Goal: Task Accomplishment & Management: Manage account settings

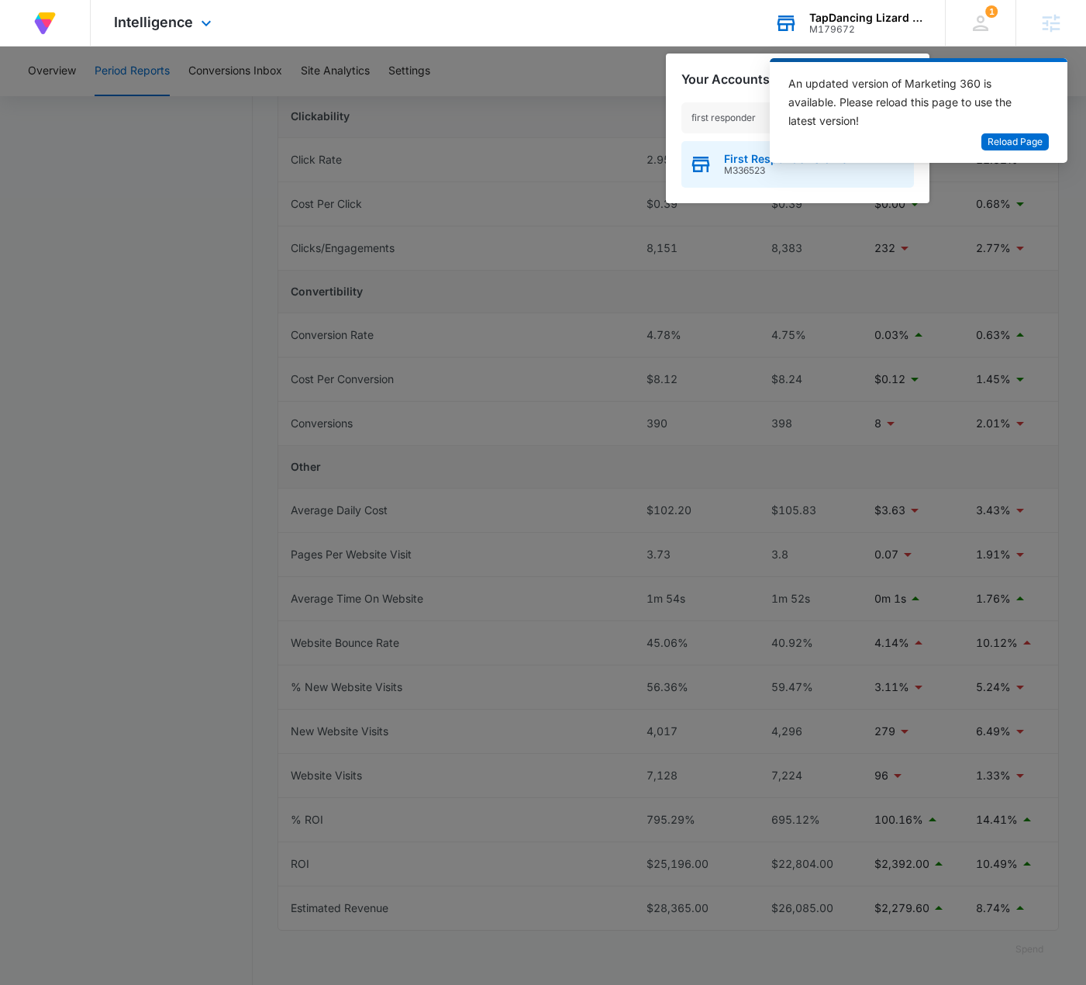
type input "first responder"
click at [733, 181] on div "First Responder Grants M336523" at bounding box center [798, 164] width 233 height 47
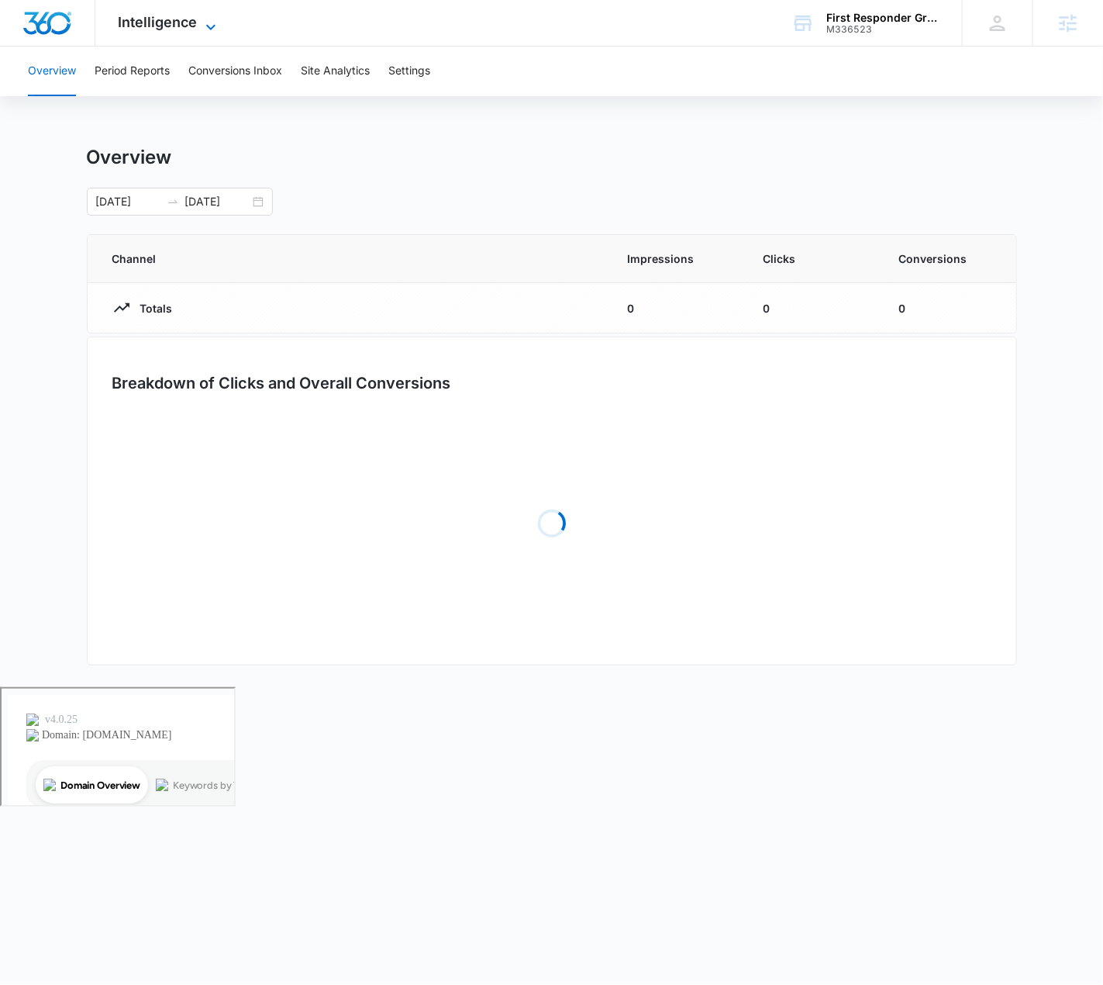
click at [189, 26] on span "Intelligence" at bounding box center [158, 22] width 79 height 16
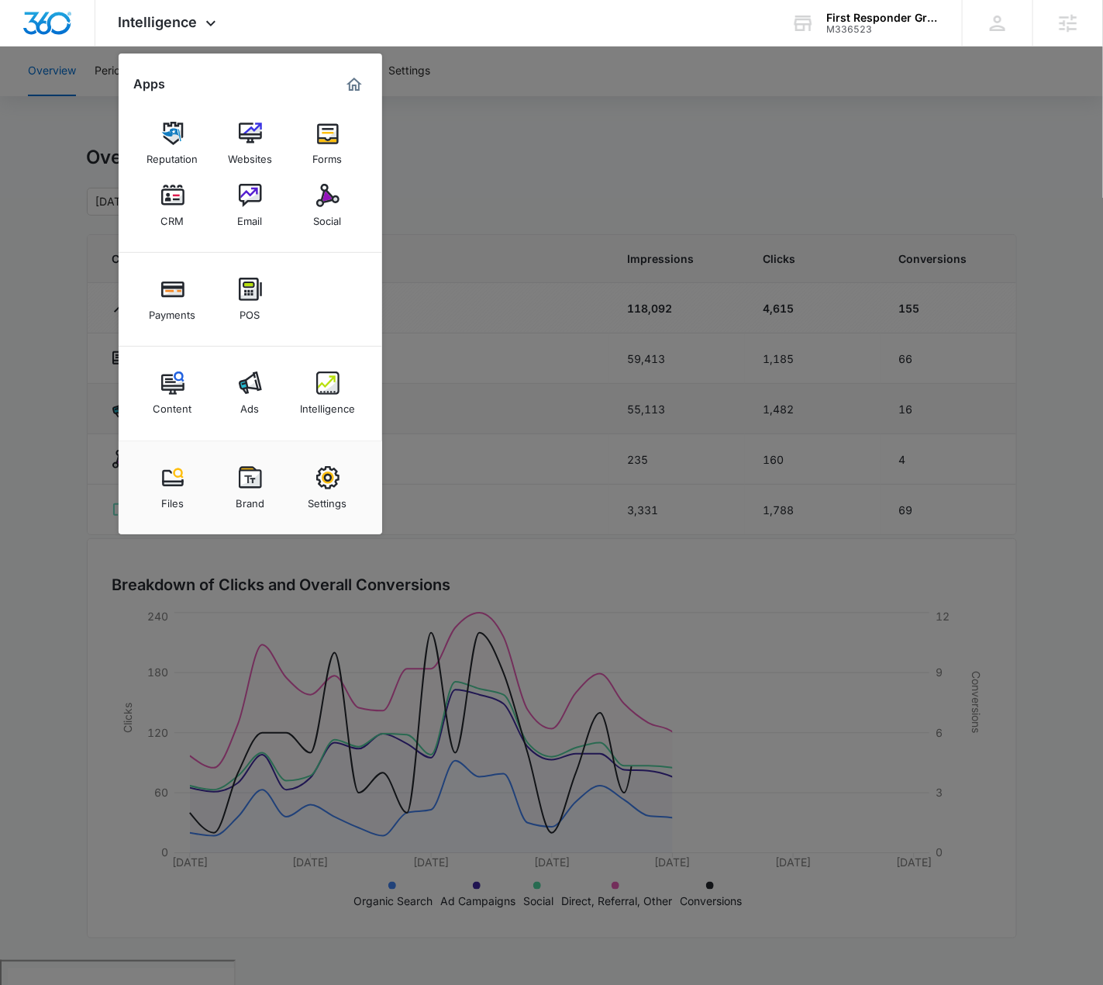
click at [259, 406] on link "Ads" at bounding box center [250, 393] width 59 height 59
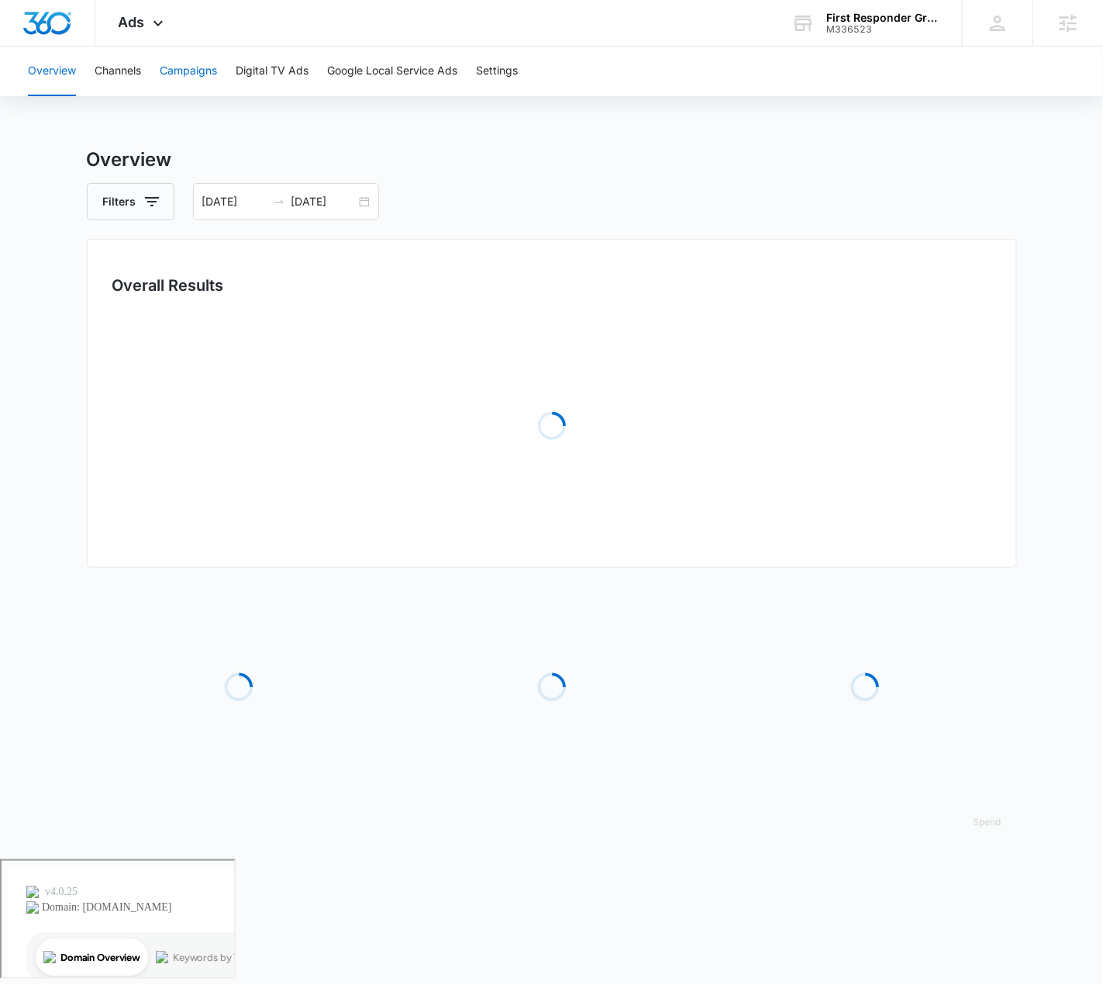
click at [200, 85] on button "Campaigns" at bounding box center [188, 72] width 57 height 50
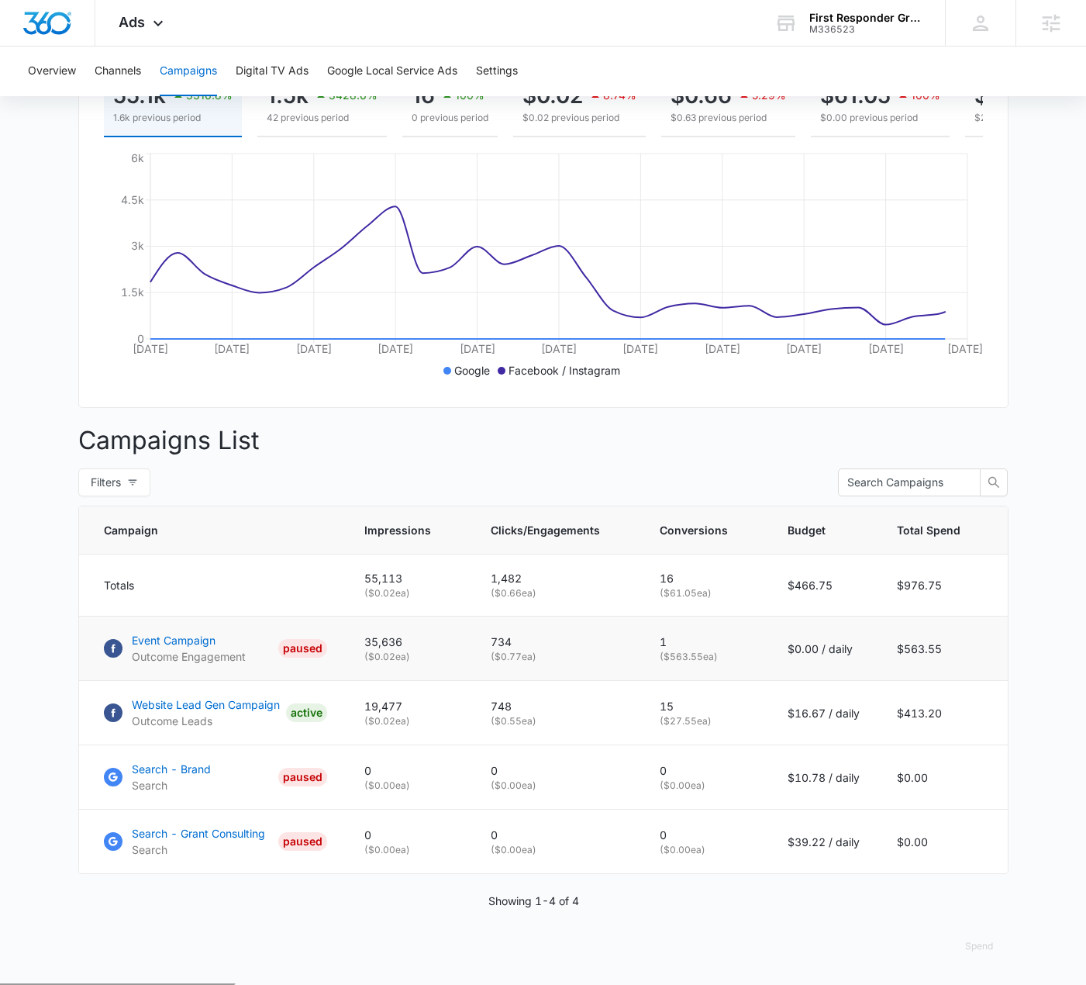
scroll to position [264, 0]
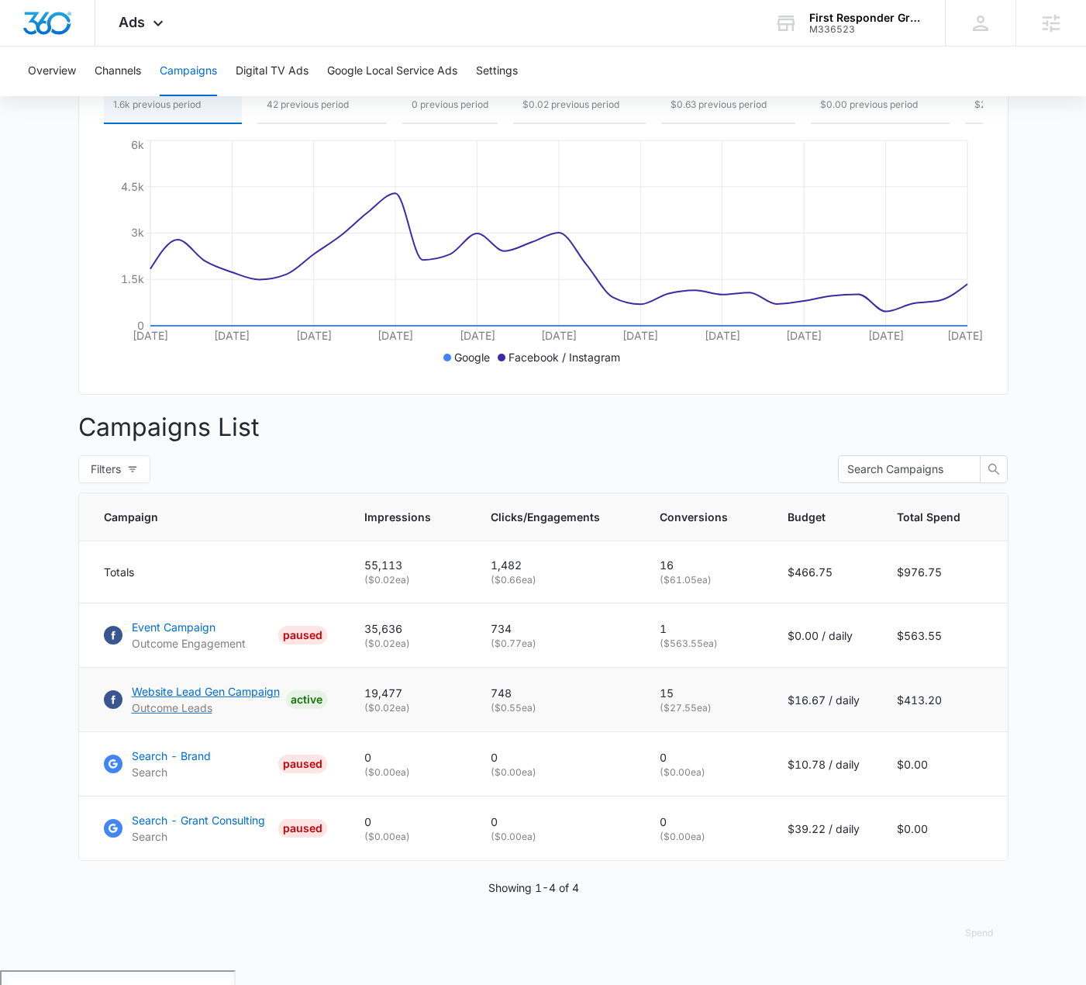
click at [257, 699] on p "Website Lead Gen Campaign" at bounding box center [206, 691] width 148 height 16
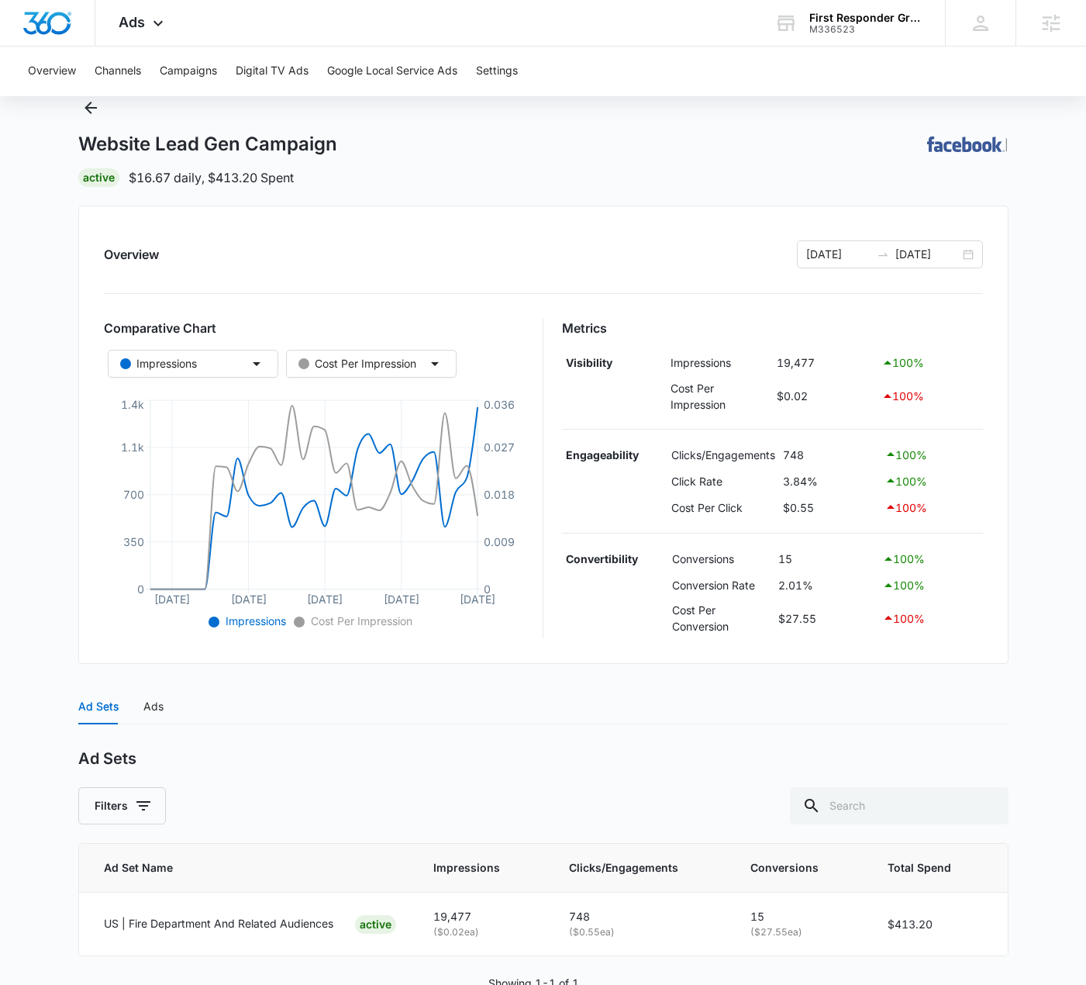
scroll to position [92, 0]
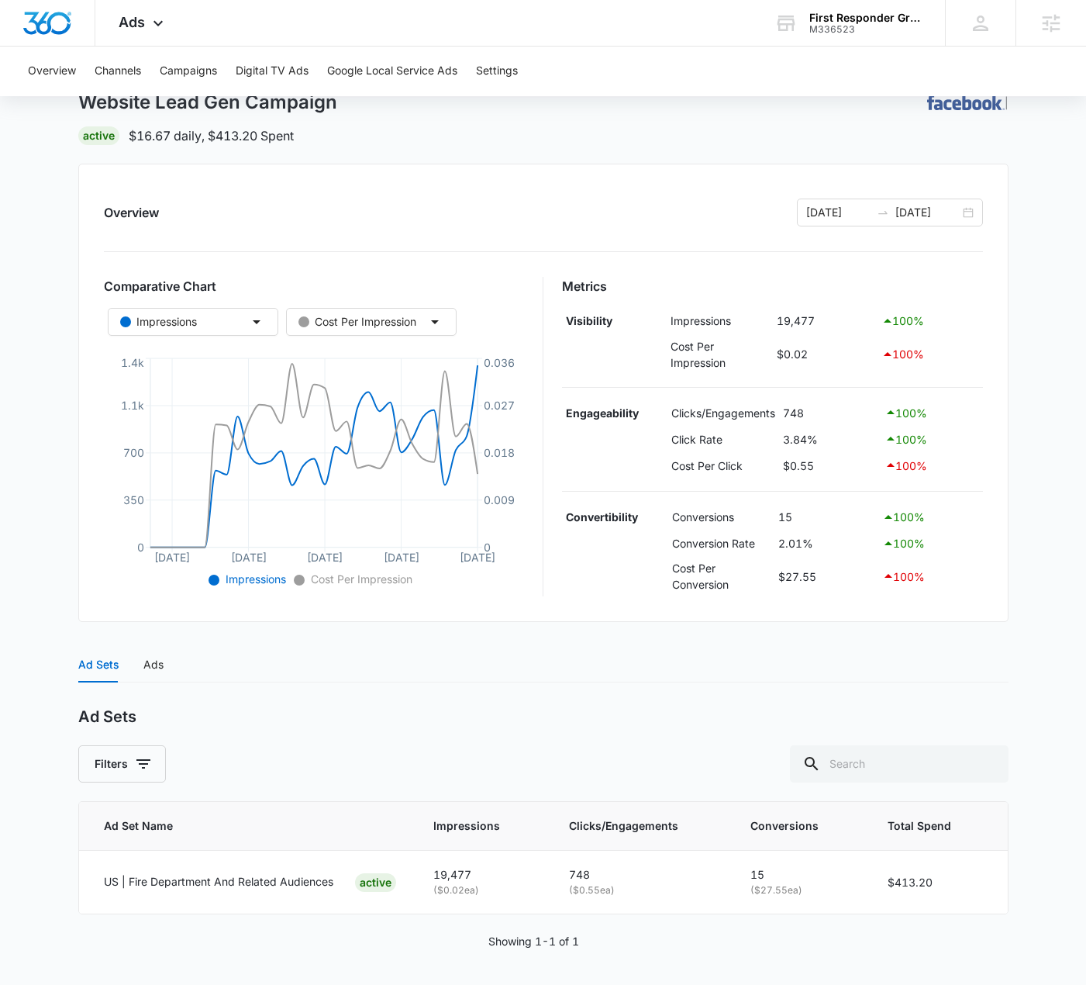
click at [163, 669] on div "Ad Sets Ads" at bounding box center [543, 665] width 930 height 36
click at [160, 666] on div "Ads" at bounding box center [153, 664] width 20 height 17
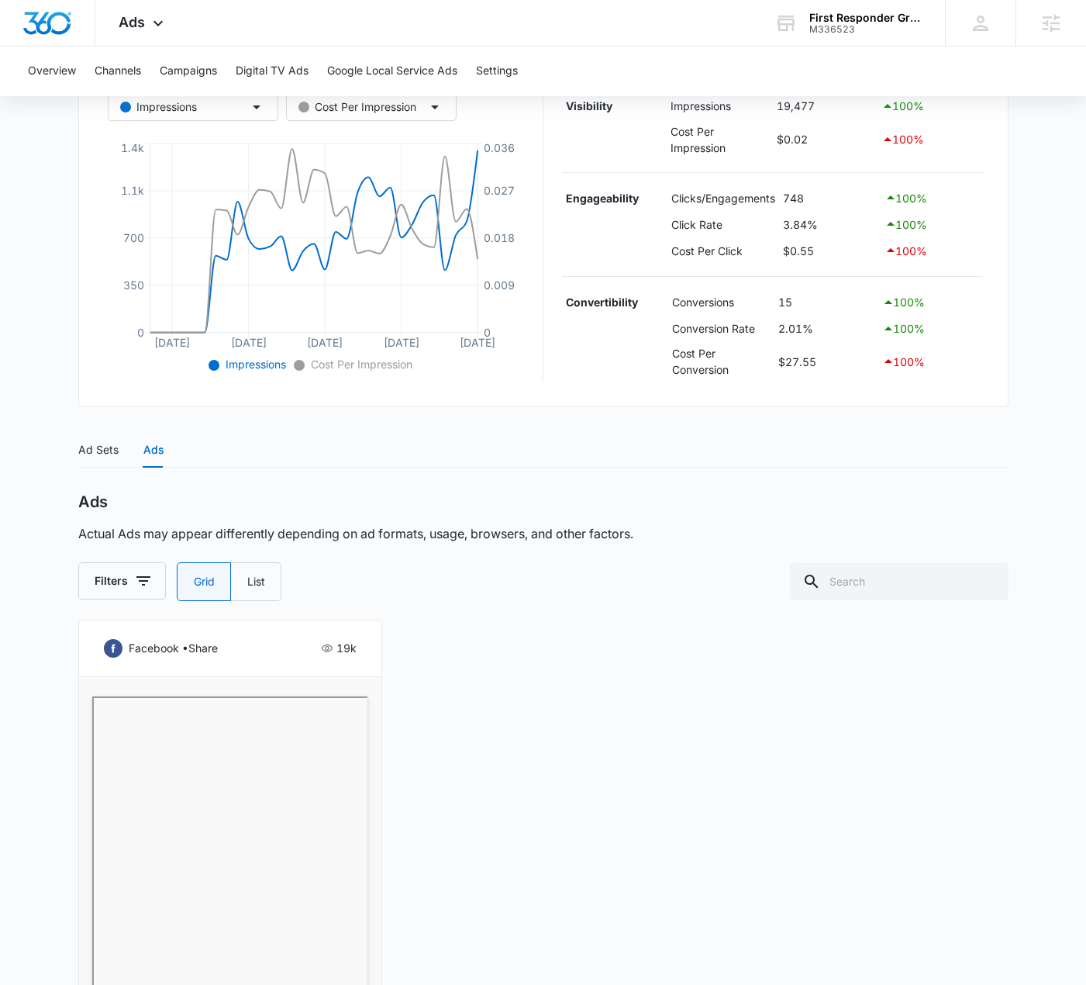
scroll to position [508, 0]
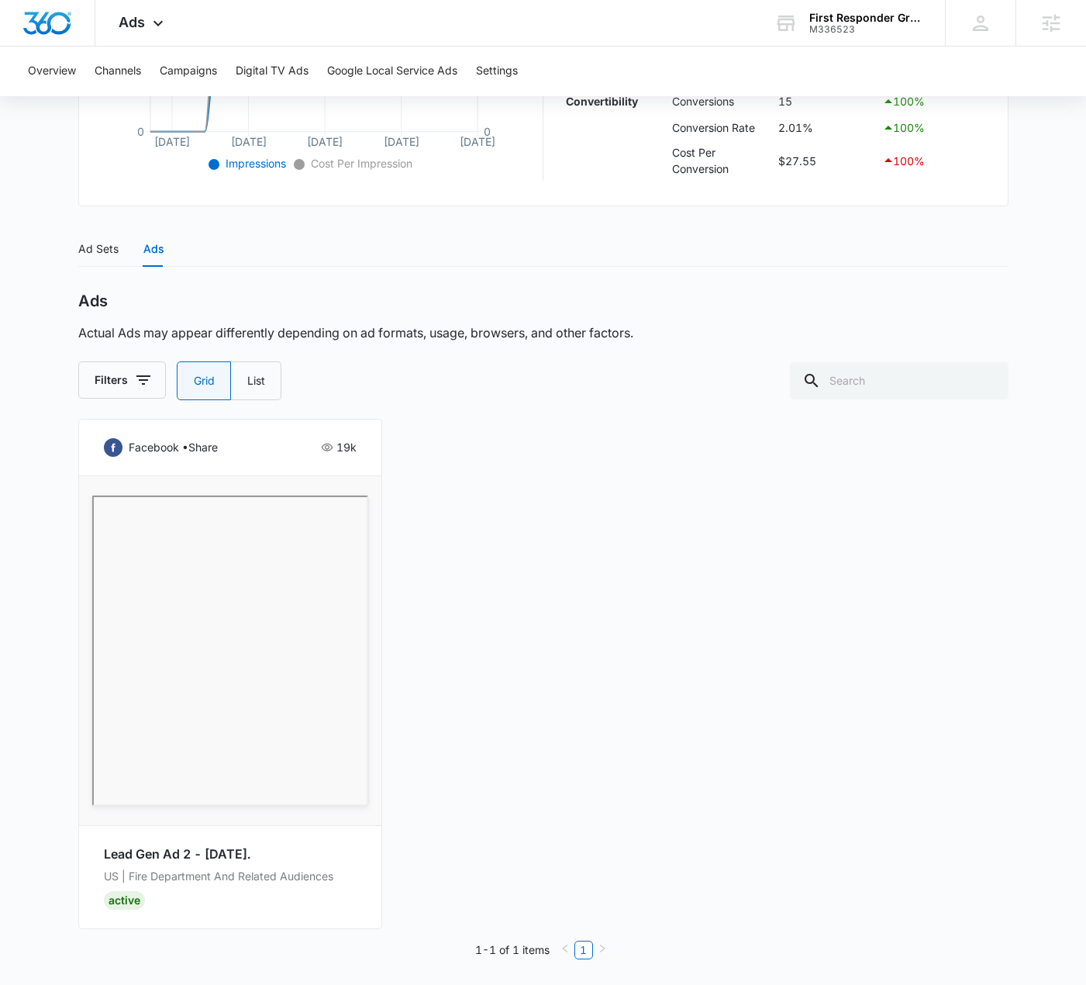
click at [744, 592] on div "facebook • share 19k Lead Gen Ad 2 - Sep 19th. US | Fire Department And Related…" at bounding box center [543, 673] width 930 height 509
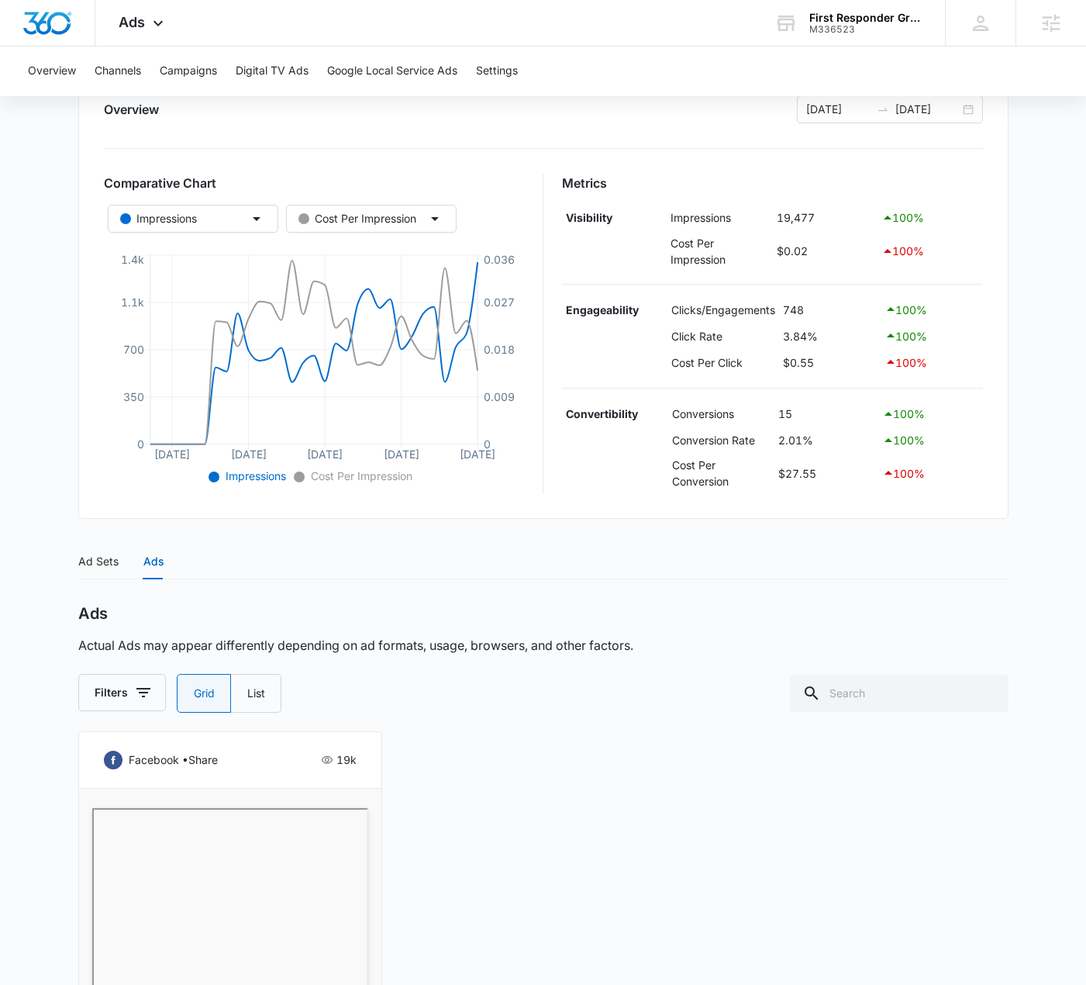
scroll to position [0, 0]
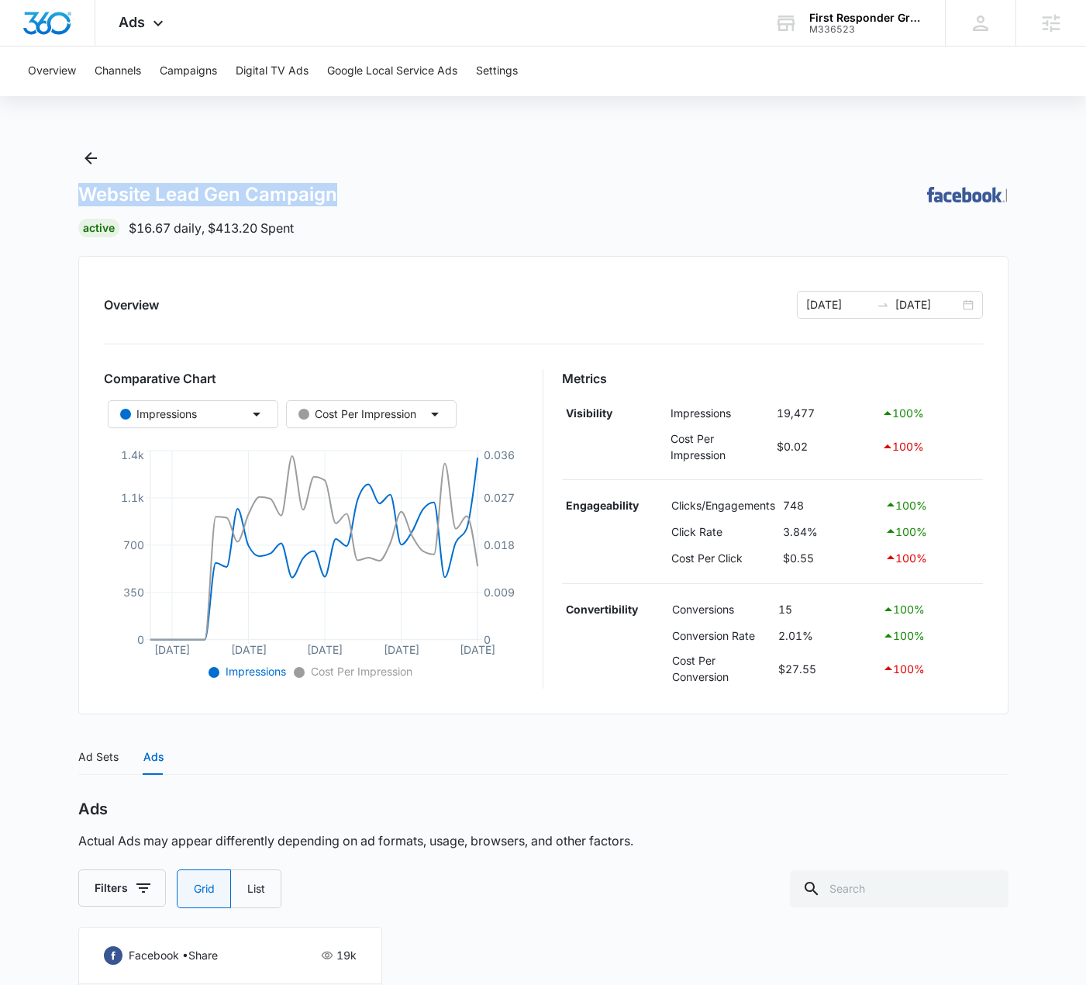
drag, startPoint x: 333, startPoint y: 192, endPoint x: 65, endPoint y: 204, distance: 268.6
click at [65, 204] on main "Website Lead Gen Campaign | Active $16.67 daily , $413.20 Spent Overview 09/13/…" at bounding box center [543, 821] width 1086 height 1351
copy h1 "Website Lead Gen Campaign"
click at [56, 153] on main "Website Lead Gen Campaign | Active $16.67 daily , $413.20 Spent Overview 09/13/…" at bounding box center [543, 821] width 1086 height 1351
click at [106, 157] on div "Website Lead Gen Campaign | Active $16.67 daily , $413.20 Spent" at bounding box center [543, 191] width 930 height 91
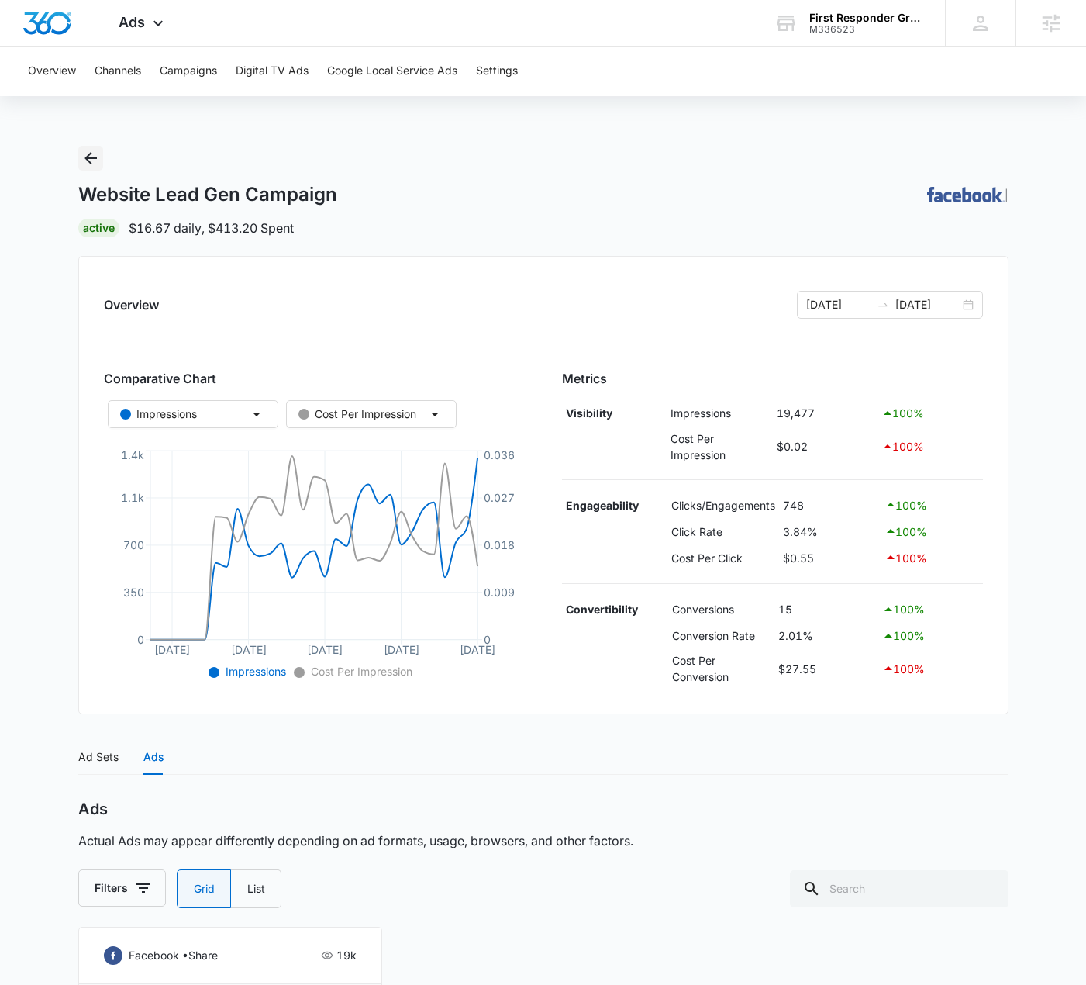
click at [98, 157] on icon "Back" at bounding box center [90, 158] width 19 height 19
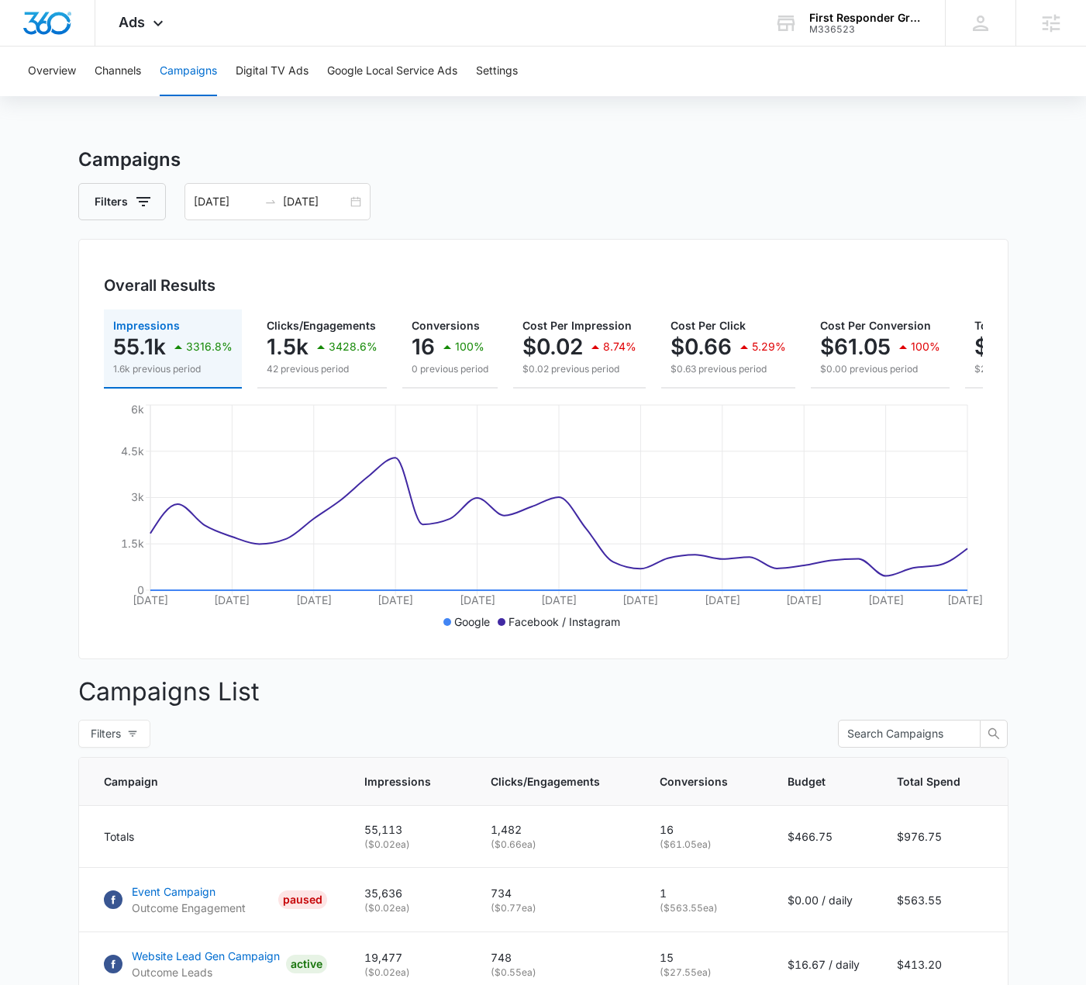
scroll to position [174, 0]
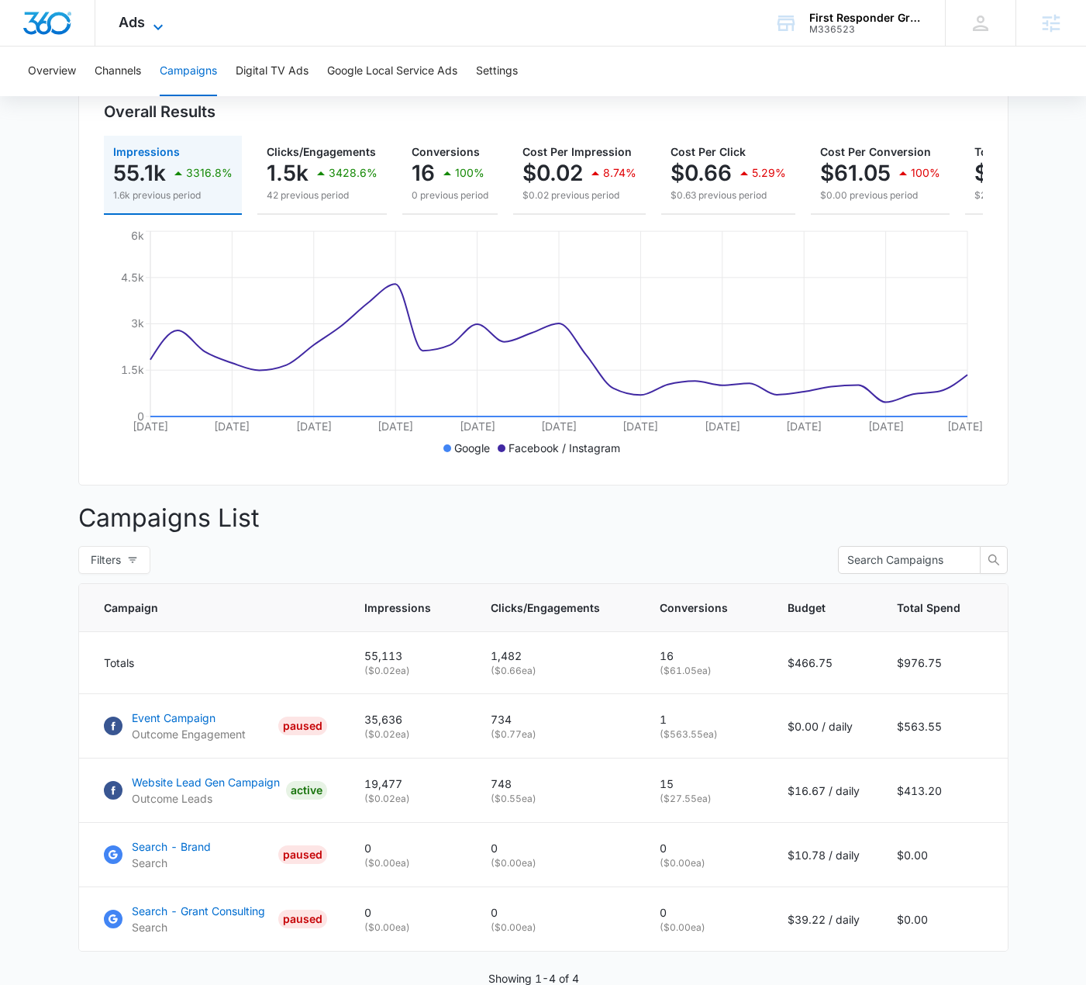
click at [152, 19] on icon at bounding box center [158, 27] width 19 height 19
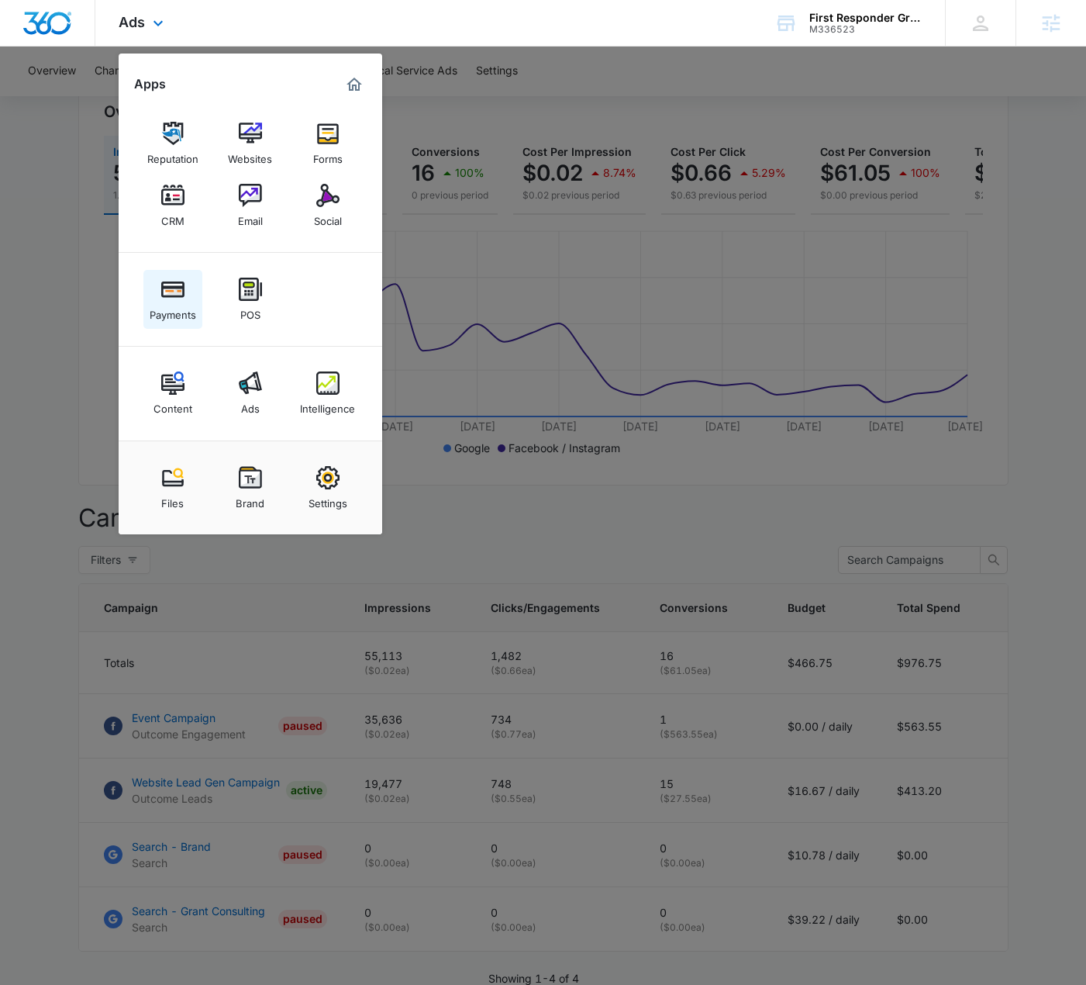
click at [182, 297] on img at bounding box center [172, 289] width 23 height 23
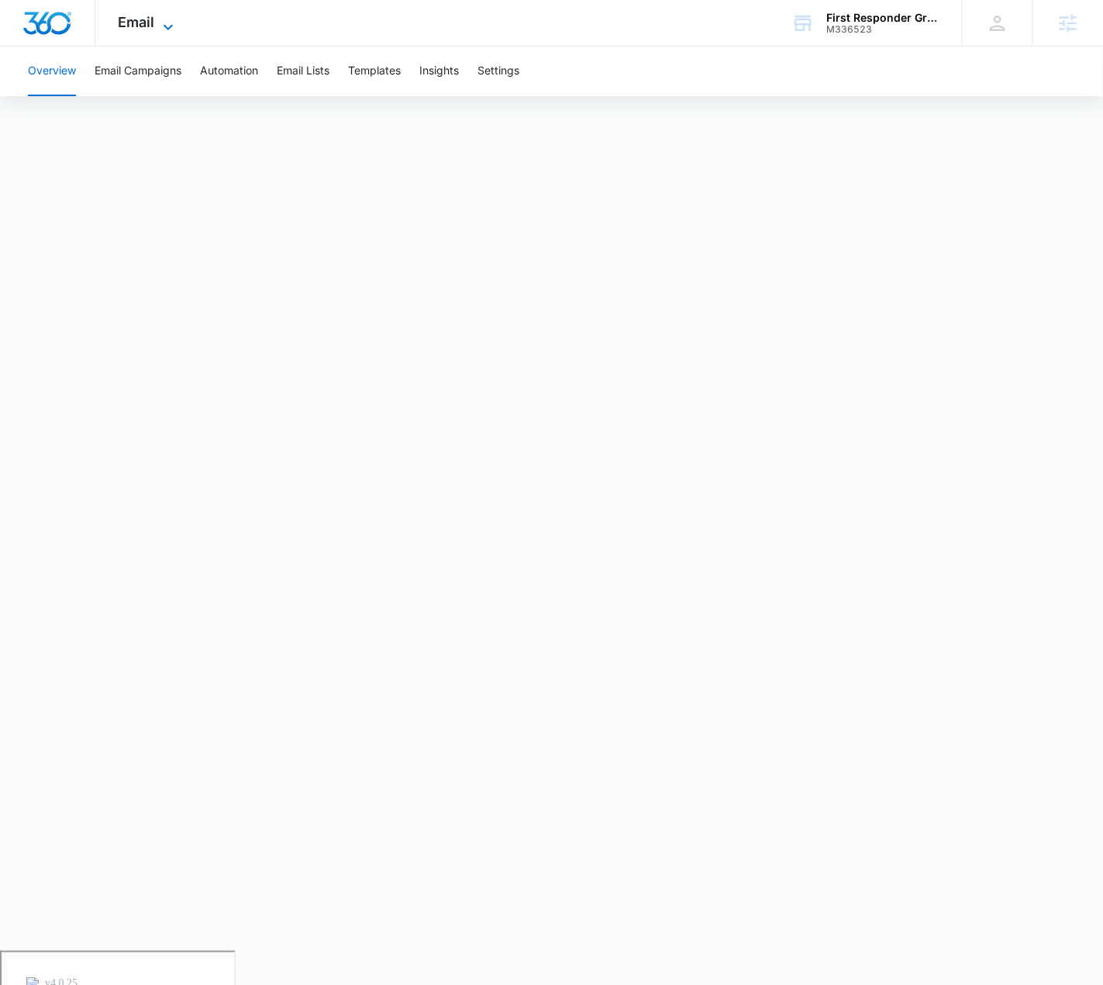
click at [161, 16] on div "Email Apps Reputation Websites Forms CRM Email Social Payments POS Content Ads …" at bounding box center [147, 23] width 105 height 46
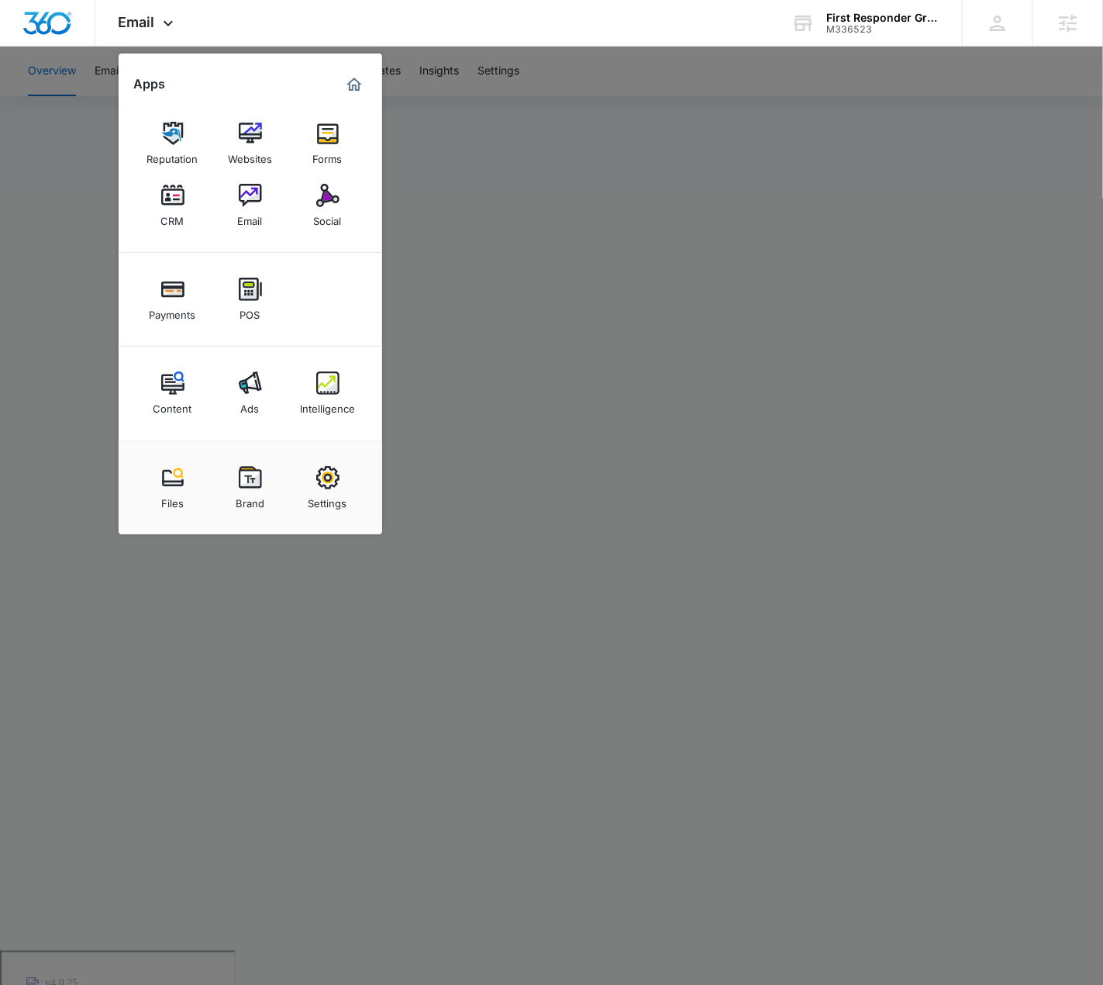
click at [186, 196] on link "CRM" at bounding box center [172, 205] width 59 height 59
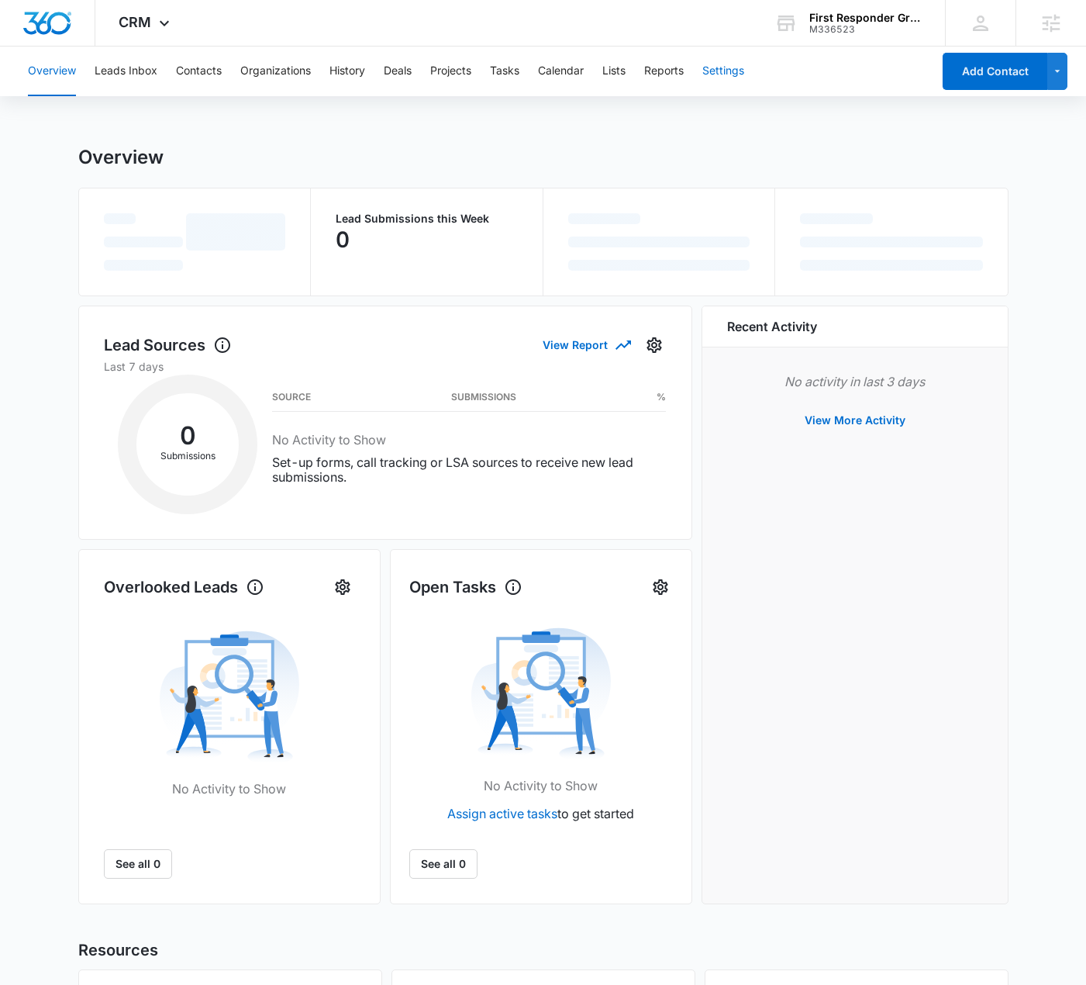
click at [723, 68] on button "Settings" at bounding box center [723, 72] width 42 height 50
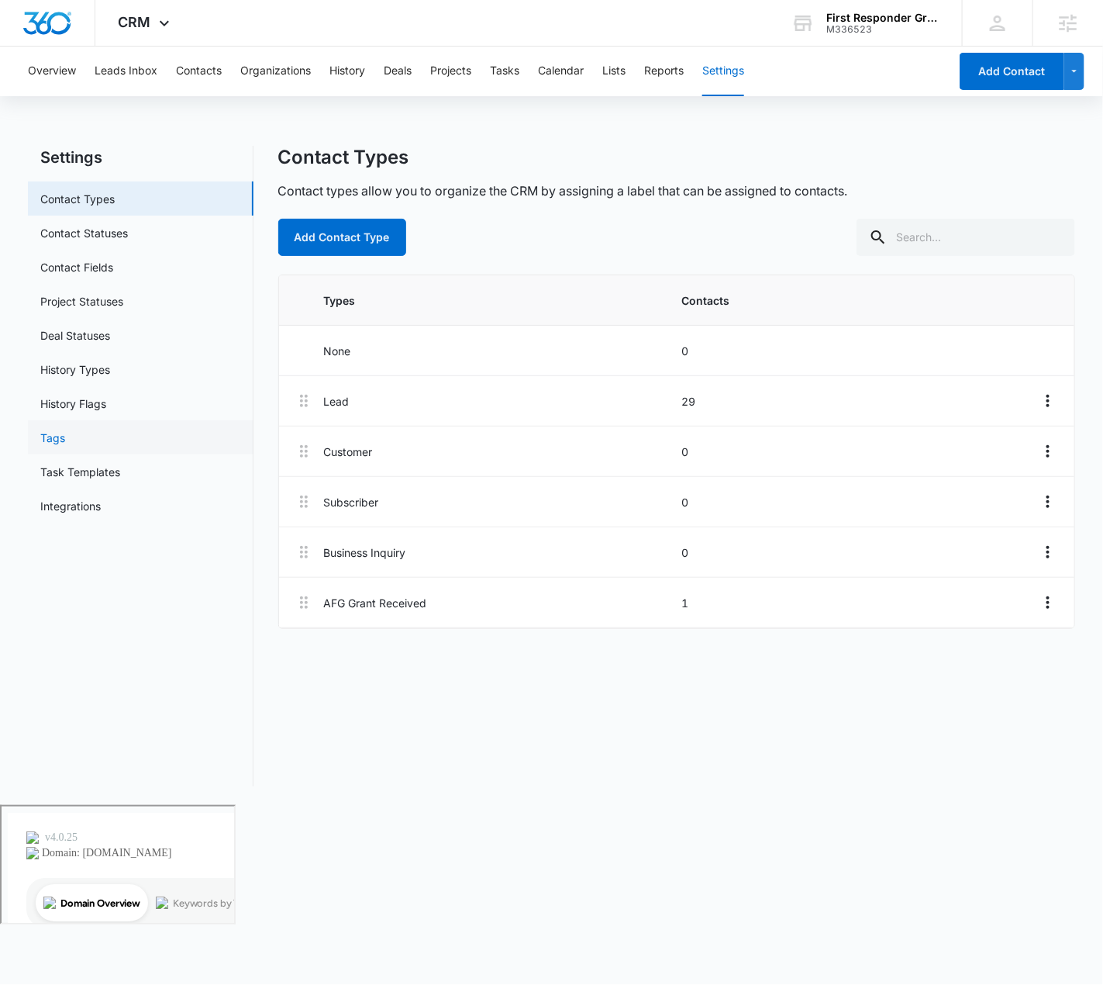
click at [65, 446] on link "Tags" at bounding box center [52, 438] width 25 height 16
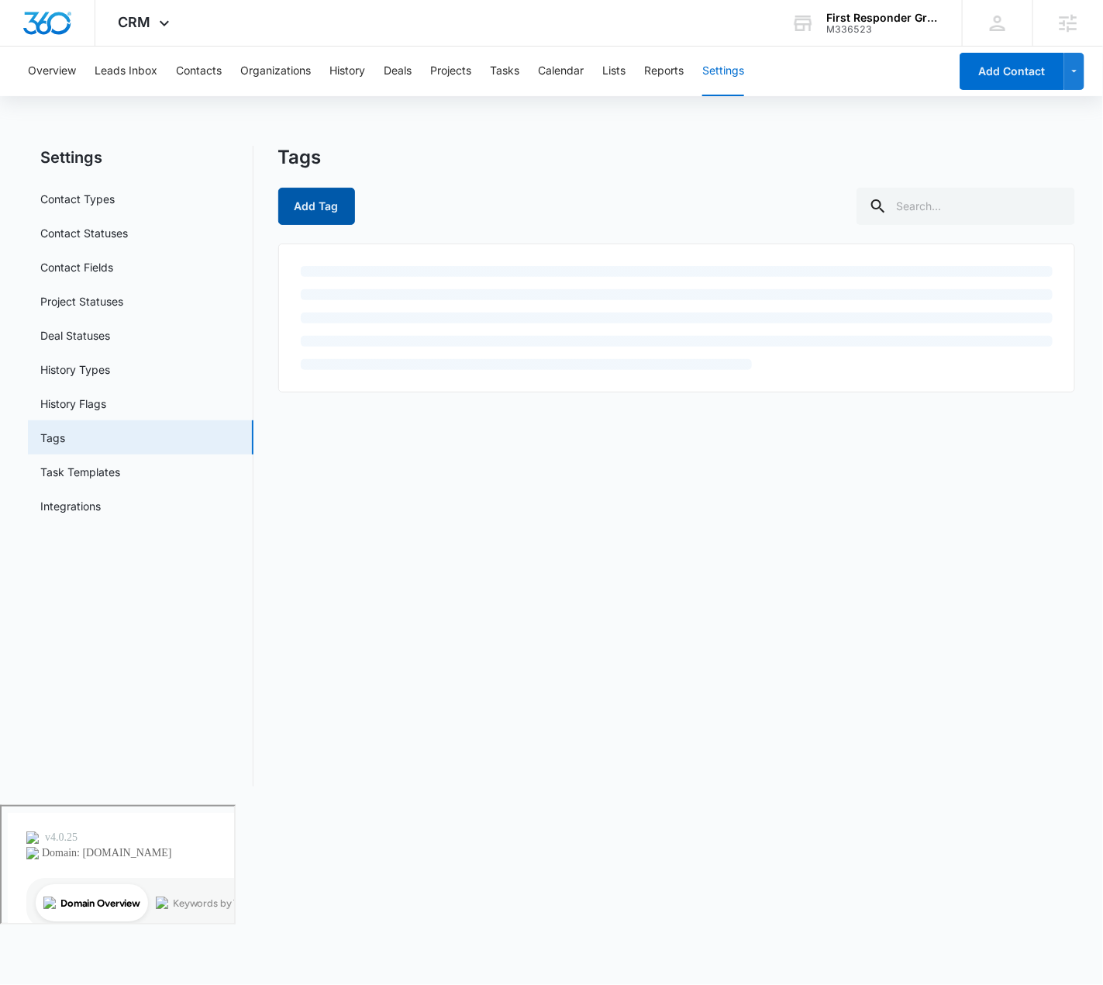
click at [333, 210] on button "Add Tag" at bounding box center [316, 206] width 77 height 37
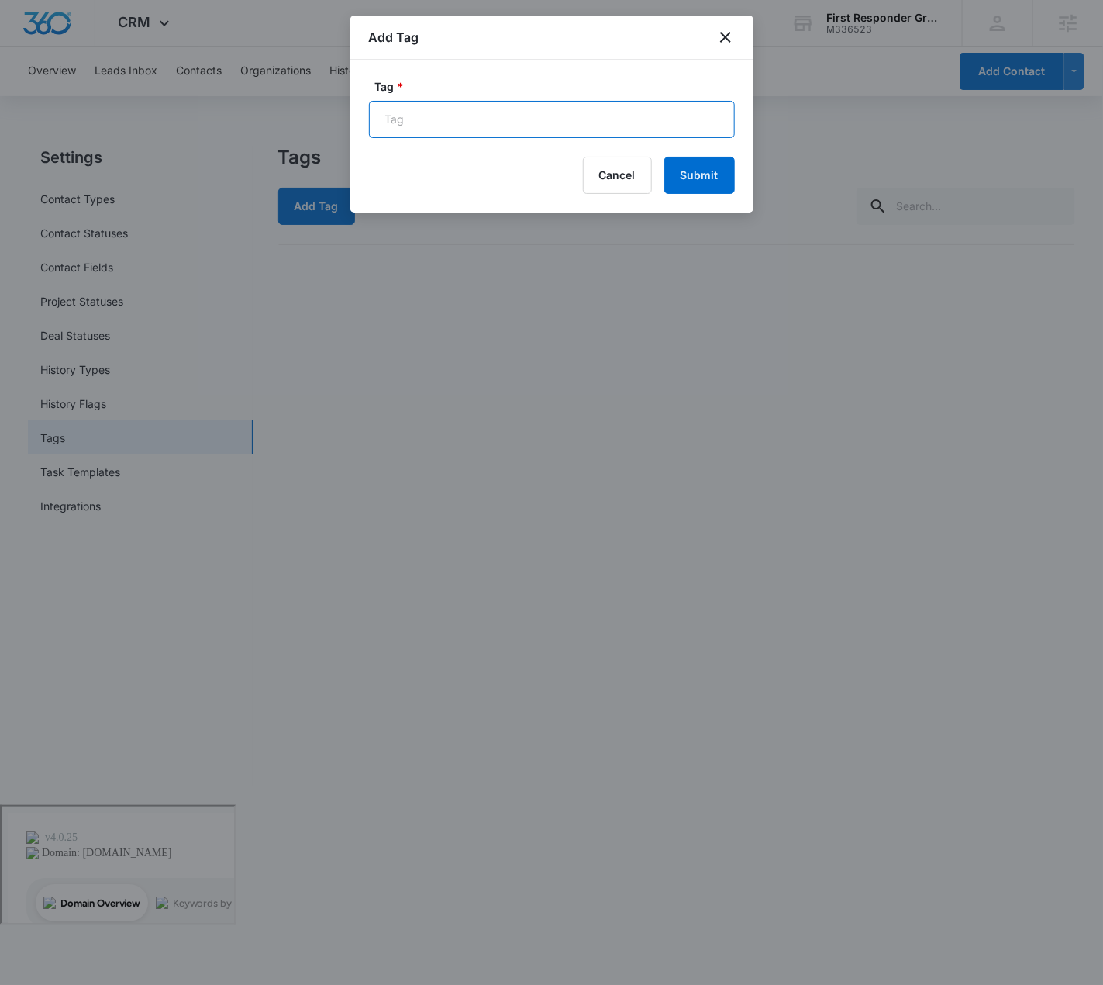
click at [494, 116] on input "Tag *" at bounding box center [552, 119] width 366 height 37
paste input "Misc"
type input "Misc"
click at [682, 164] on button "Submit" at bounding box center [699, 175] width 71 height 37
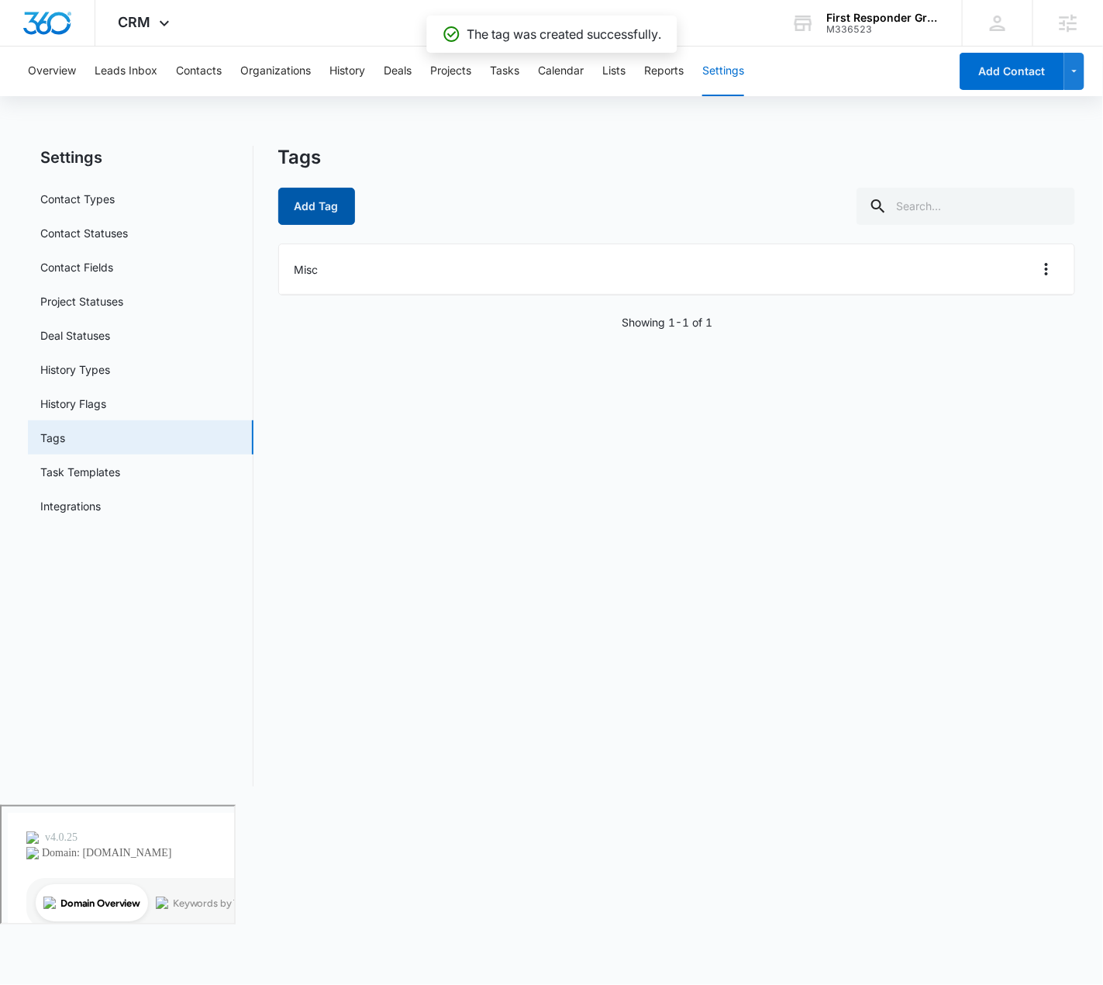
click at [296, 202] on button "Add Tag" at bounding box center [316, 206] width 77 height 37
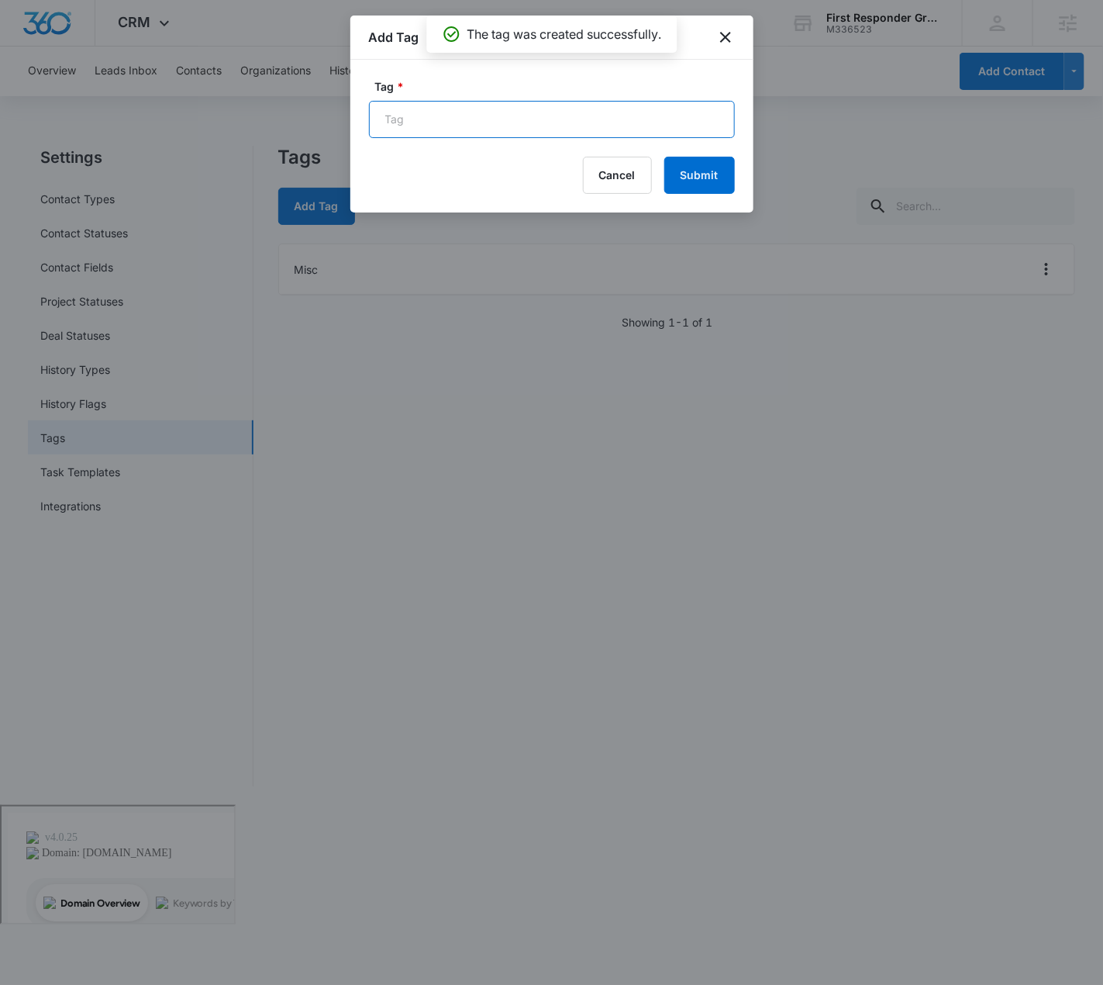
click at [508, 125] on input "Tag *" at bounding box center [552, 119] width 366 height 37
paste input "Law-Enforcement"
type input "Law-Enforcement"
click at [712, 170] on button "Submit" at bounding box center [699, 175] width 71 height 37
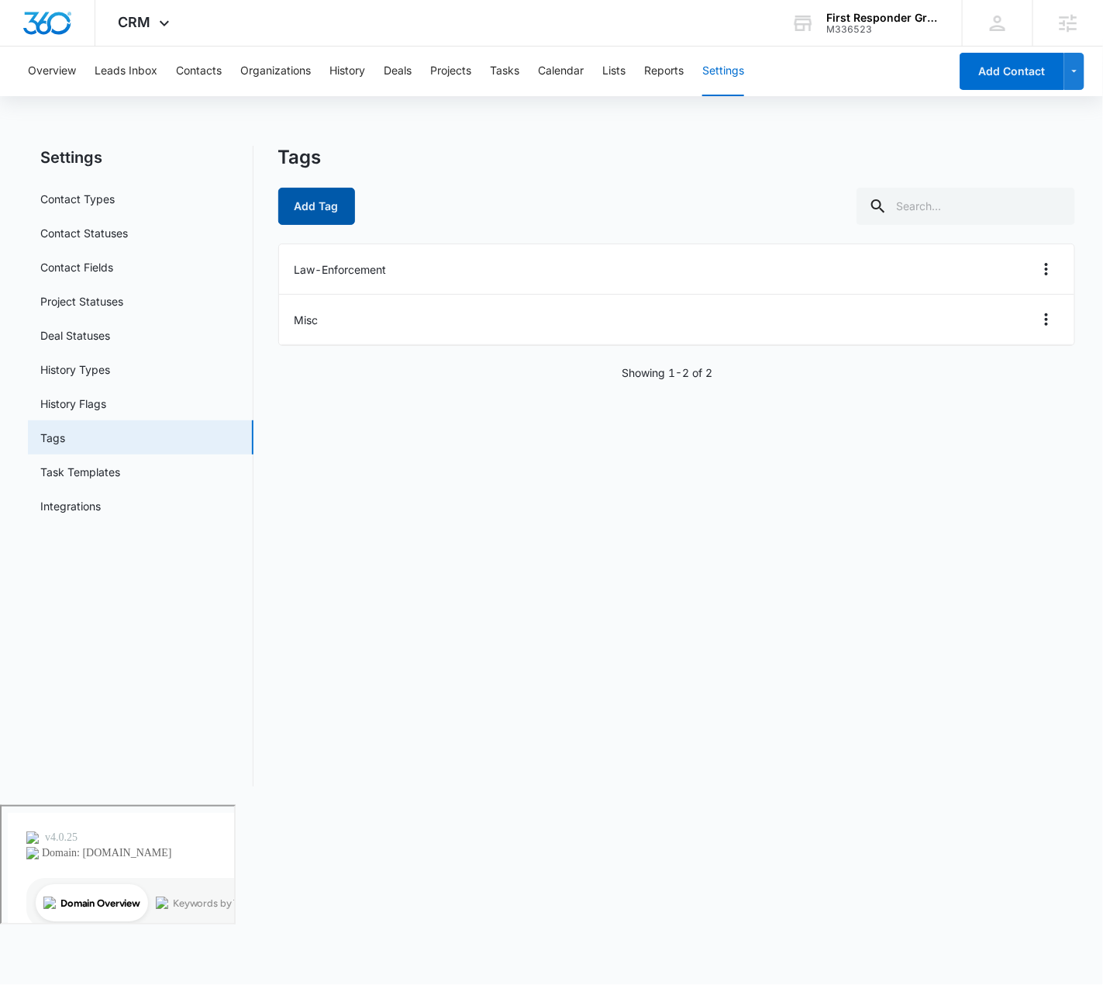
click at [316, 205] on button "Add Tag" at bounding box center [316, 206] width 77 height 37
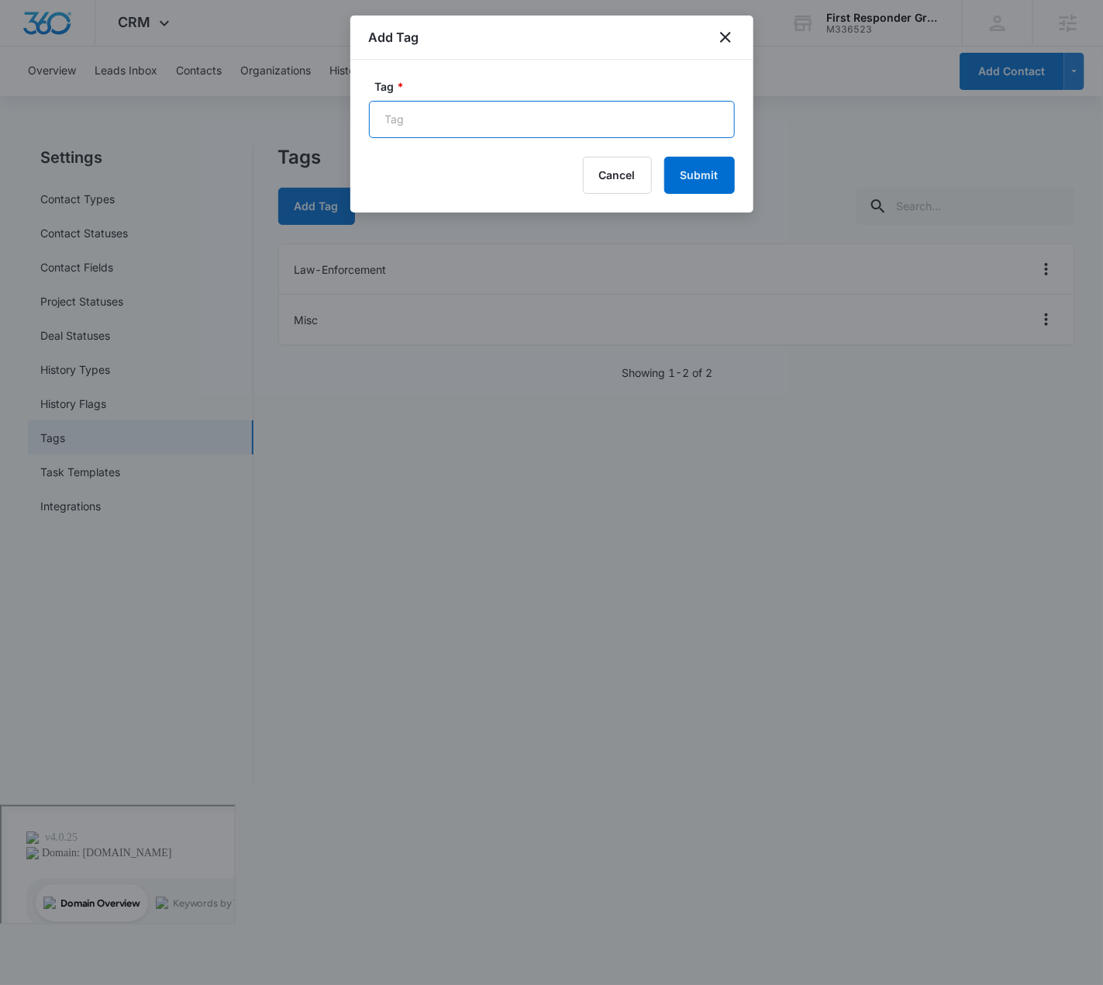
click at [523, 122] on input "Tag *" at bounding box center [552, 119] width 366 height 37
paste input "Optins"
type input "Optins"
click at [722, 167] on button "Submit" at bounding box center [699, 175] width 71 height 37
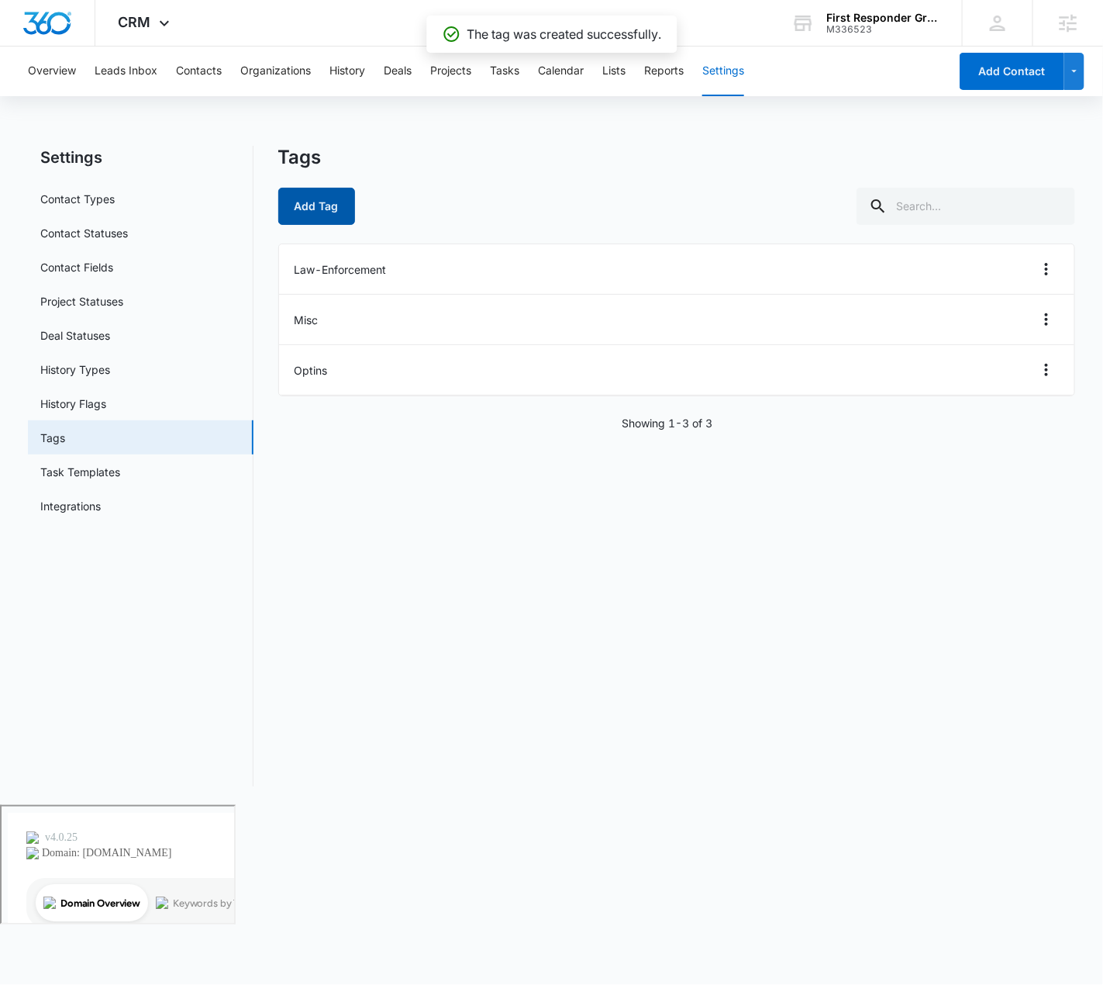
click at [293, 205] on button "Add Tag" at bounding box center [316, 206] width 77 height 37
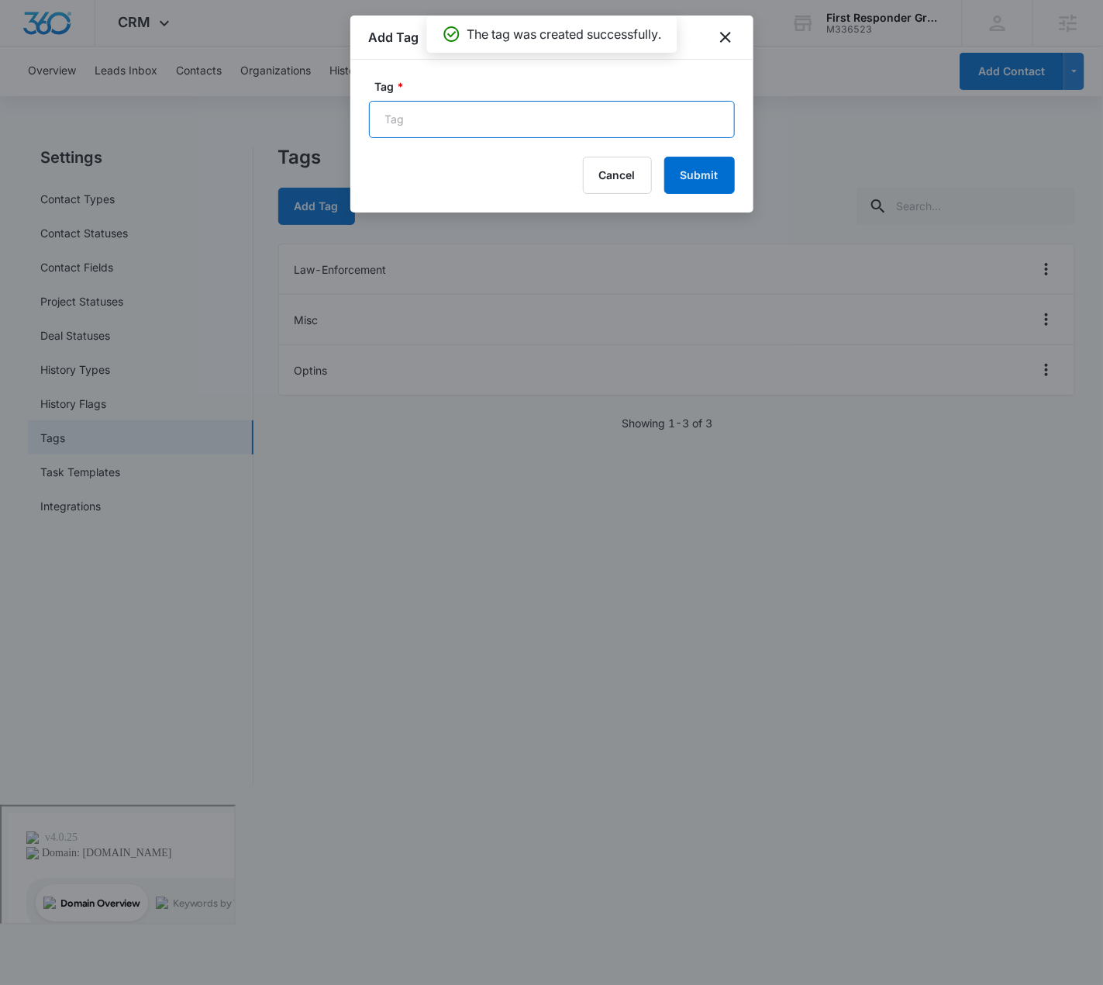
click at [553, 116] on input "Tag *" at bounding box center [552, 119] width 366 height 37
paste input "Fire-EMS"
type input "Fire-EMS"
click at [700, 169] on button "Submit" at bounding box center [699, 175] width 71 height 37
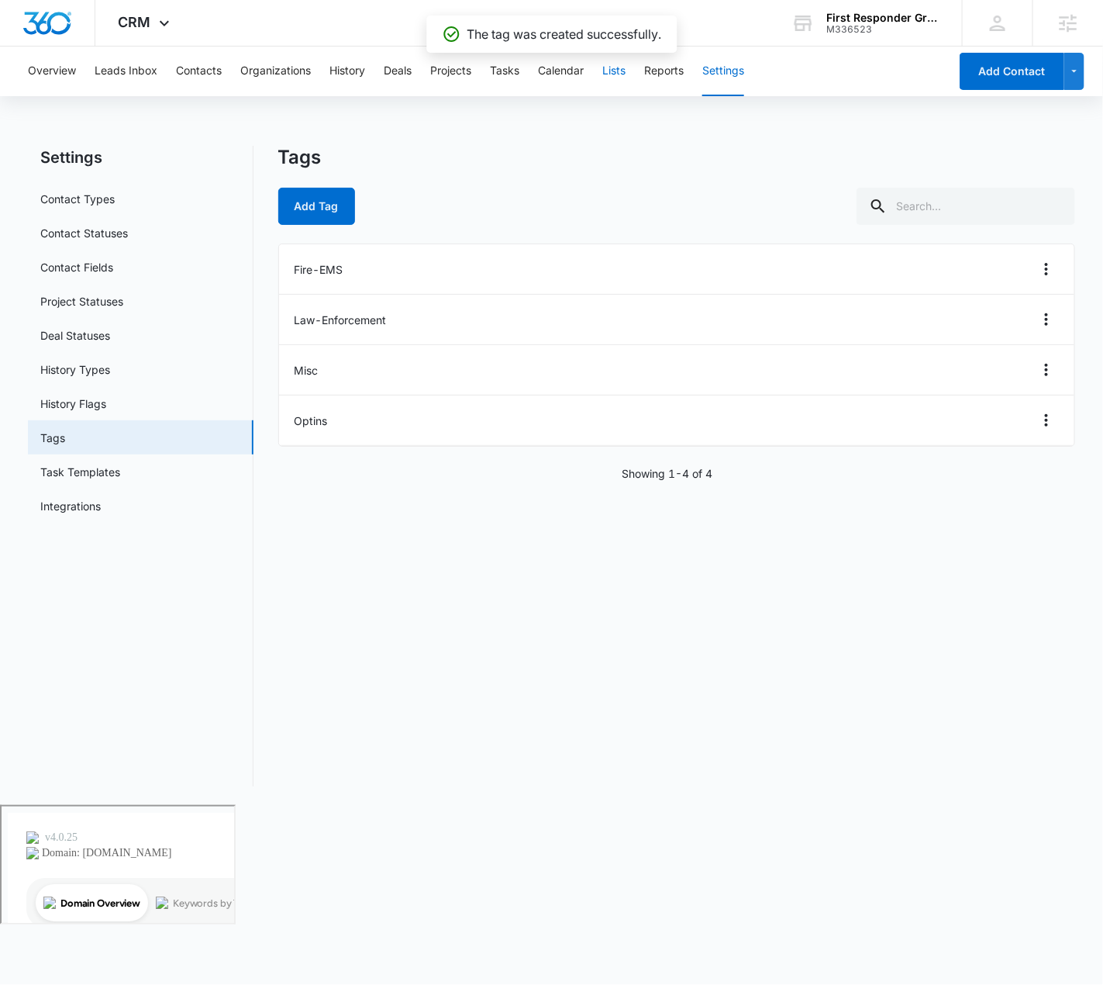
click at [624, 70] on button "Lists" at bounding box center [613, 72] width 23 height 50
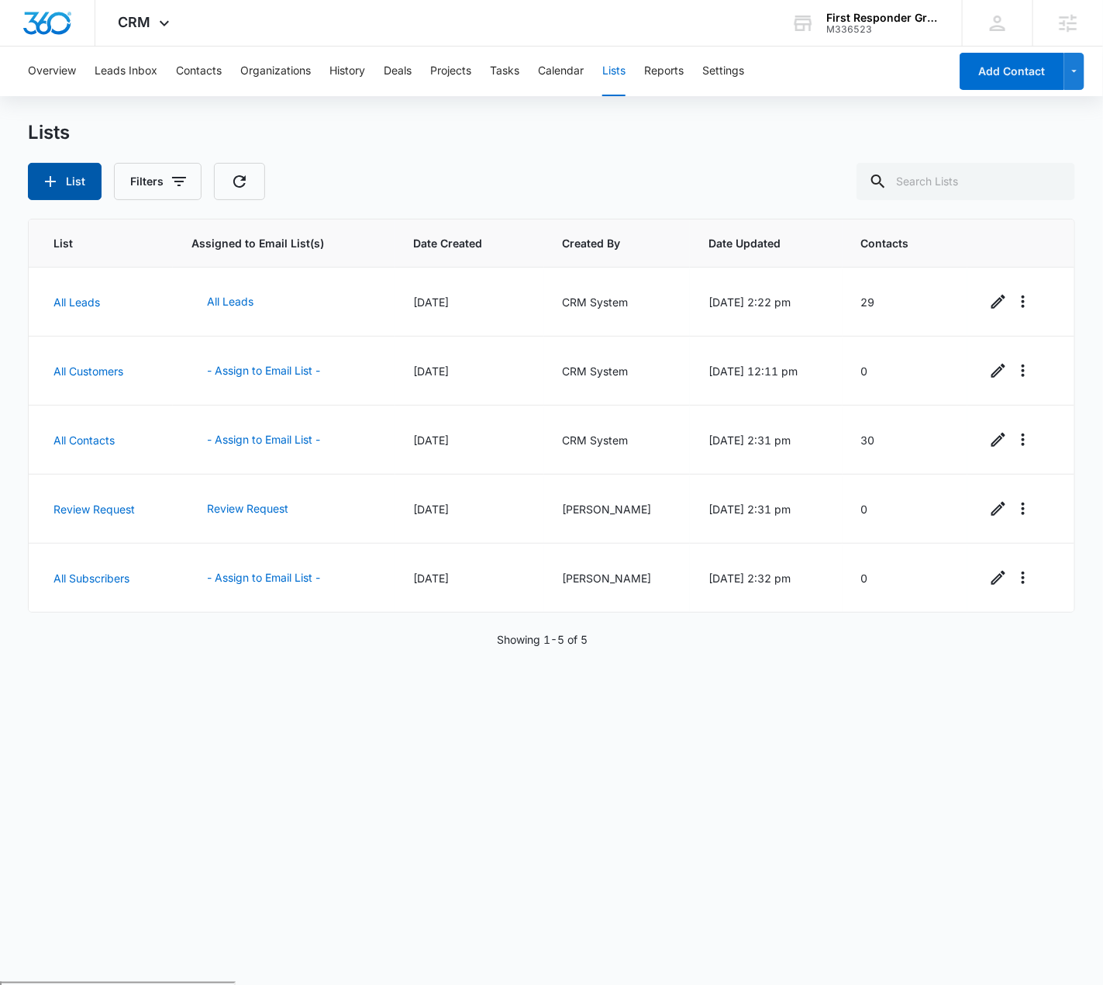
click at [77, 174] on button "List" at bounding box center [65, 181] width 74 height 37
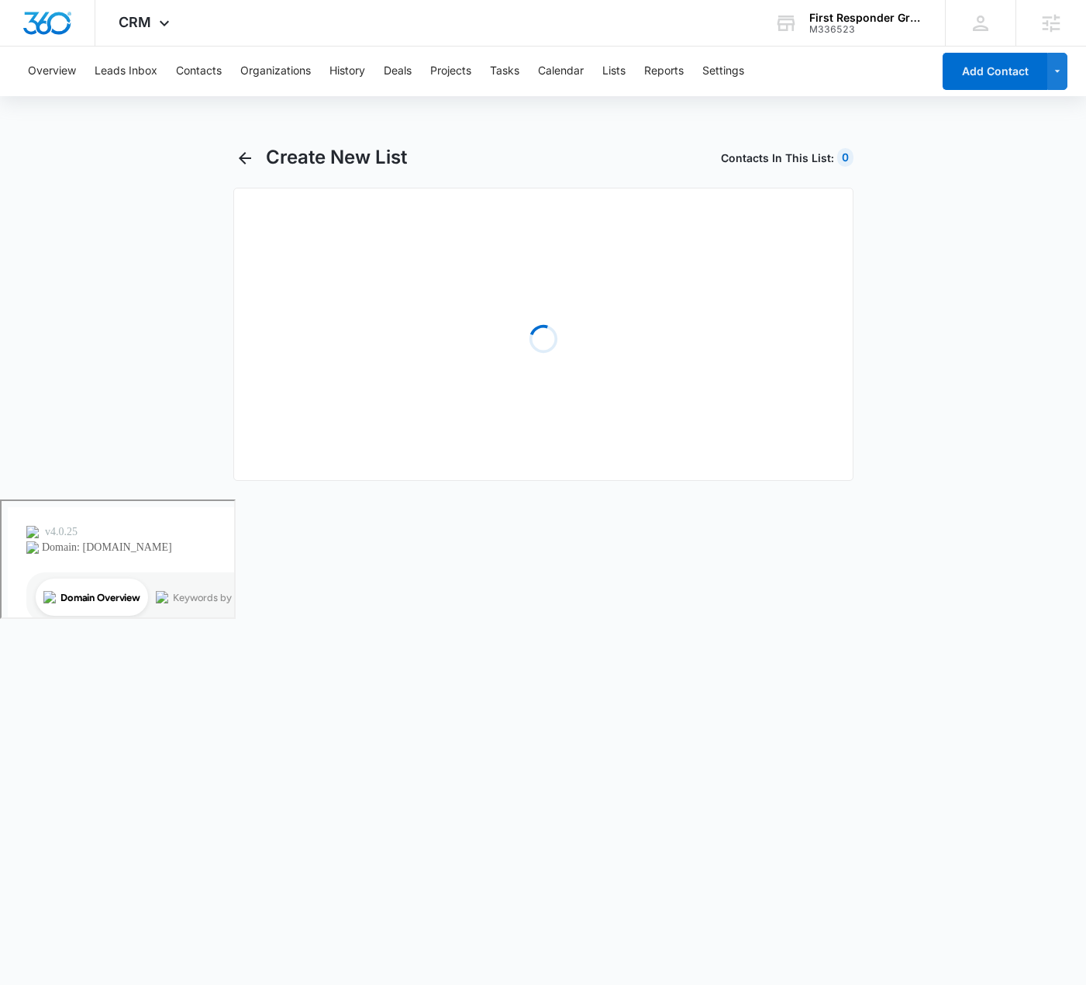
select select "31"
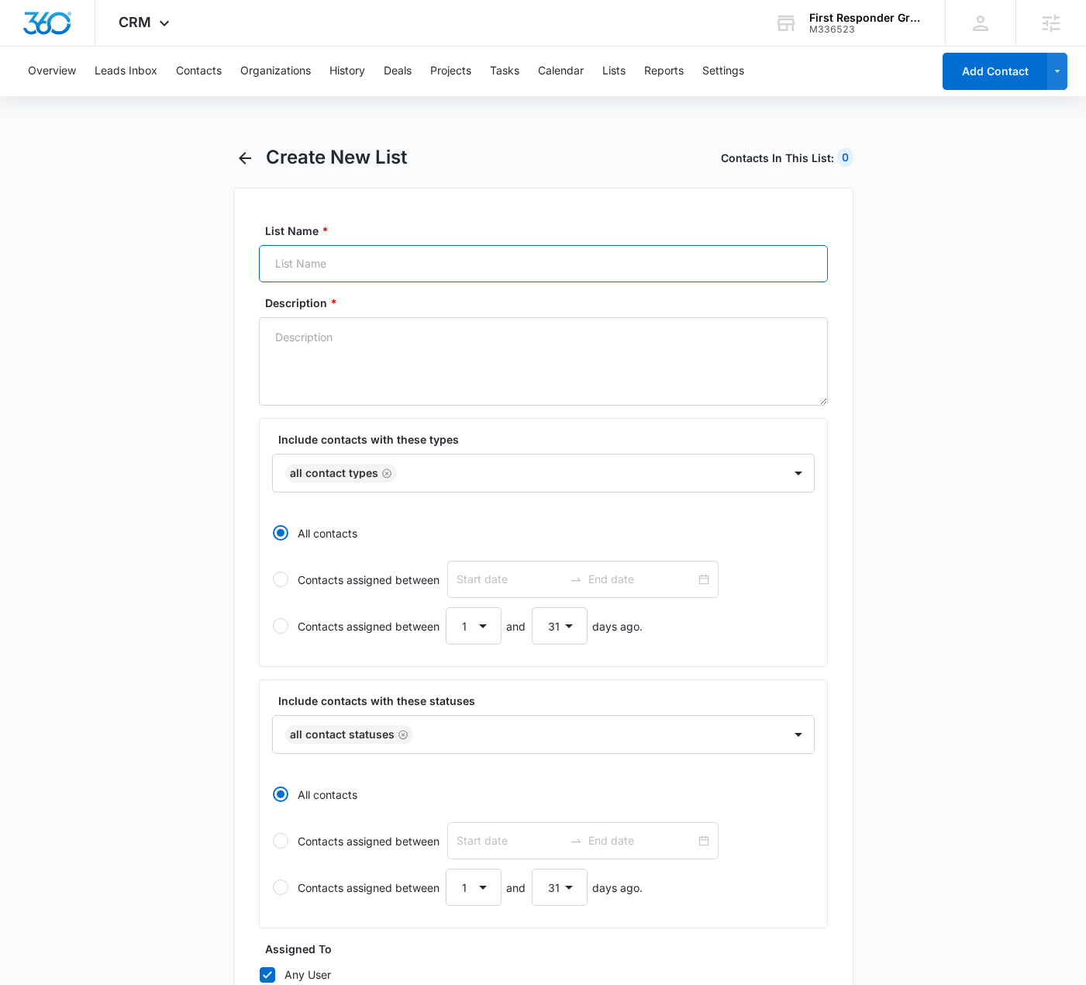
click at [478, 271] on input "List Name *" at bounding box center [543, 263] width 569 height 37
paste input "Fire-EMS"
type input "Fire-EMS"
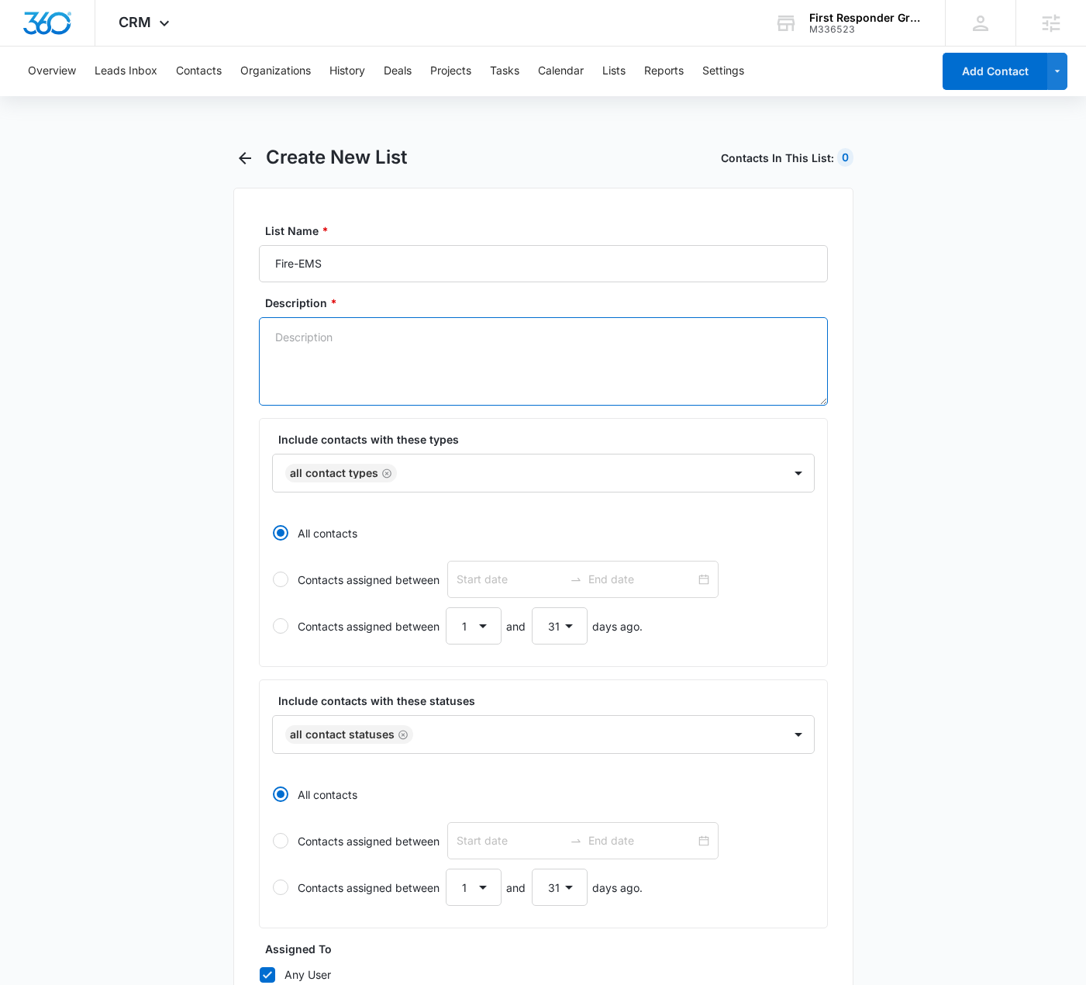
click at [358, 349] on textarea "Description *" at bounding box center [543, 361] width 569 height 88
paste textarea "Fire-EMS"
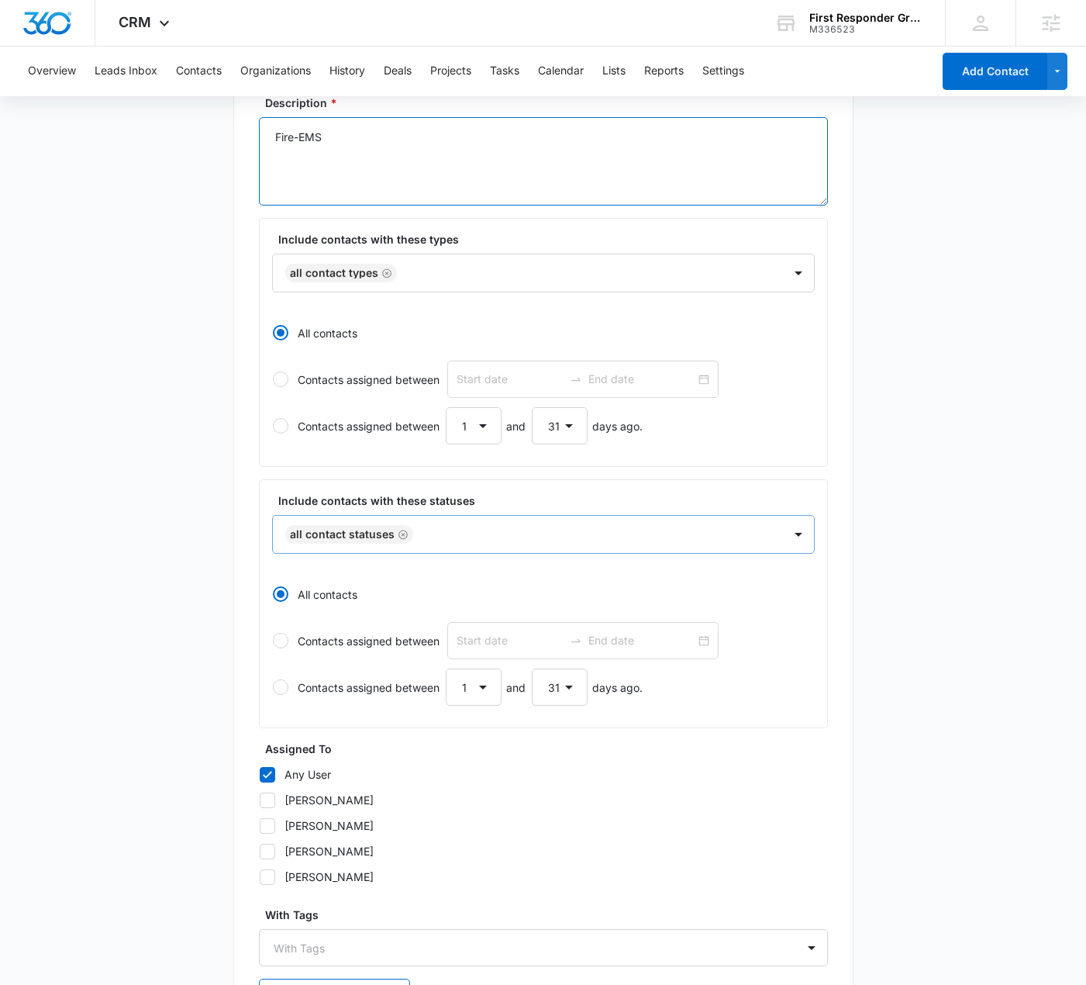
scroll to position [322, 0]
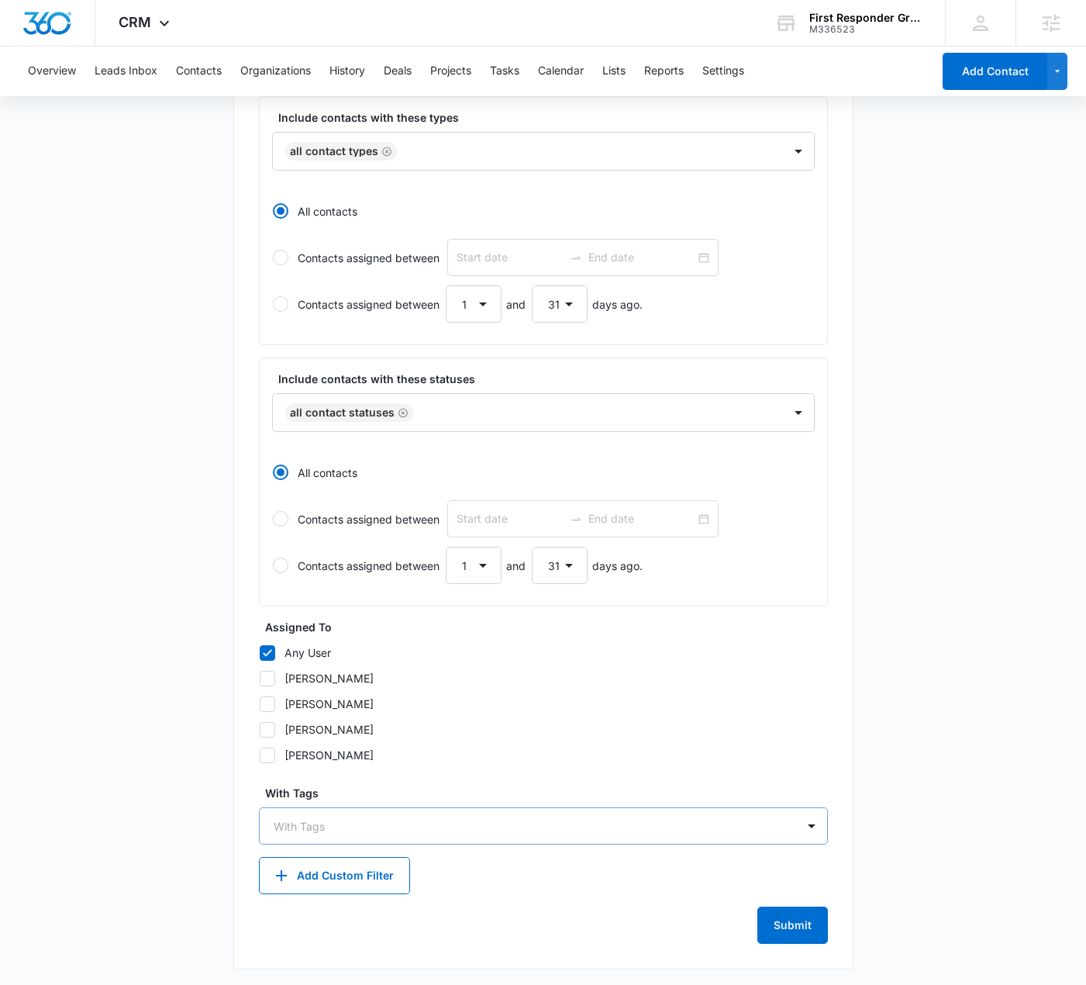
type textarea "Fire-EMS"
drag, startPoint x: 323, startPoint y: 820, endPoint x: 339, endPoint y: 831, distance: 20.0
click at [323, 821] on div at bounding box center [534, 825] width 521 height 19
paste input "Fire-EMS"
type input "Fire-EMS"
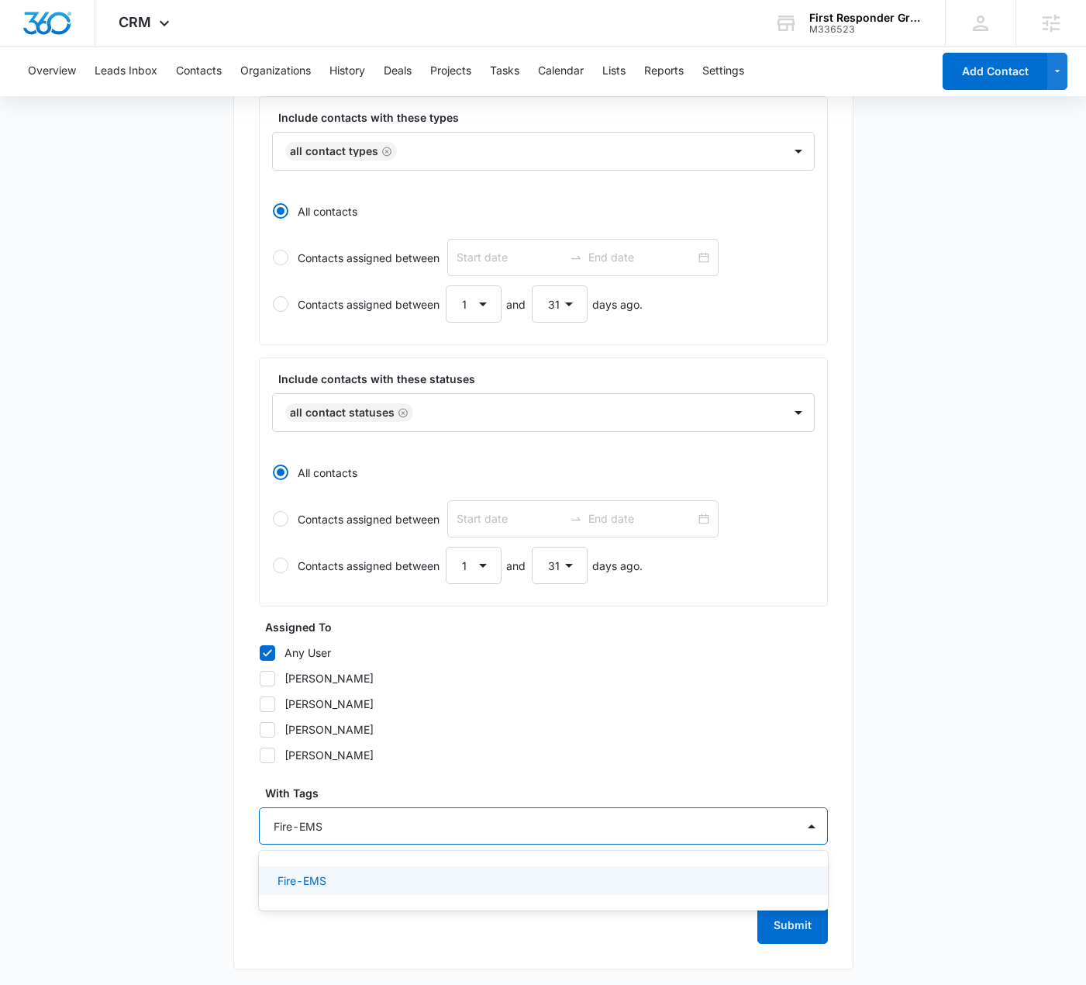
click at [366, 875] on div "Fire-EMS" at bounding box center [542, 880] width 529 height 16
click at [176, 815] on main "Create New List Contacts In This List : 0 List Name * Fire-EMS Description * Fi…" at bounding box center [543, 406] width 1086 height 1165
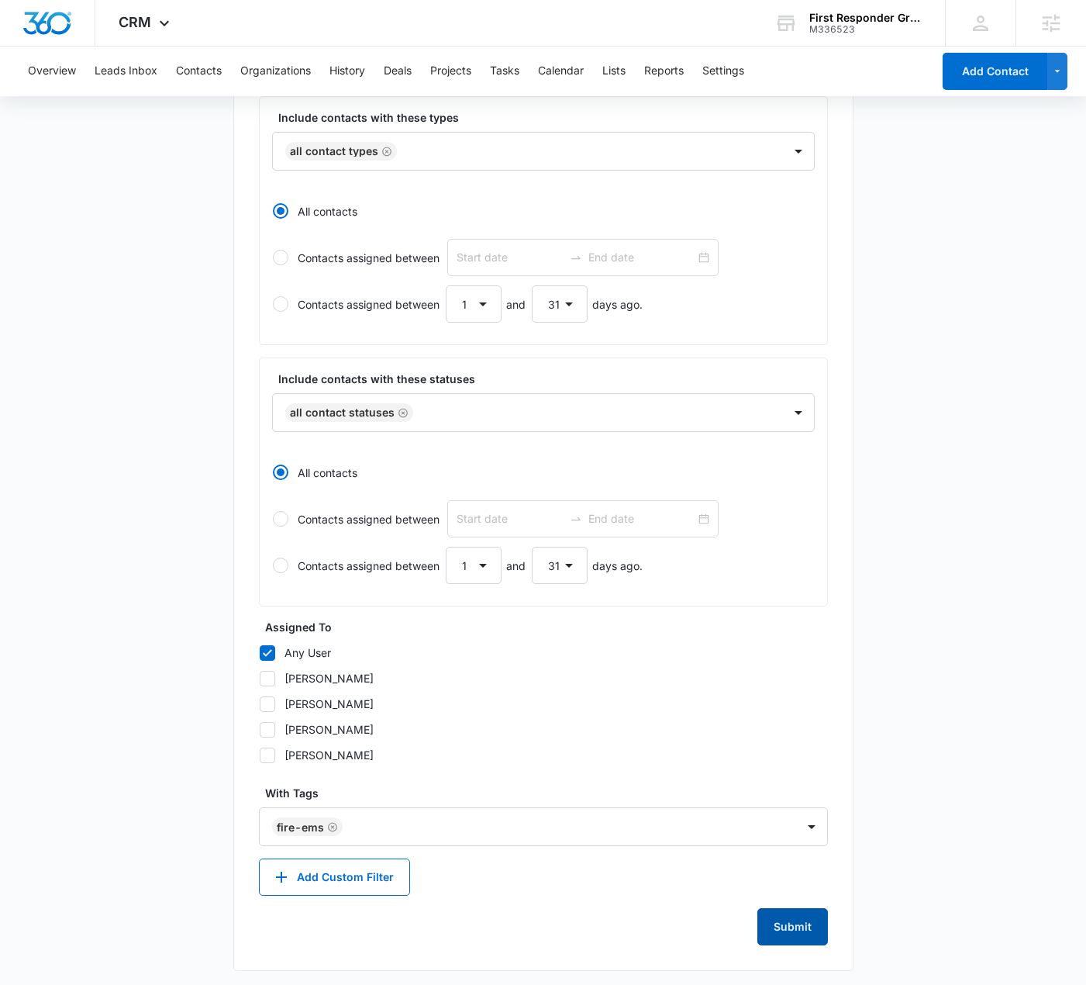
click at [789, 914] on button "Submit" at bounding box center [793, 926] width 71 height 37
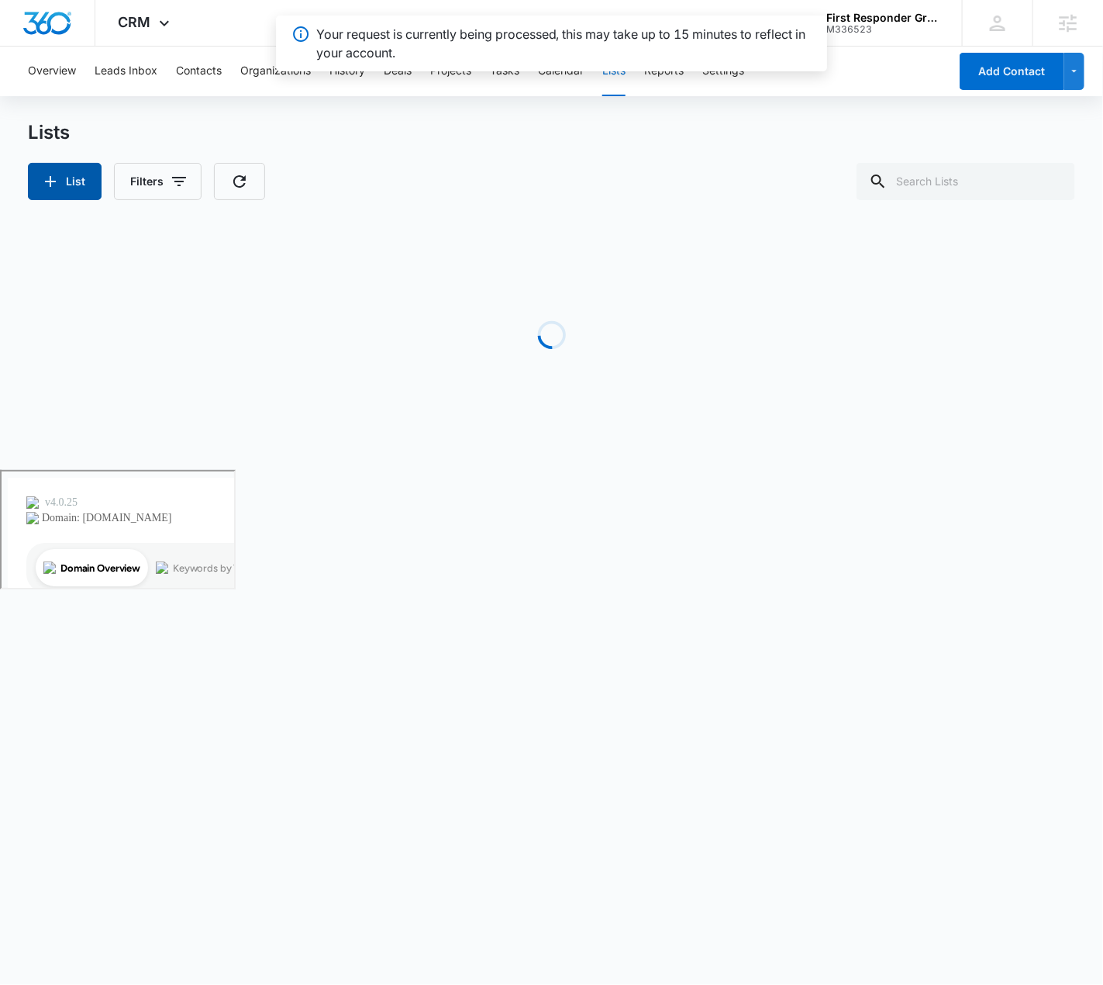
click at [54, 178] on icon "button" at bounding box center [50, 181] width 19 height 19
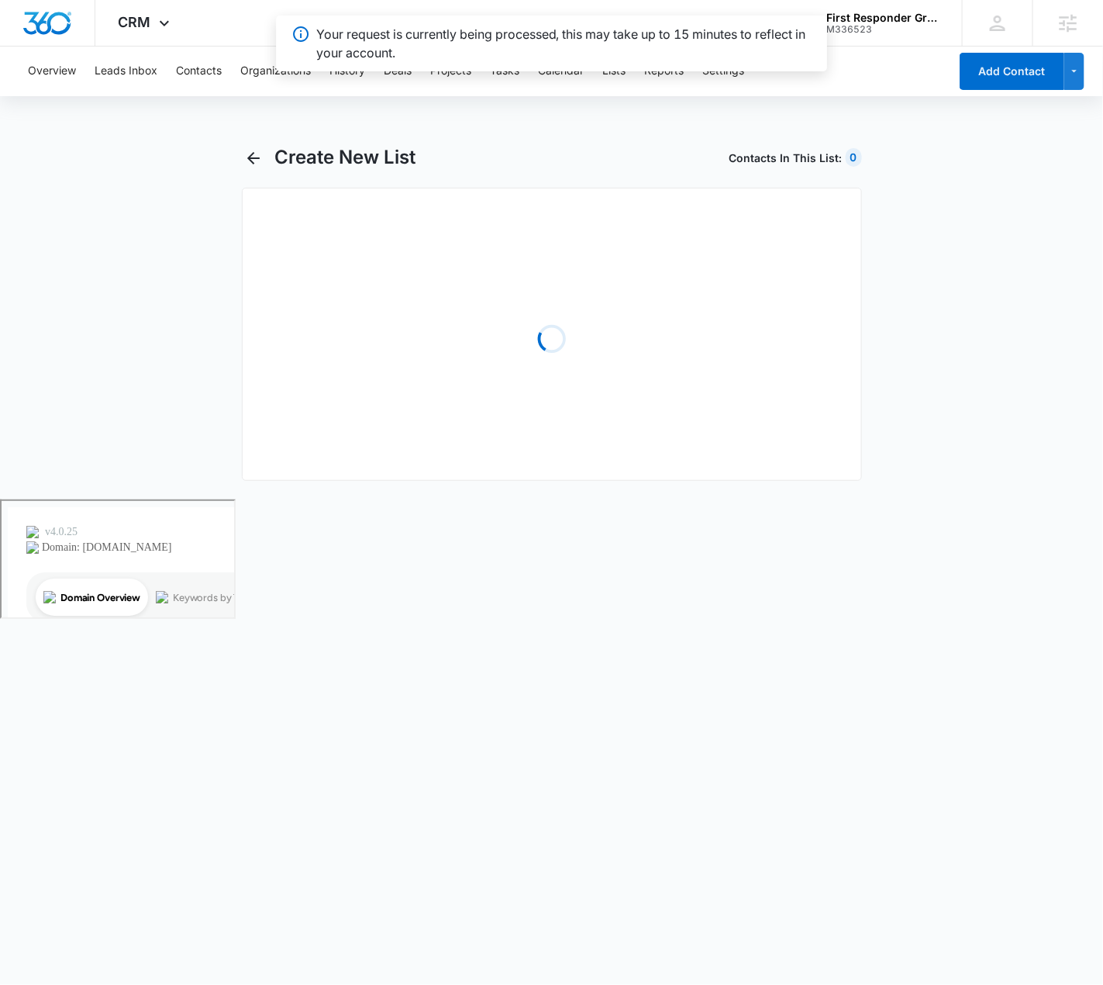
select select "31"
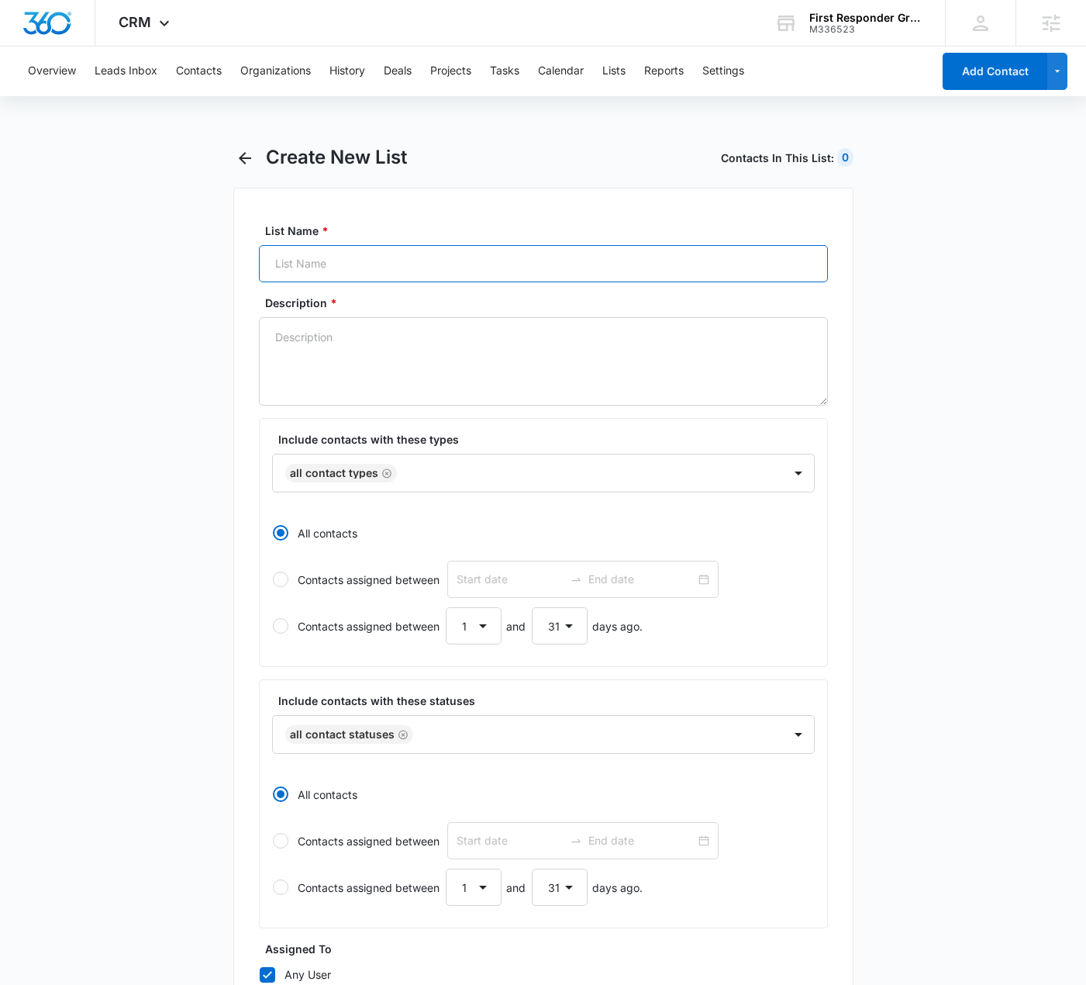
click at [319, 254] on input "List Name *" at bounding box center [543, 263] width 569 height 37
paste input "Optins"
type input "Optins"
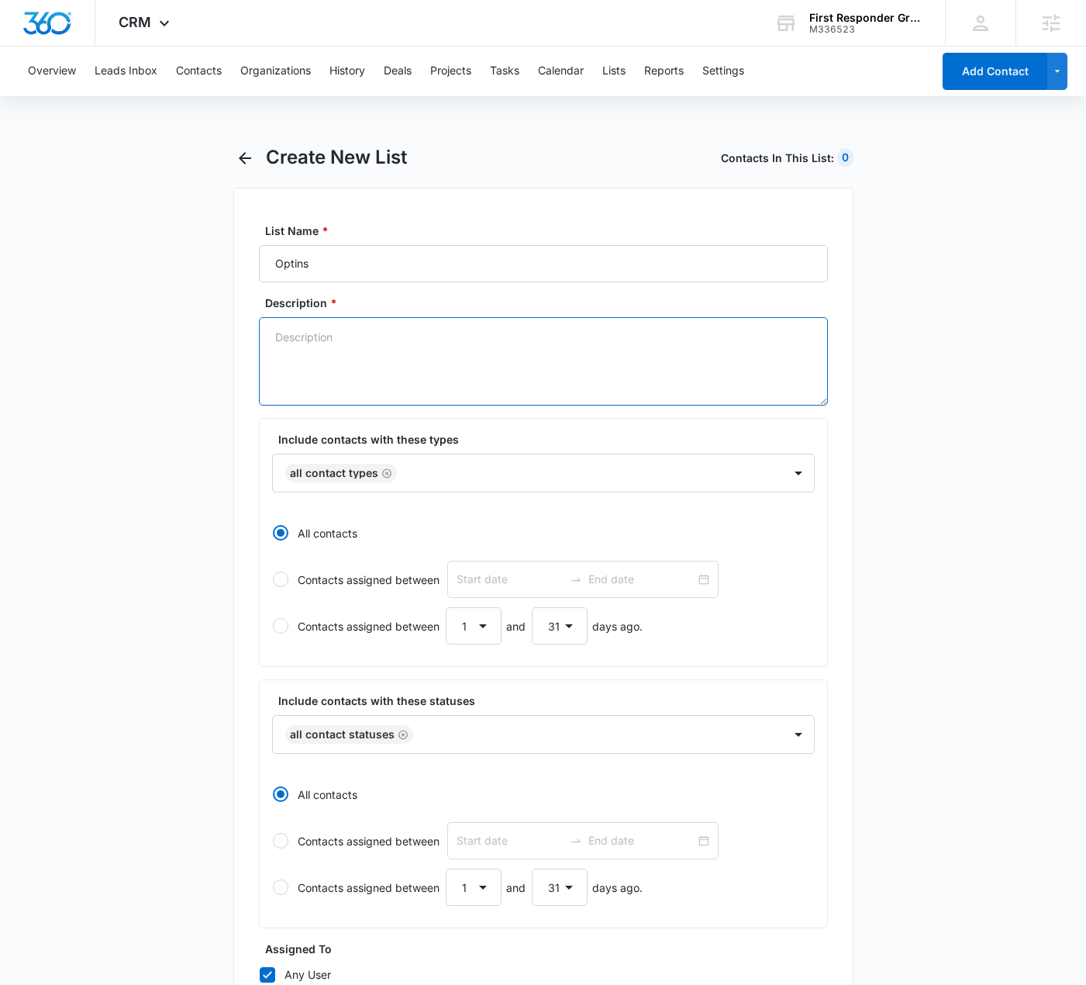
click at [302, 329] on textarea "Description *" at bounding box center [543, 361] width 569 height 88
paste textarea "Optins"
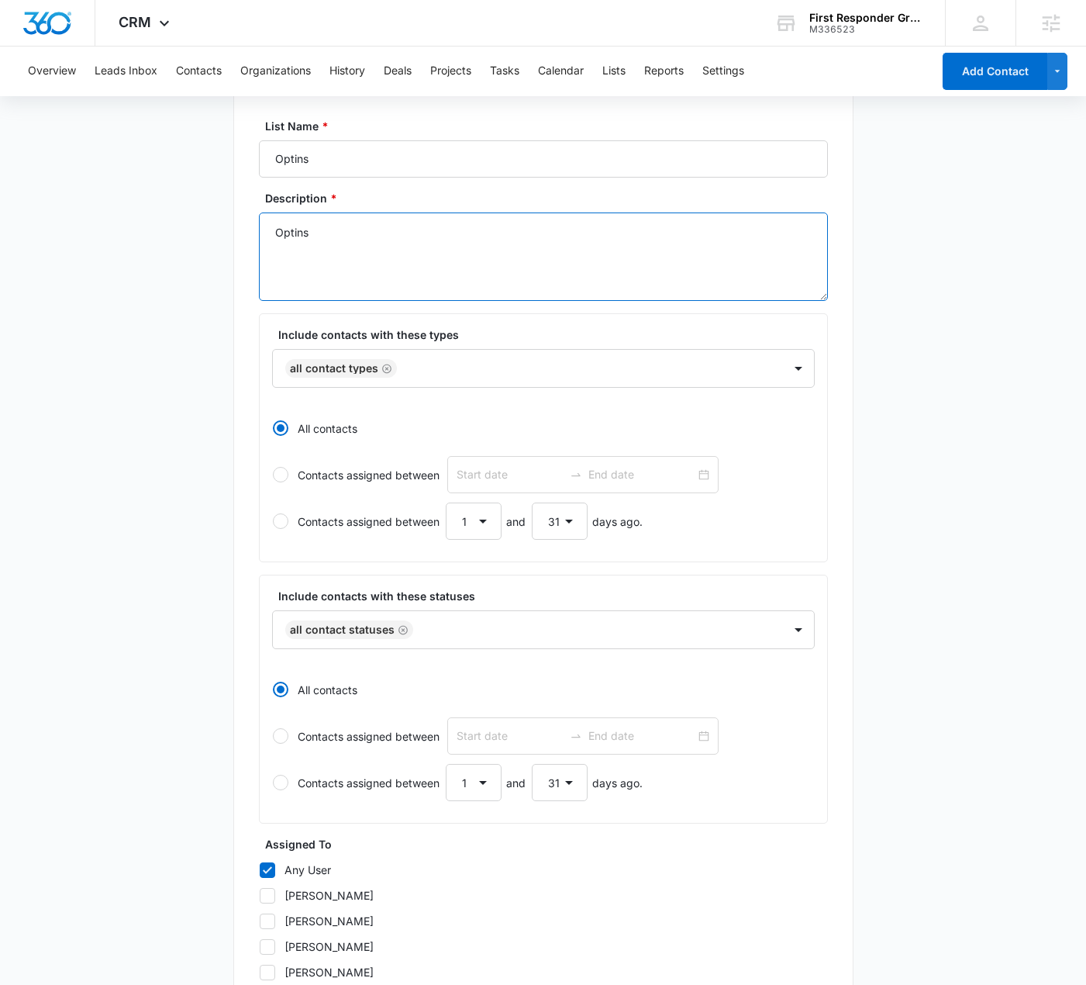
scroll to position [322, 0]
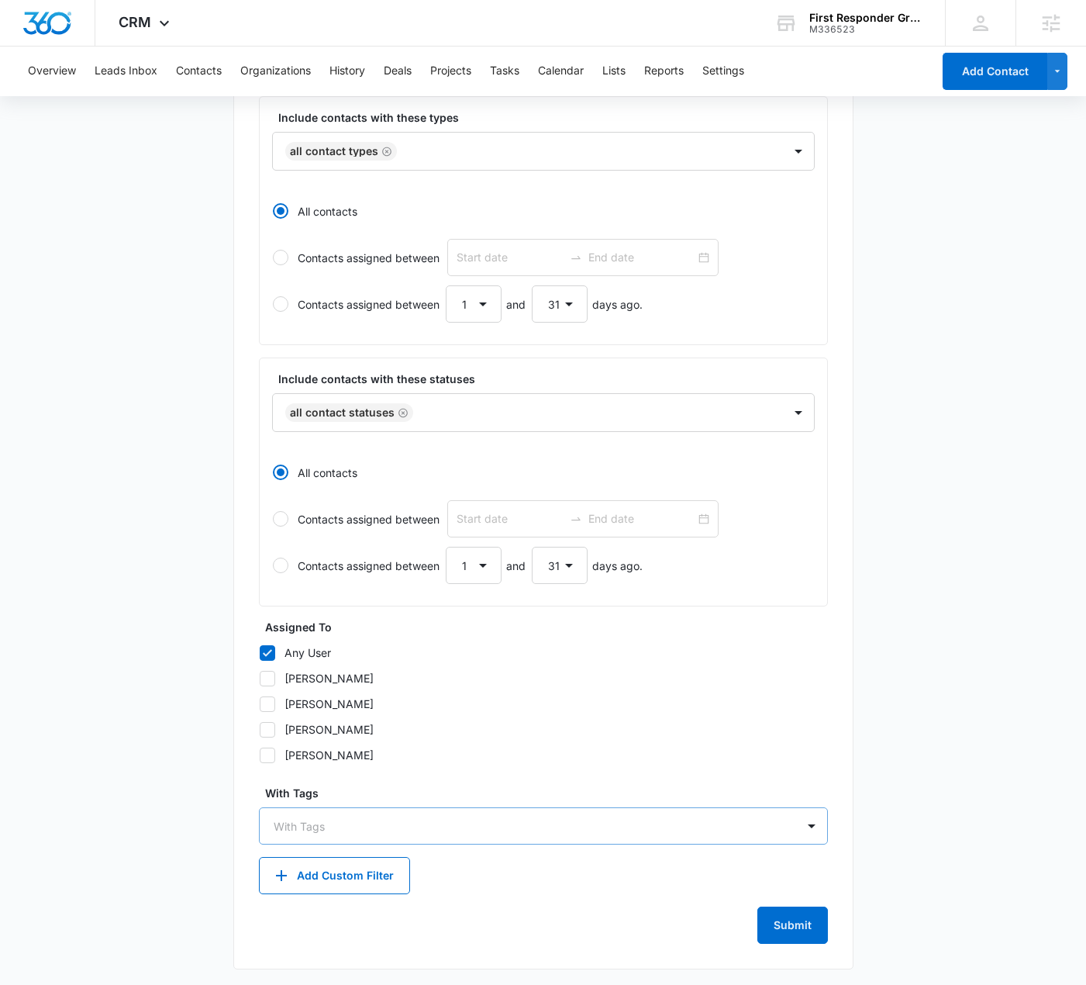
type textarea "Optins"
click at [334, 829] on div at bounding box center [534, 825] width 521 height 19
paste input "Optins"
type input "Optins"
click at [379, 863] on div "Optins" at bounding box center [543, 880] width 569 height 35
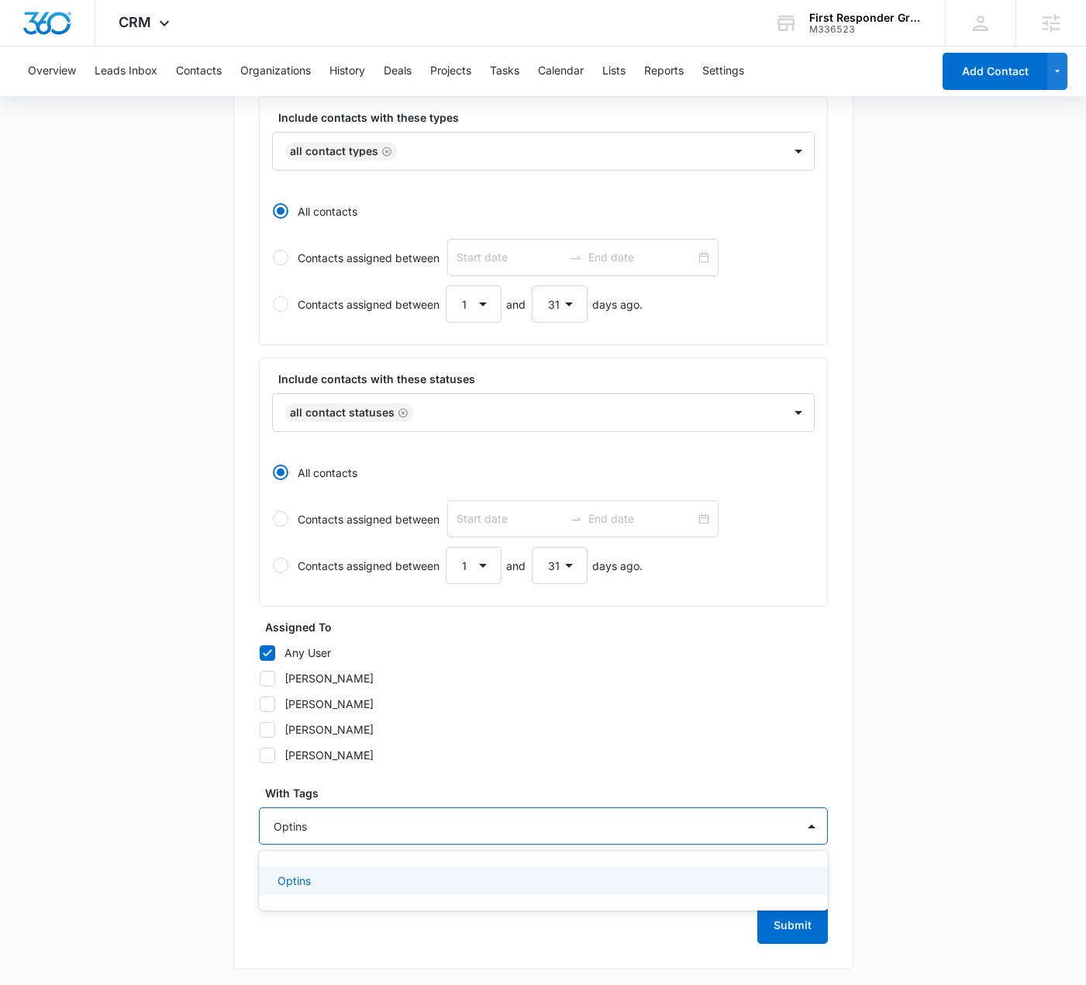
click at [370, 873] on div "Optins" at bounding box center [542, 880] width 529 height 16
click at [838, 739] on div "List Name * Optins Description * Optins Include contacts with these types All C…" at bounding box center [543, 418] width 620 height 1105
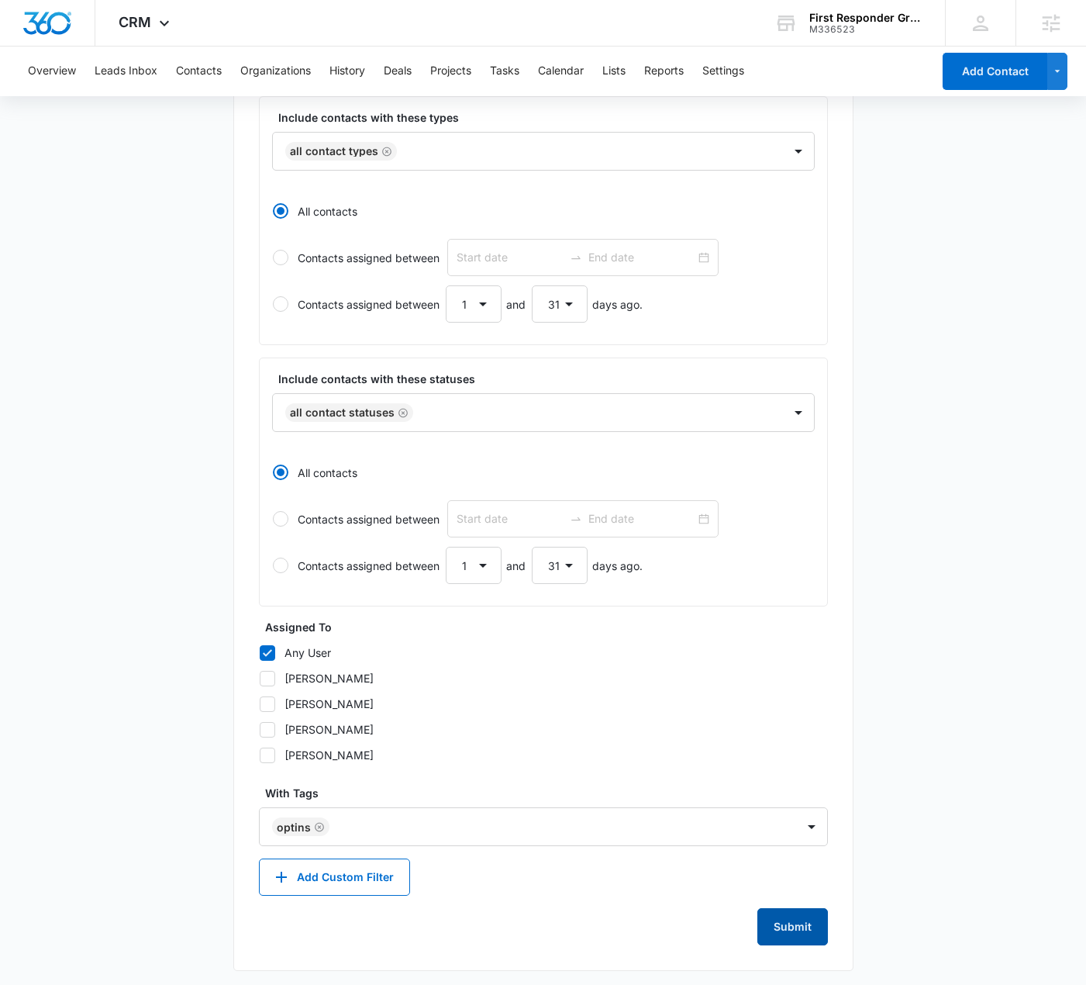
click at [799, 920] on button "Submit" at bounding box center [793, 926] width 71 height 37
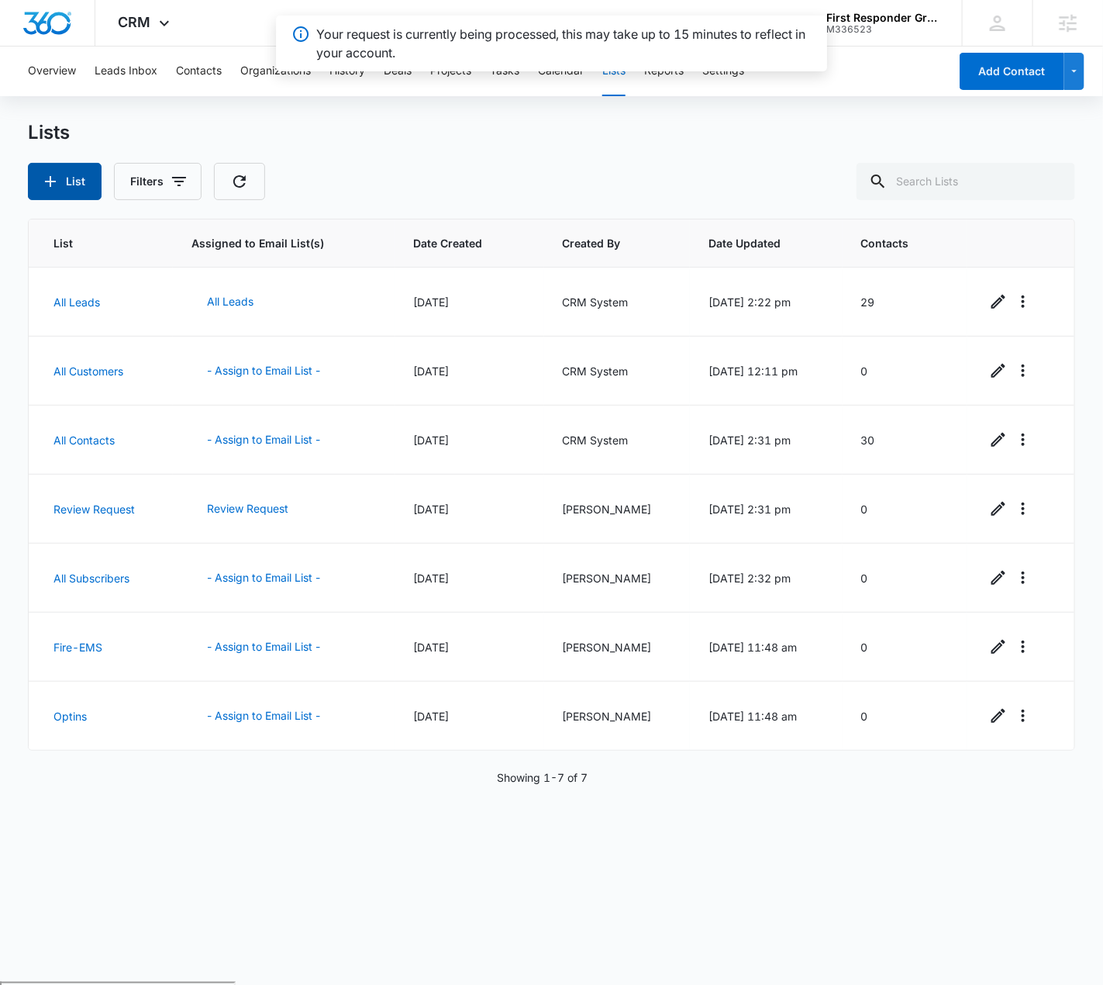
click at [70, 183] on button "List" at bounding box center [65, 181] width 74 height 37
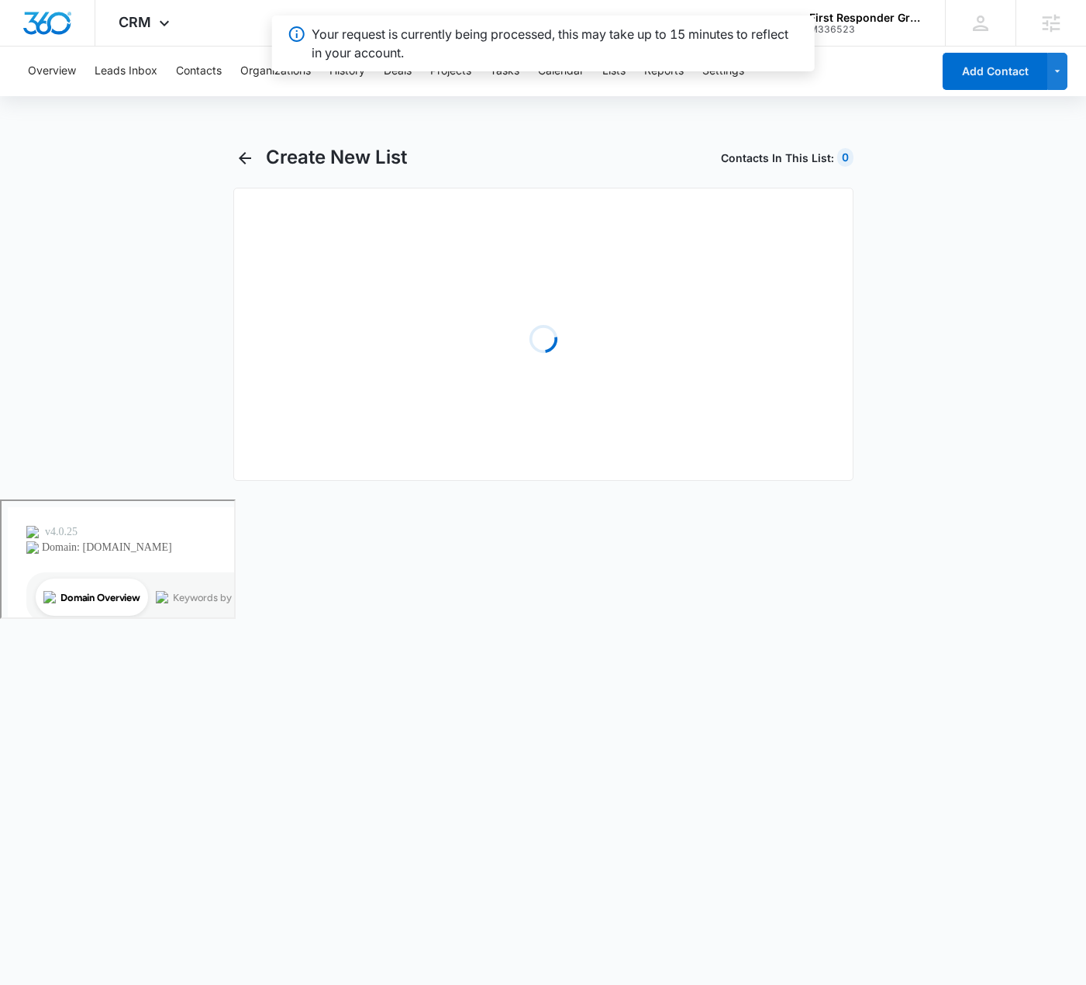
select select "31"
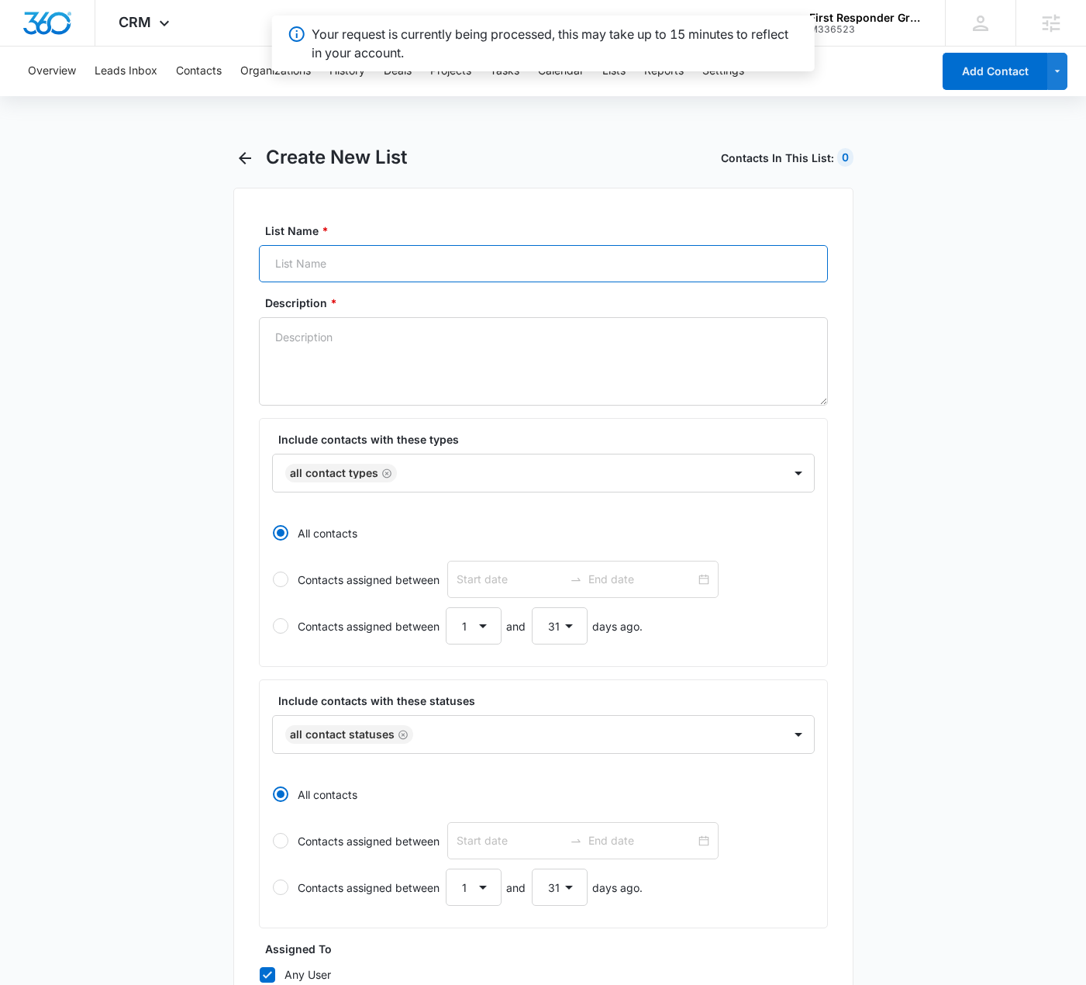
click at [489, 258] on input "List Name *" at bounding box center [543, 263] width 569 height 37
paste input "Law-Enforcement"
type input "Law-Enforcement"
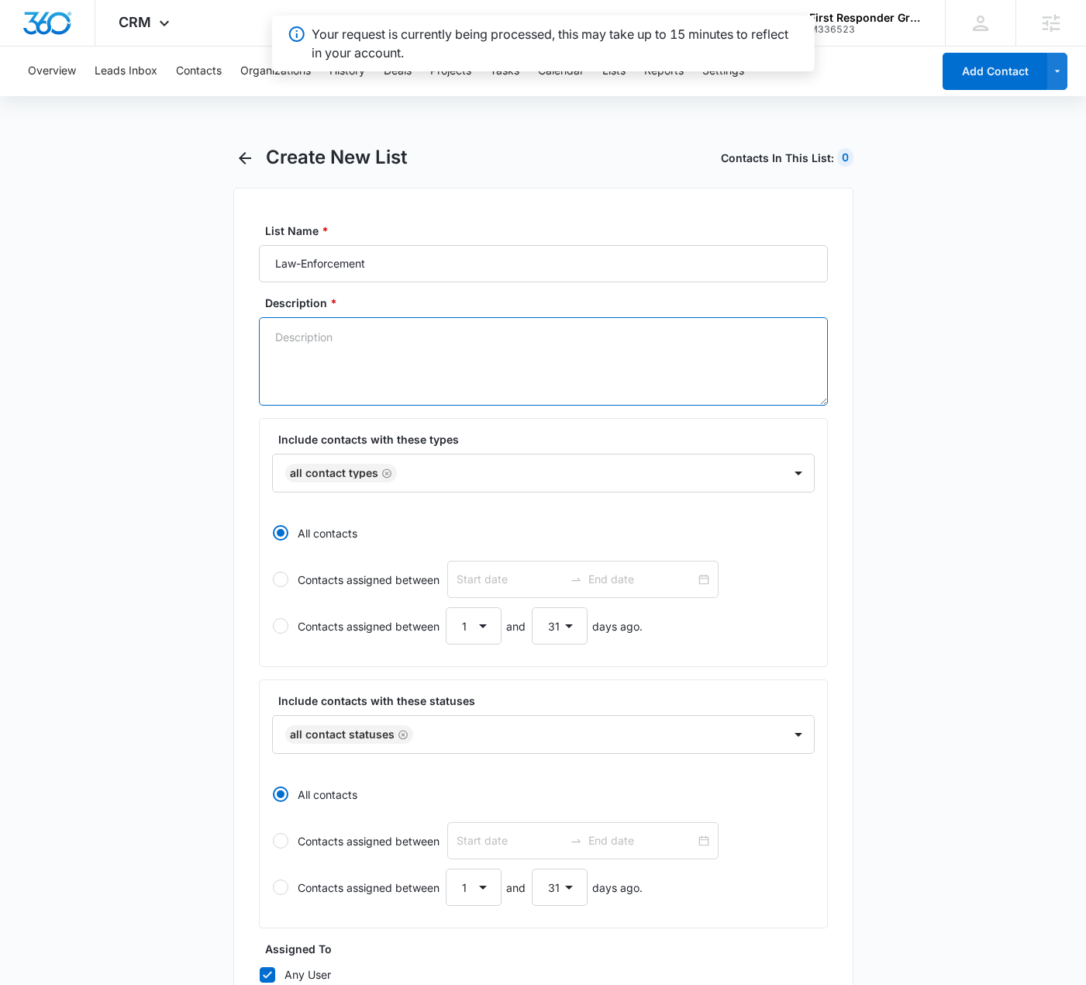
click at [386, 333] on textarea "Description *" at bounding box center [543, 361] width 569 height 88
paste textarea "Law-Enforcement"
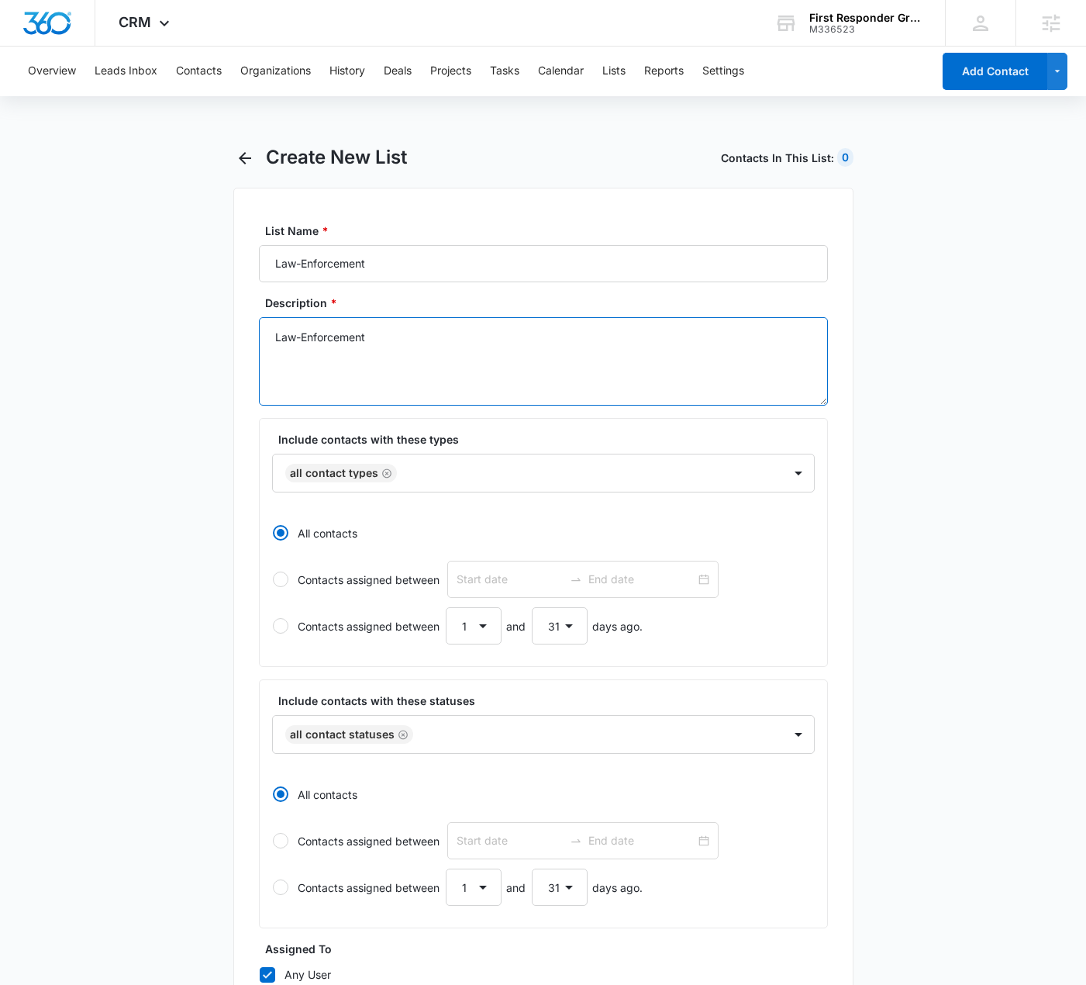
scroll to position [322, 0]
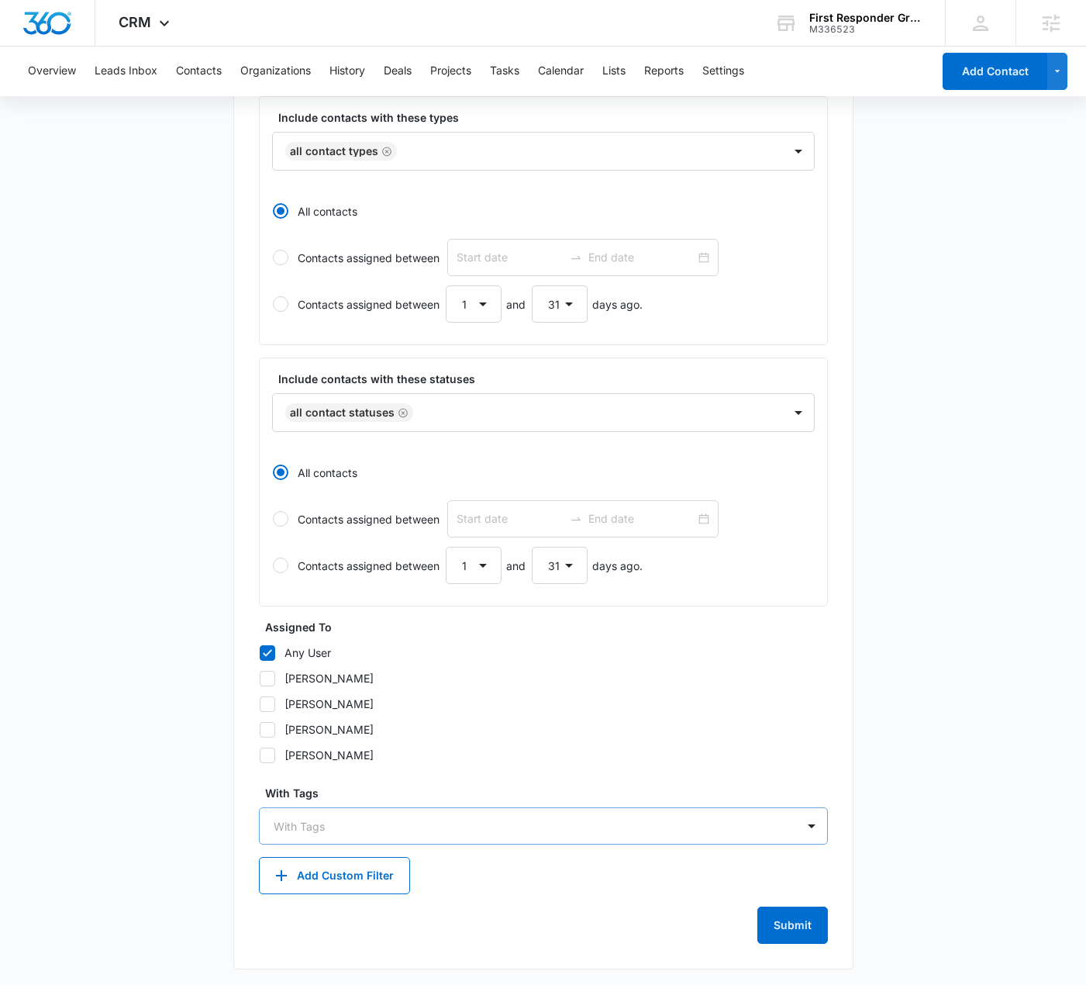
type textarea "Law-Enforcement"
click at [330, 836] on div "With Tags" at bounding box center [528, 826] width 537 height 35
paste input "Law-Enforcement"
type input "Law-Enforcement"
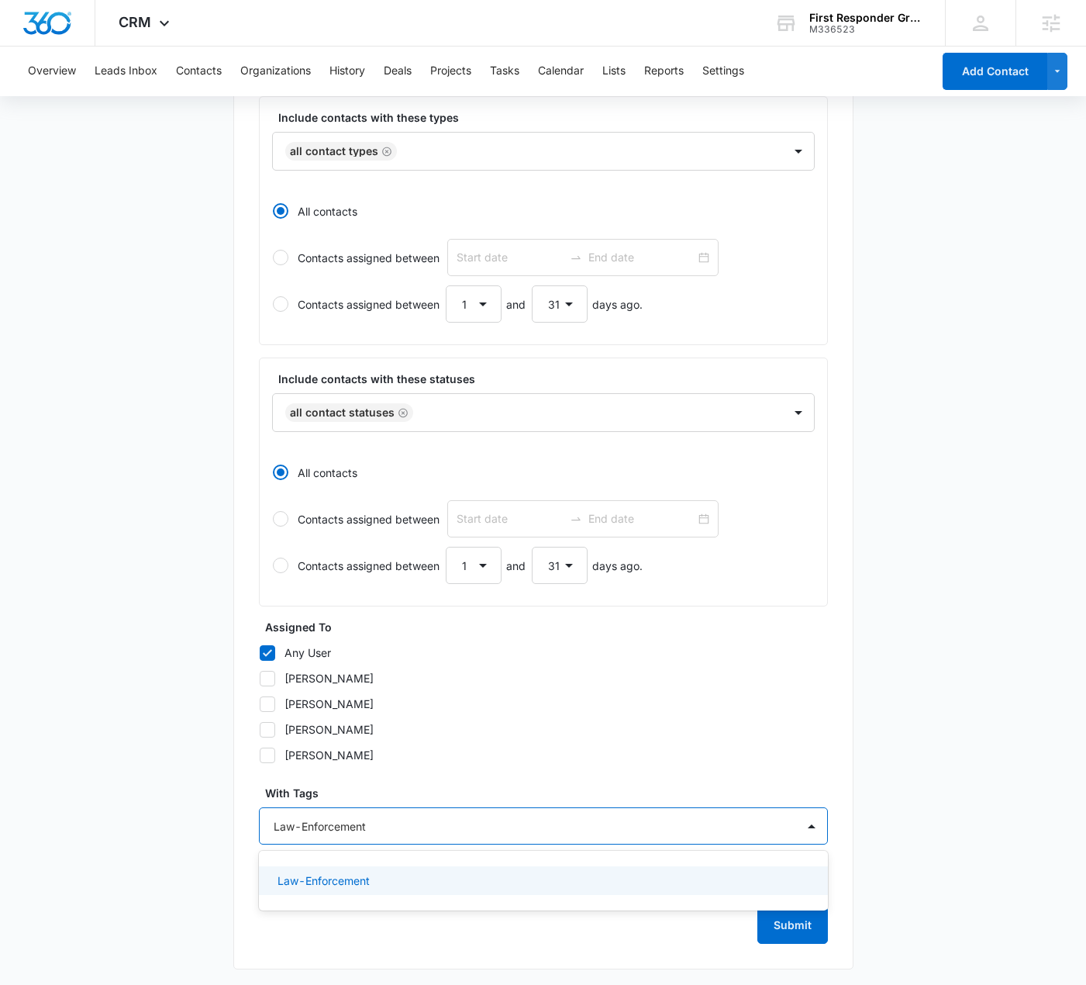
click at [365, 878] on p "Law-Enforcement" at bounding box center [324, 880] width 92 height 16
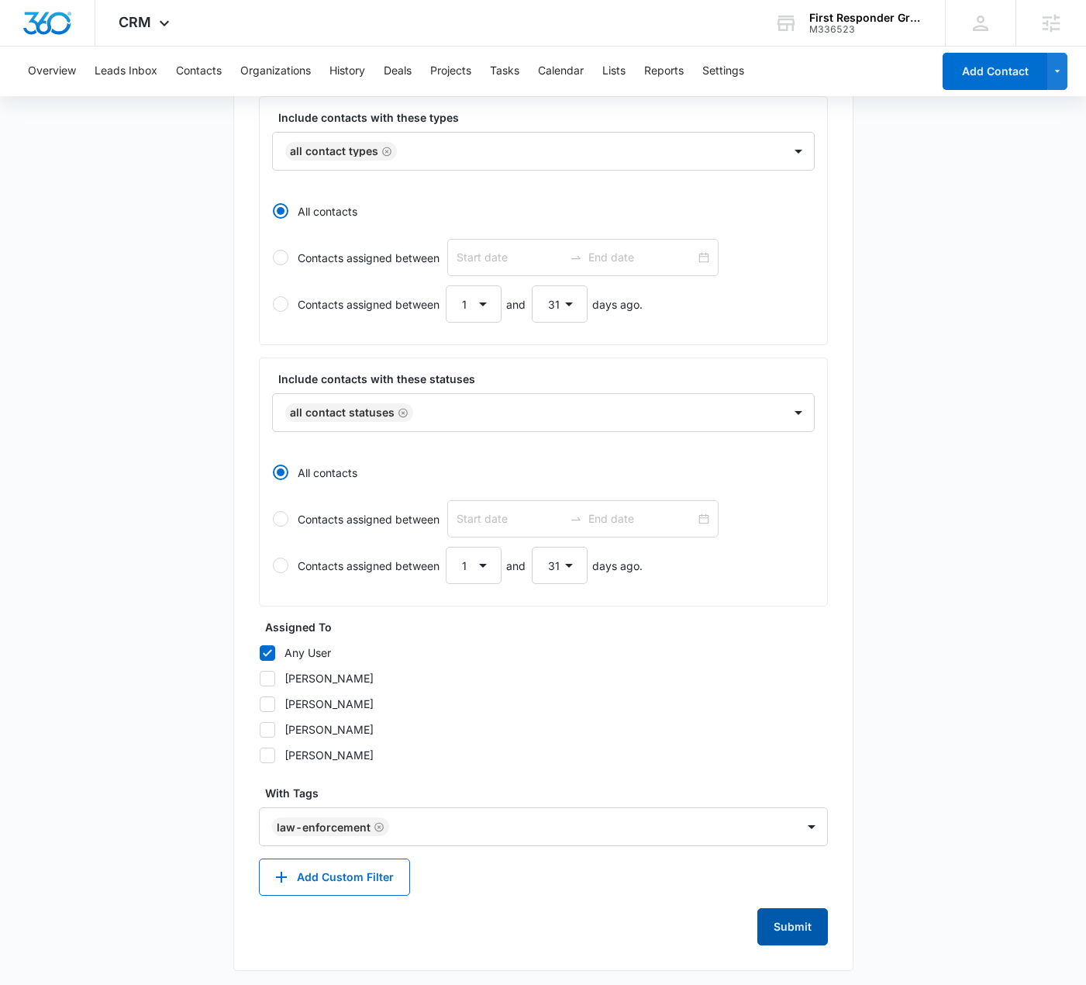
click at [809, 929] on button "Submit" at bounding box center [793, 926] width 71 height 37
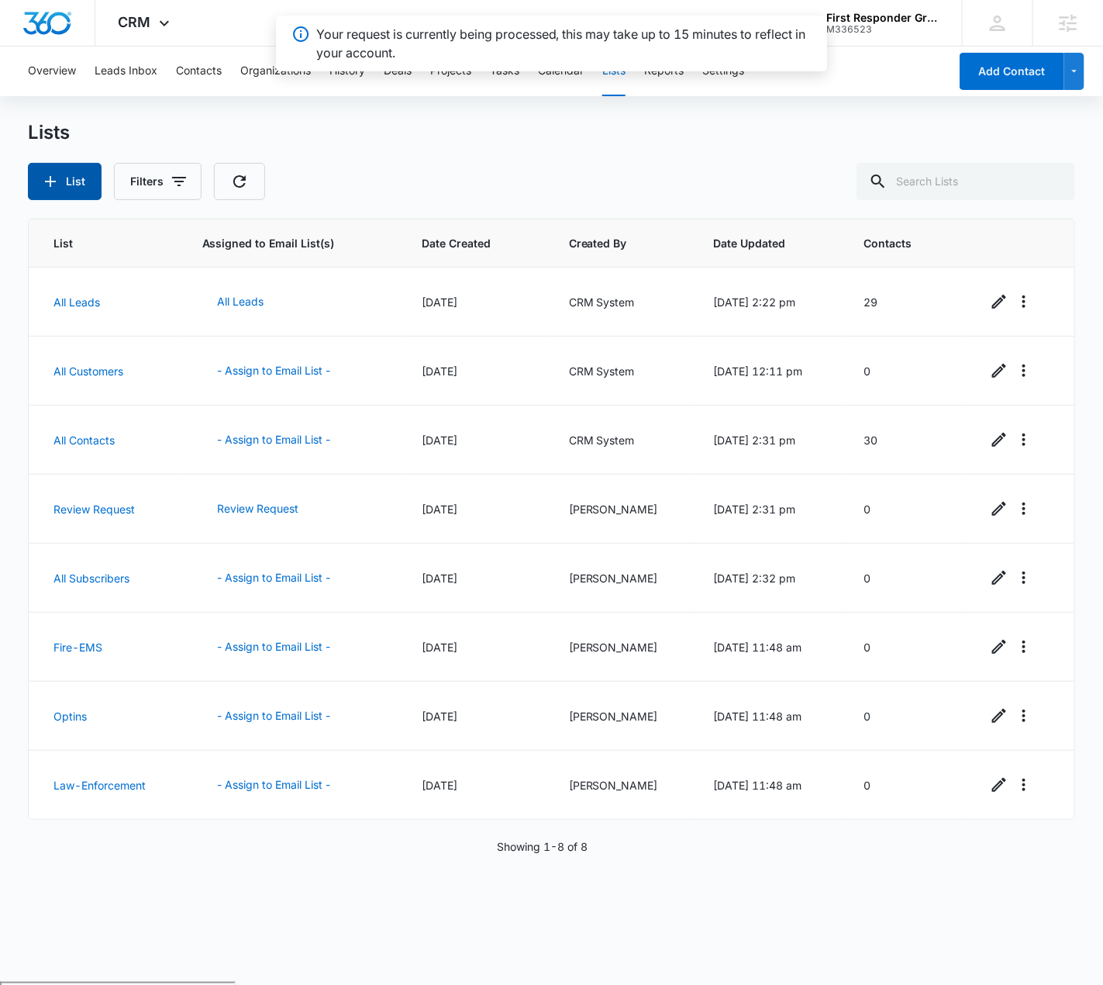
click at [50, 174] on icon "button" at bounding box center [50, 181] width 19 height 19
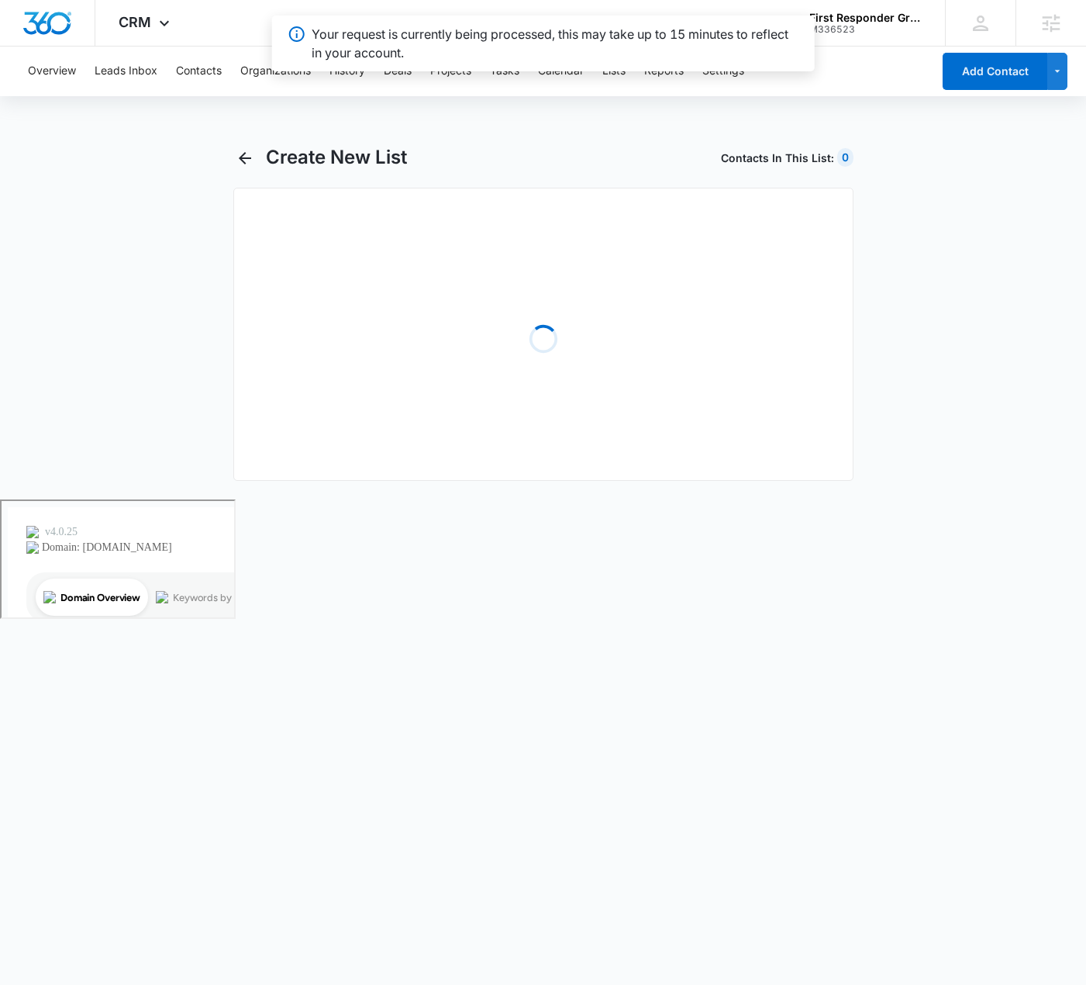
select select "31"
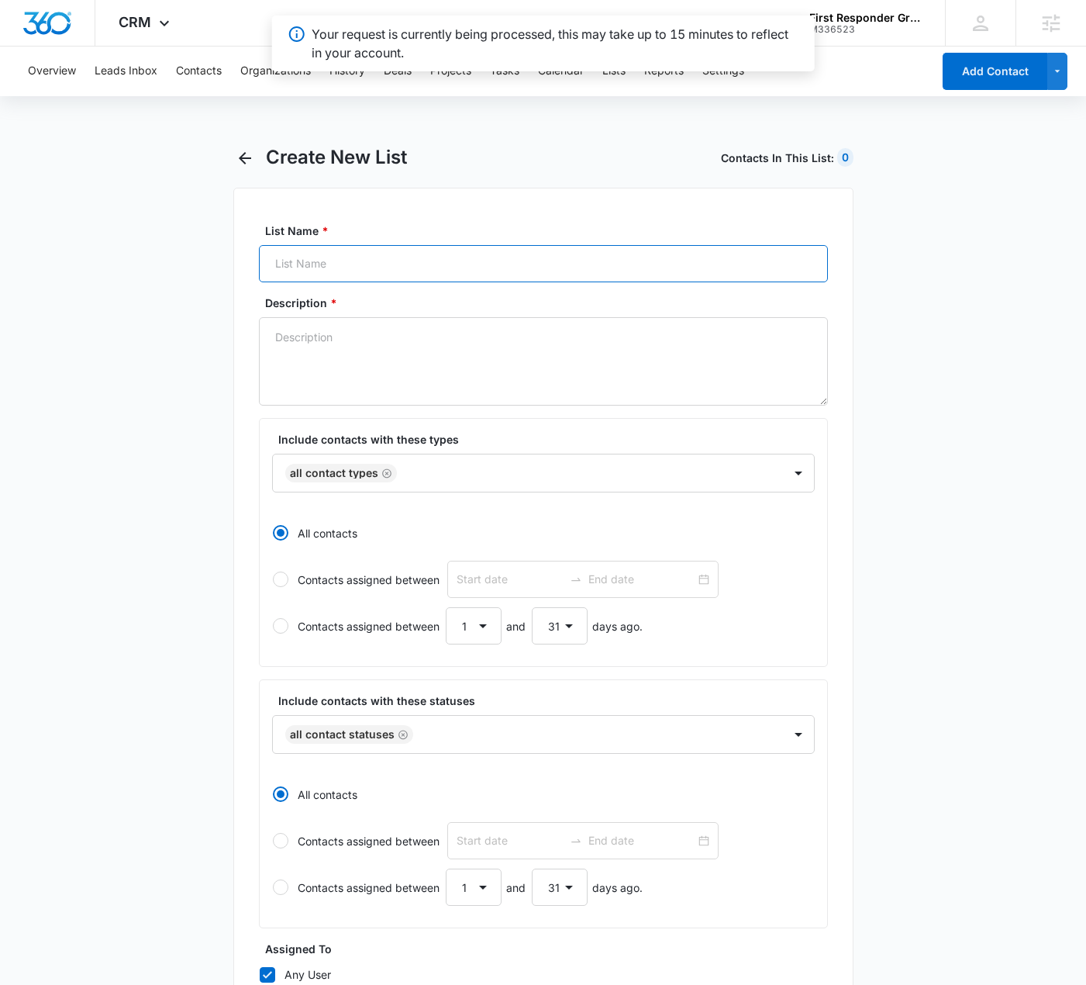
click at [423, 262] on input "List Name *" at bounding box center [543, 263] width 569 height 37
paste input "Misc"
type input "Misc"
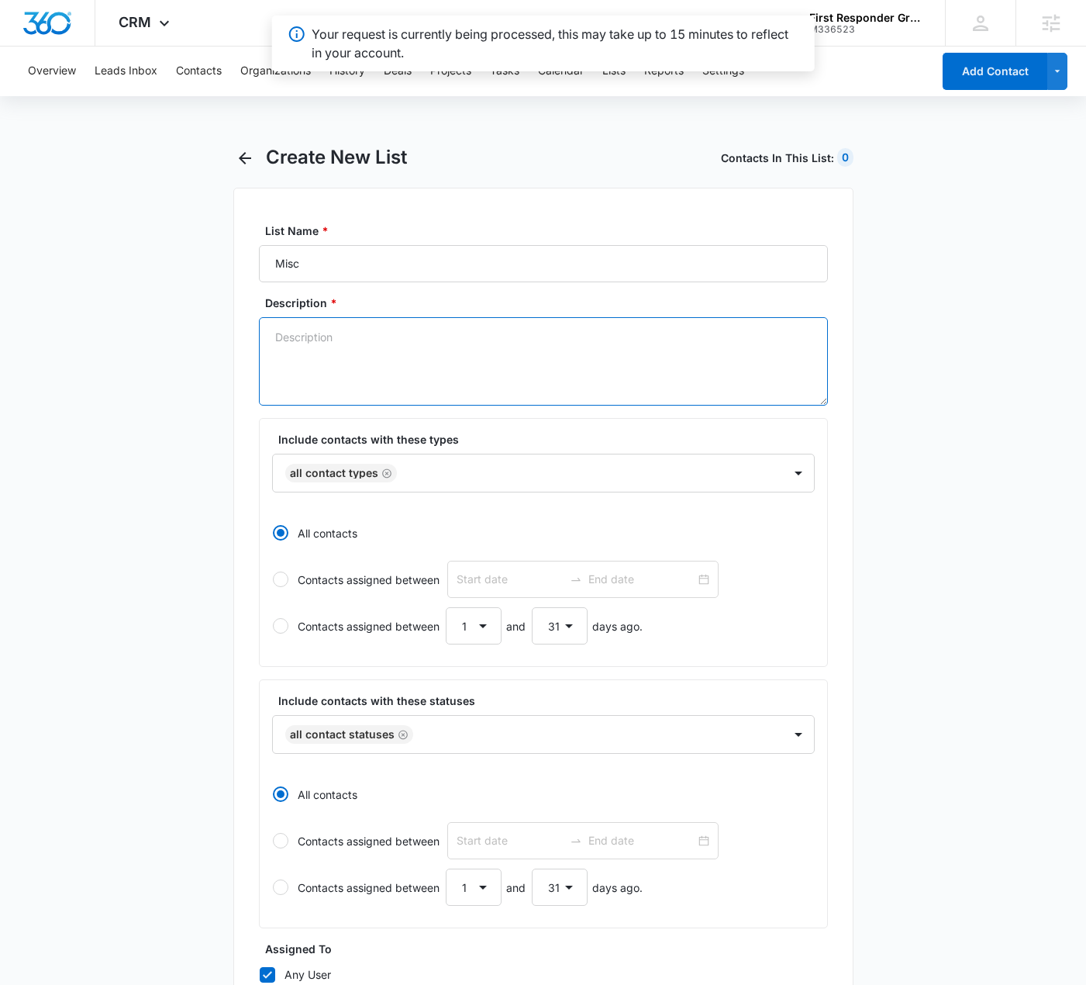
click at [343, 354] on textarea "Description *" at bounding box center [543, 361] width 569 height 88
paste textarea "Misc"
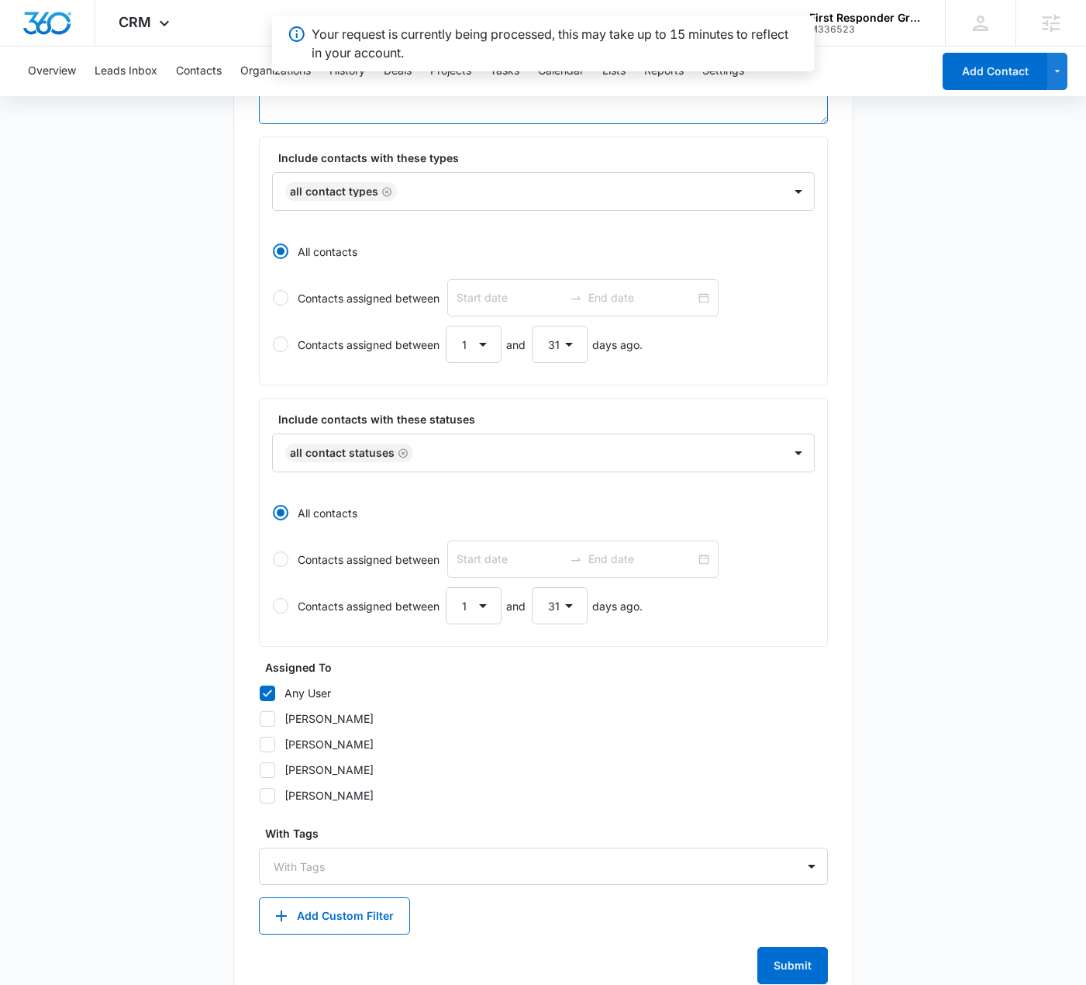
scroll to position [322, 0]
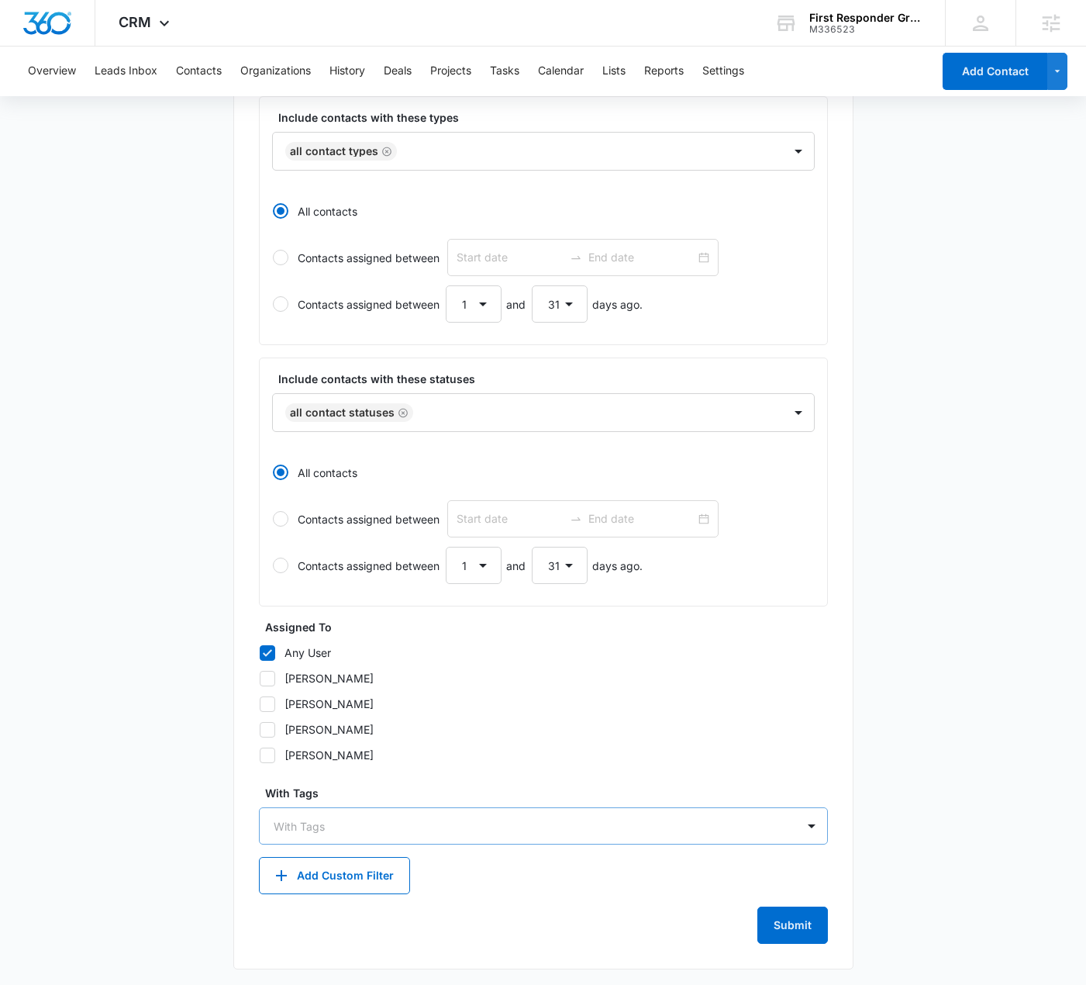
type textarea "Misc"
click at [312, 820] on div at bounding box center [534, 825] width 521 height 19
paste input "Misc"
type input "Misc"
click at [371, 874] on div "Misc" at bounding box center [542, 880] width 529 height 16
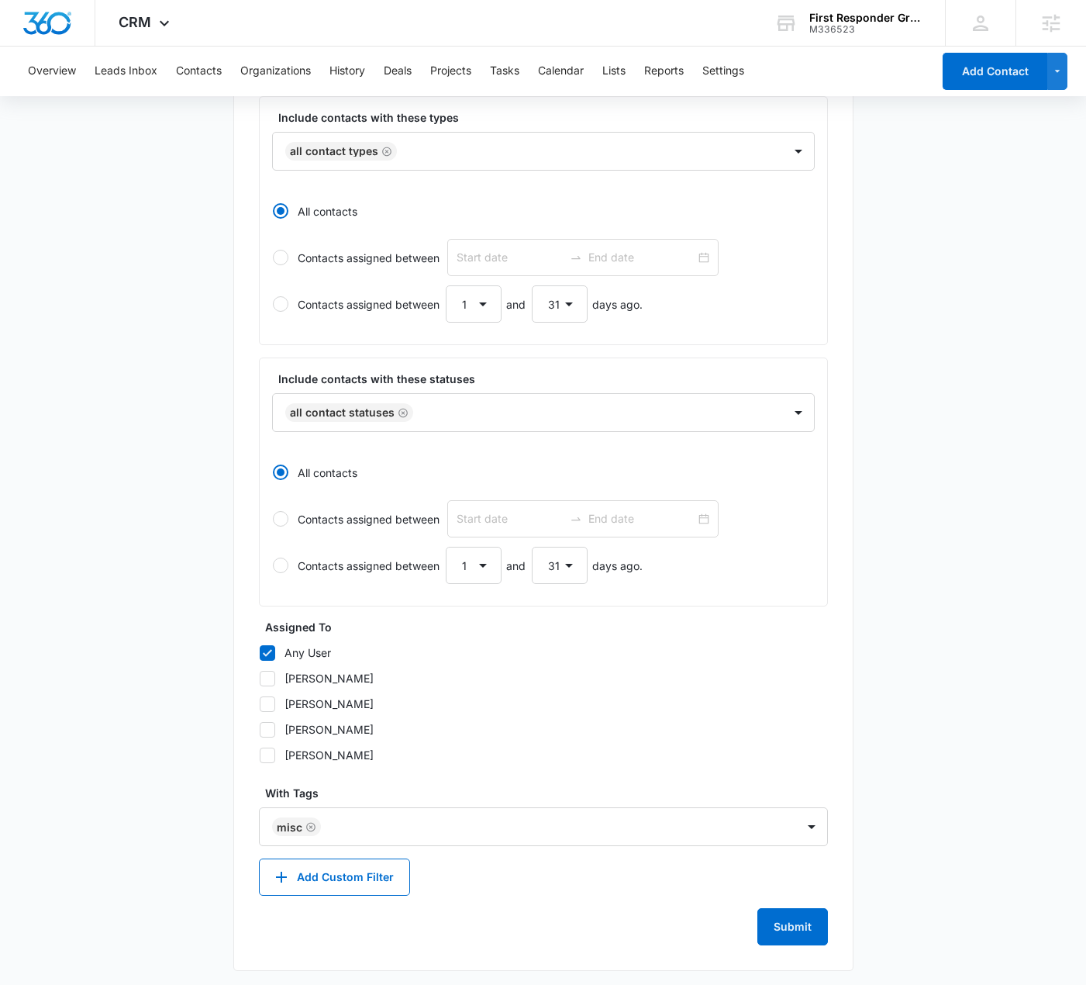
click at [197, 815] on main "Create New List Contacts In This List : 0 List Name * Misc Description * Misc I…" at bounding box center [543, 406] width 1086 height 1165
click at [787, 920] on button "Submit" at bounding box center [793, 926] width 71 height 37
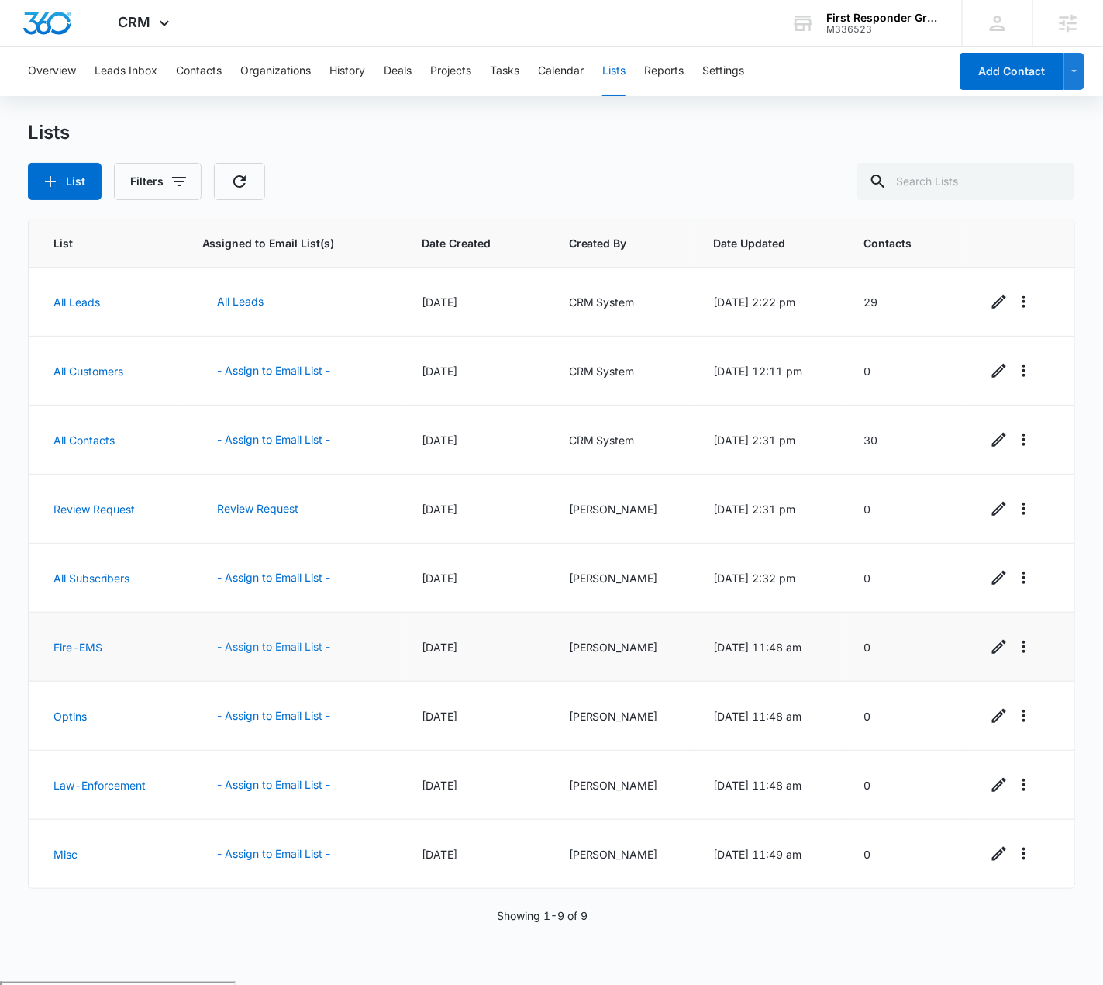
click at [274, 638] on button "- Assign to Email List -" at bounding box center [274, 646] width 144 height 37
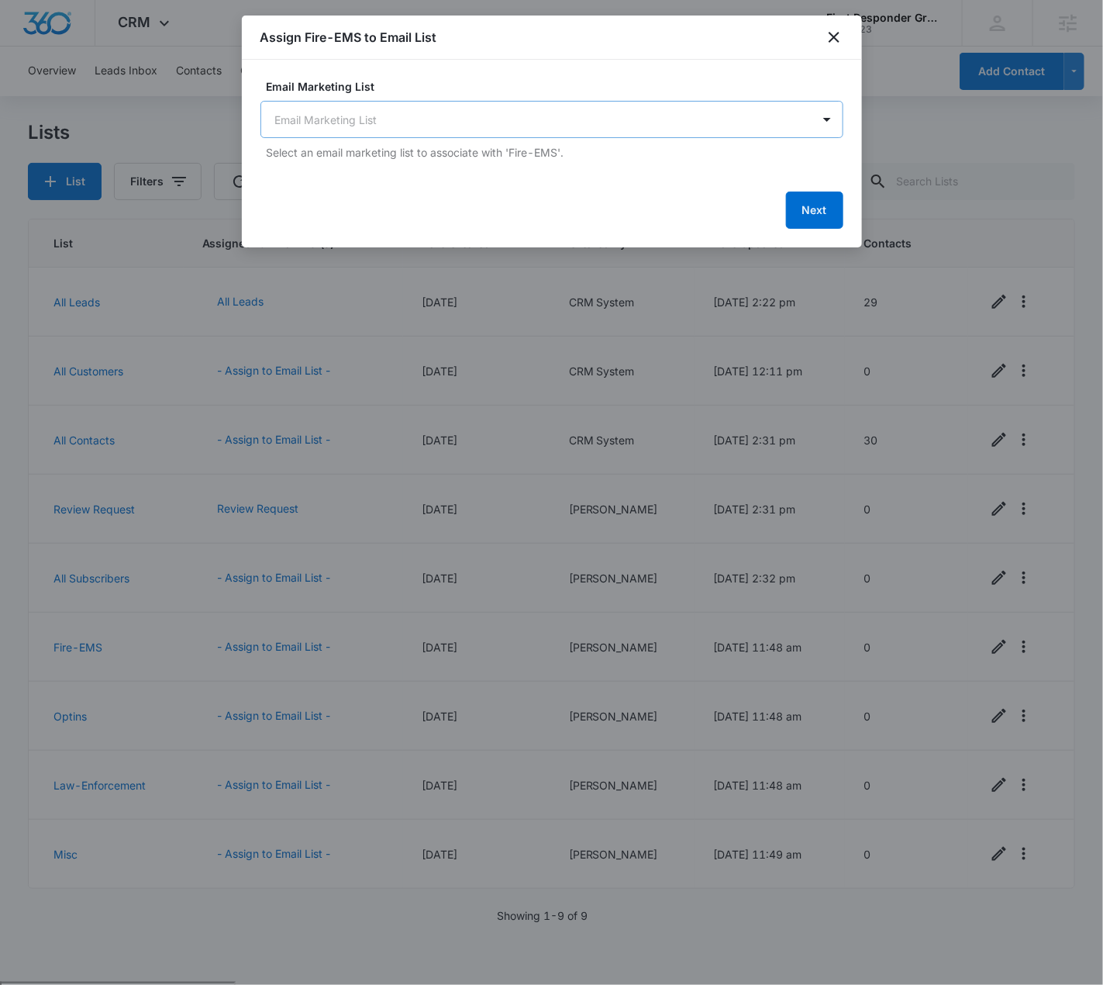
click at [488, 131] on body "CRM Apps Reputation Websites Forms CRM Email Social Payments POS Content Ads In…" at bounding box center [551, 552] width 1103 height 1105
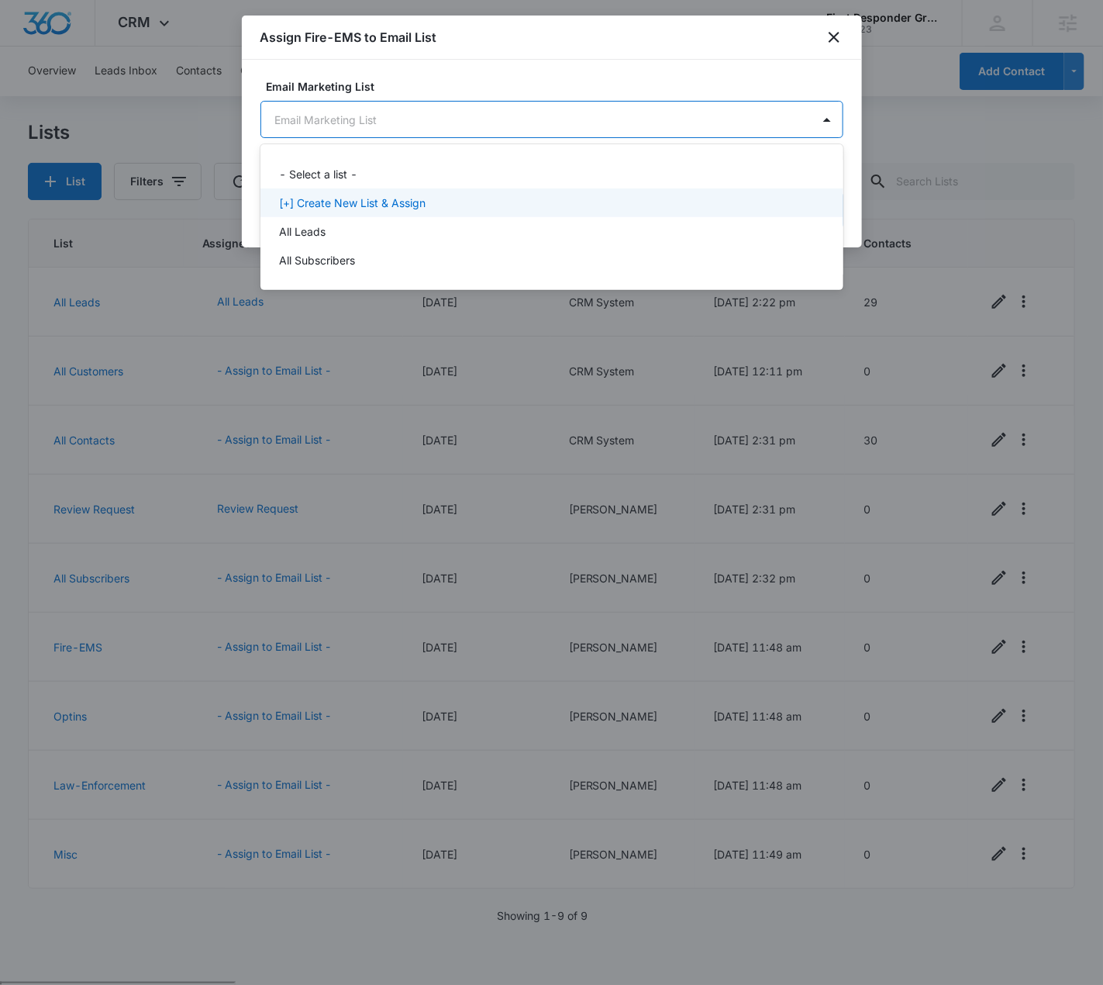
click at [397, 205] on p "[+] Create New List & Assign" at bounding box center [352, 203] width 147 height 16
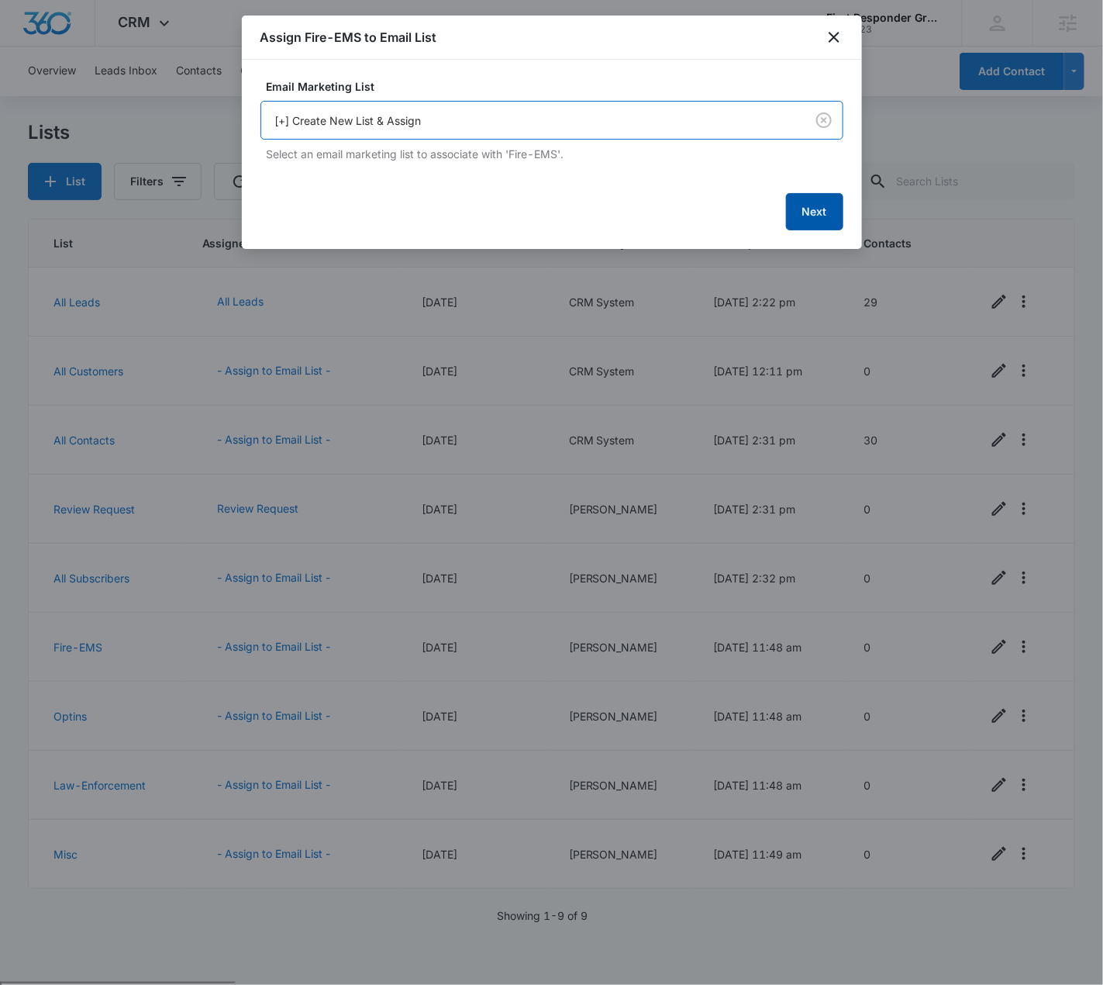
click at [816, 195] on button "Next" at bounding box center [814, 211] width 57 height 37
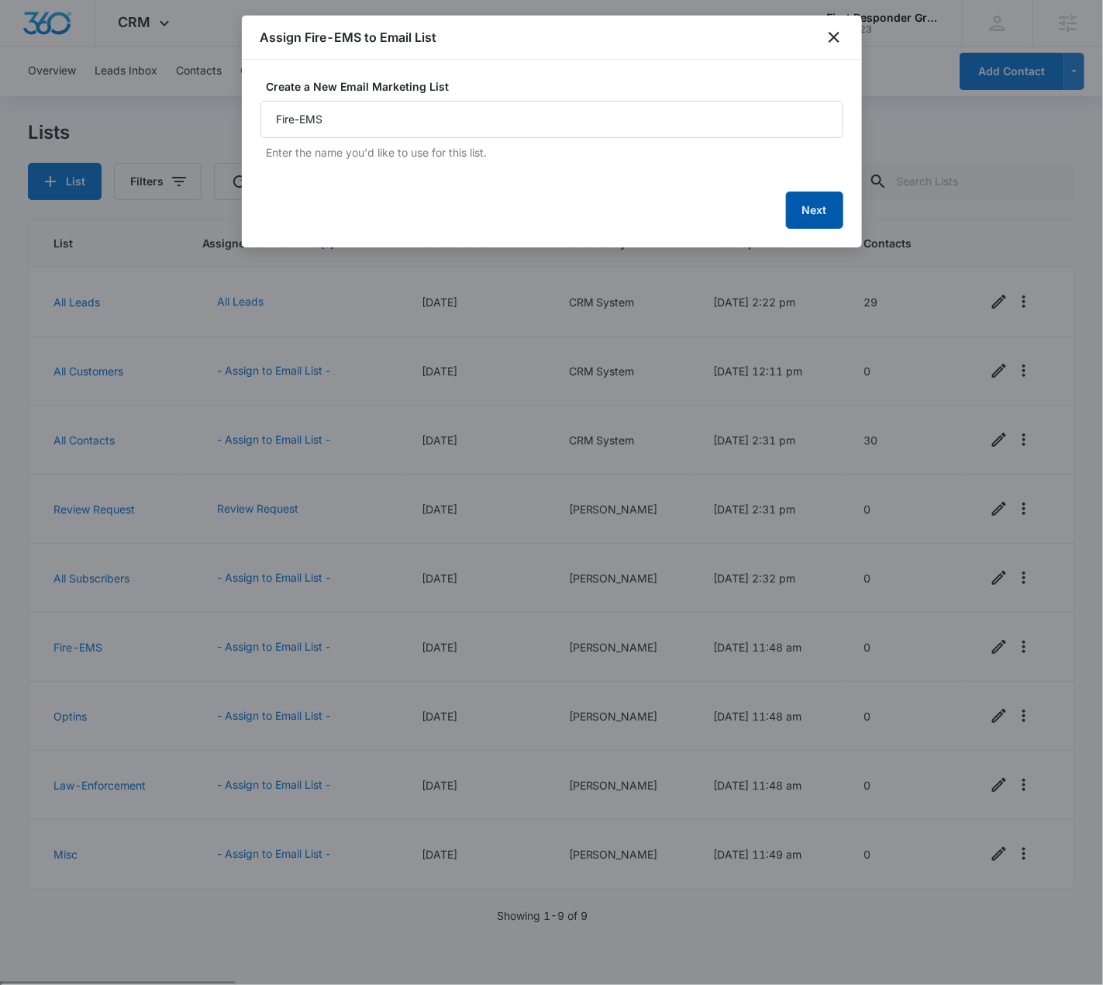
click at [806, 216] on button "Next" at bounding box center [814, 210] width 57 height 37
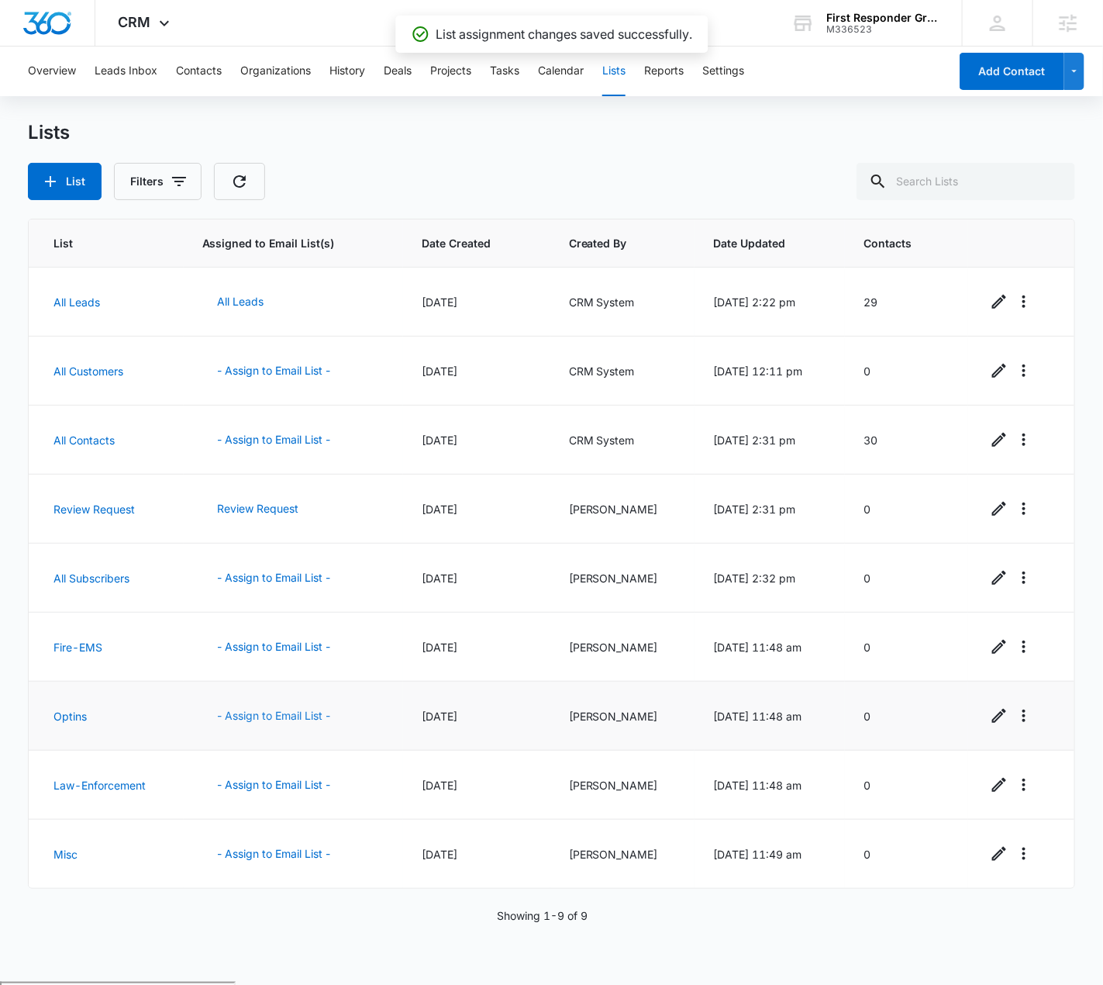
click at [268, 711] on button "- Assign to Email List -" at bounding box center [274, 715] width 144 height 37
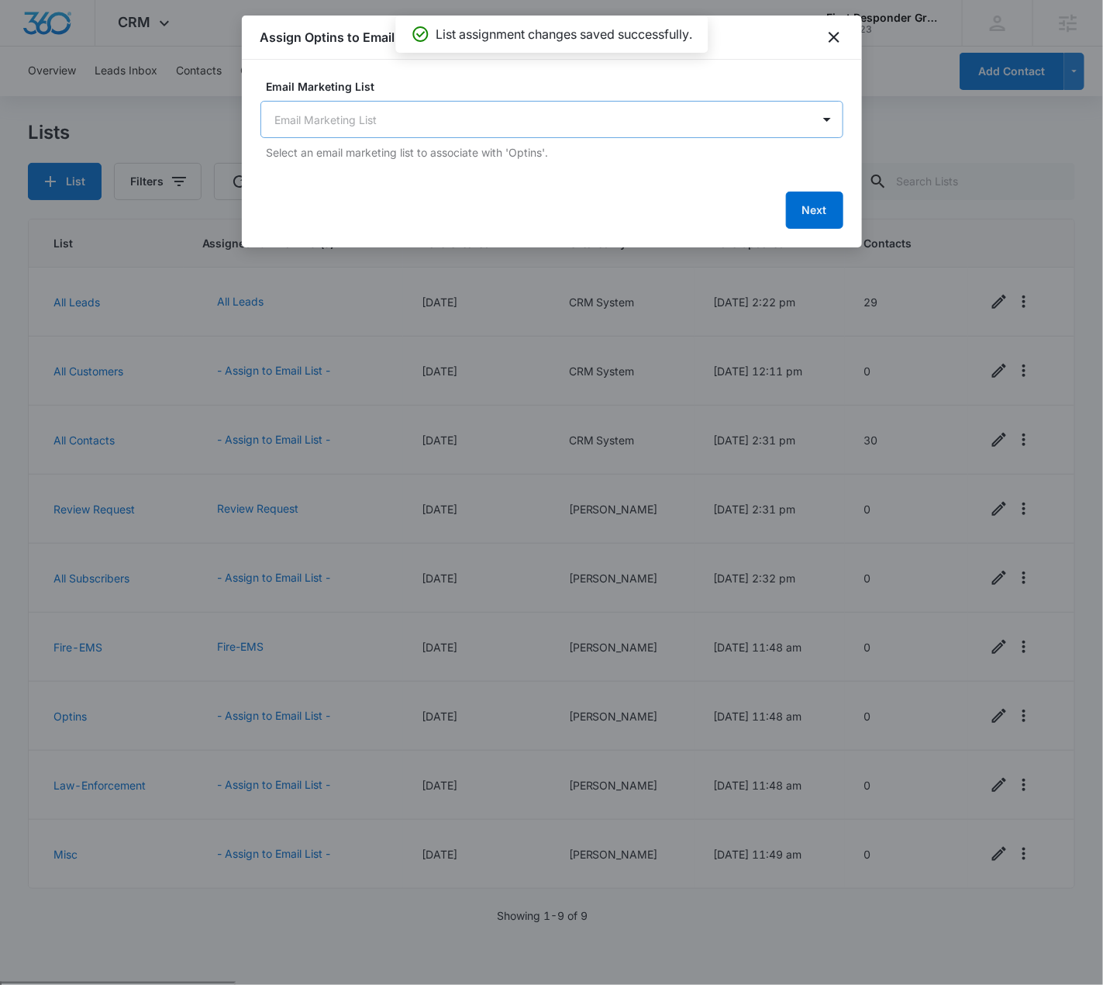
click at [480, 137] on div "Email Marketing List Email Marketing List Select an email marketing list to ass…" at bounding box center [552, 119] width 583 height 82
click at [414, 110] on body "CRM Apps Reputation Websites Forms CRM Email Social Payments POS Content Ads In…" at bounding box center [551, 552] width 1103 height 1105
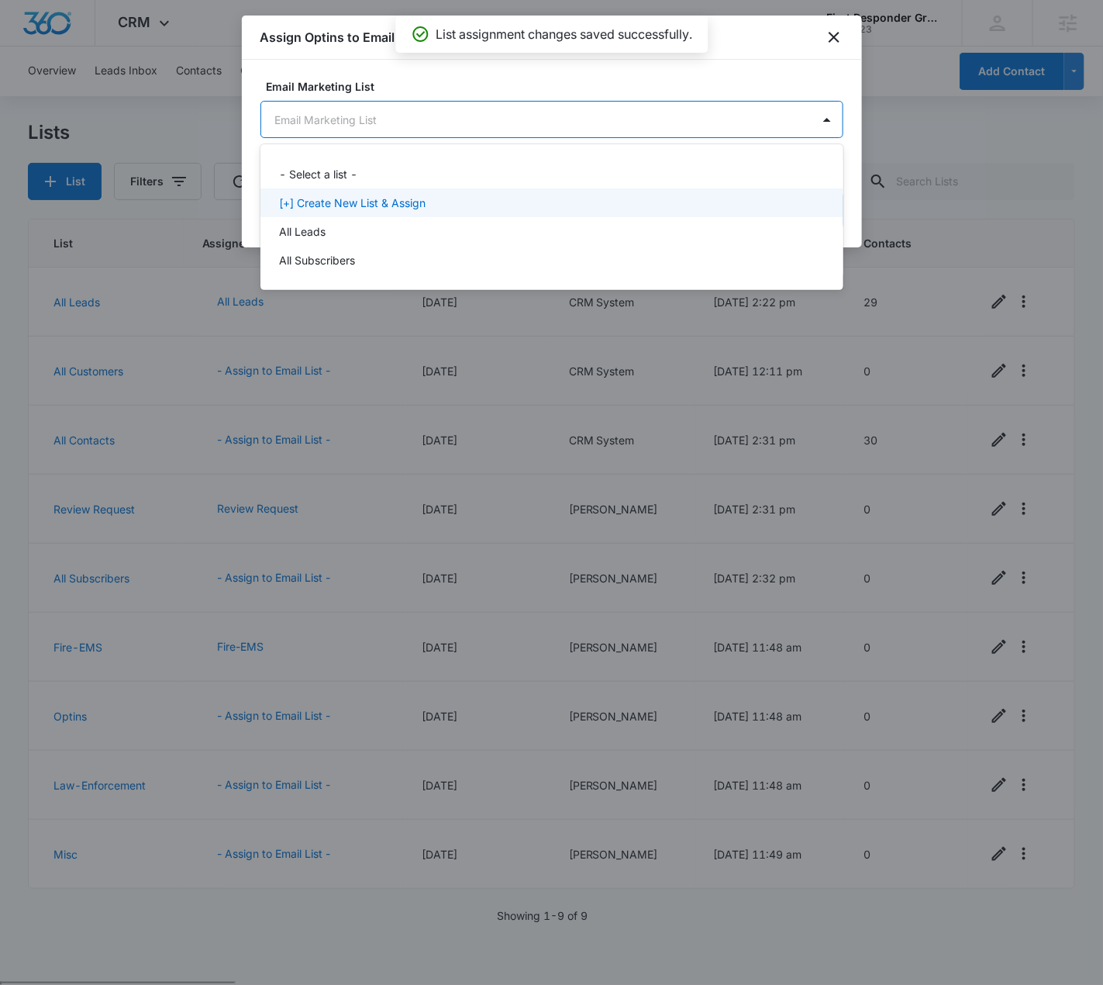
click at [395, 192] on div "[+] Create New List & Assign" at bounding box center [552, 202] width 583 height 29
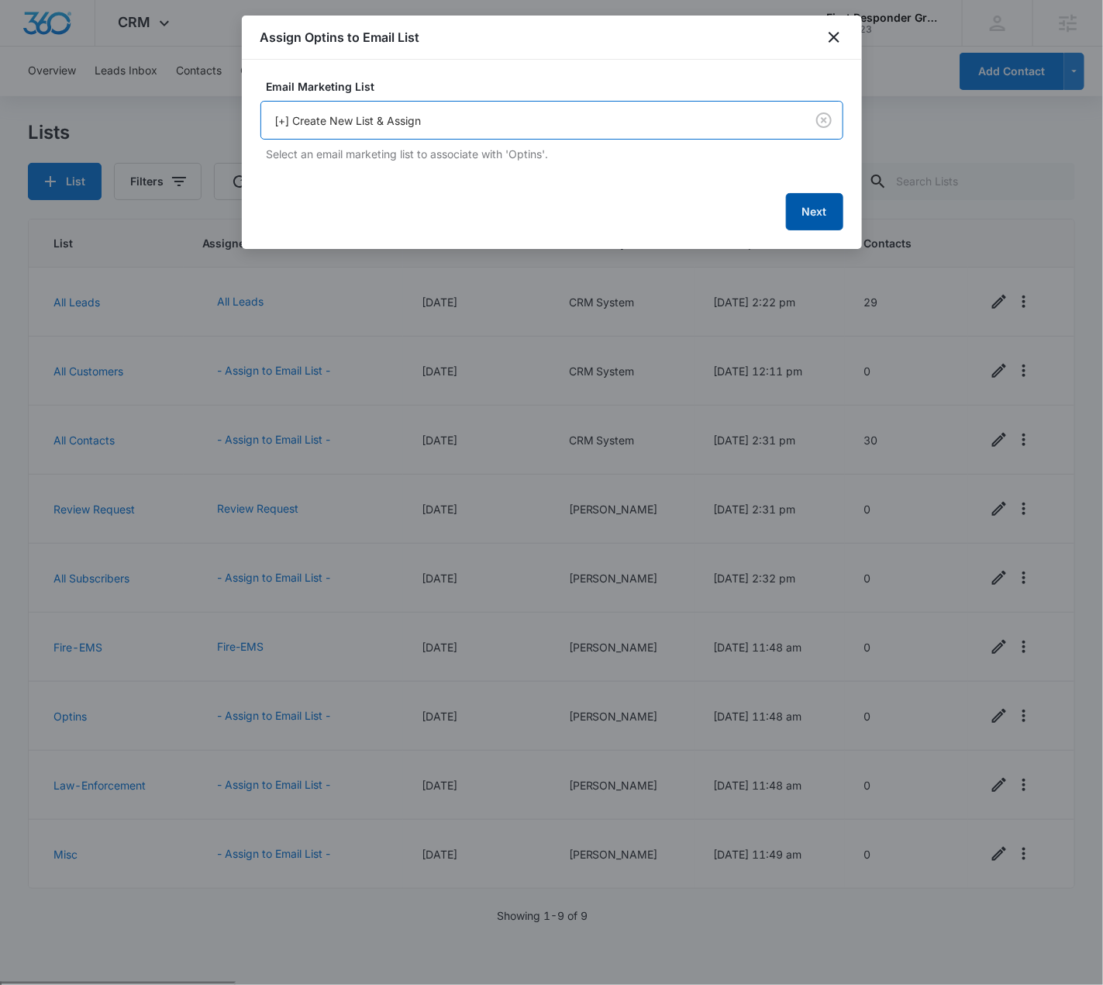
click at [796, 218] on button "Next" at bounding box center [814, 211] width 57 height 37
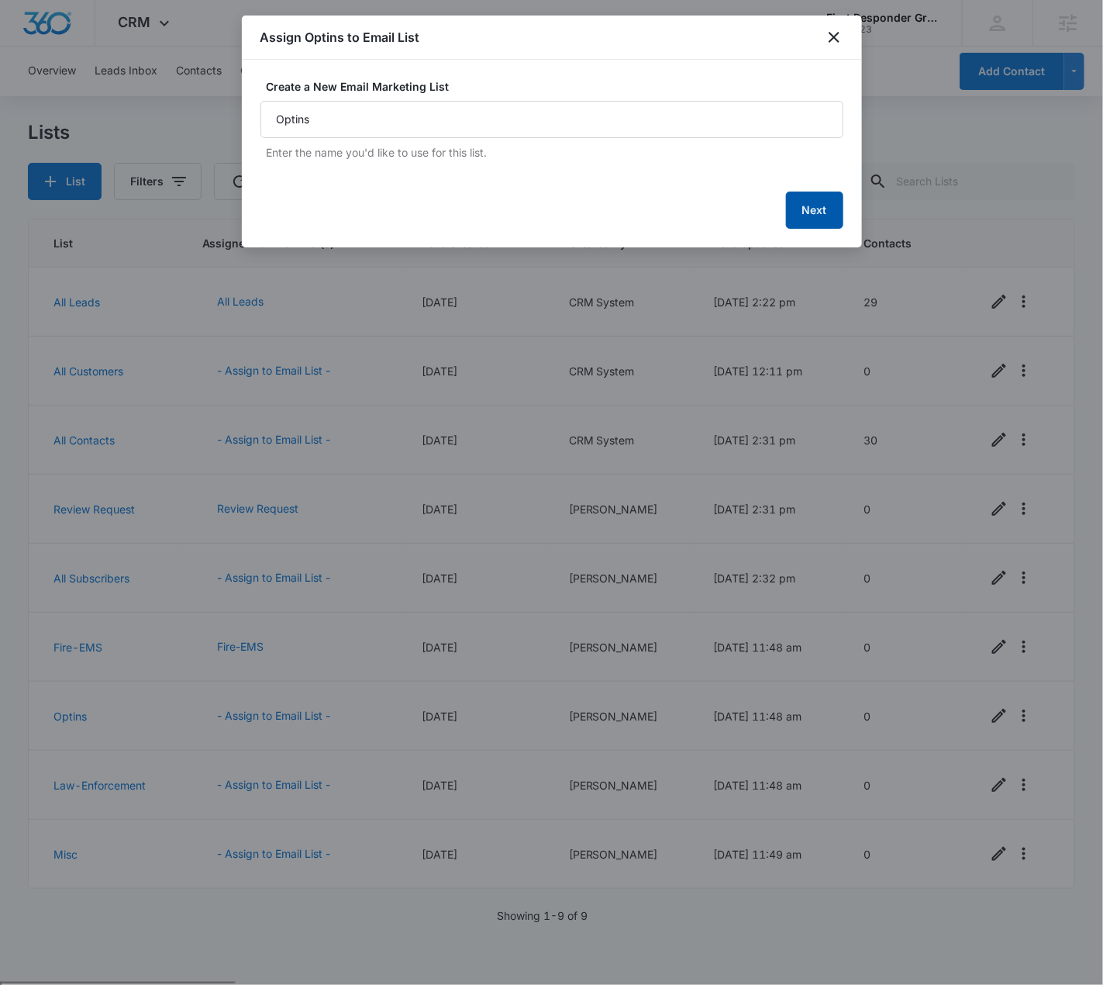
click at [806, 216] on button "Next" at bounding box center [814, 210] width 57 height 37
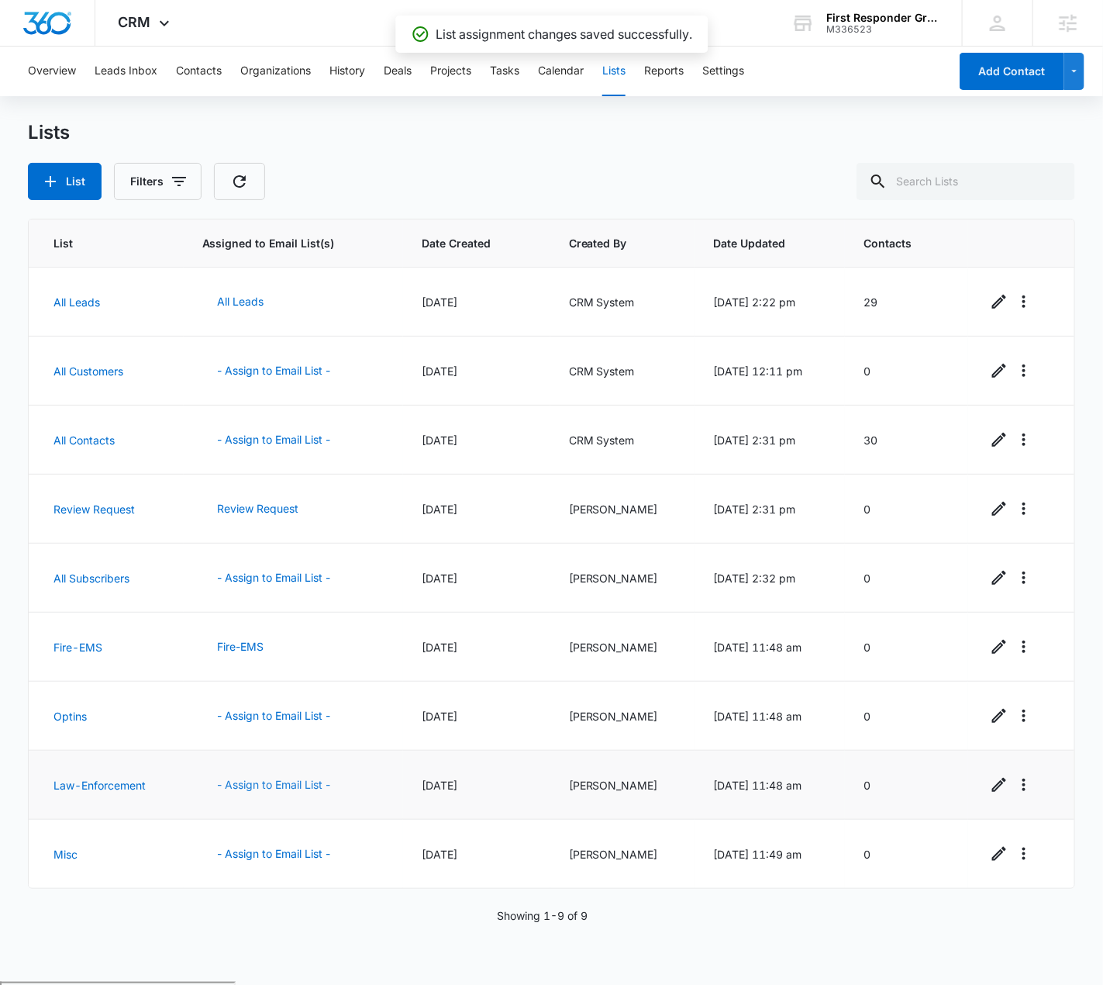
click at [288, 784] on button "- Assign to Email List -" at bounding box center [274, 784] width 144 height 37
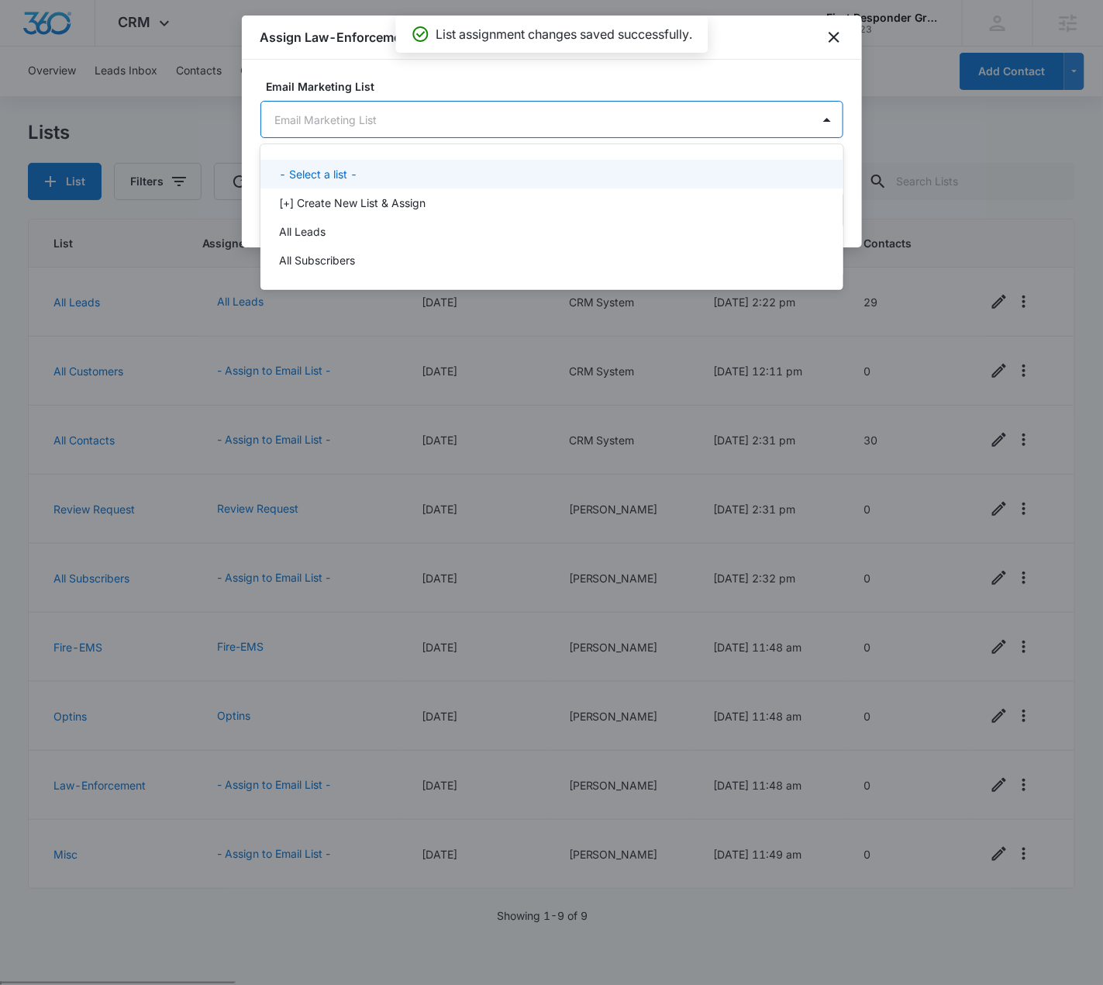
click at [461, 112] on body "CRM Apps Reputation Websites Forms CRM Email Social Payments POS Content Ads In…" at bounding box center [551, 492] width 1103 height 985
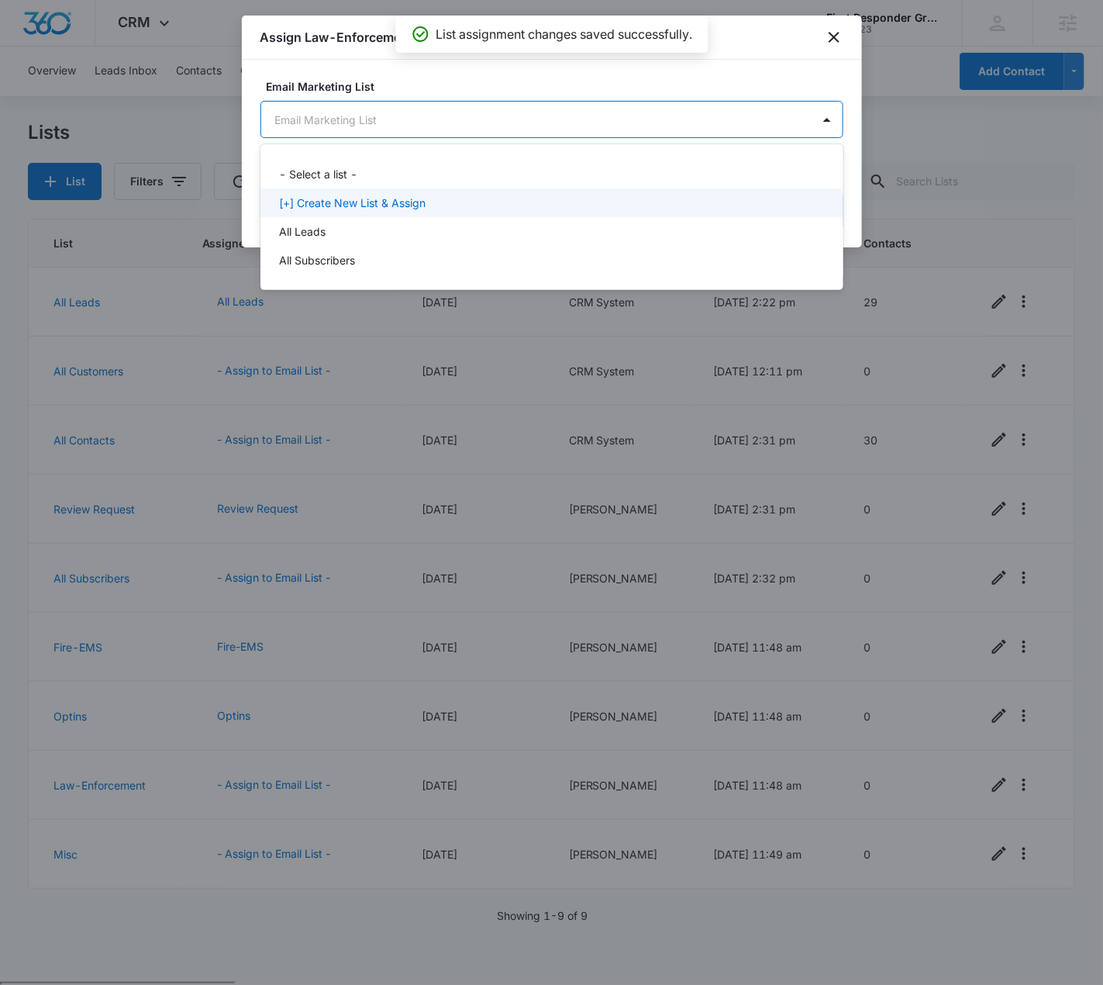
click at [388, 198] on p "[+] Create New List & Assign" at bounding box center [352, 203] width 147 height 16
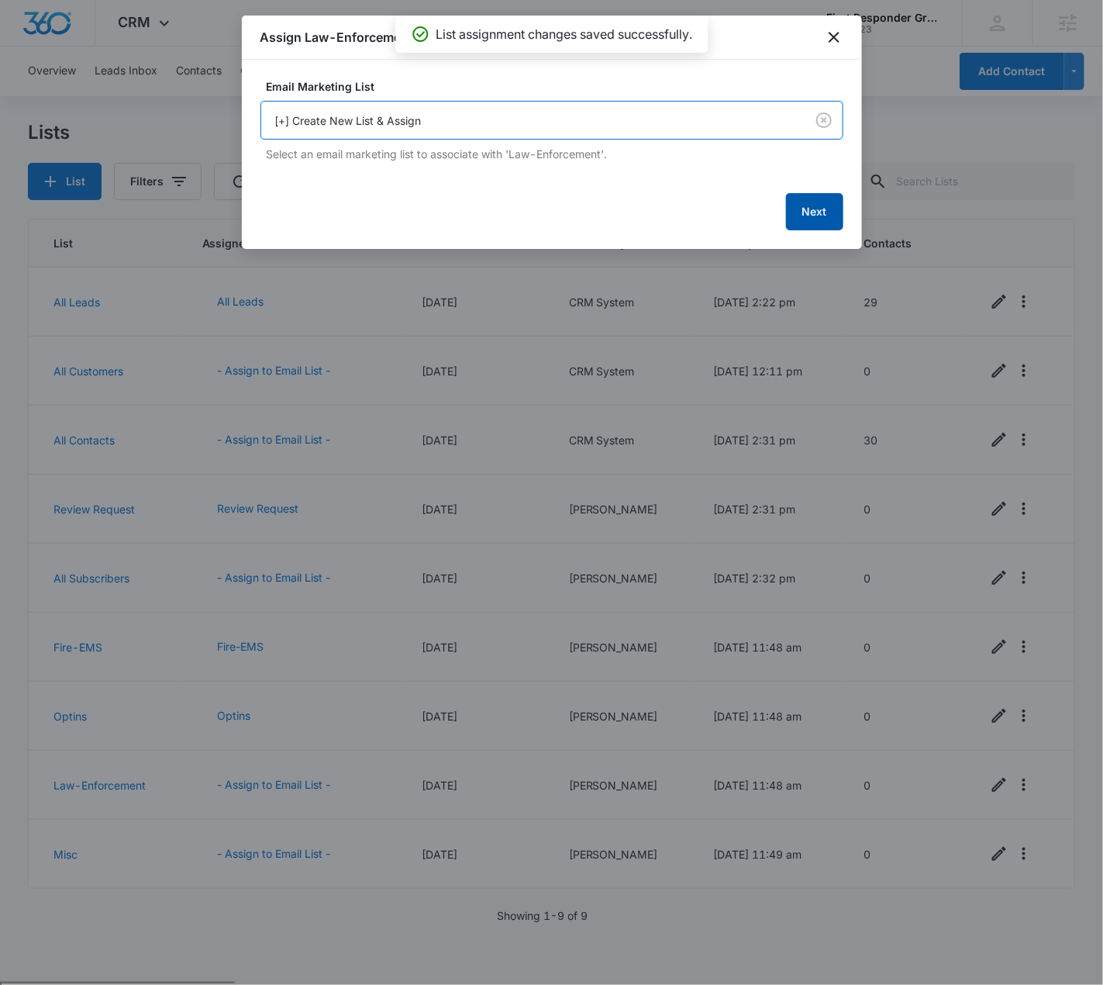
drag, startPoint x: 821, startPoint y: 204, endPoint x: 755, endPoint y: 170, distance: 74.2
click at [821, 205] on button "Next" at bounding box center [814, 211] width 57 height 37
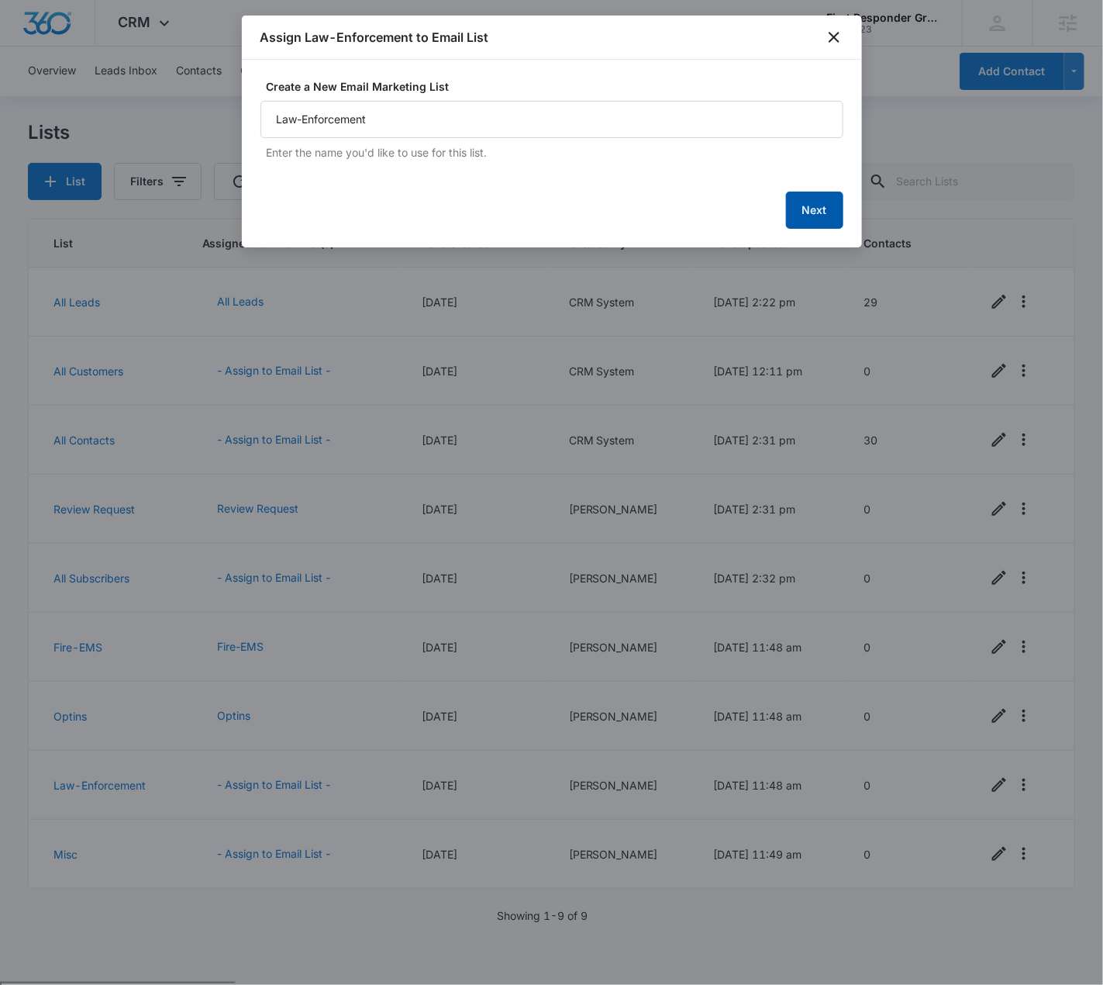
click at [804, 219] on button "Next" at bounding box center [814, 210] width 57 height 37
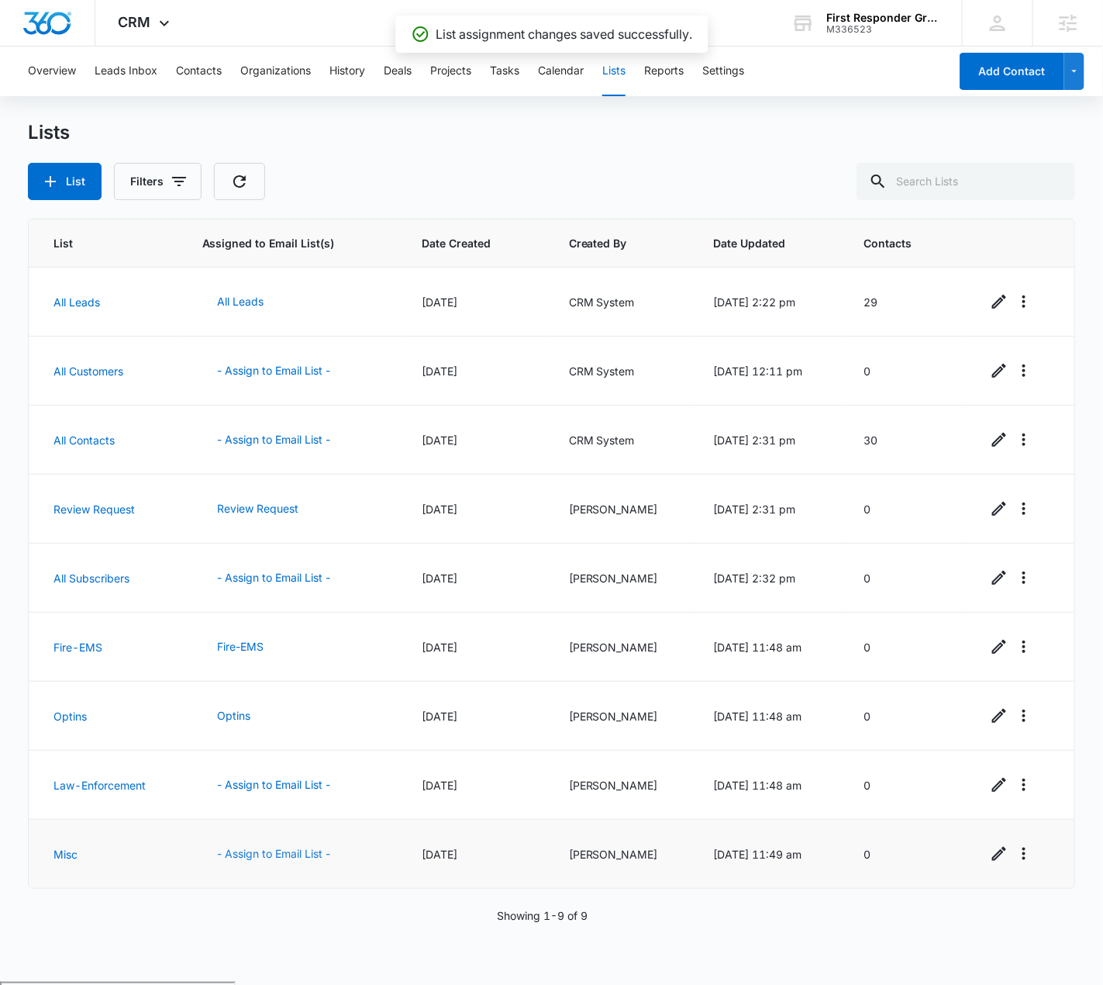
click at [279, 851] on button "- Assign to Email List -" at bounding box center [274, 853] width 144 height 37
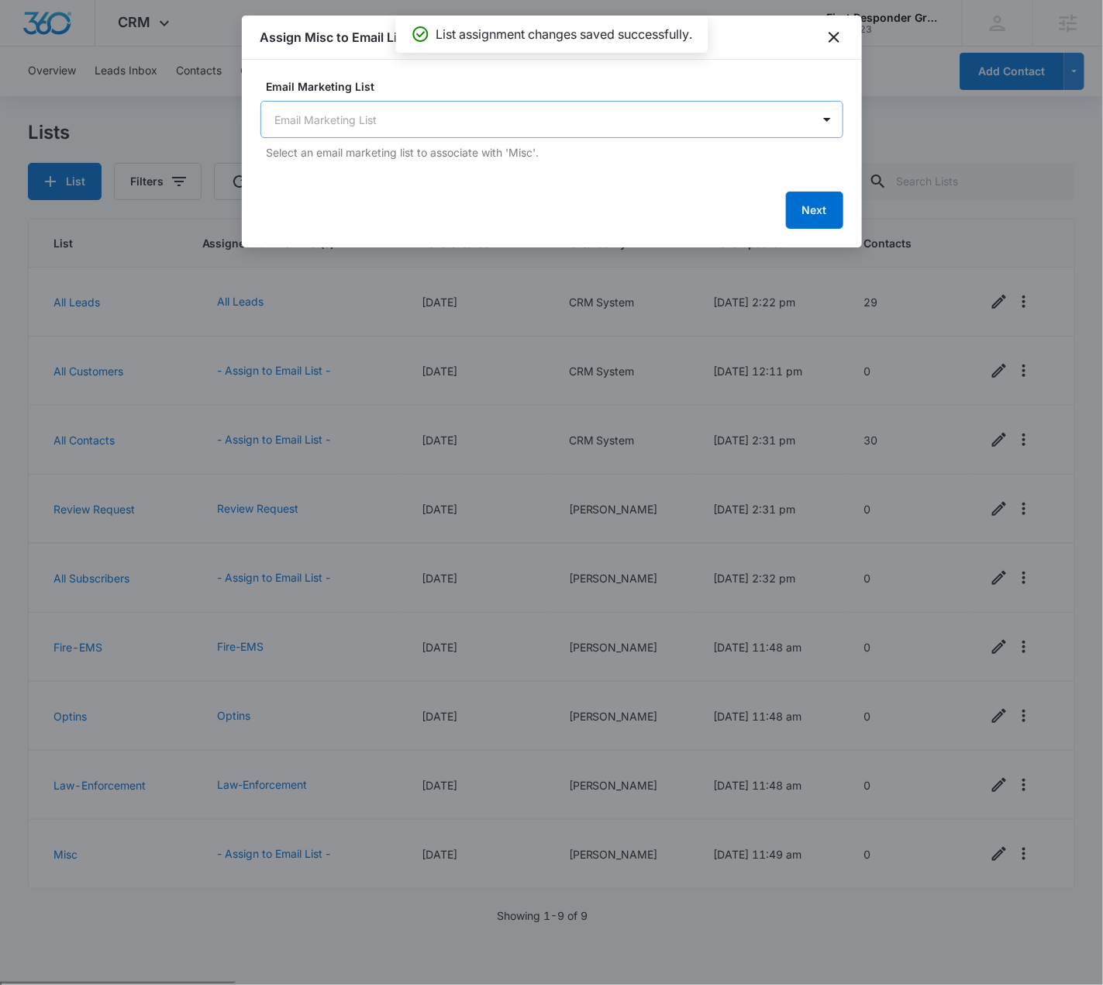
click at [506, 129] on body "CRM Apps Reputation Websites Forms CRM Email Social Payments POS Content Ads In…" at bounding box center [551, 552] width 1103 height 1105
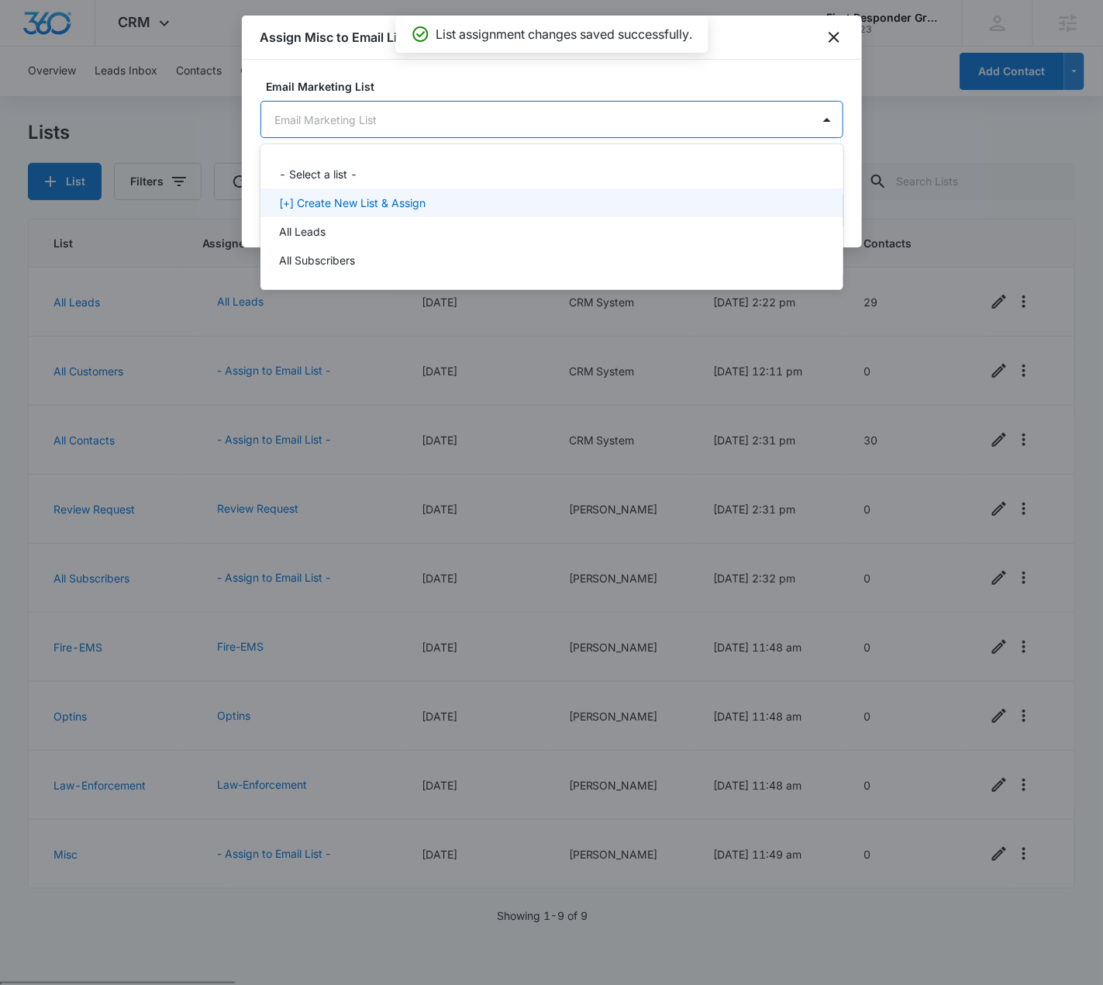
click at [464, 192] on div "[+] Create New List & Assign" at bounding box center [552, 202] width 583 height 29
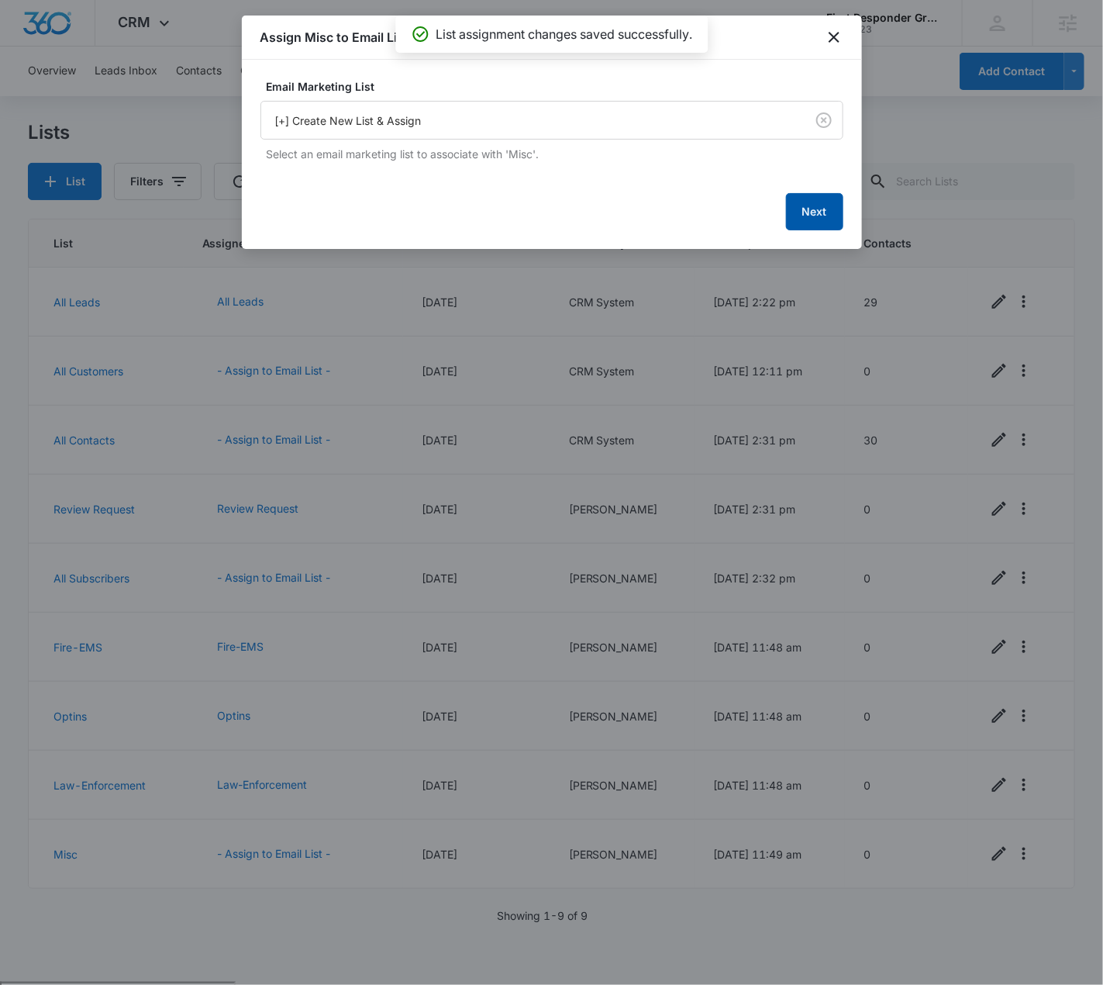
click at [787, 206] on button "Next" at bounding box center [814, 211] width 57 height 37
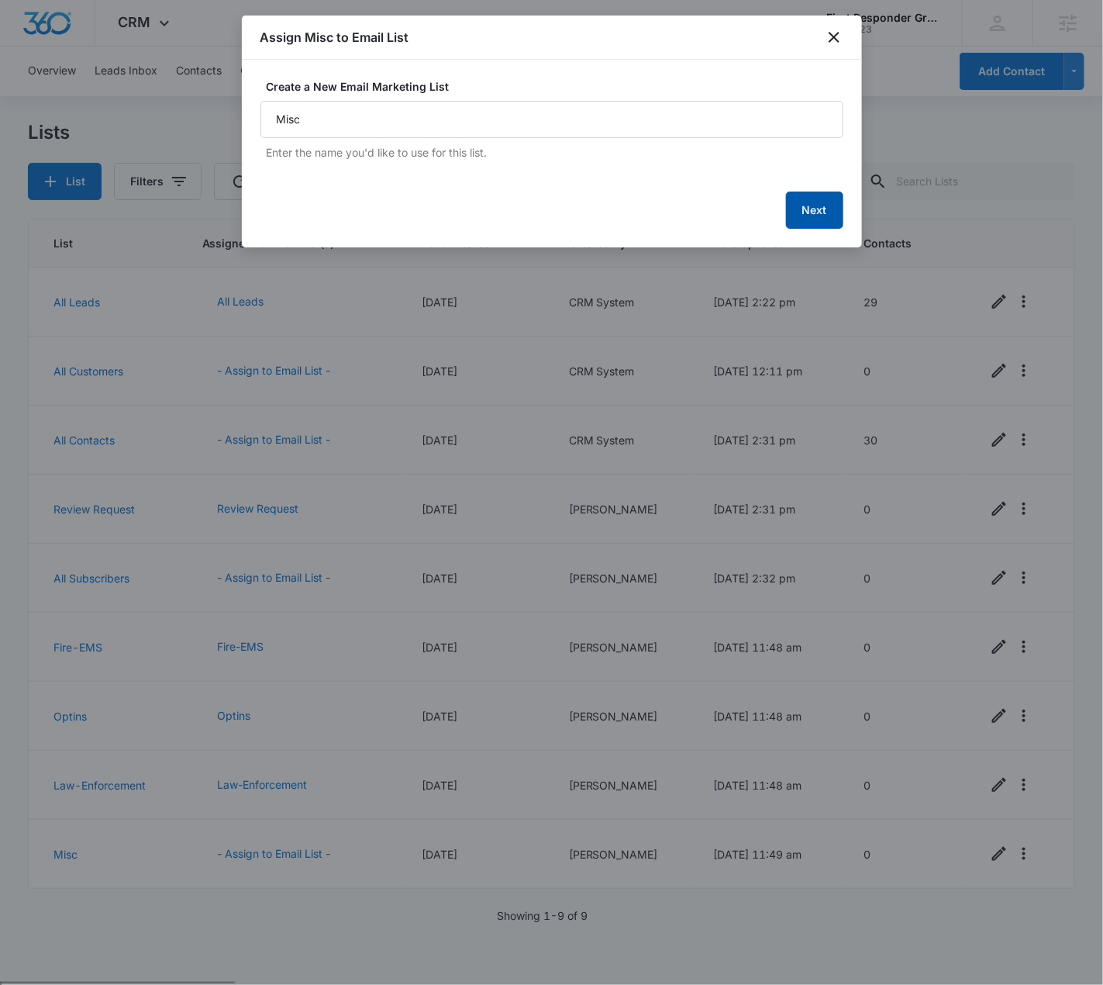
click at [797, 209] on button "Next" at bounding box center [814, 210] width 57 height 37
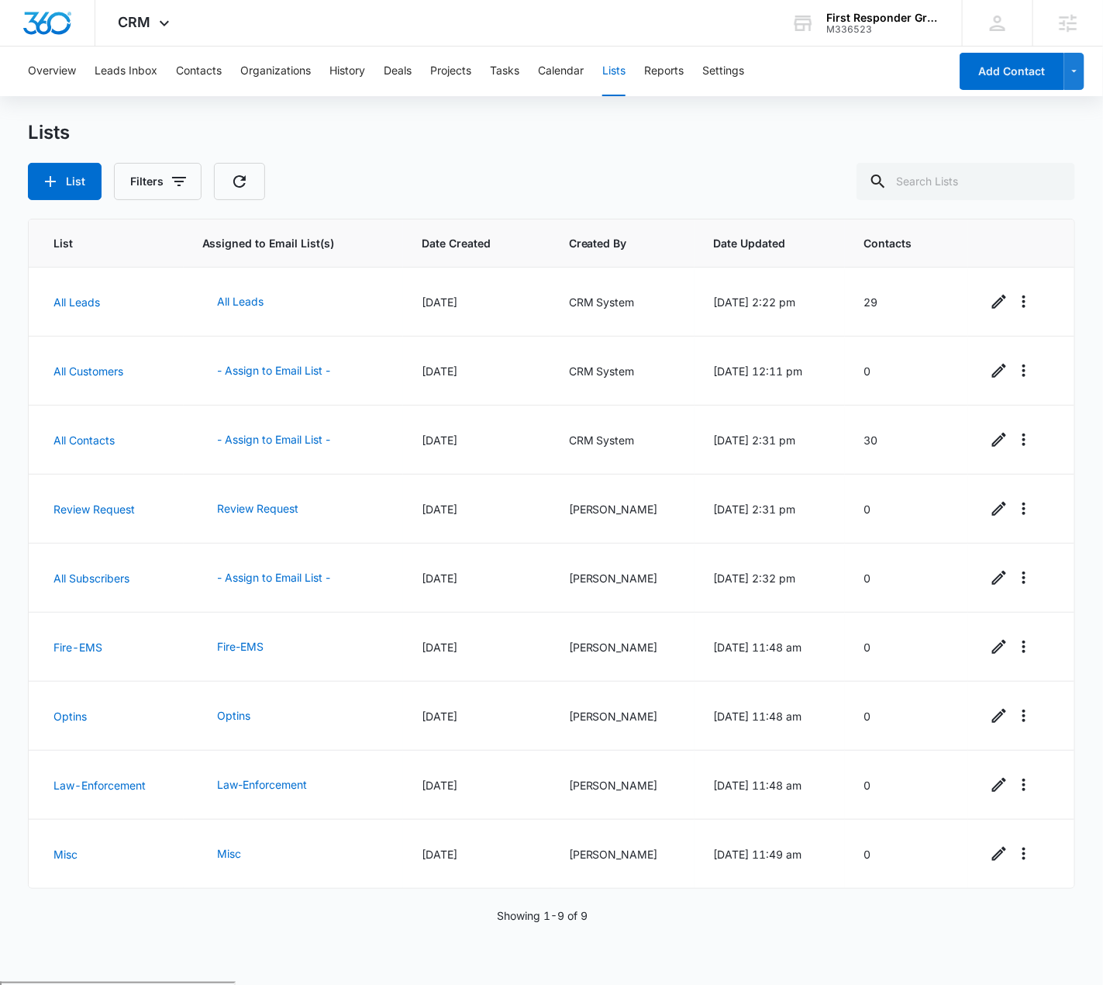
click at [448, 136] on div "Lists" at bounding box center [552, 132] width 1048 height 23
click at [194, 64] on button "Contacts" at bounding box center [199, 72] width 46 height 50
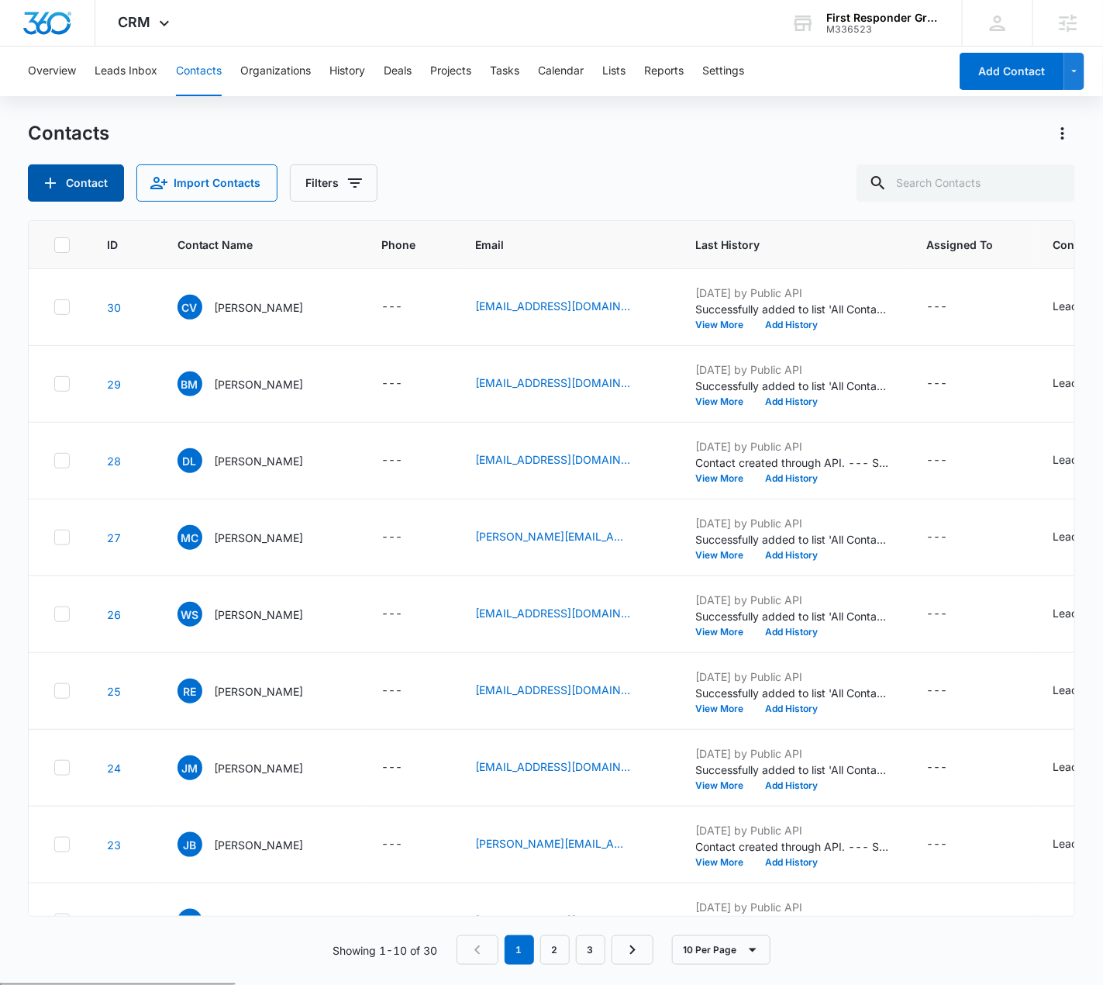
click at [81, 179] on button "Contact" at bounding box center [76, 182] width 96 height 37
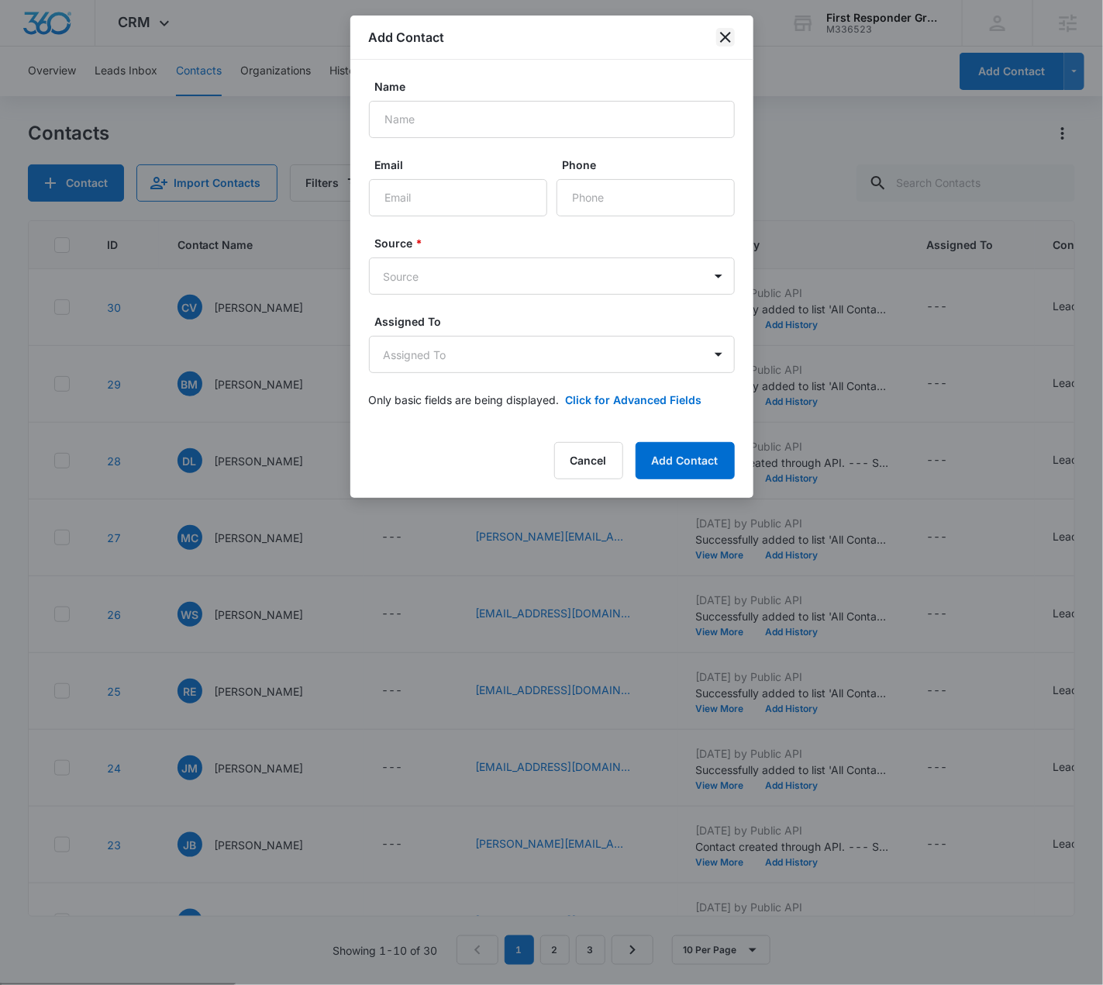
click at [727, 39] on icon "close" at bounding box center [725, 37] width 11 height 11
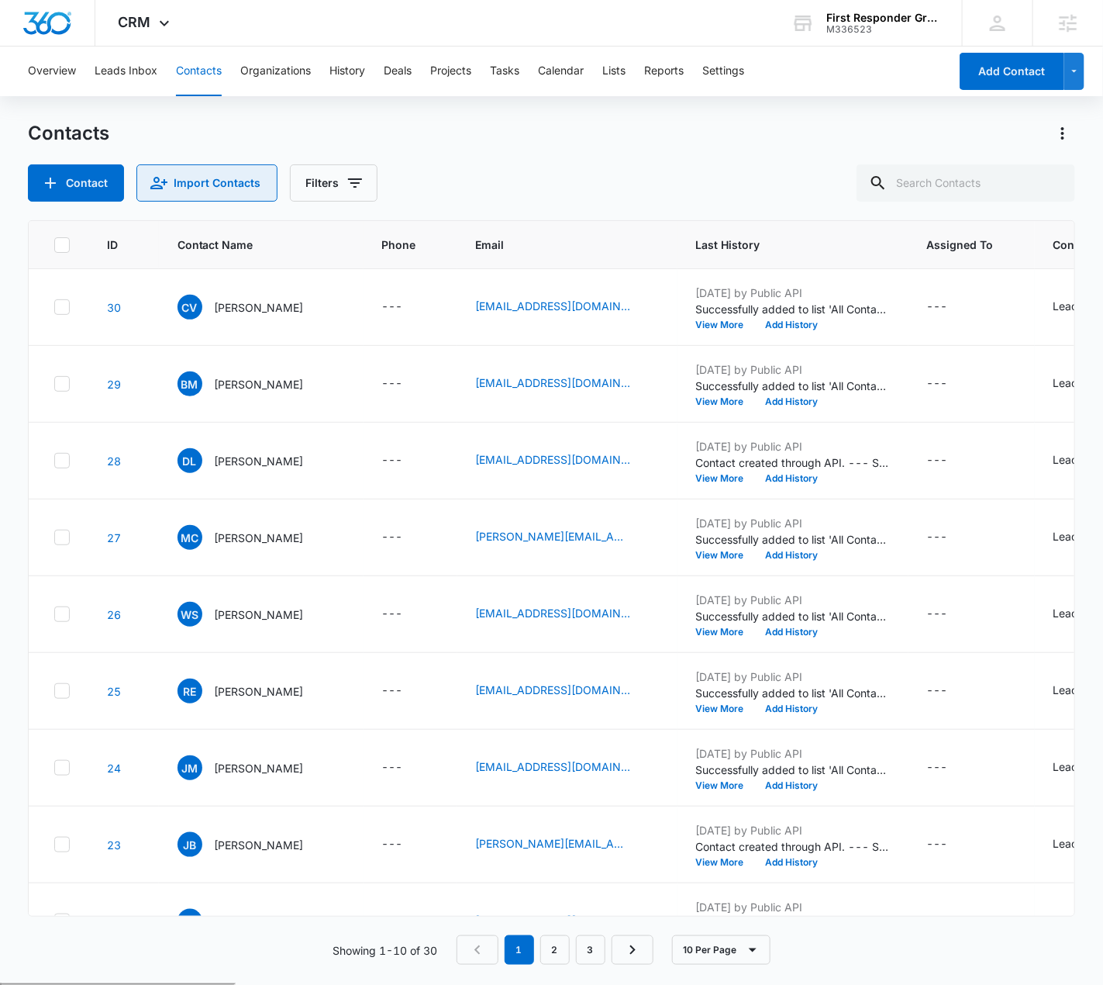
click at [242, 174] on button "Import Contacts" at bounding box center [206, 182] width 141 height 37
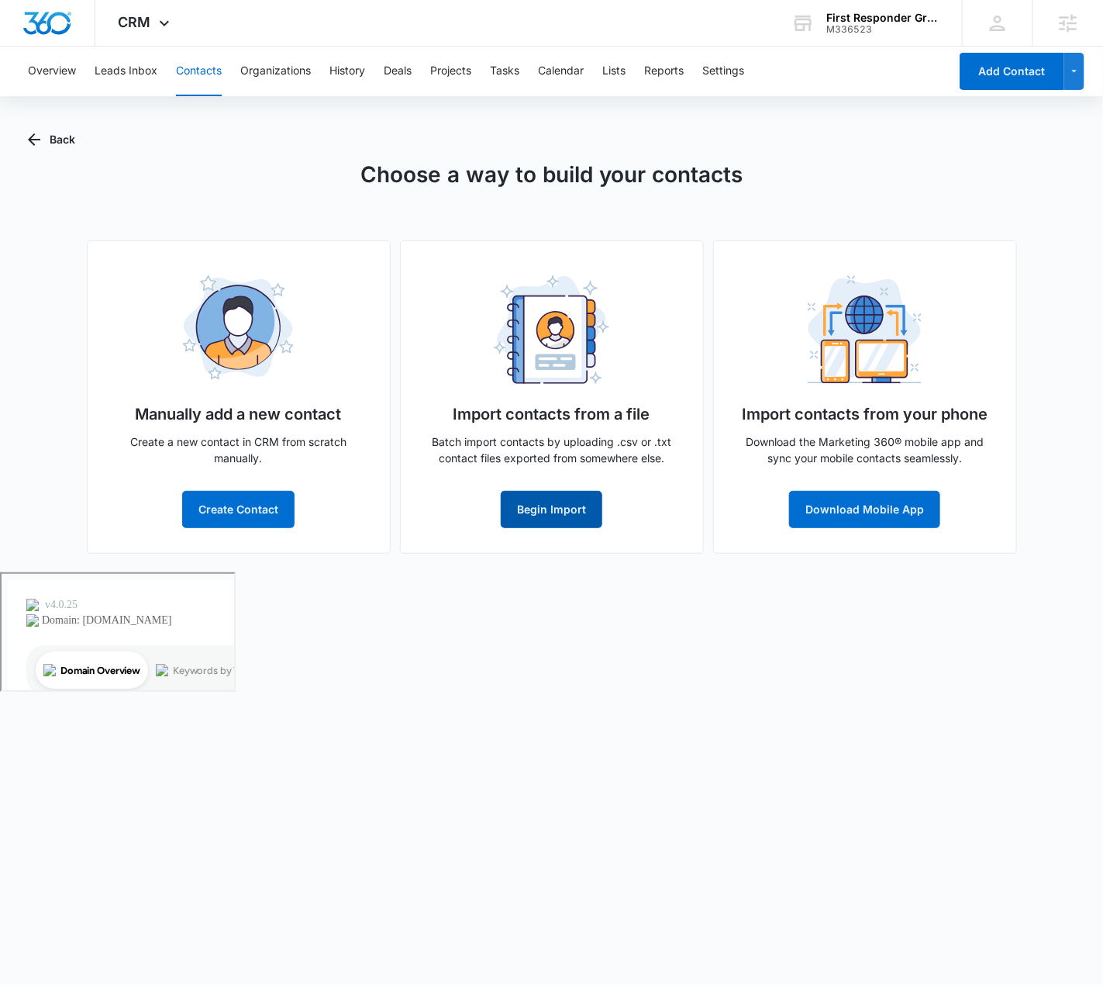
click at [594, 513] on button "Begin Import" at bounding box center [552, 509] width 102 height 37
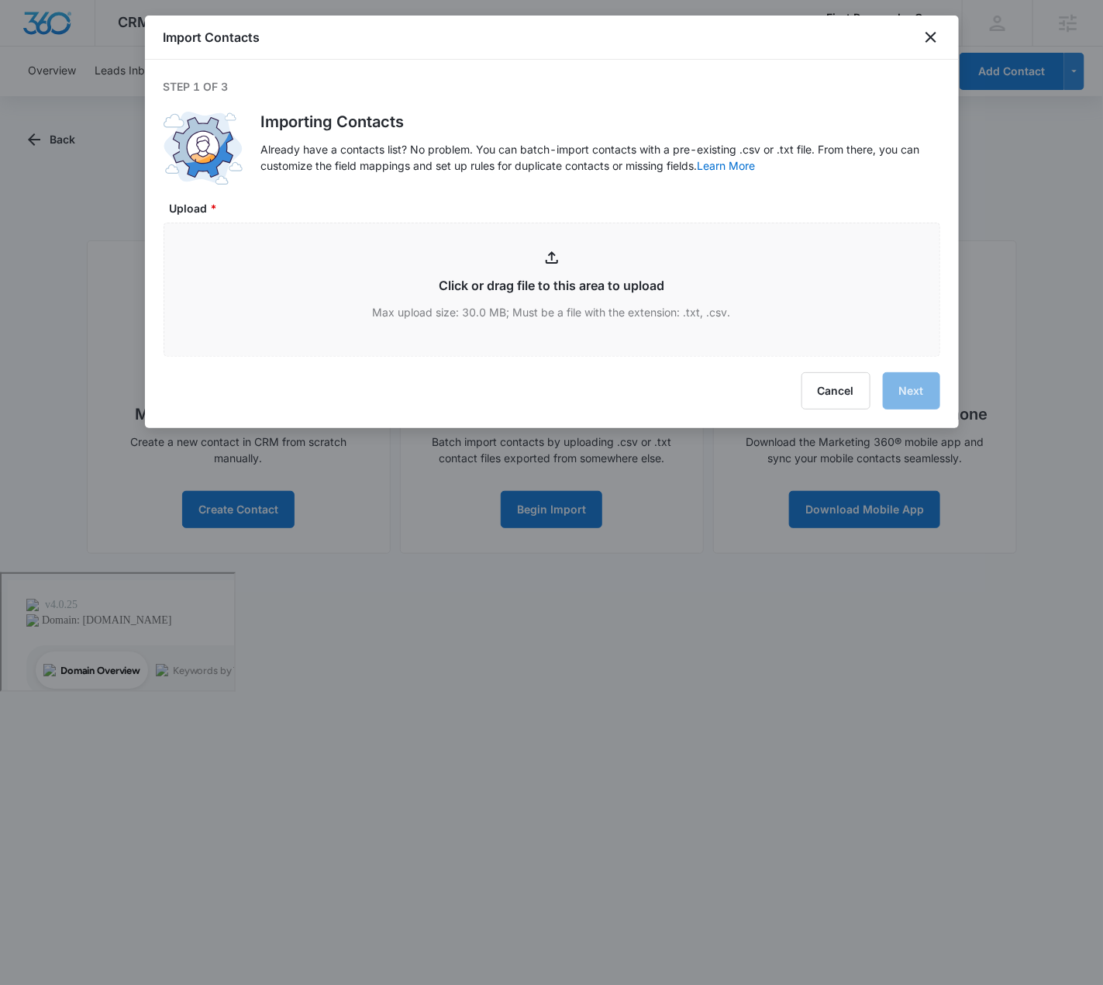
type input "C:\fakepath\Contact List - Master Contact List.csv"
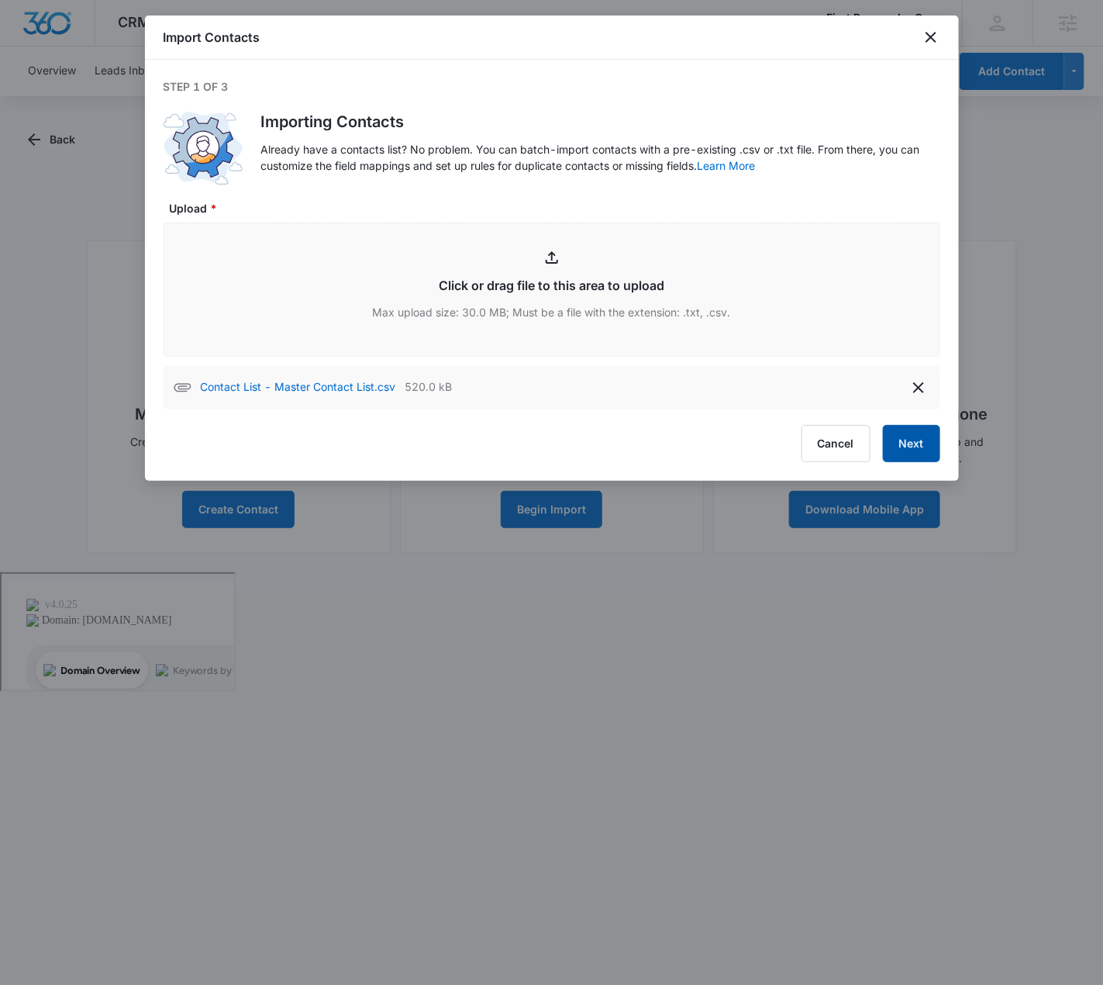
click at [900, 440] on button "Next" at bounding box center [911, 443] width 57 height 37
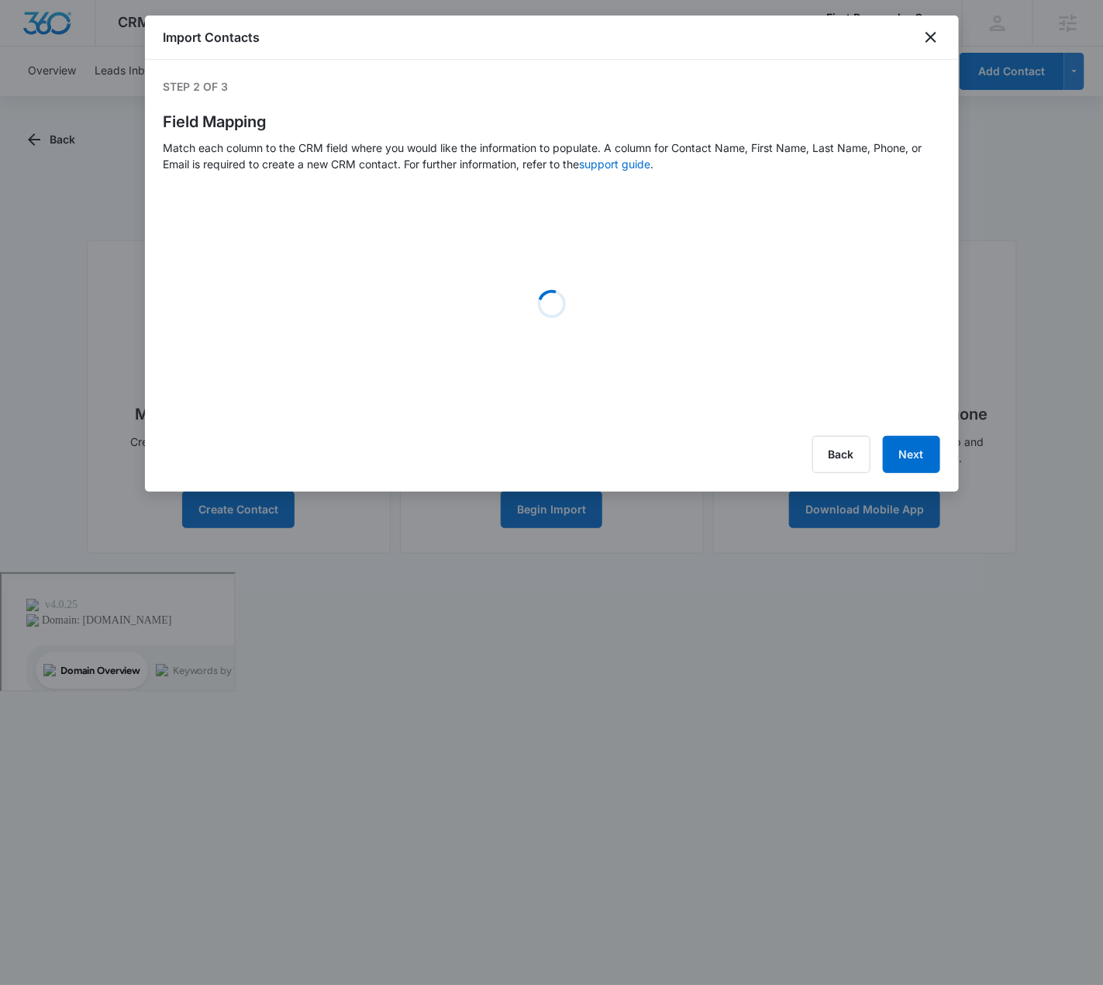
select select "78"
select select "79"
select select "185"
select select "tags"
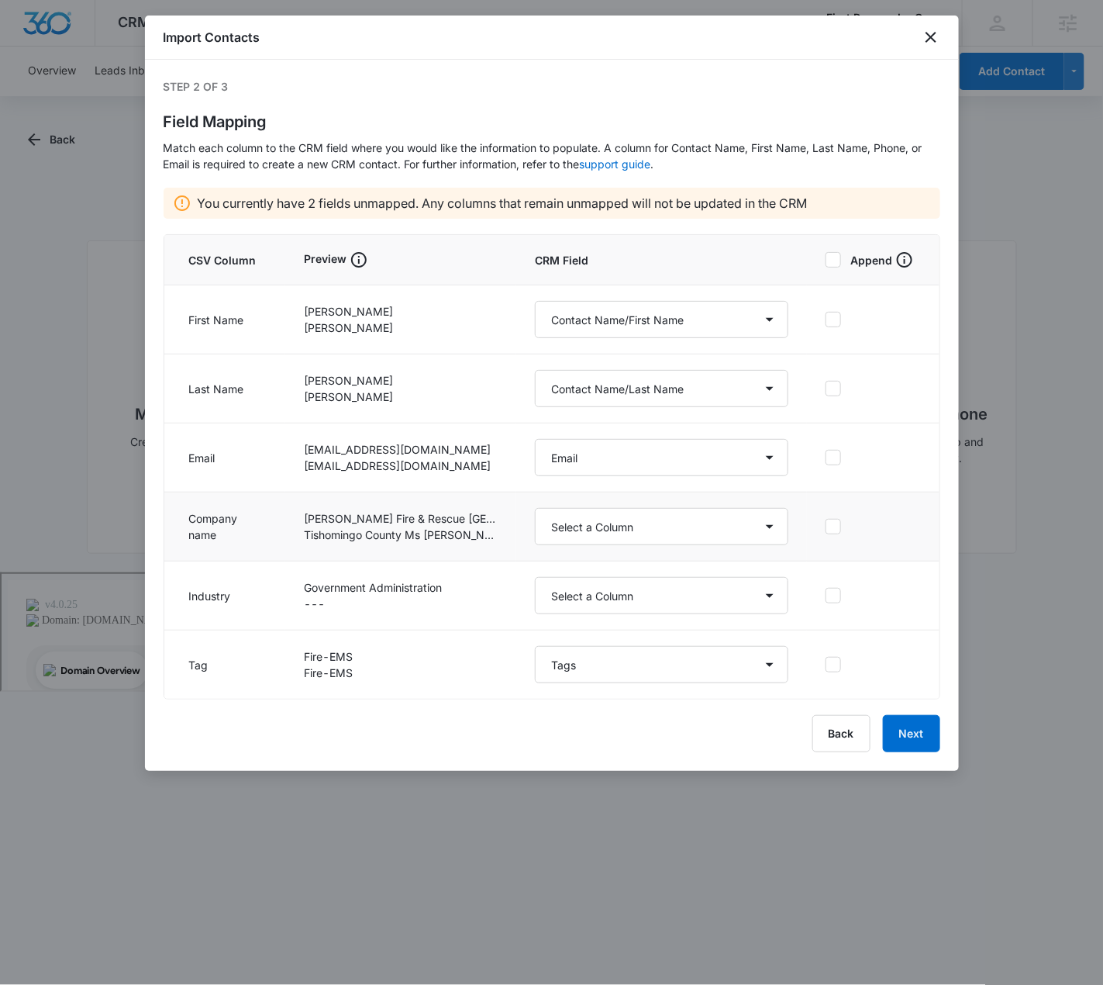
click at [750, 505] on td "Select a Column Address/City Address/Country Address/State Address/Street Addre…" at bounding box center [661, 526] width 291 height 69
click at [747, 519] on select "Select a Column Address/City Address/Country Address/State Address/Street Addre…" at bounding box center [662, 526] width 254 height 37
click at [909, 737] on button "Next" at bounding box center [911, 733] width 57 height 37
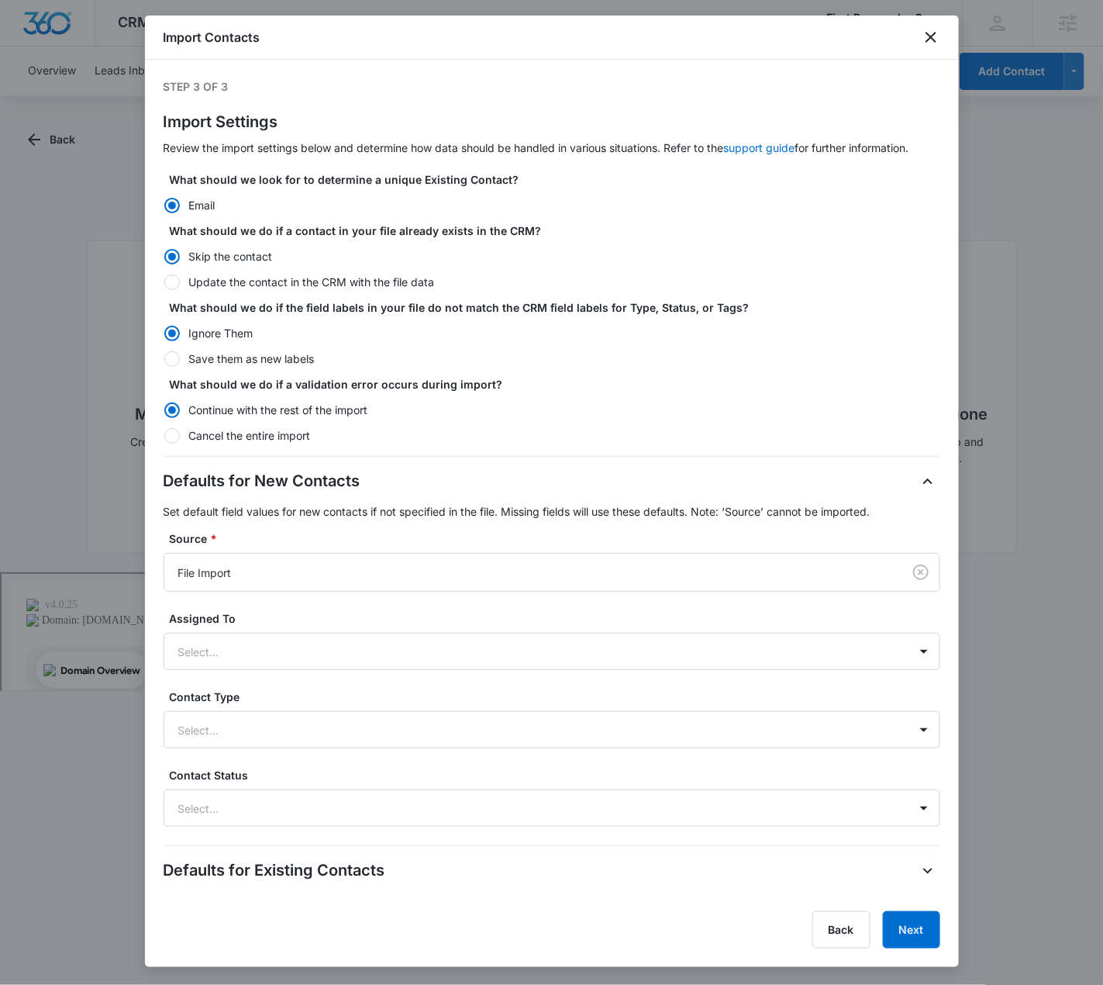
scroll to position [36, 0]
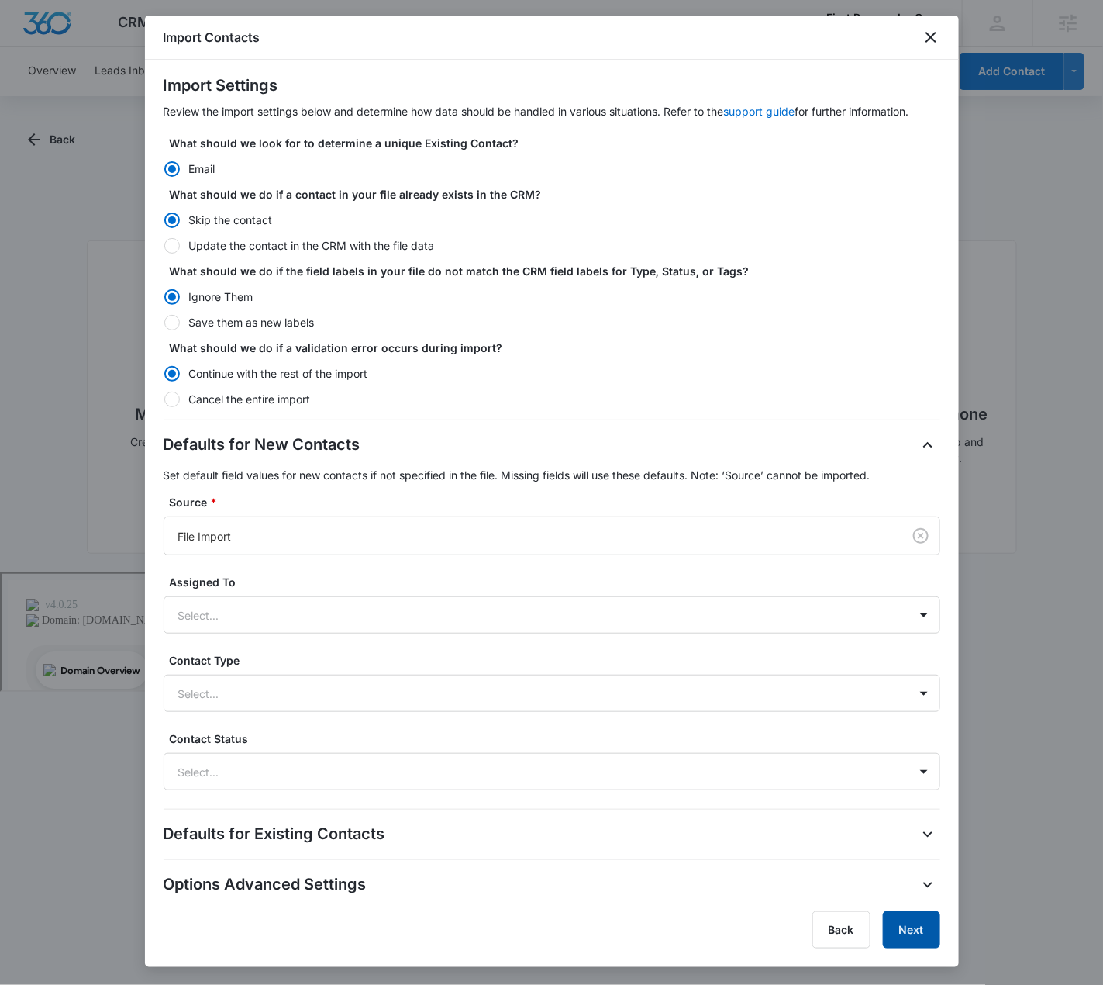
click at [903, 922] on button "Next" at bounding box center [911, 929] width 57 height 37
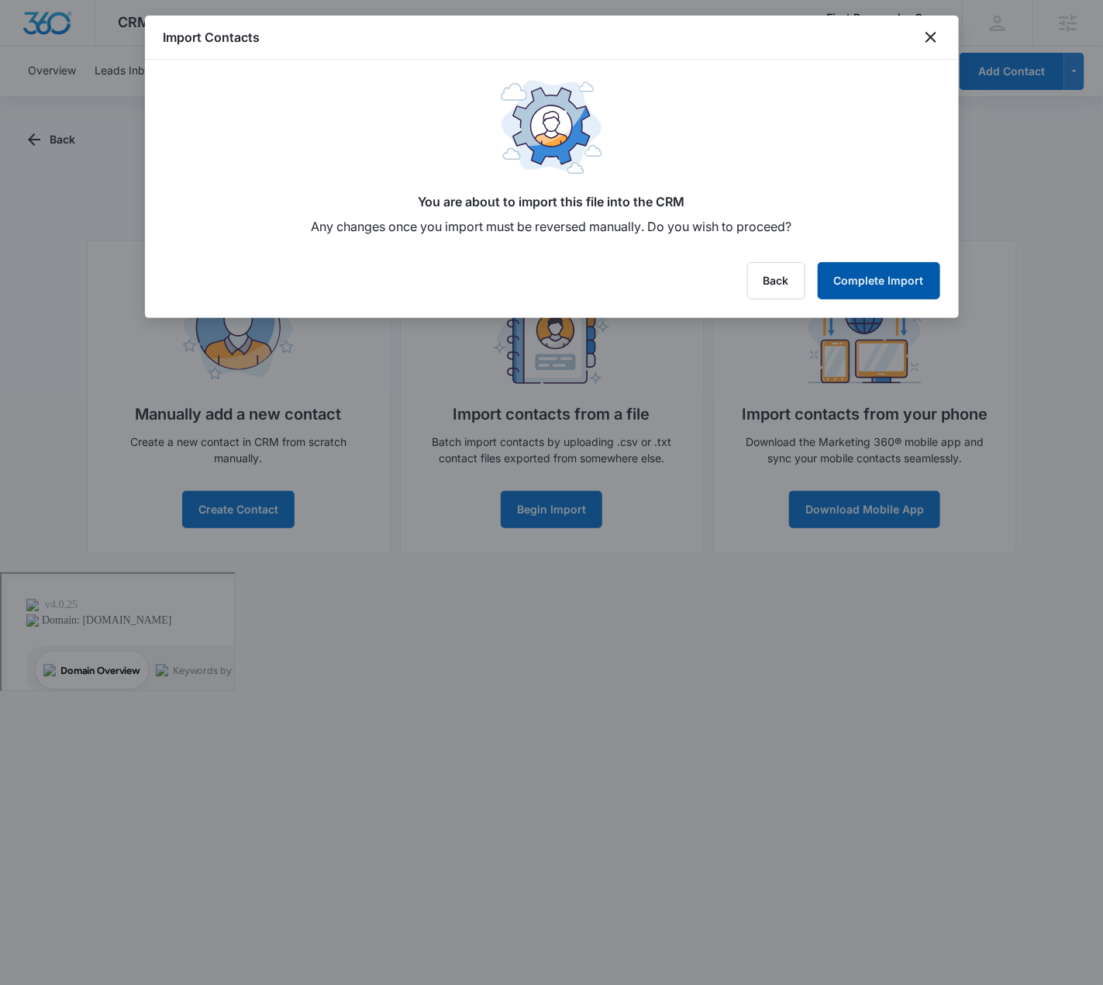
scroll to position [0, 0]
click at [915, 292] on button "Complete Import" at bounding box center [879, 280] width 123 height 37
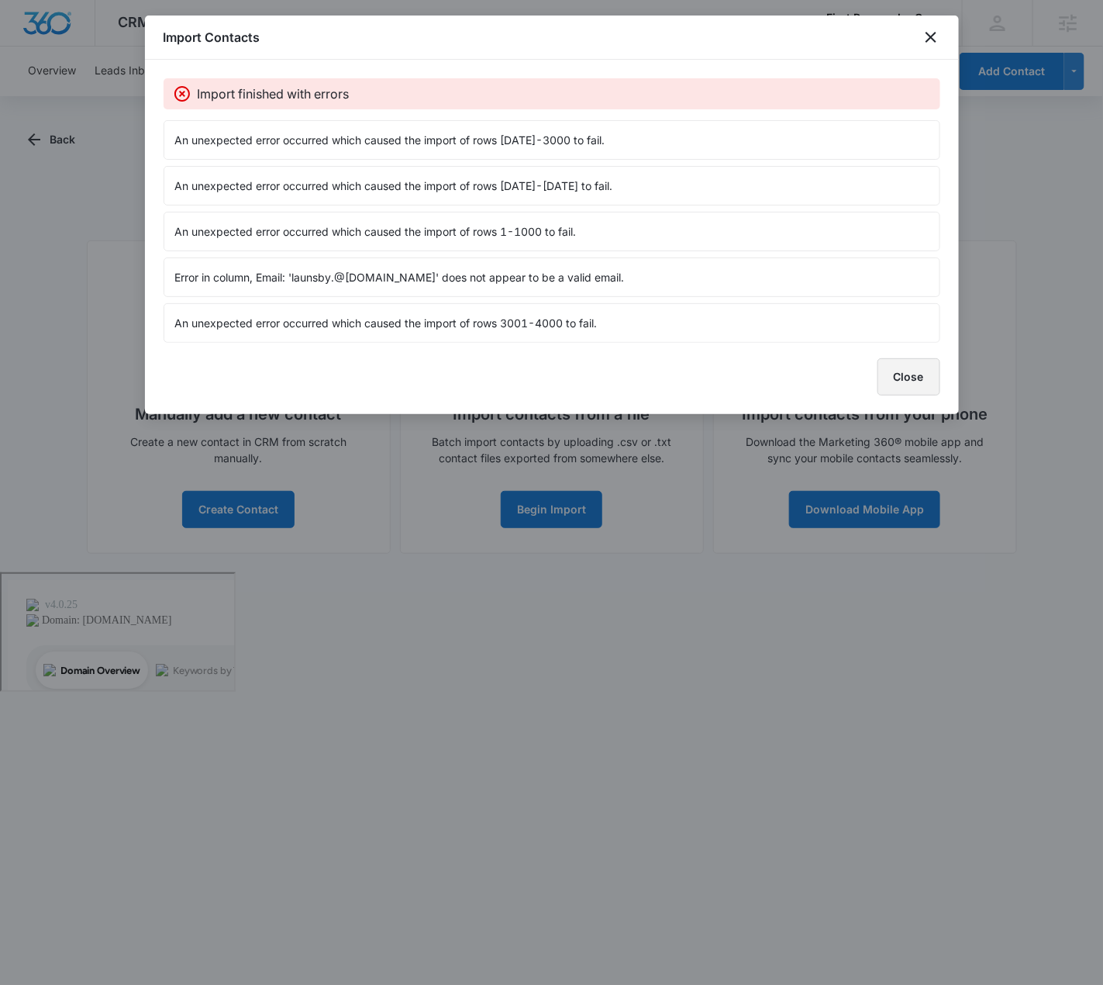
click at [920, 375] on button "Close" at bounding box center [909, 376] width 63 height 37
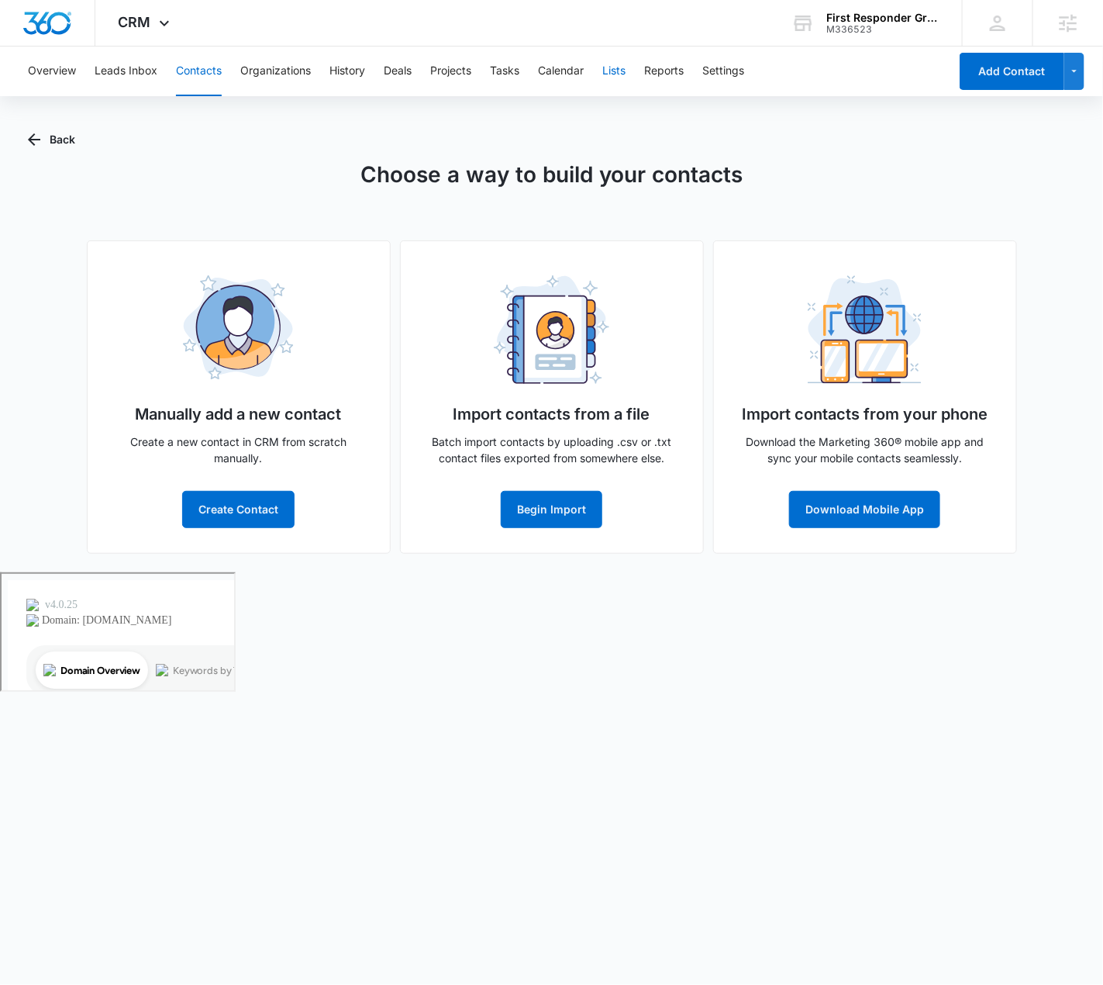
click at [615, 64] on button "Lists" at bounding box center [613, 72] width 23 height 50
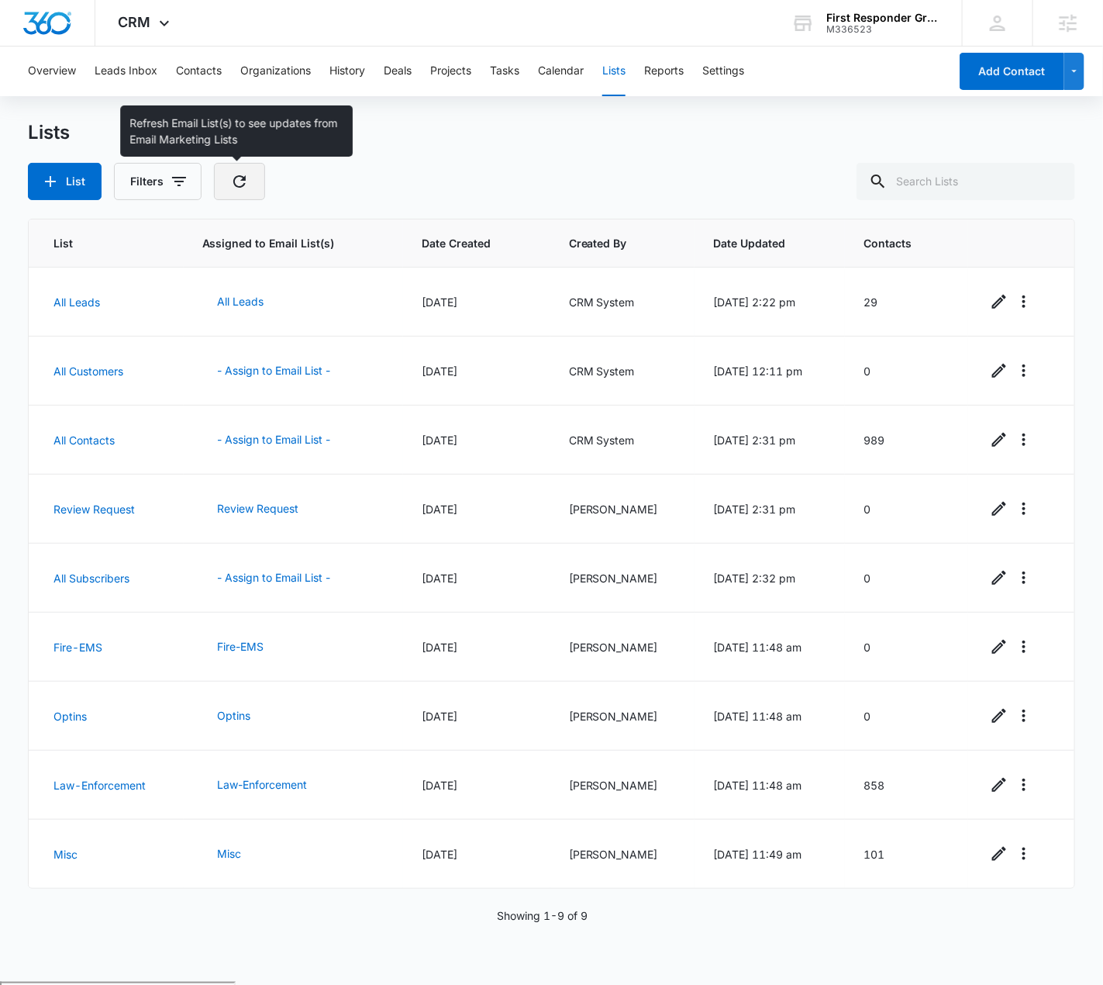
click at [233, 182] on icon "button" at bounding box center [239, 181] width 12 height 12
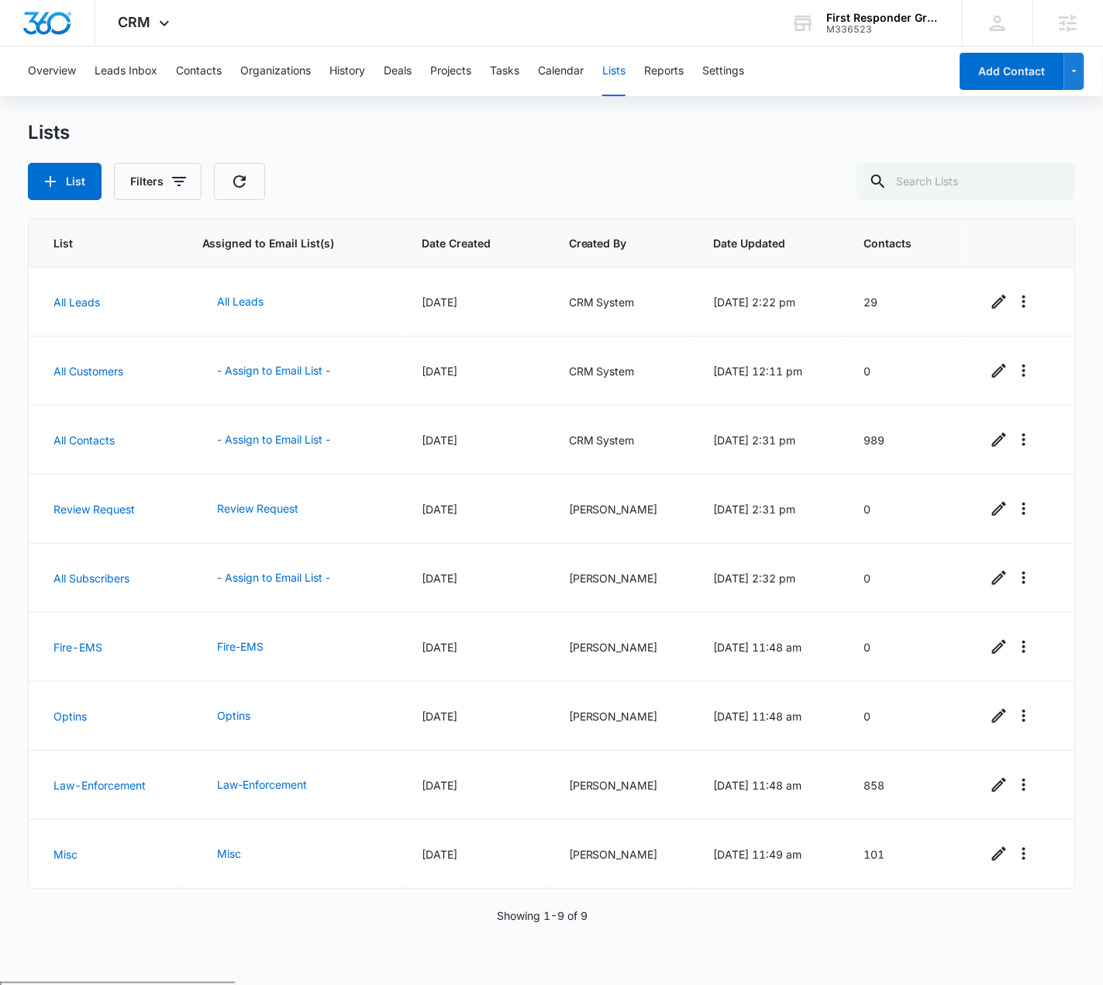
click at [667, 138] on div "Lists" at bounding box center [552, 132] width 1048 height 23
click at [154, 23] on div "CRM Apps Reputation Websites Forms CRM Email Social Payments POS Content Ads In…" at bounding box center [146, 23] width 102 height 46
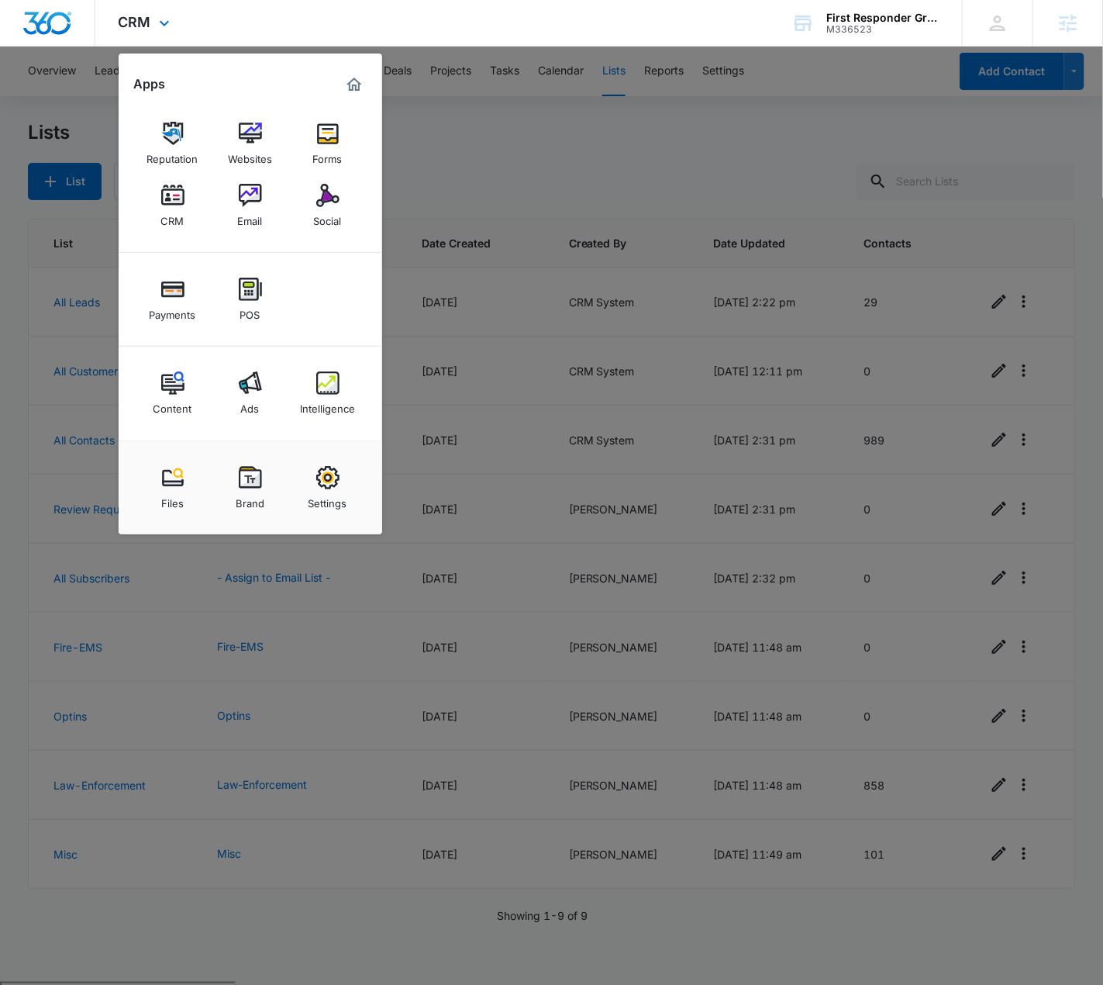
click at [281, 202] on div "Reputation Websites Forms CRM Email Social" at bounding box center [251, 175] width 264 height 156
click at [262, 202] on link "Email" at bounding box center [250, 205] width 59 height 59
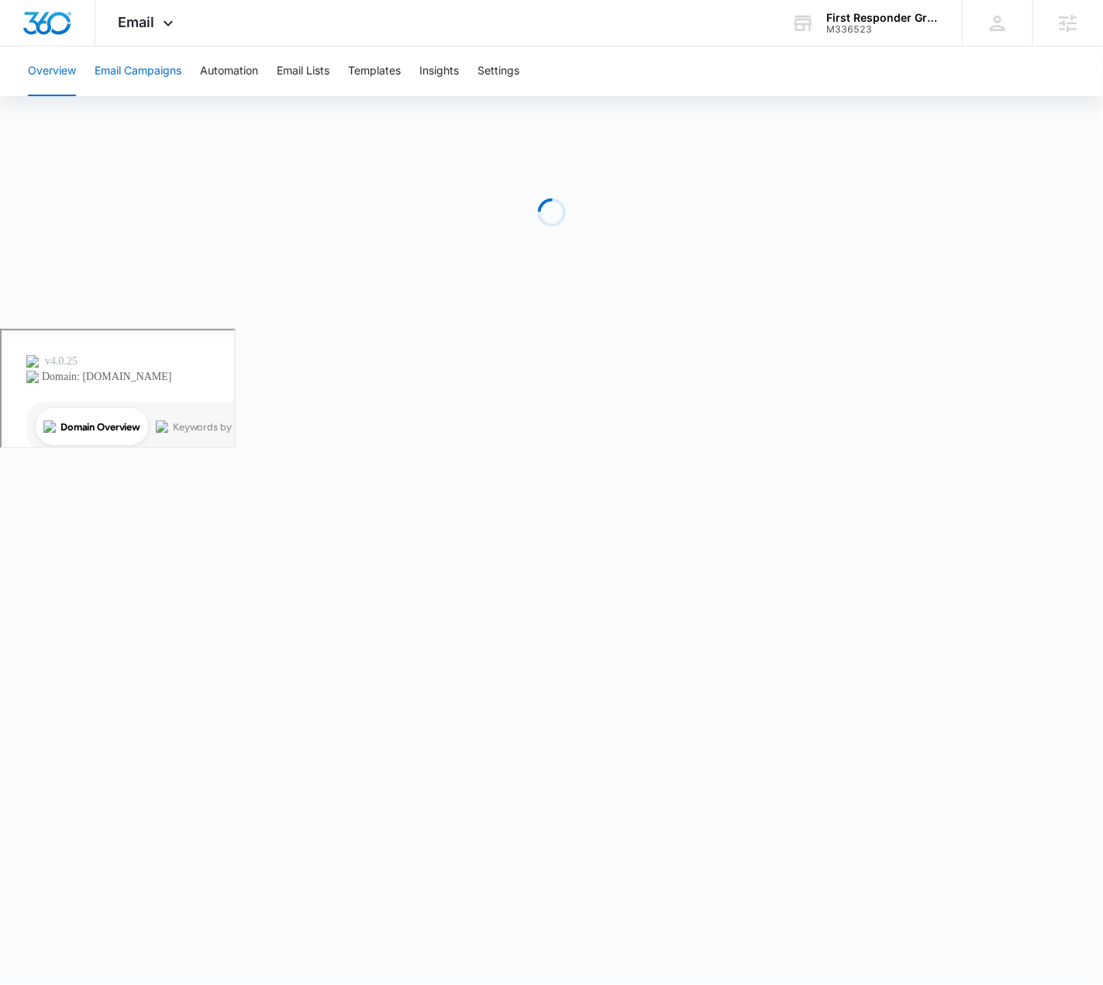
click at [149, 78] on button "Email Campaigns" at bounding box center [138, 72] width 87 height 50
click at [742, 81] on div "Overview Email Campaigns Automation Email Lists Templates Insights Settings" at bounding box center [552, 72] width 1066 height 50
click at [167, 27] on icon at bounding box center [168, 27] width 19 height 19
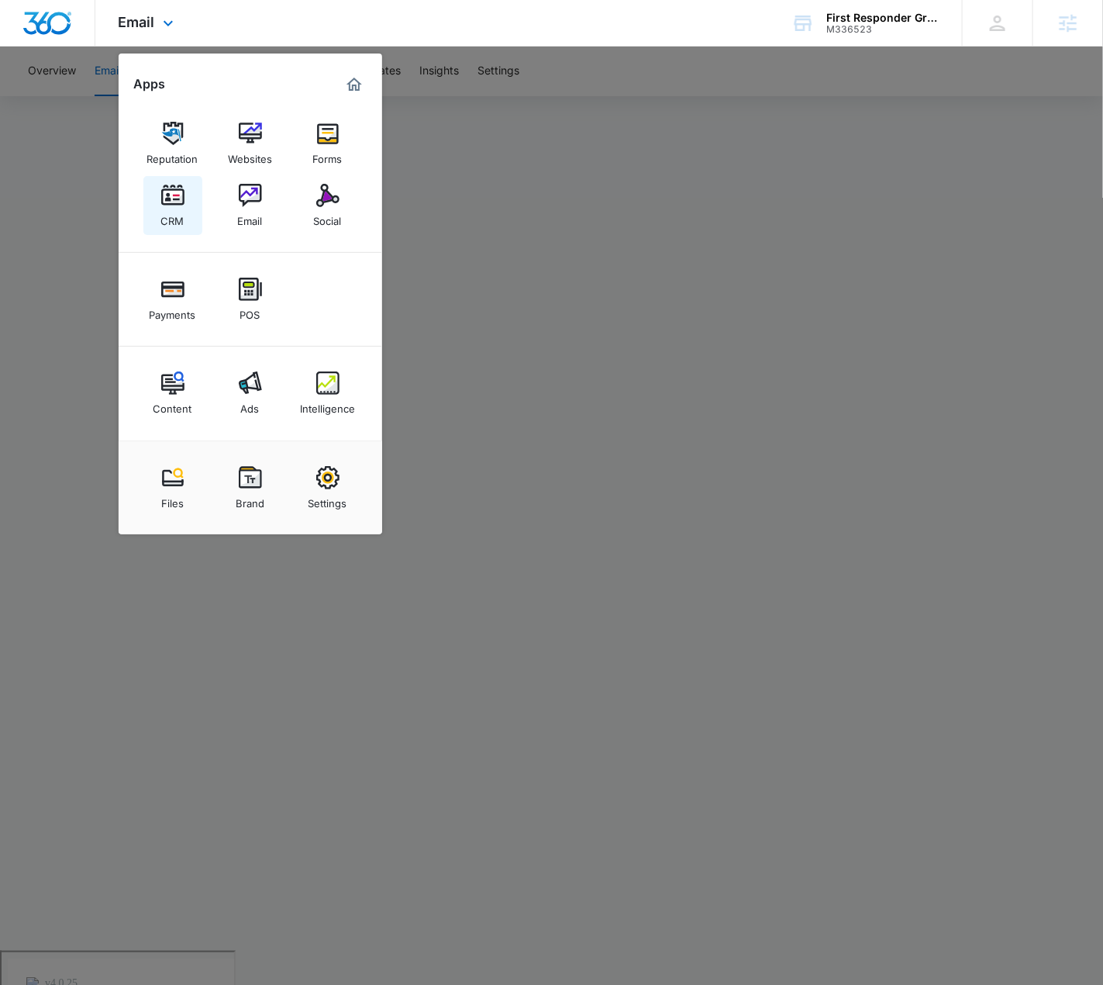
click at [159, 198] on link "CRM" at bounding box center [172, 205] width 59 height 59
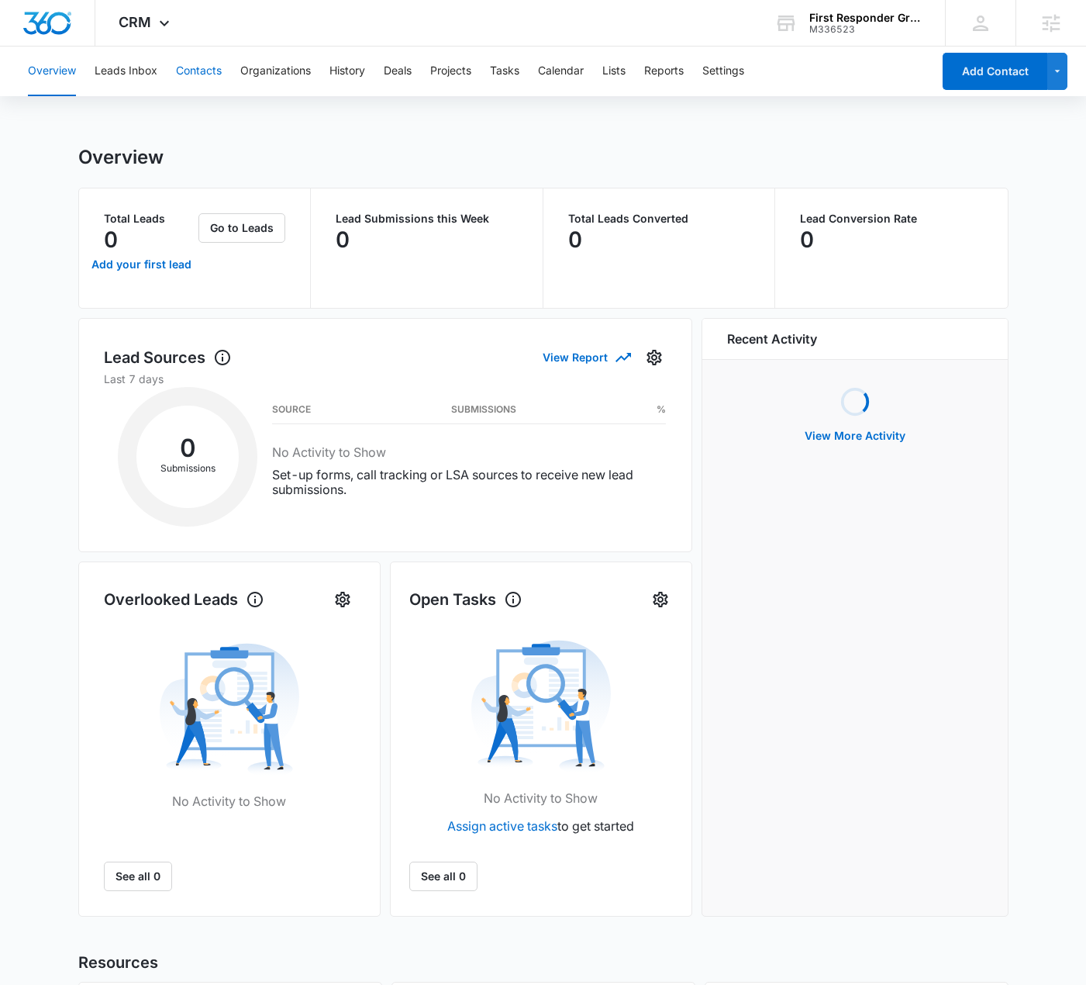
click at [205, 80] on button "Contacts" at bounding box center [199, 72] width 46 height 50
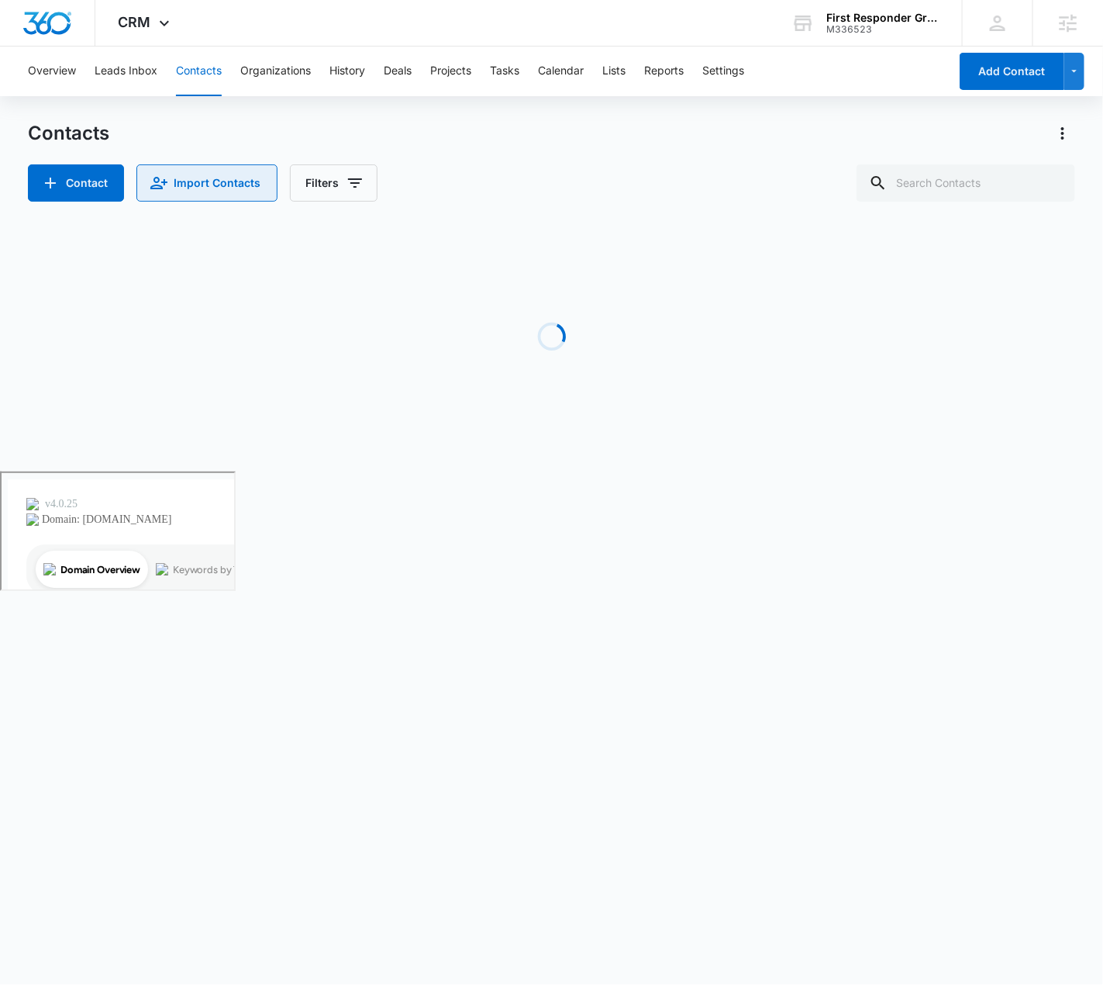
click at [160, 194] on button "Import Contacts" at bounding box center [206, 182] width 141 height 37
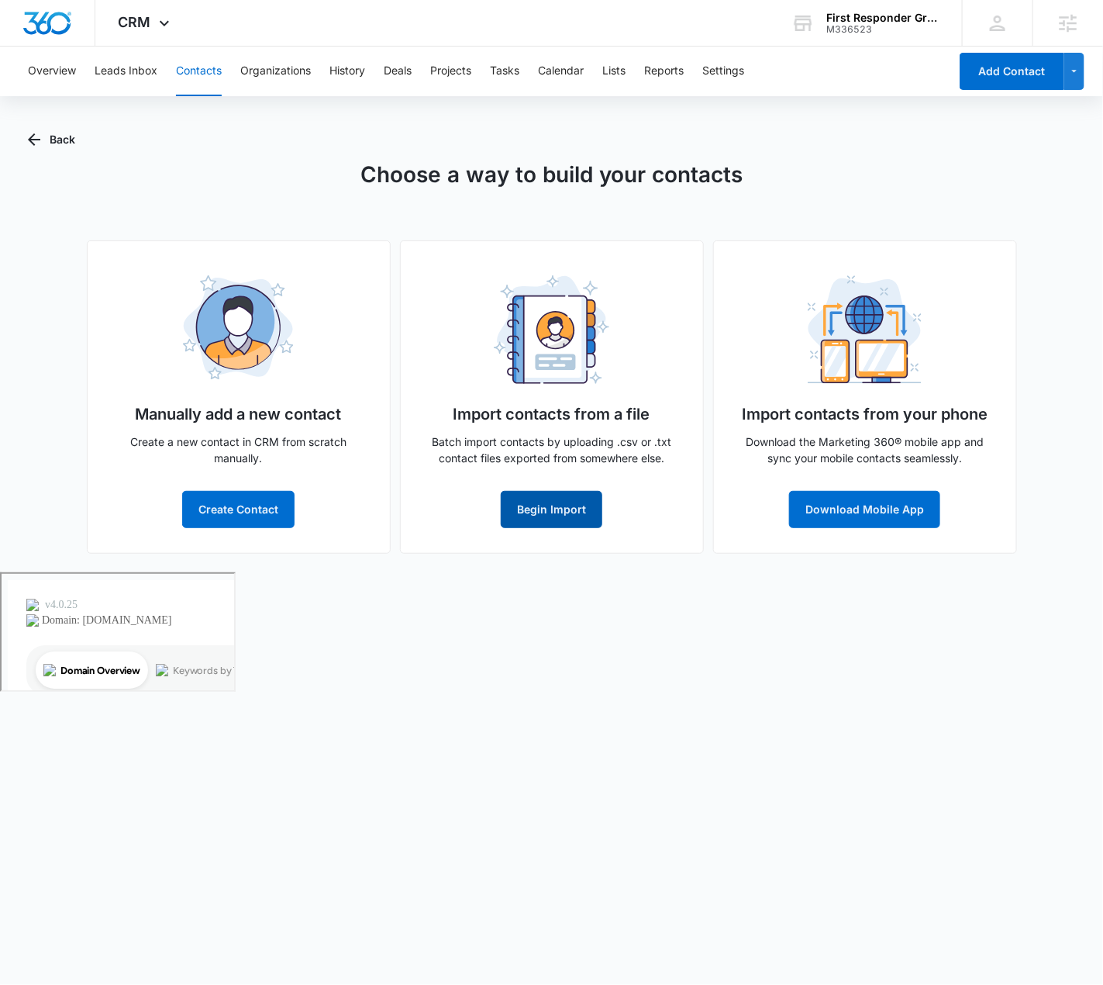
click at [571, 506] on button "Begin Import" at bounding box center [552, 509] width 102 height 37
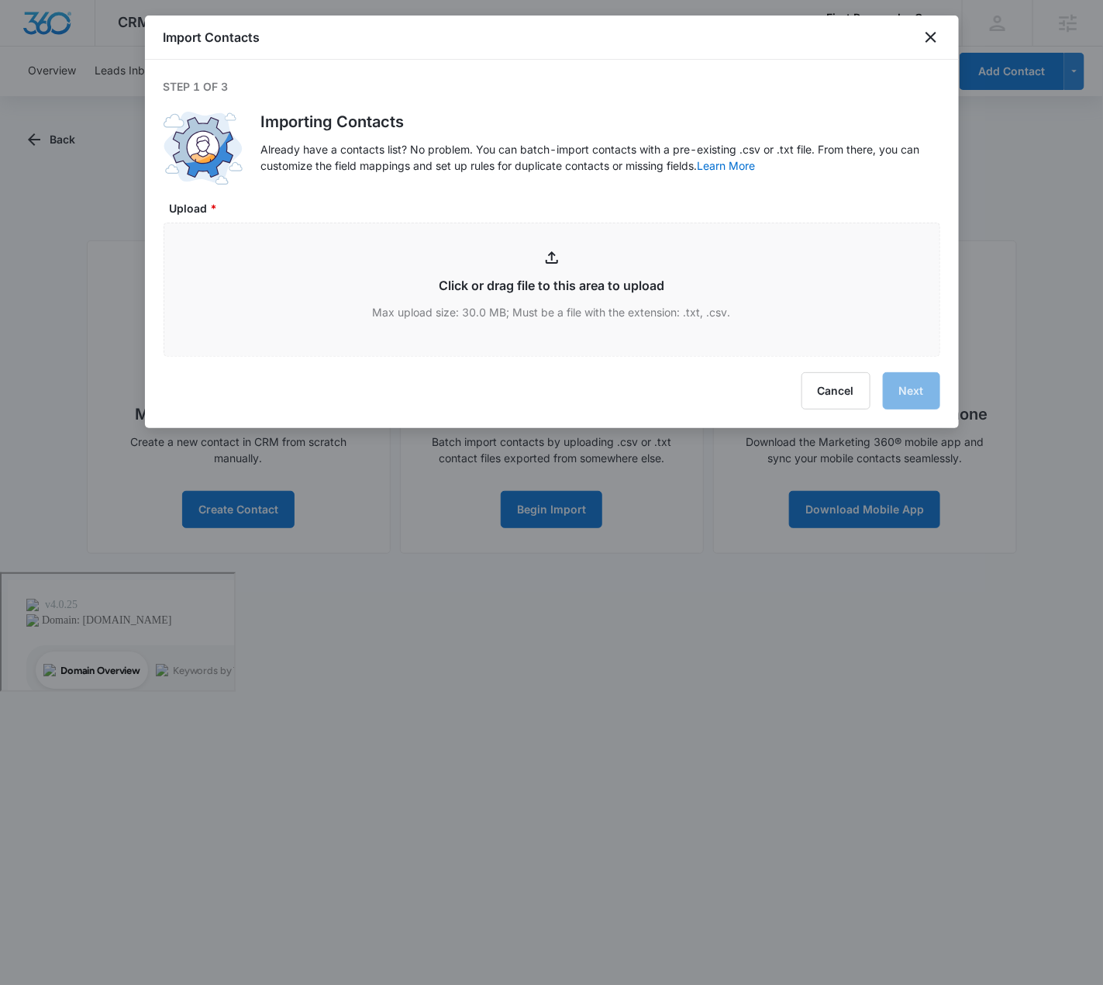
type input "C:\fakepath\Contact List - Fire-EMS-EmMan-segment-FRG.csv"
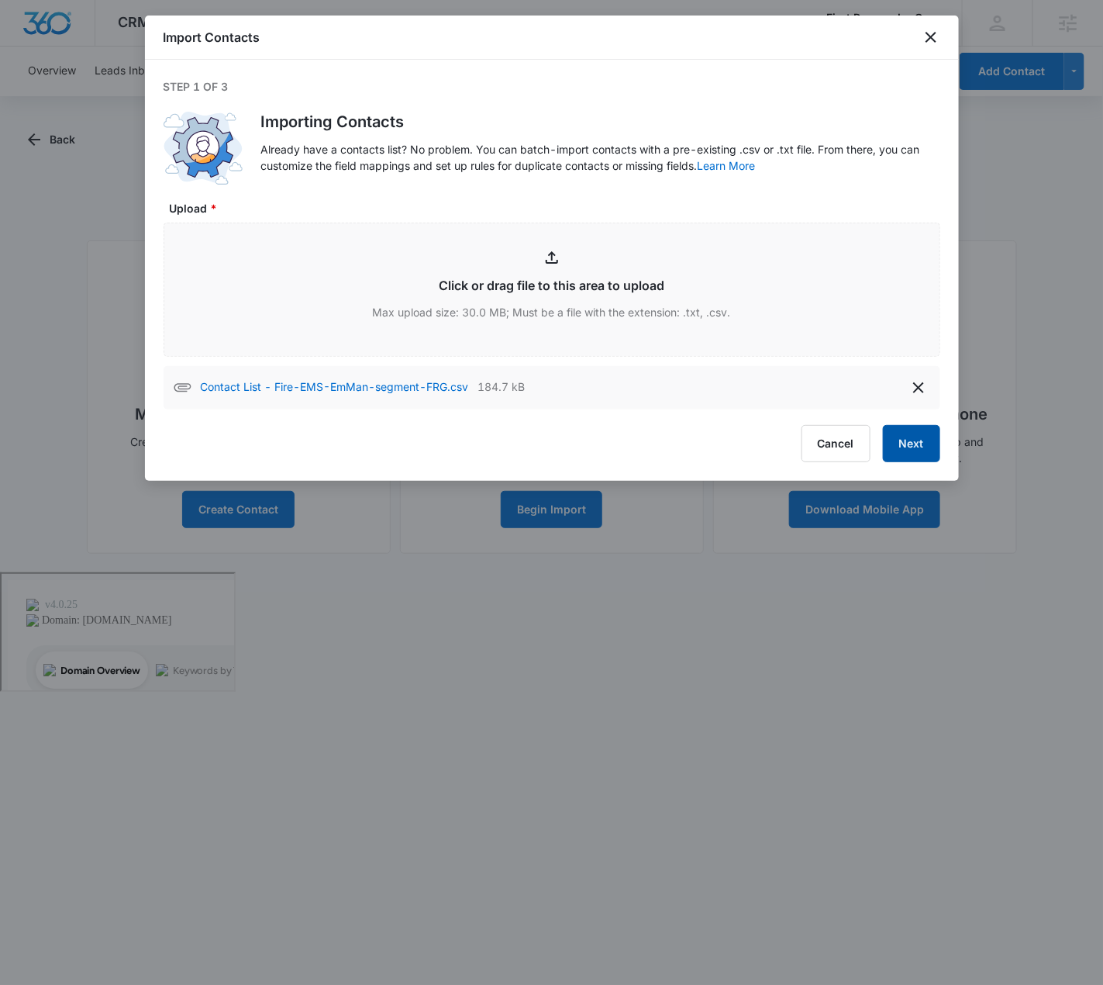
click at [910, 436] on button "Next" at bounding box center [911, 443] width 57 height 37
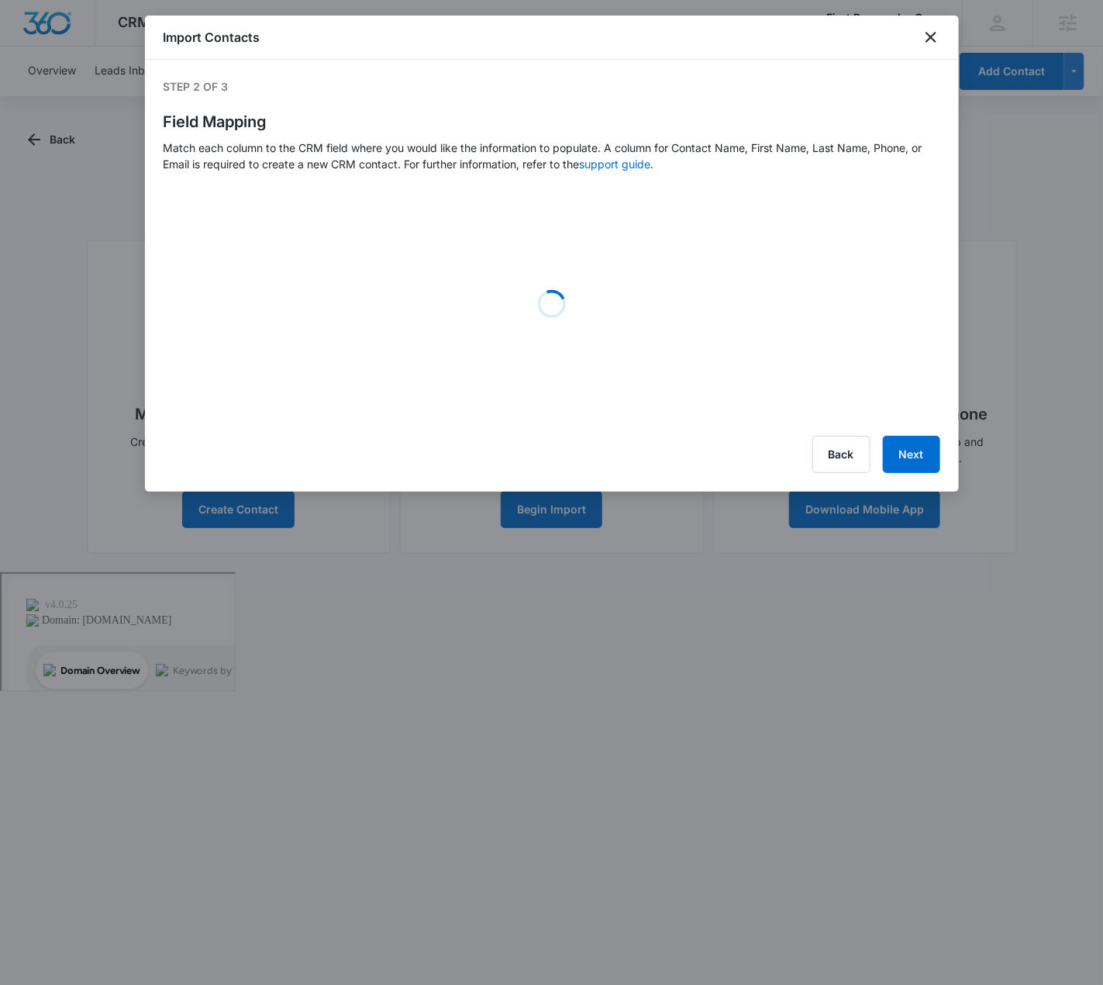
select select "78"
select select "79"
select select "185"
select select "tags"
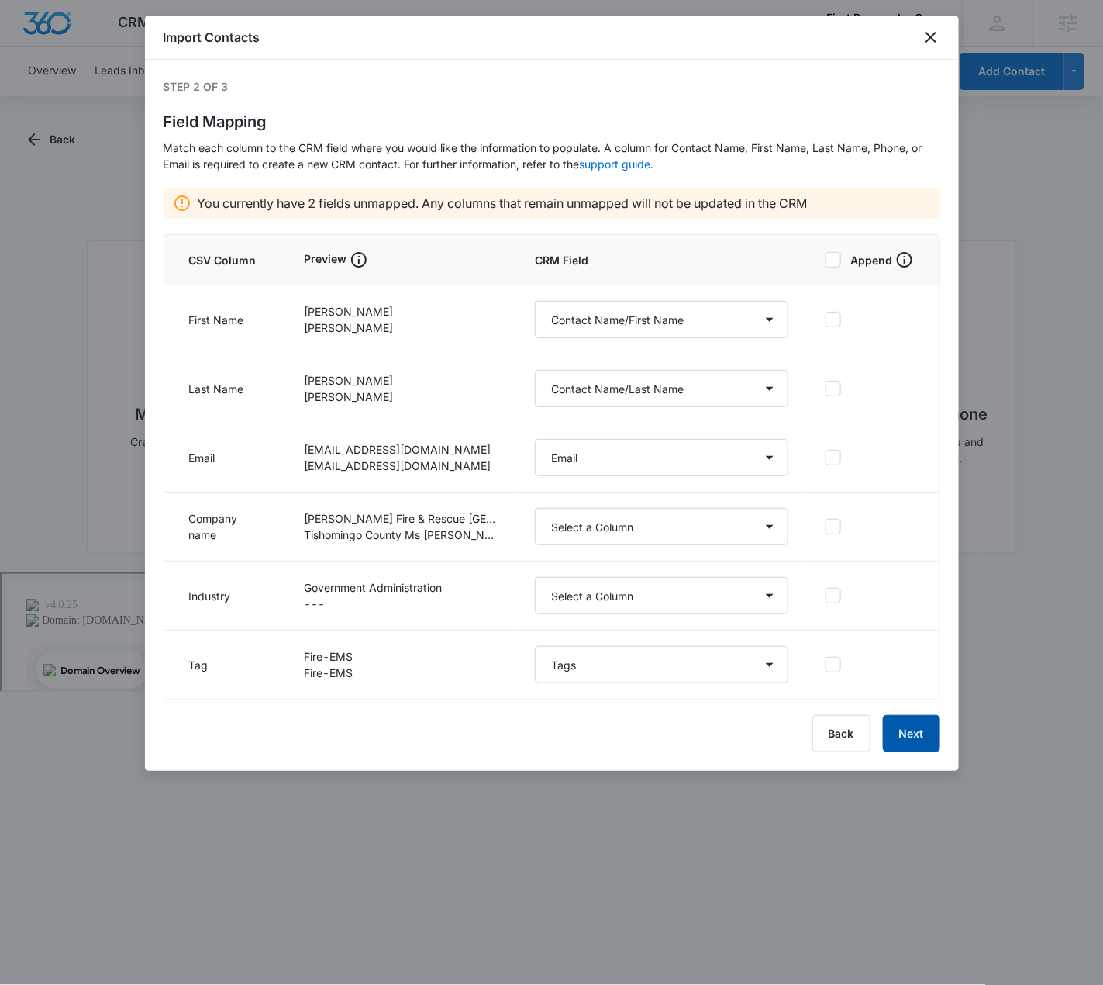
click at [913, 733] on button "Next" at bounding box center [911, 733] width 57 height 37
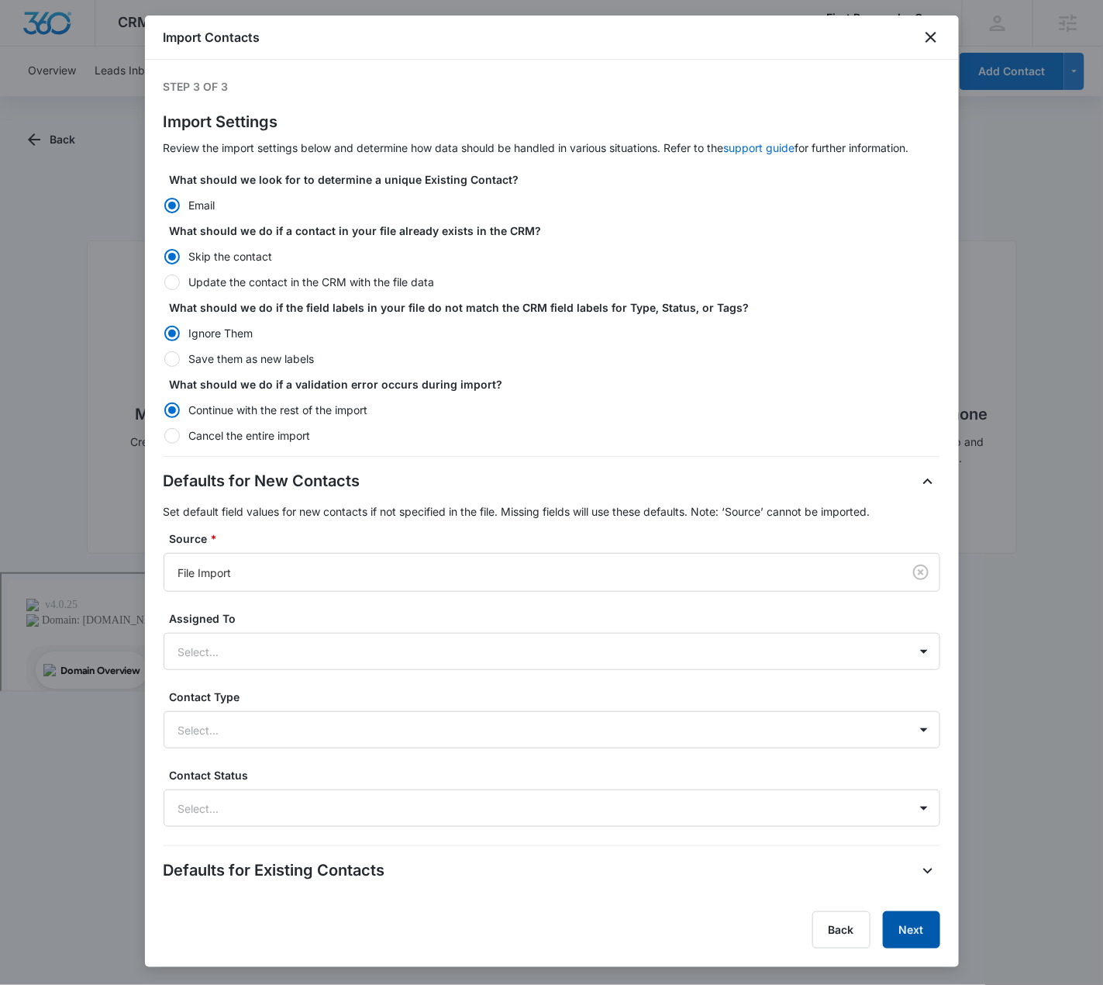
click at [913, 927] on button "Next" at bounding box center [911, 929] width 57 height 37
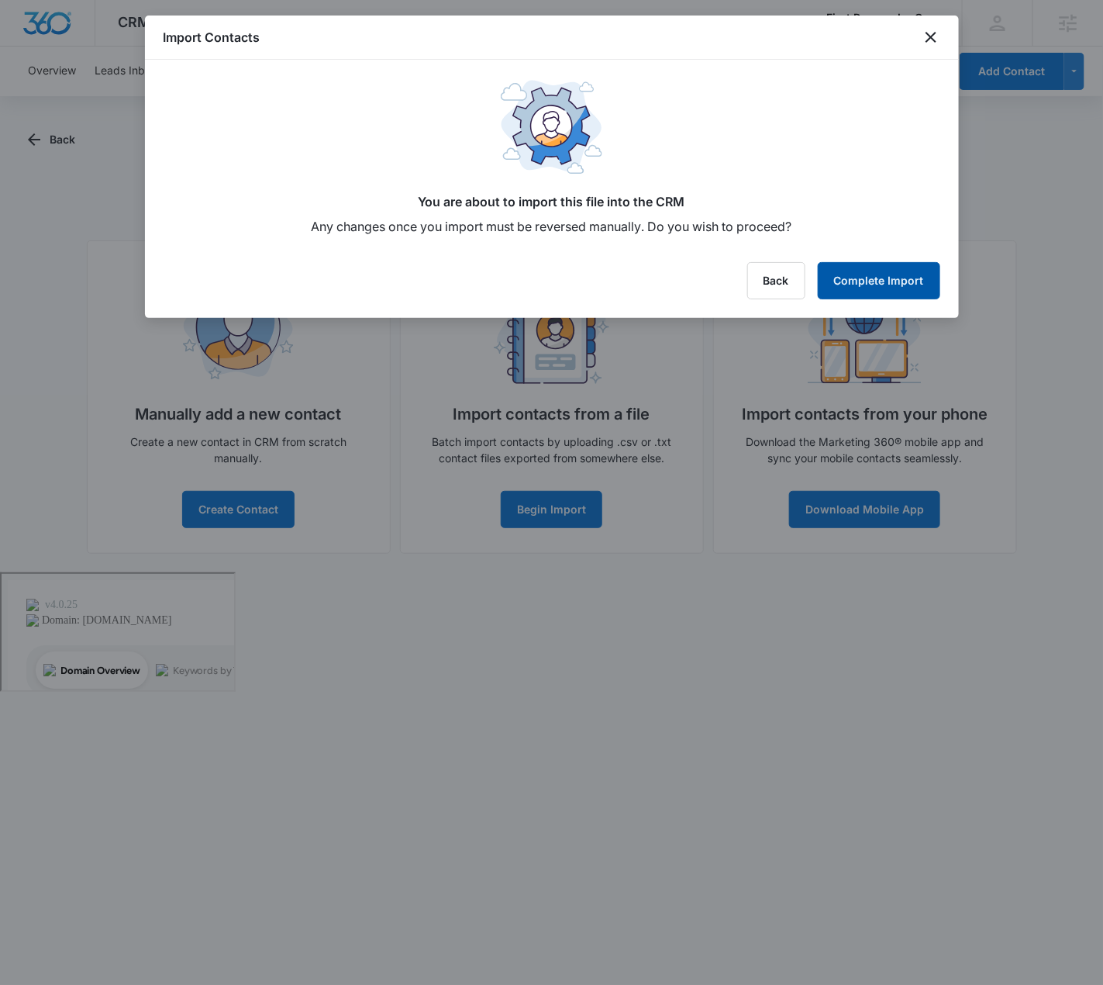
click at [849, 288] on button "Complete Import" at bounding box center [879, 280] width 123 height 37
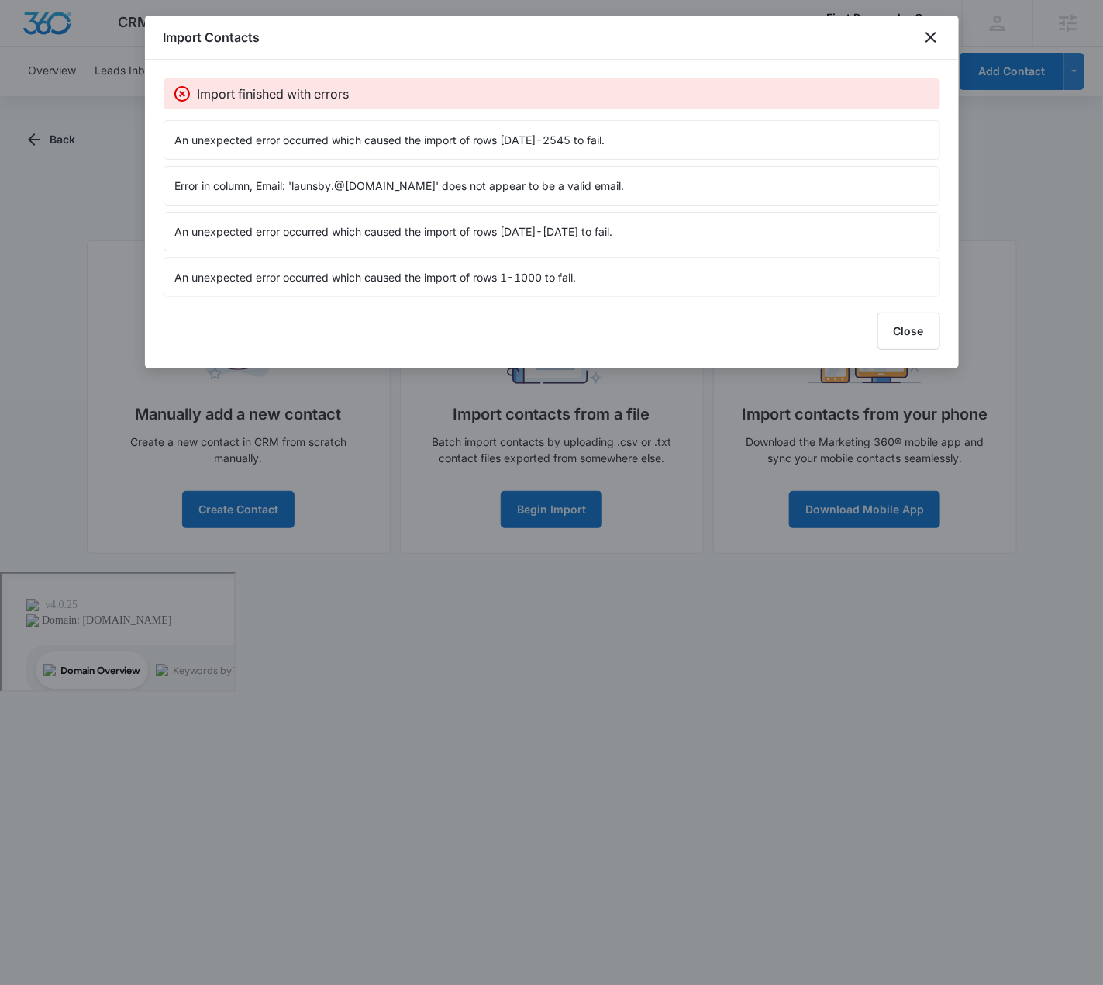
click at [313, 181] on p "Error in column, Email: 'launsby.@[DOMAIN_NAME]' does not appear to be a valid …" at bounding box center [552, 186] width 754 height 16
drag, startPoint x: 296, startPoint y: 181, endPoint x: 334, endPoint y: 181, distance: 38.0
click at [334, 181] on p "Error in column, Email: 'launsby.@[DOMAIN_NAME]' does not appear to be a valid …" at bounding box center [552, 186] width 754 height 16
click at [332, 181] on p "Error in column, Email: 'launsby.@[DOMAIN_NAME]' does not appear to be a valid …" at bounding box center [552, 186] width 754 height 16
drag, startPoint x: 295, startPoint y: 181, endPoint x: 402, endPoint y: 178, distance: 107.0
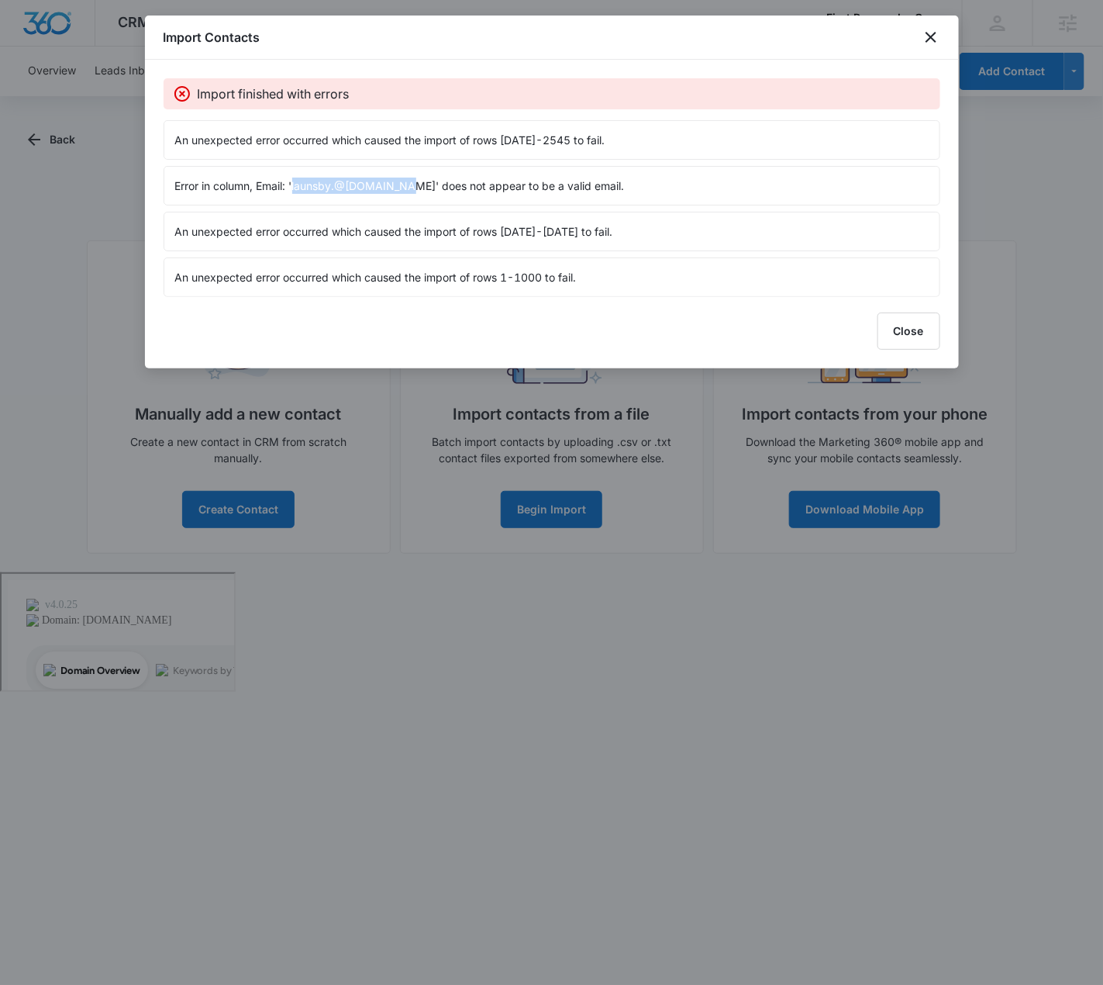
click at [402, 178] on p "Error in column, Email: 'launsby.@[DOMAIN_NAME]' does not appear to be a valid …" at bounding box center [552, 186] width 754 height 16
copy p "launsby.@[DOMAIN_NAME]"
click at [936, 35] on icon "close" at bounding box center [931, 37] width 19 height 19
click at [929, 40] on icon "close" at bounding box center [931, 37] width 11 height 11
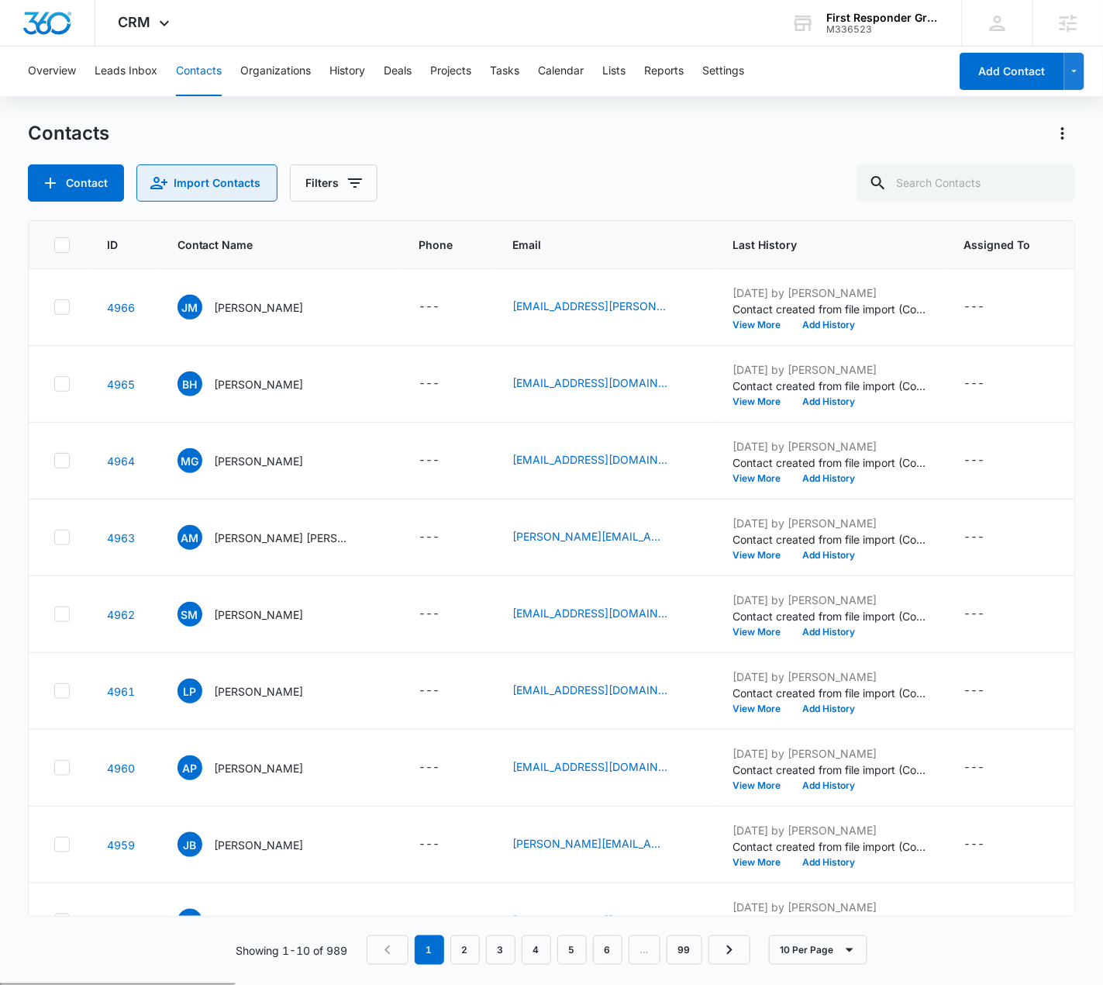
click at [246, 187] on button "Import Contacts" at bounding box center [206, 182] width 141 height 37
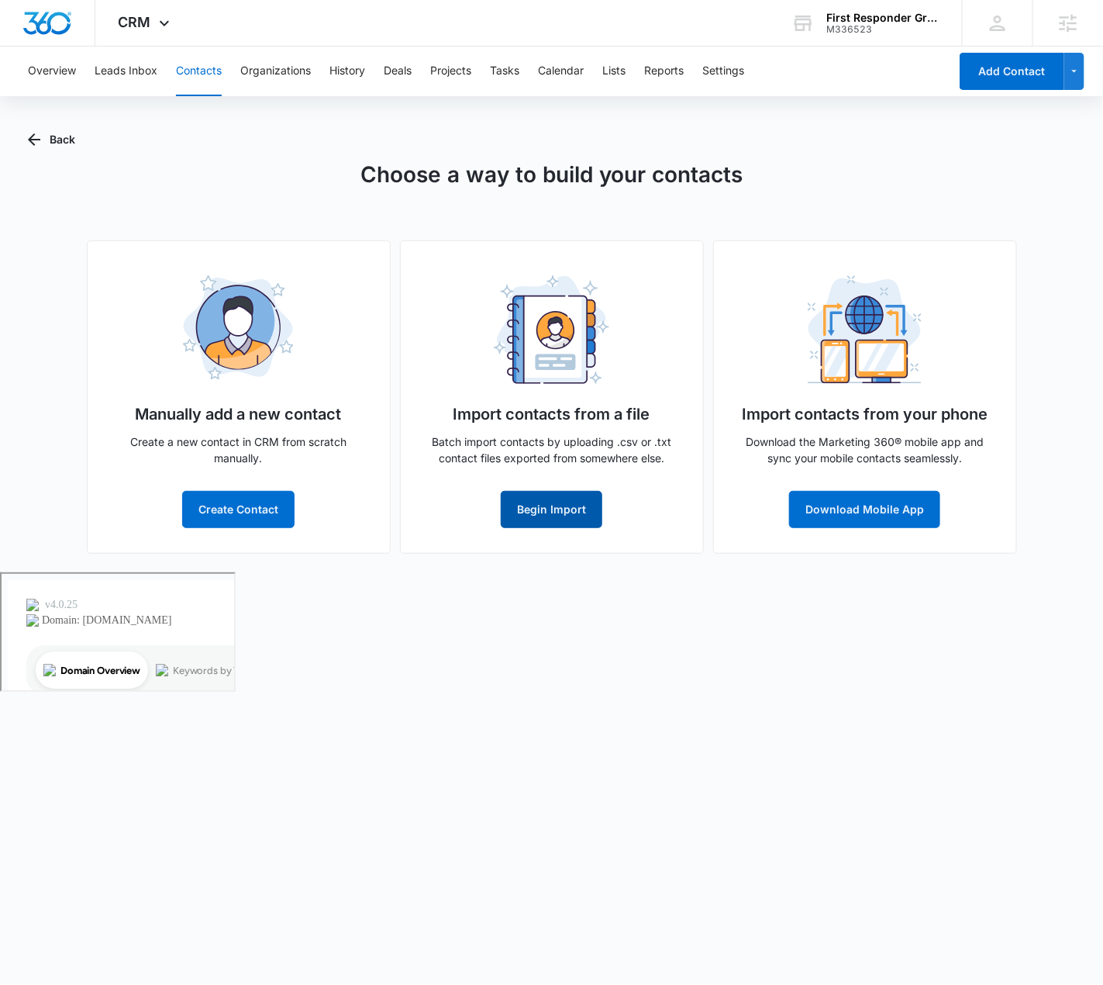
click at [547, 515] on button "Begin Import" at bounding box center [552, 509] width 102 height 37
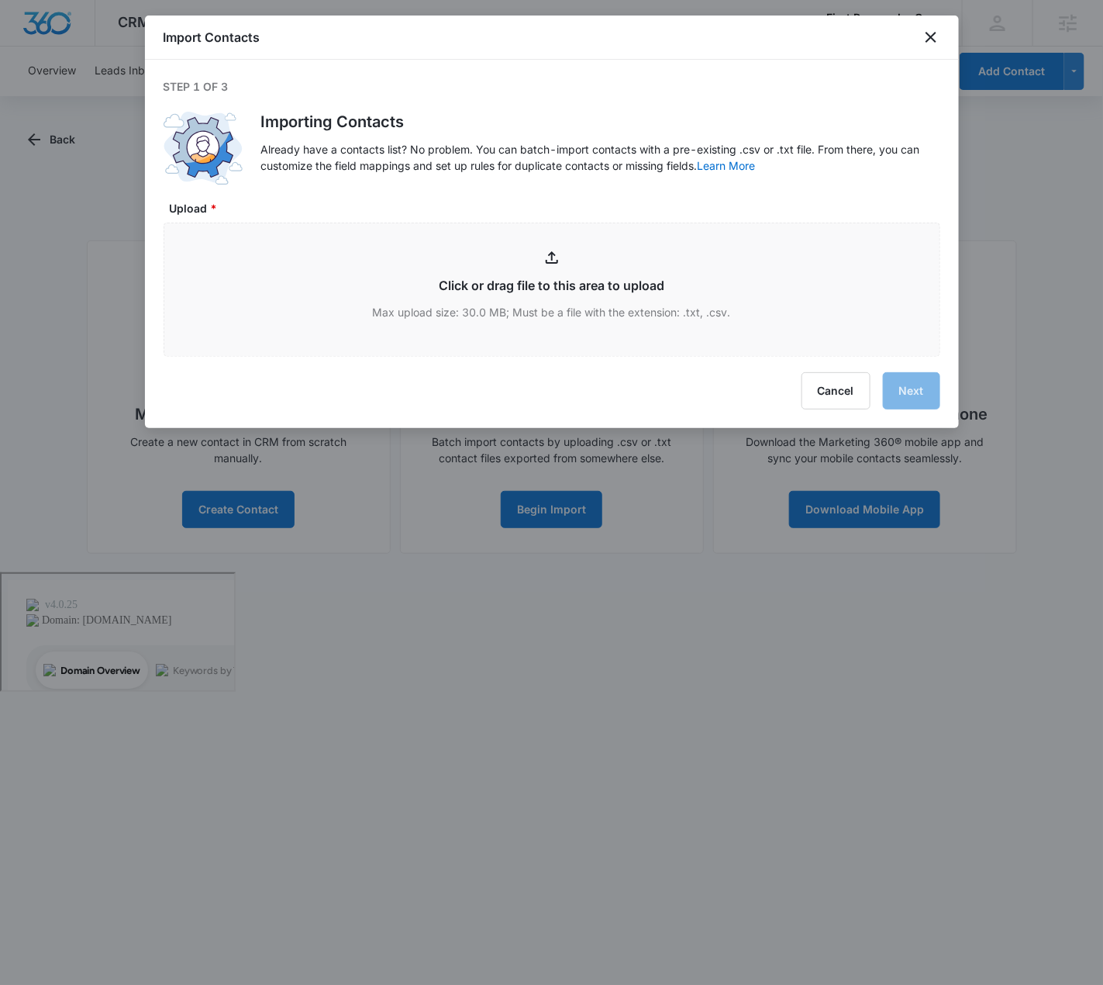
type input "C:\fakepath\Contact List - Fire-EMS-EmMan-segment-FRG (1).csv"
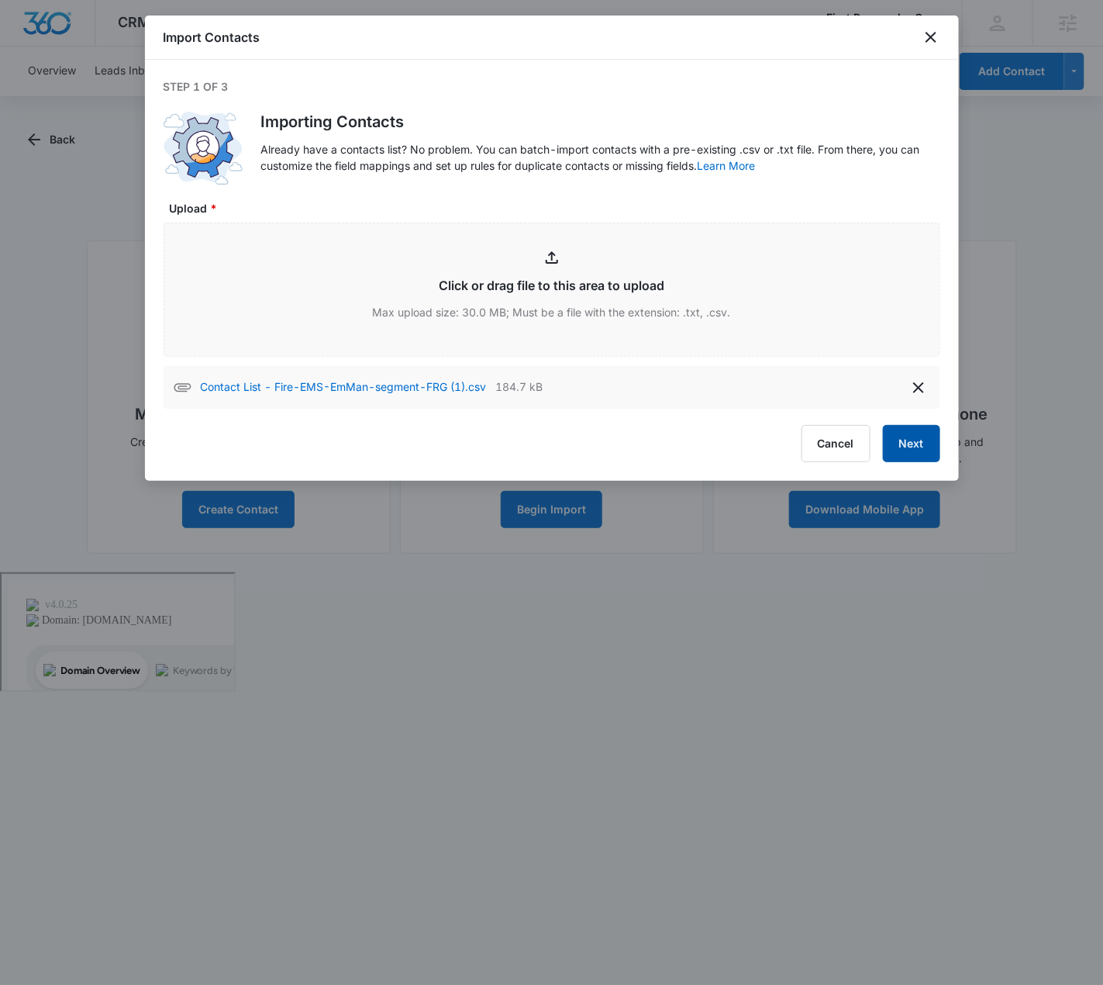
click at [922, 449] on button "Next" at bounding box center [911, 443] width 57 height 37
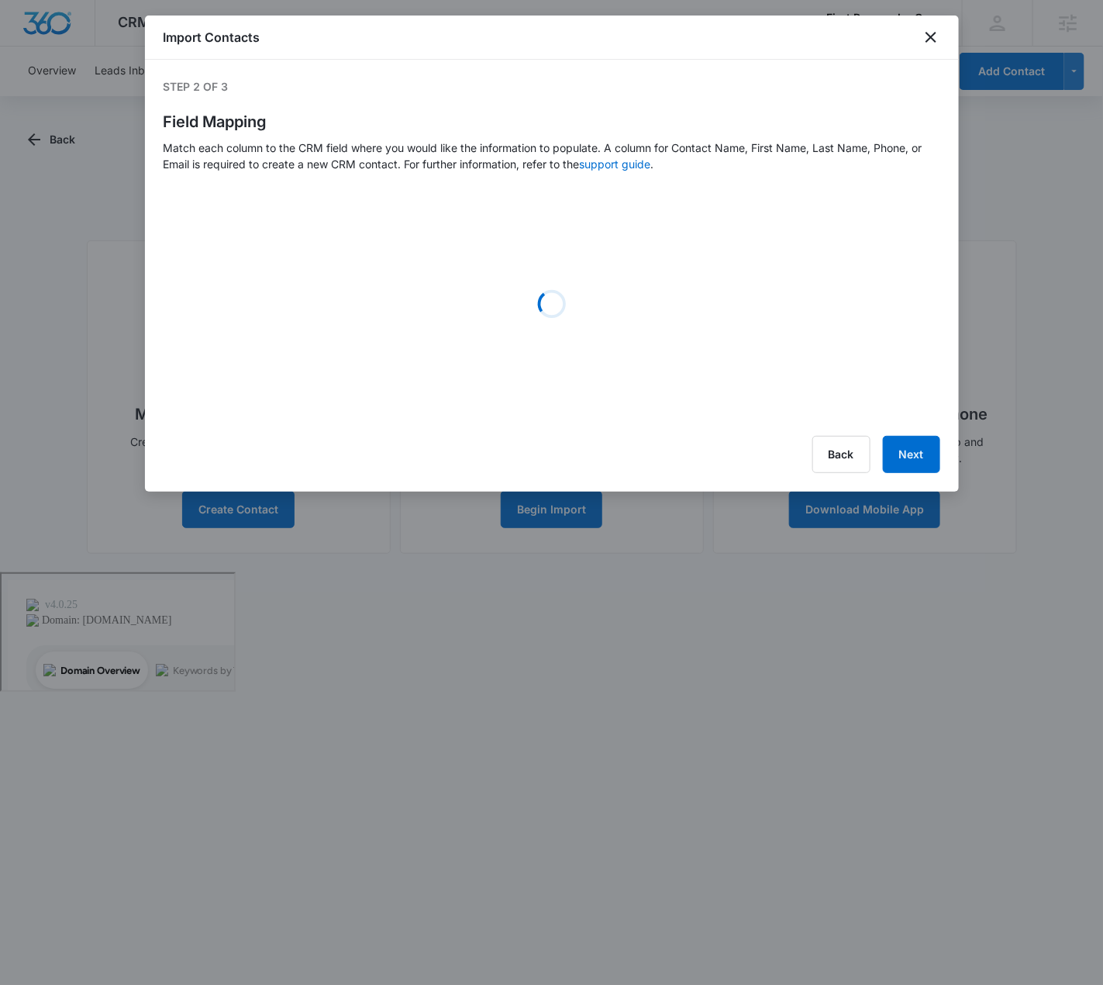
select select "78"
select select "79"
select select "185"
select select "tags"
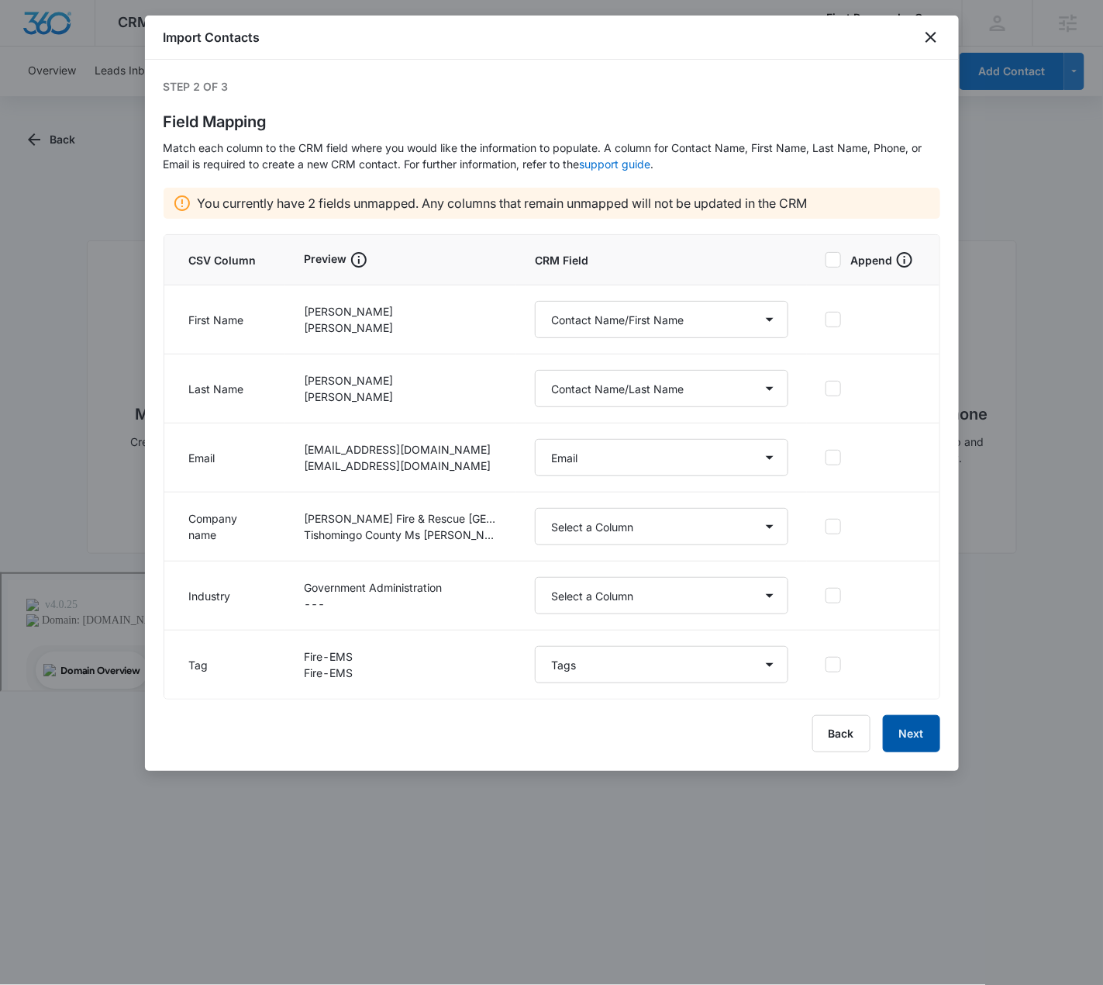
click at [900, 724] on button "Next" at bounding box center [911, 733] width 57 height 37
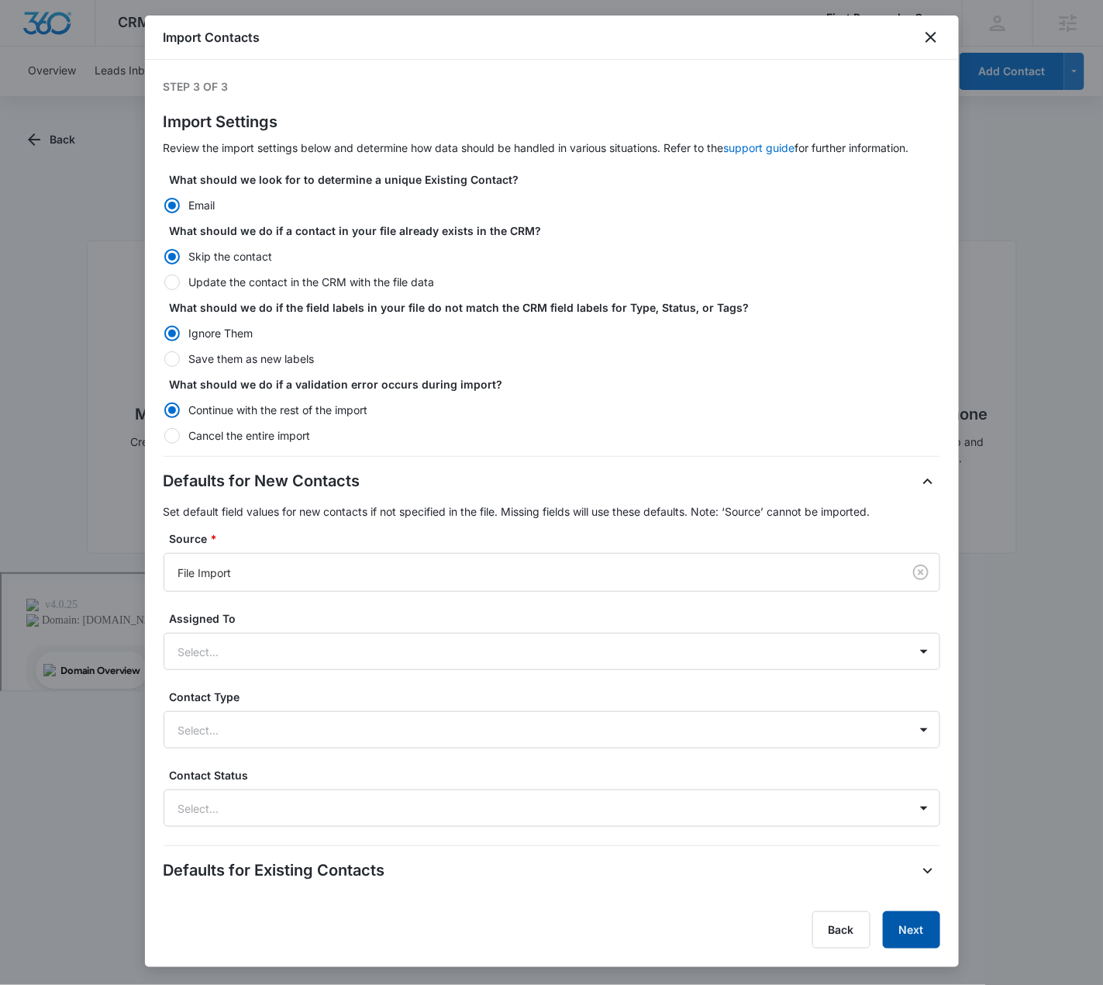
click at [917, 930] on button "Next" at bounding box center [911, 929] width 57 height 37
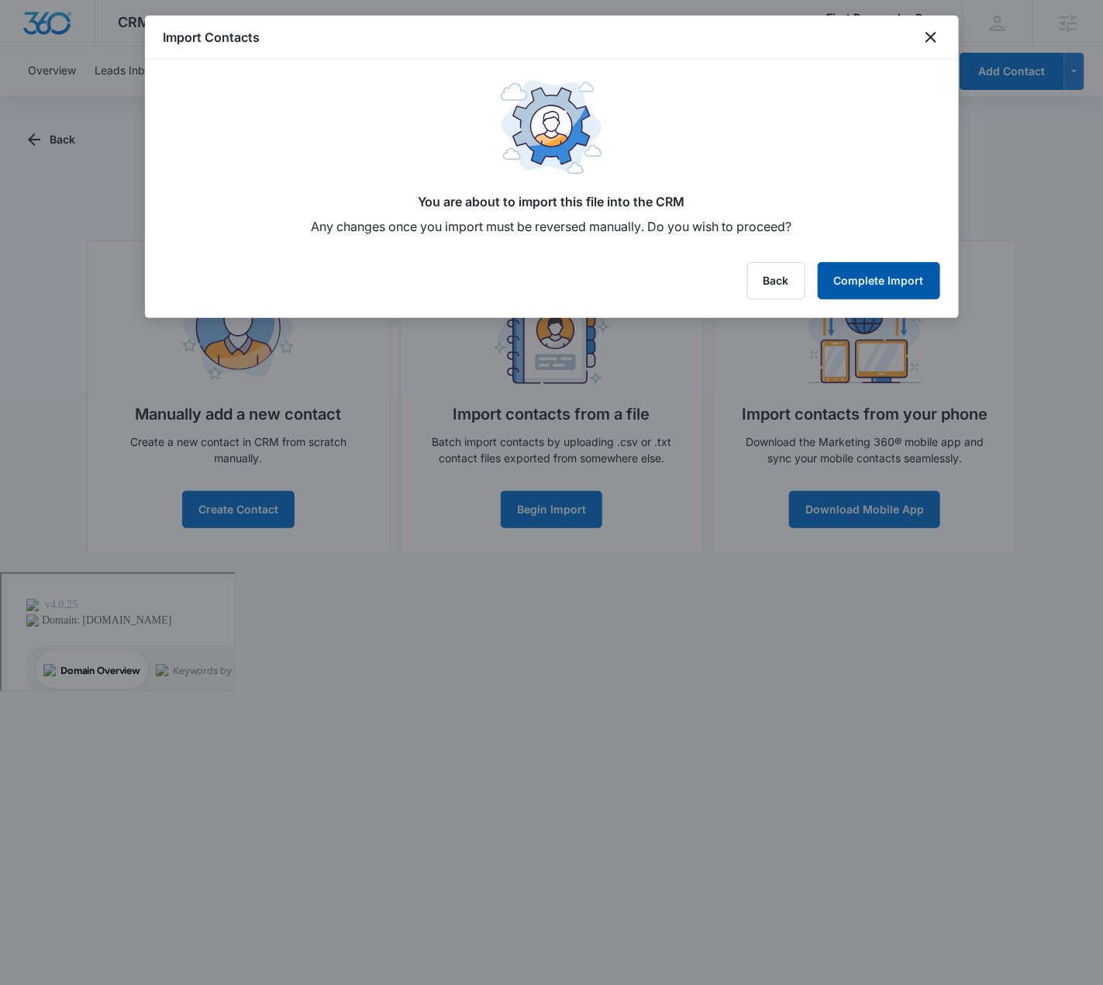
click at [917, 285] on button "Complete Import" at bounding box center [879, 280] width 123 height 37
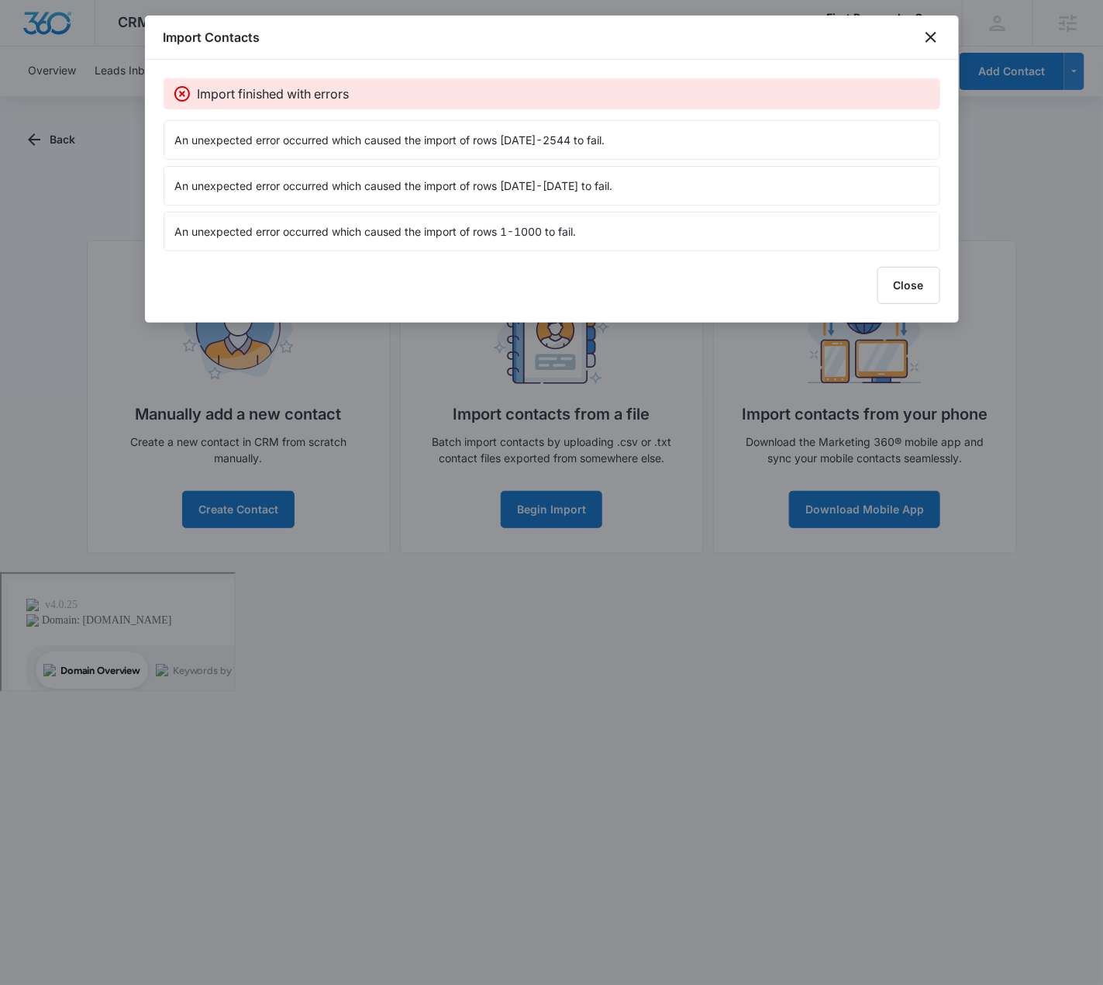
click at [787, 47] on div "Import Contacts" at bounding box center [552, 38] width 814 height 44
click at [799, 49] on div "Import Contacts" at bounding box center [552, 38] width 814 height 44
click at [934, 38] on icon "close" at bounding box center [931, 37] width 19 height 19
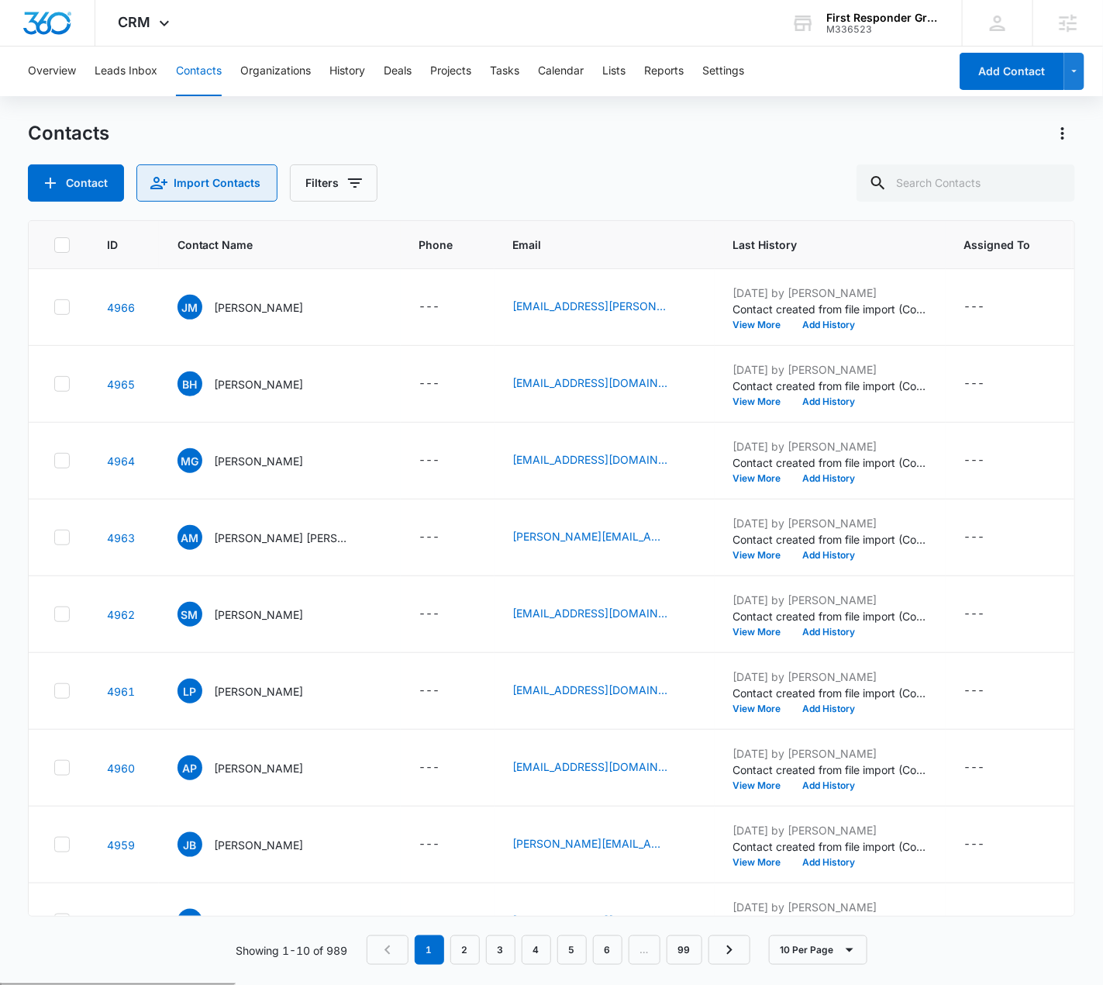
click at [268, 188] on button "Import Contacts" at bounding box center [206, 182] width 141 height 37
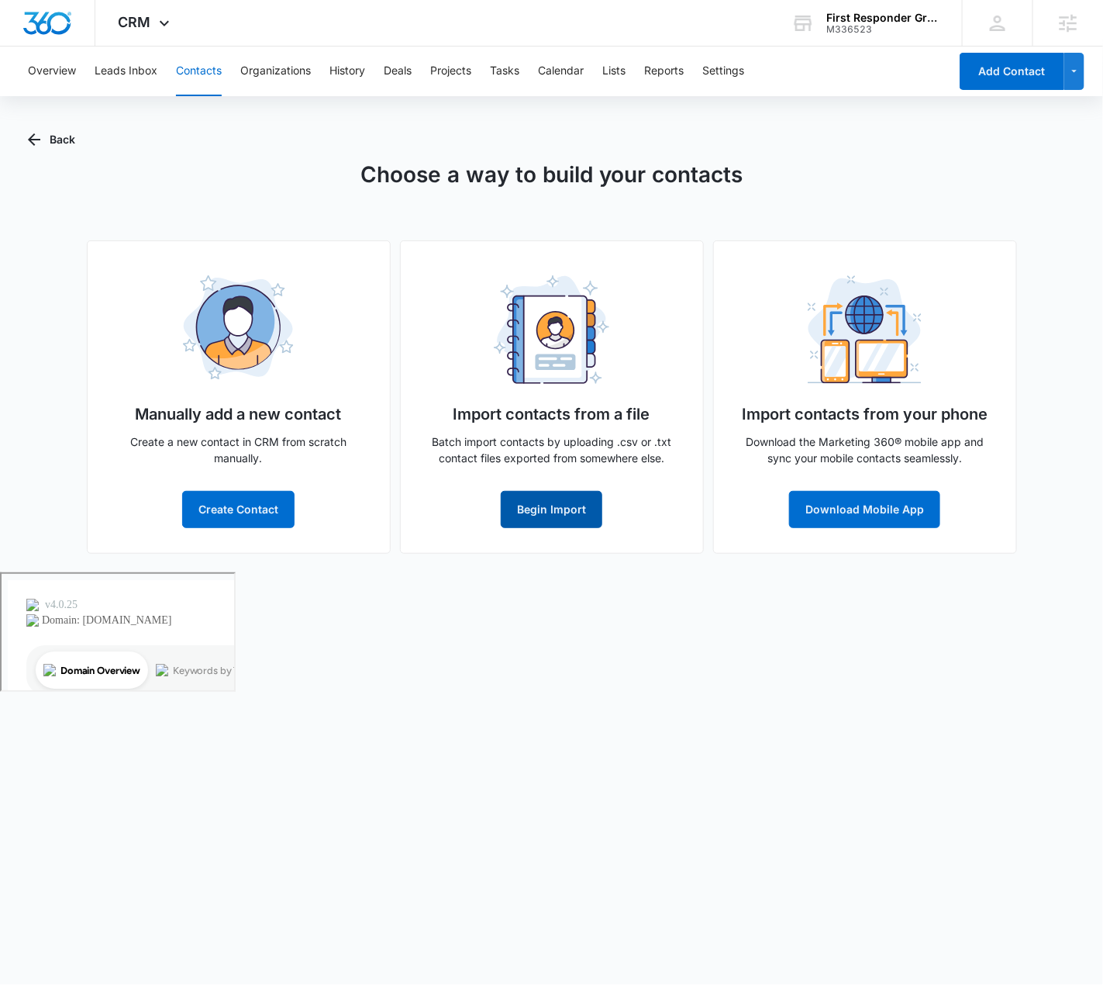
click at [571, 529] on div "Import contacts from a file Batch import contacts by uploading .csv or .txt con…" at bounding box center [552, 396] width 304 height 313
click at [575, 519] on button "Begin Import" at bounding box center [552, 509] width 102 height 37
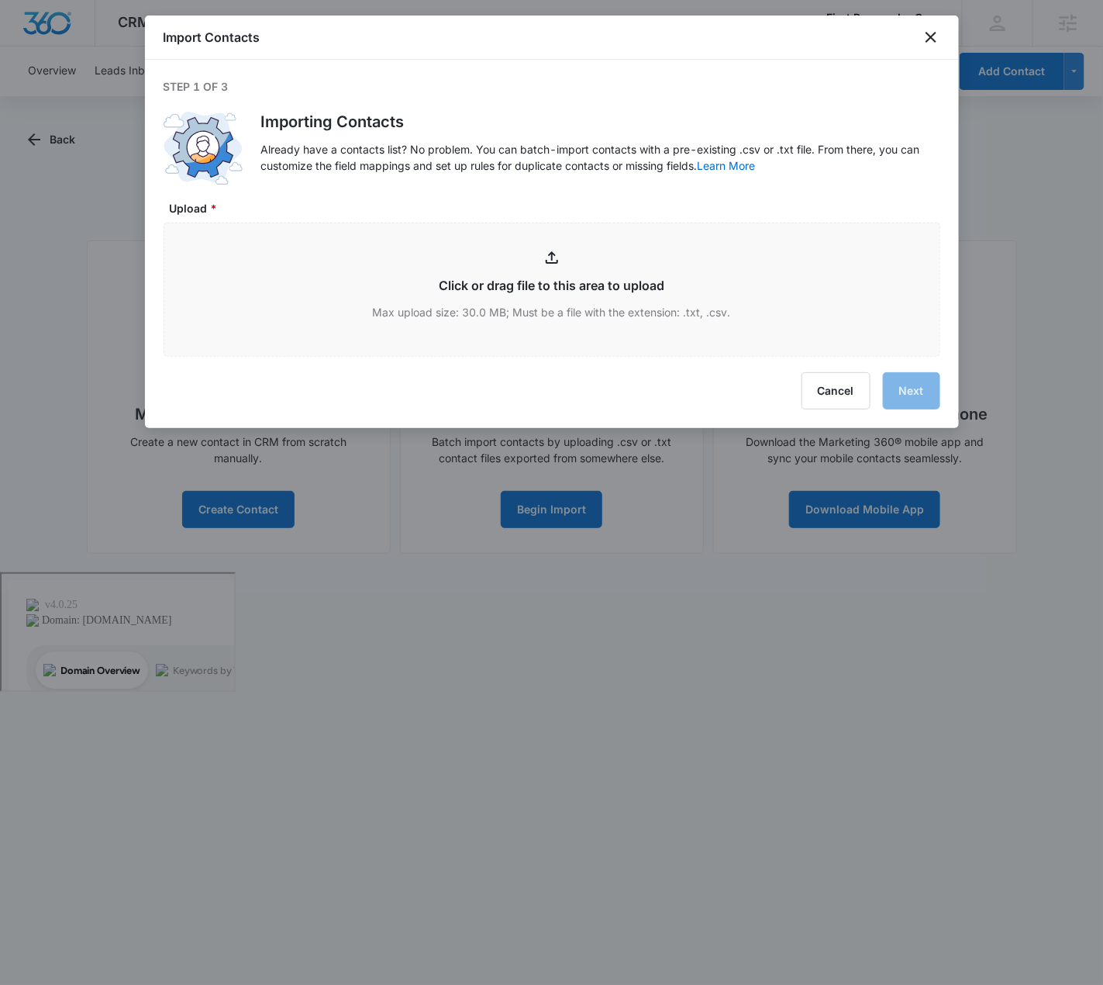
type input "C:\fakepath\Contact List - Master Contact List (1).csv"
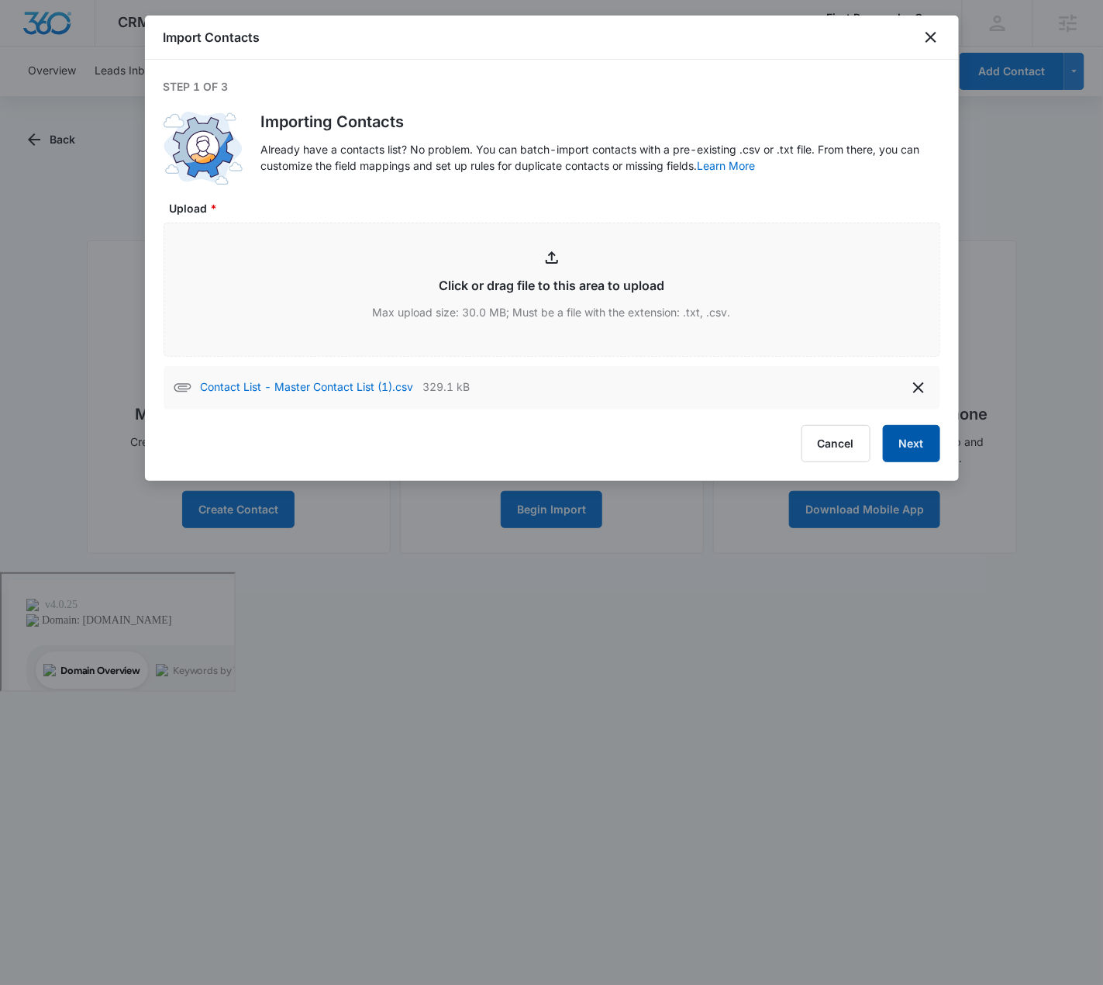
click at [929, 445] on button "Next" at bounding box center [911, 443] width 57 height 37
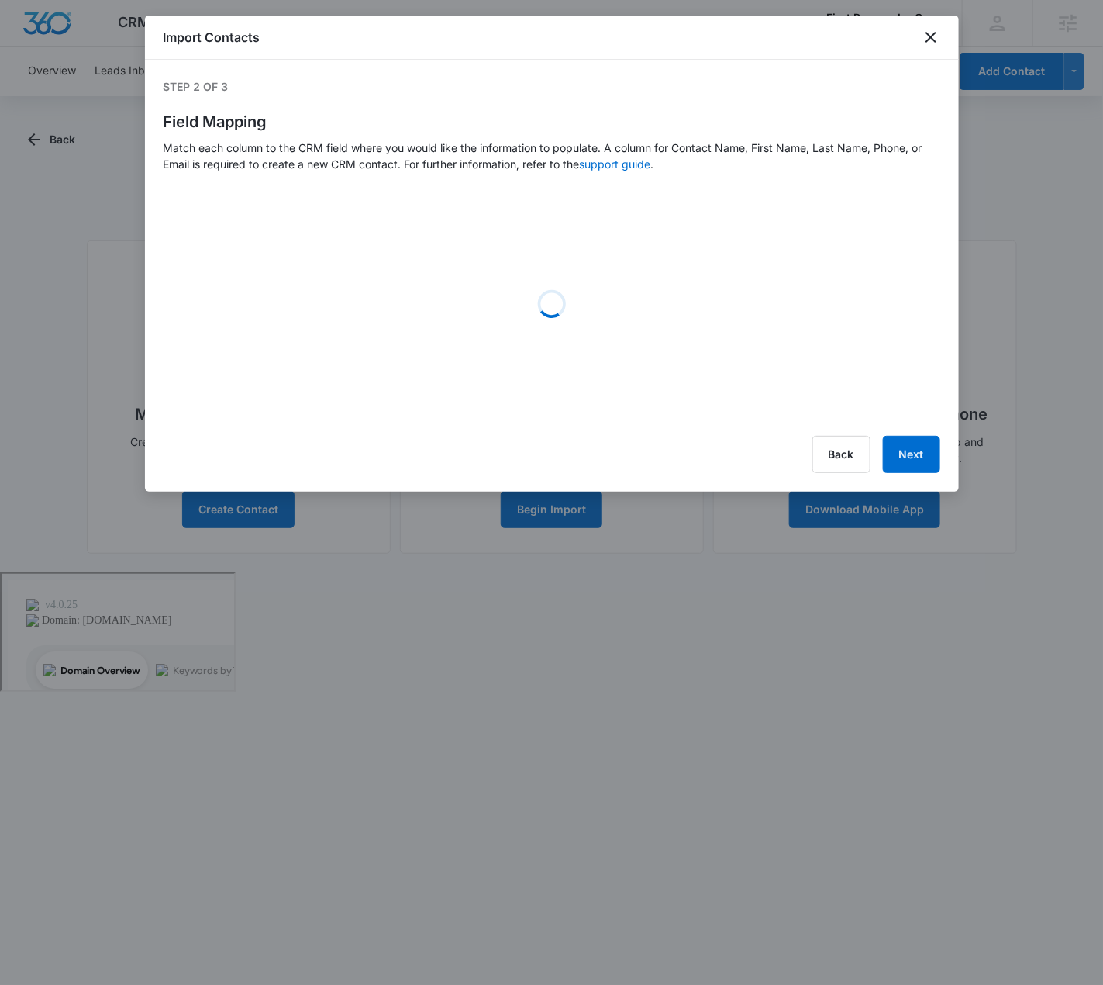
select select "78"
select select "79"
select select "185"
select select "tags"
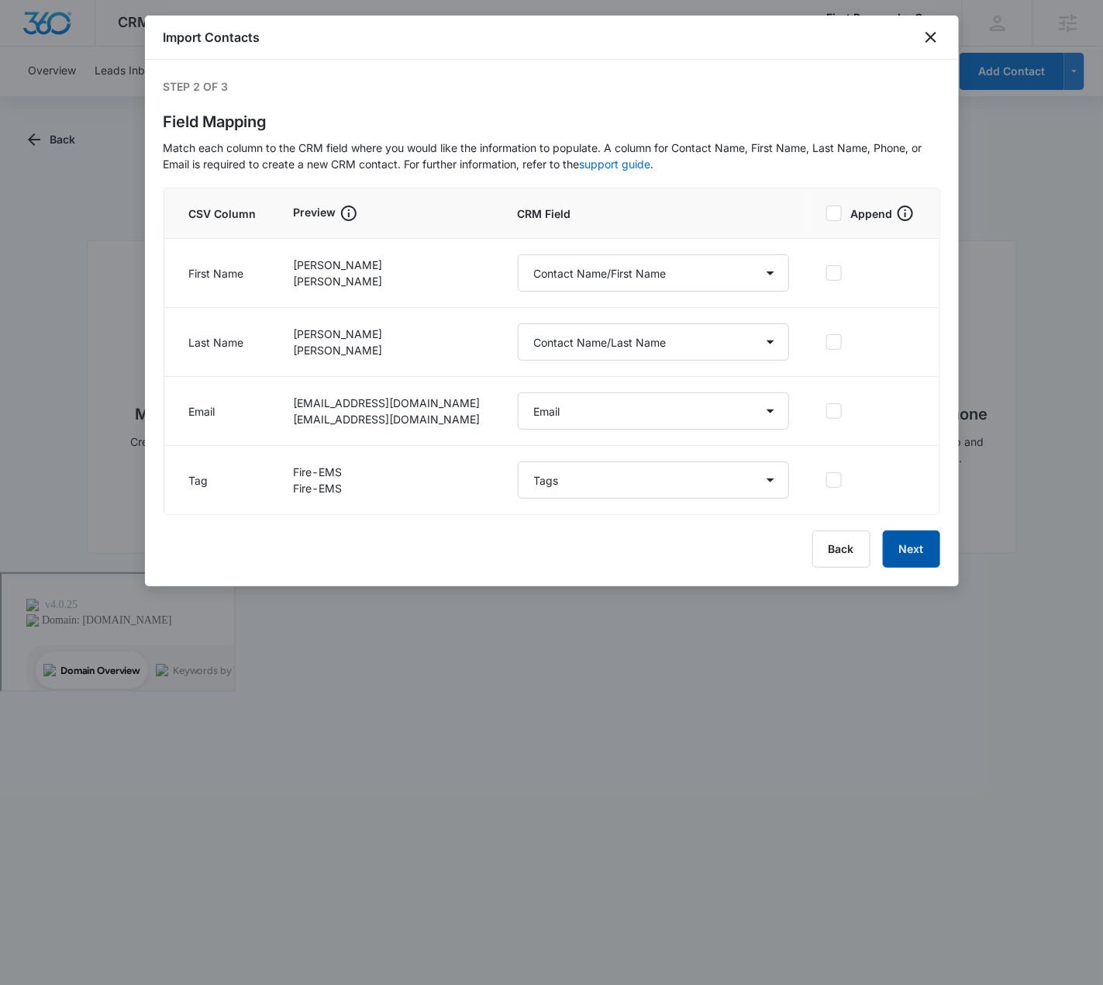
click at [920, 554] on button "Next" at bounding box center [911, 548] width 57 height 37
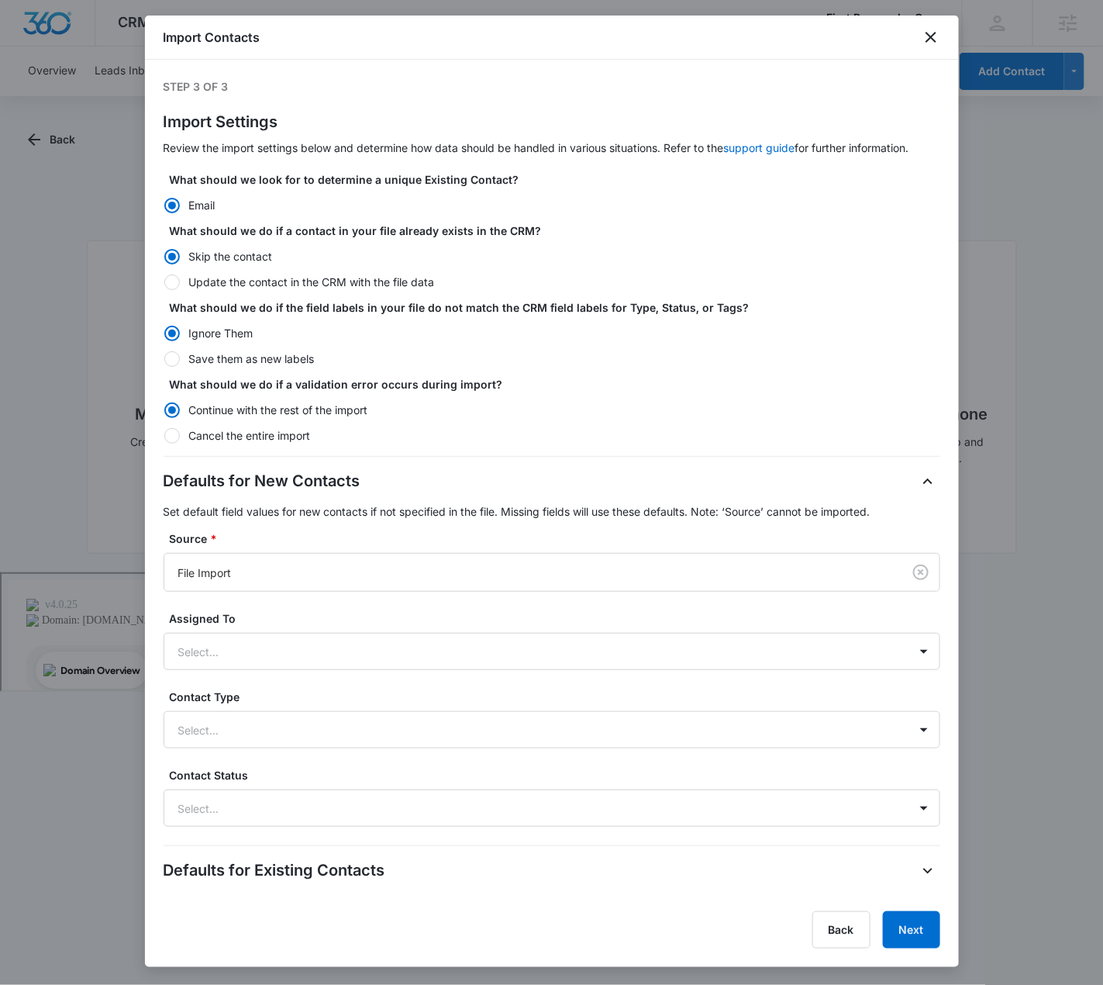
click at [167, 282] on div at bounding box center [172, 282] width 16 height 16
click at [164, 282] on input "Update the contact in the CRM with the file data" at bounding box center [164, 281] width 1 height 1
radio input "false"
radio input "true"
click at [921, 930] on button "Next" at bounding box center [911, 929] width 57 height 37
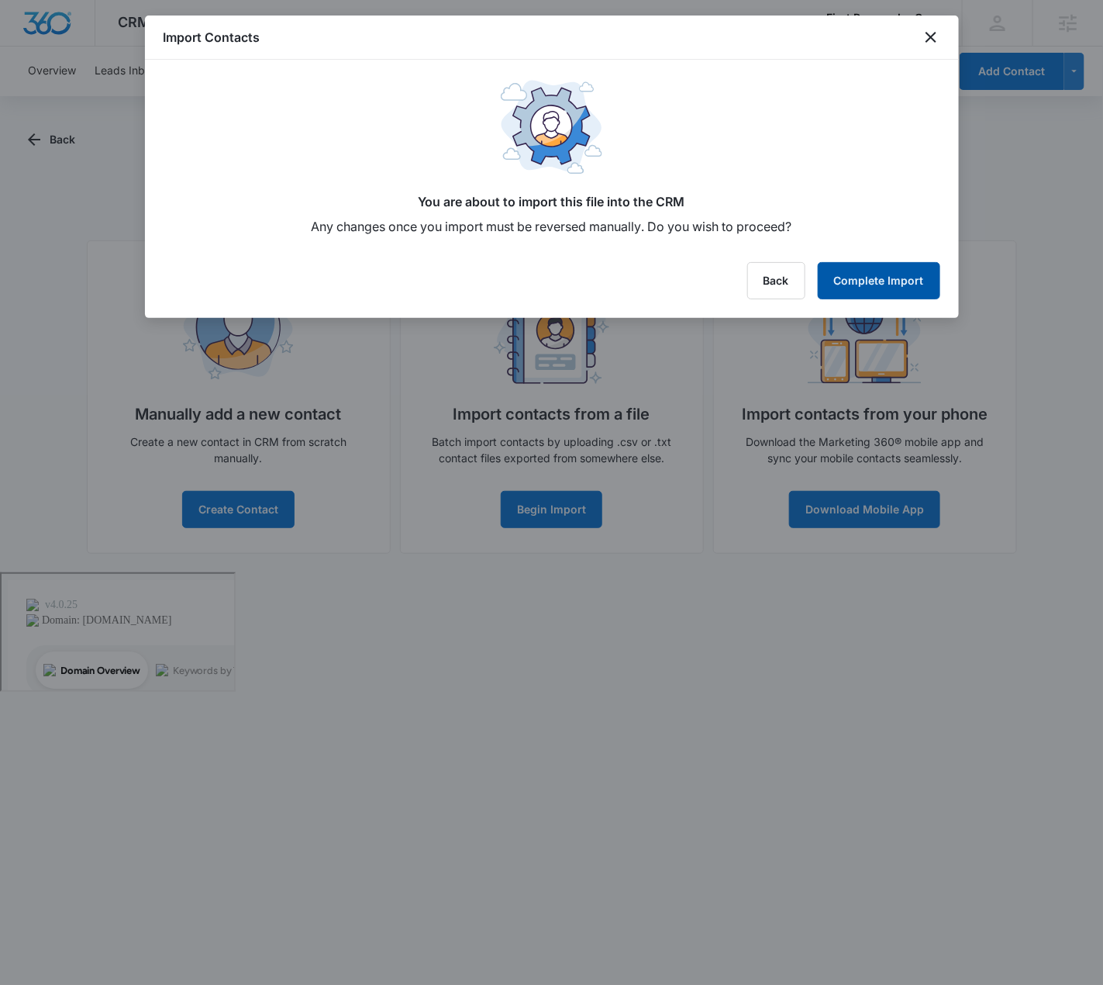
click at [881, 268] on button "Complete Import" at bounding box center [879, 280] width 123 height 37
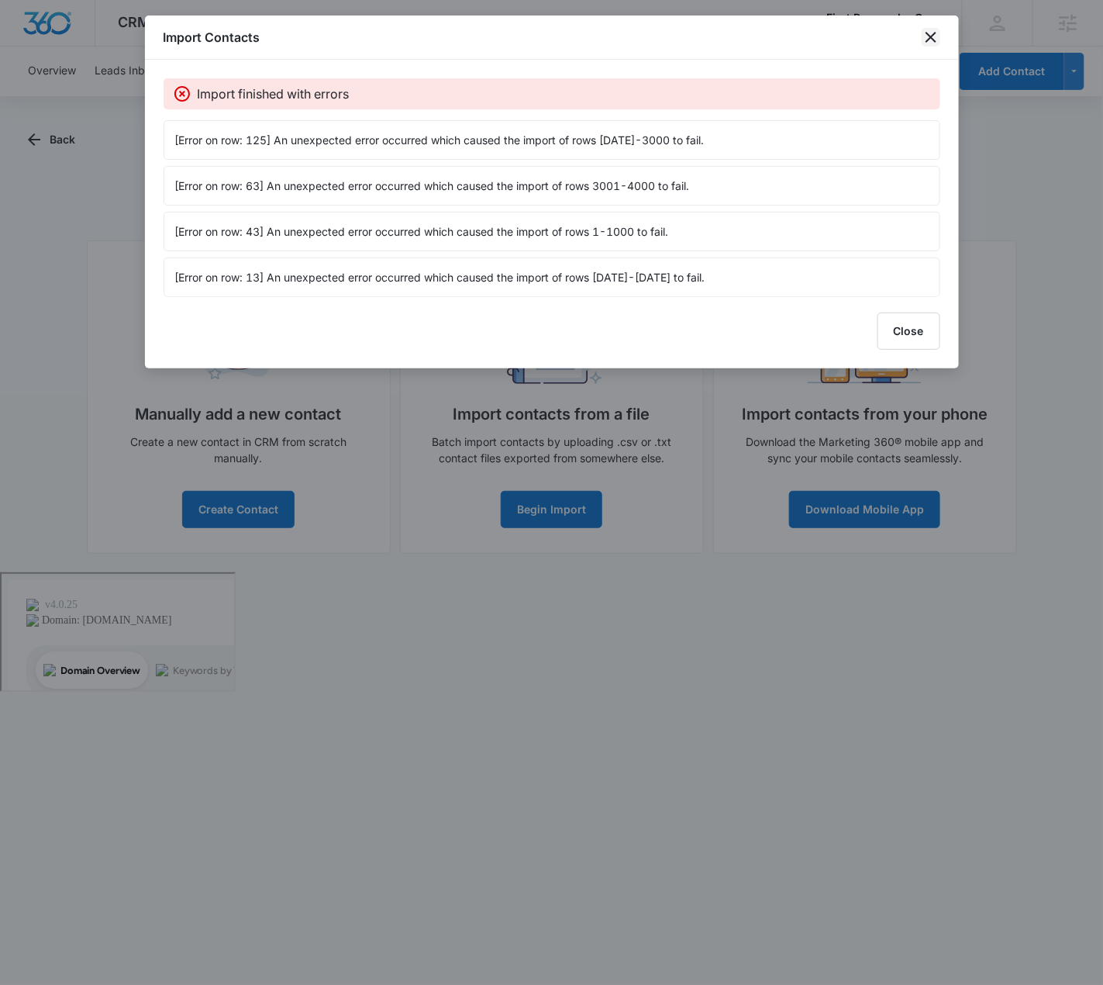
click at [928, 35] on icon "close" at bounding box center [931, 37] width 11 height 11
click at [929, 40] on icon "close" at bounding box center [931, 37] width 19 height 19
click at [919, 325] on div "Import Contacts Import finished with errors [Error on row: 125] An unexpected e…" at bounding box center [552, 192] width 814 height 353
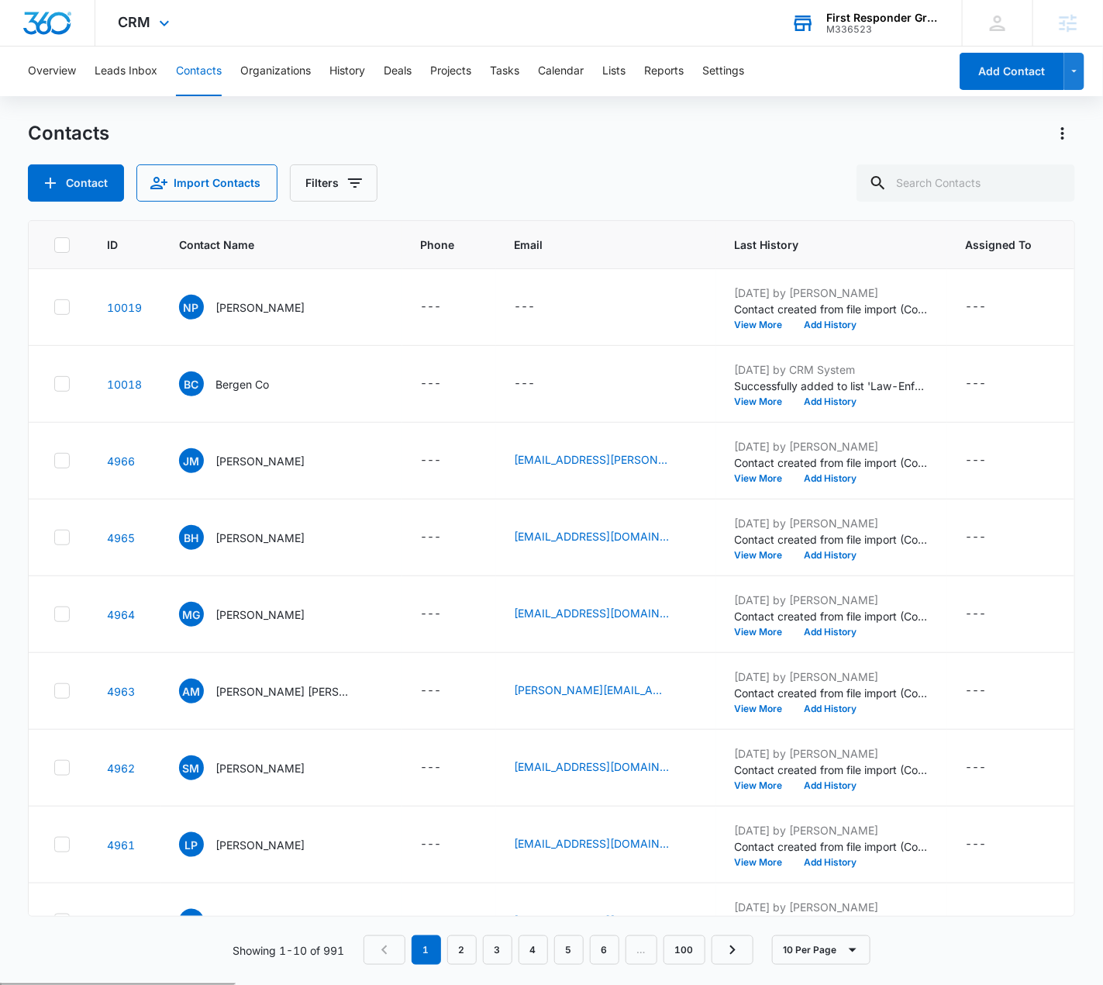
click at [882, 24] on div "M336523" at bounding box center [883, 29] width 113 height 11
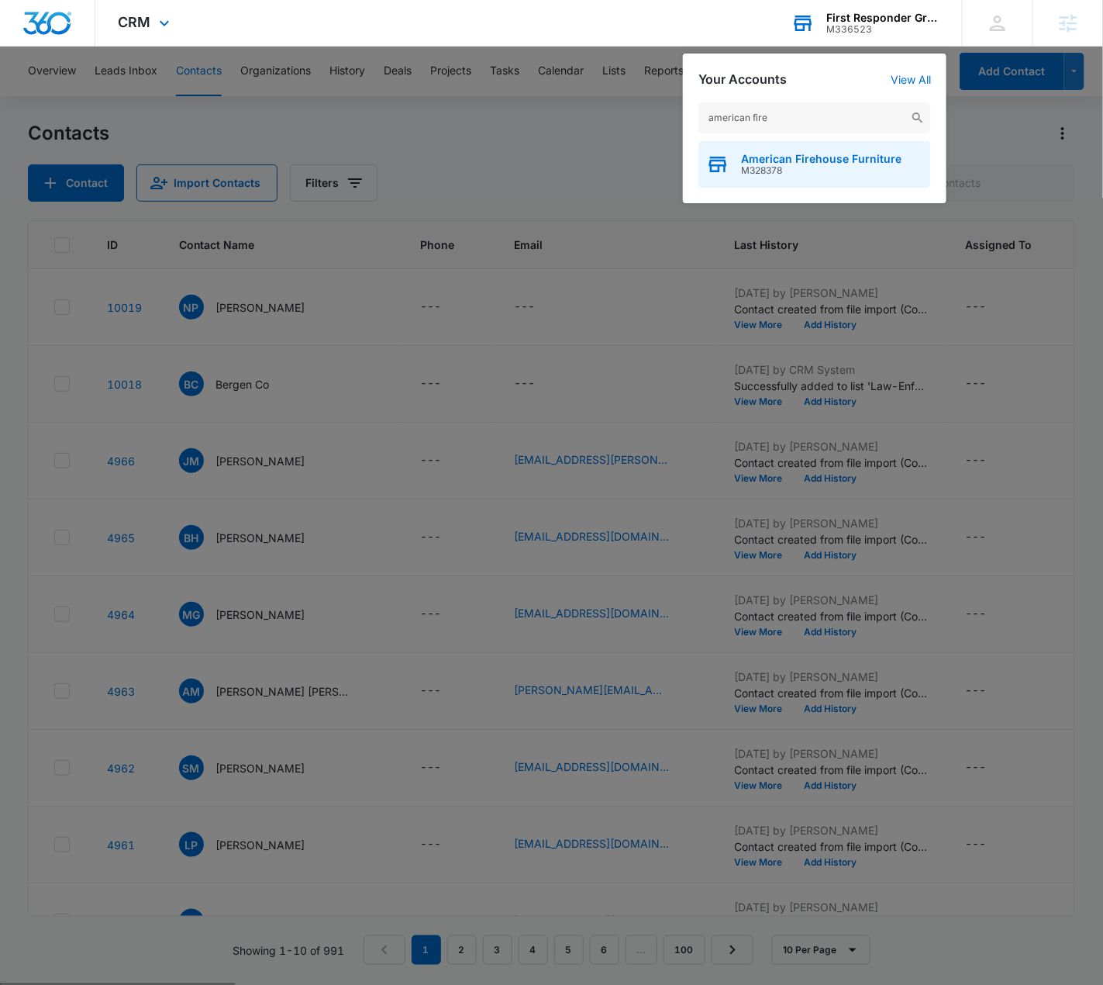
type input "american fire"
click at [888, 162] on span "American Firehouse Furniture" at bounding box center [821, 159] width 161 height 12
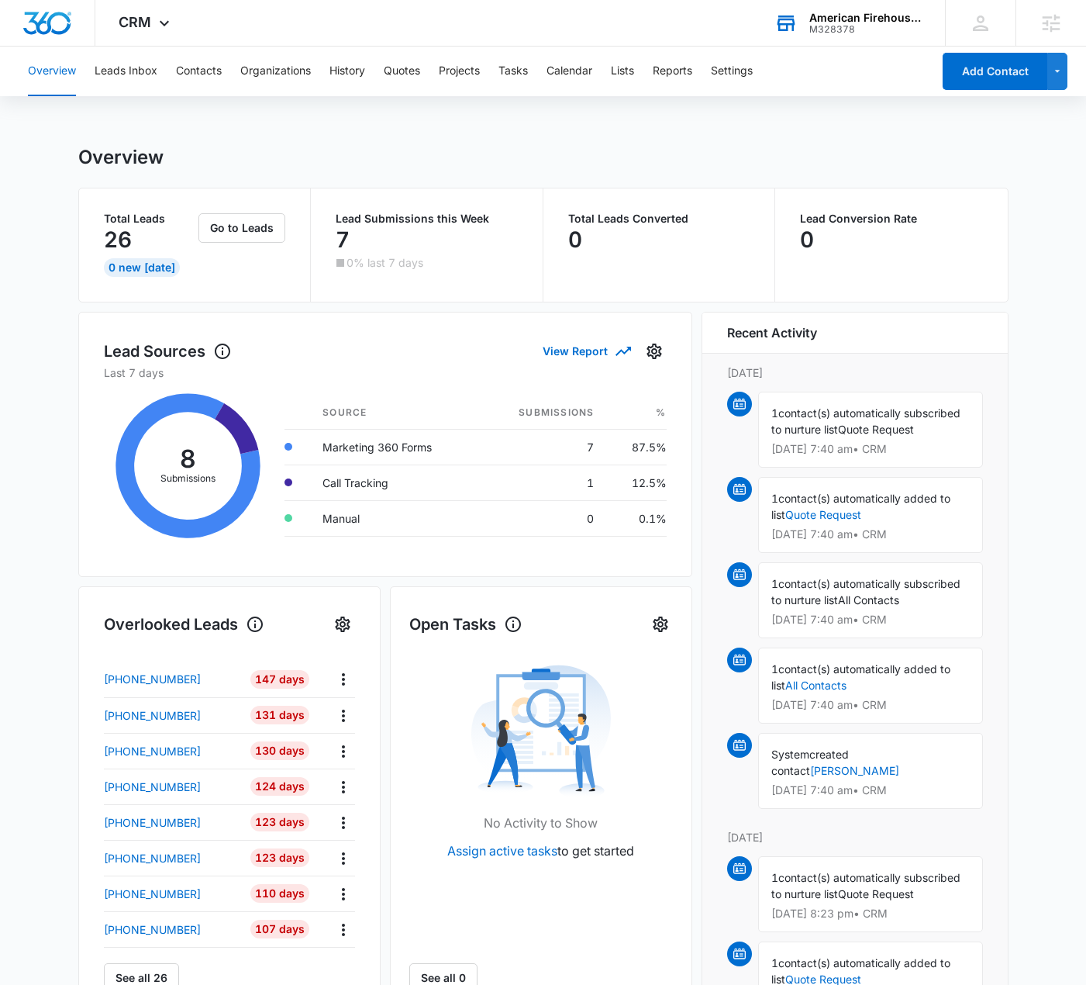
drag, startPoint x: 164, startPoint y: 29, endPoint x: 199, endPoint y: 51, distance: 41.8
click at [164, 29] on icon at bounding box center [164, 23] width 19 height 19
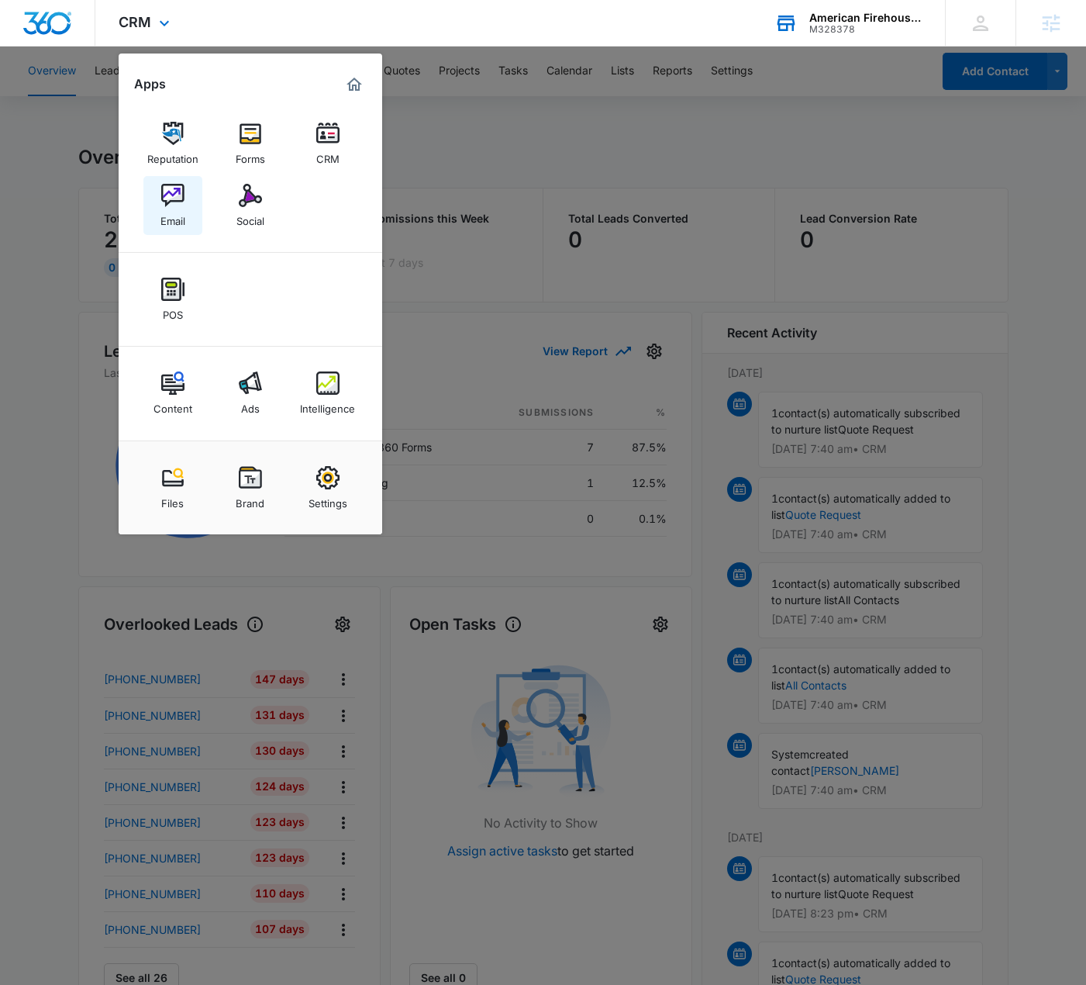
click at [186, 208] on link "Email" at bounding box center [172, 205] width 59 height 59
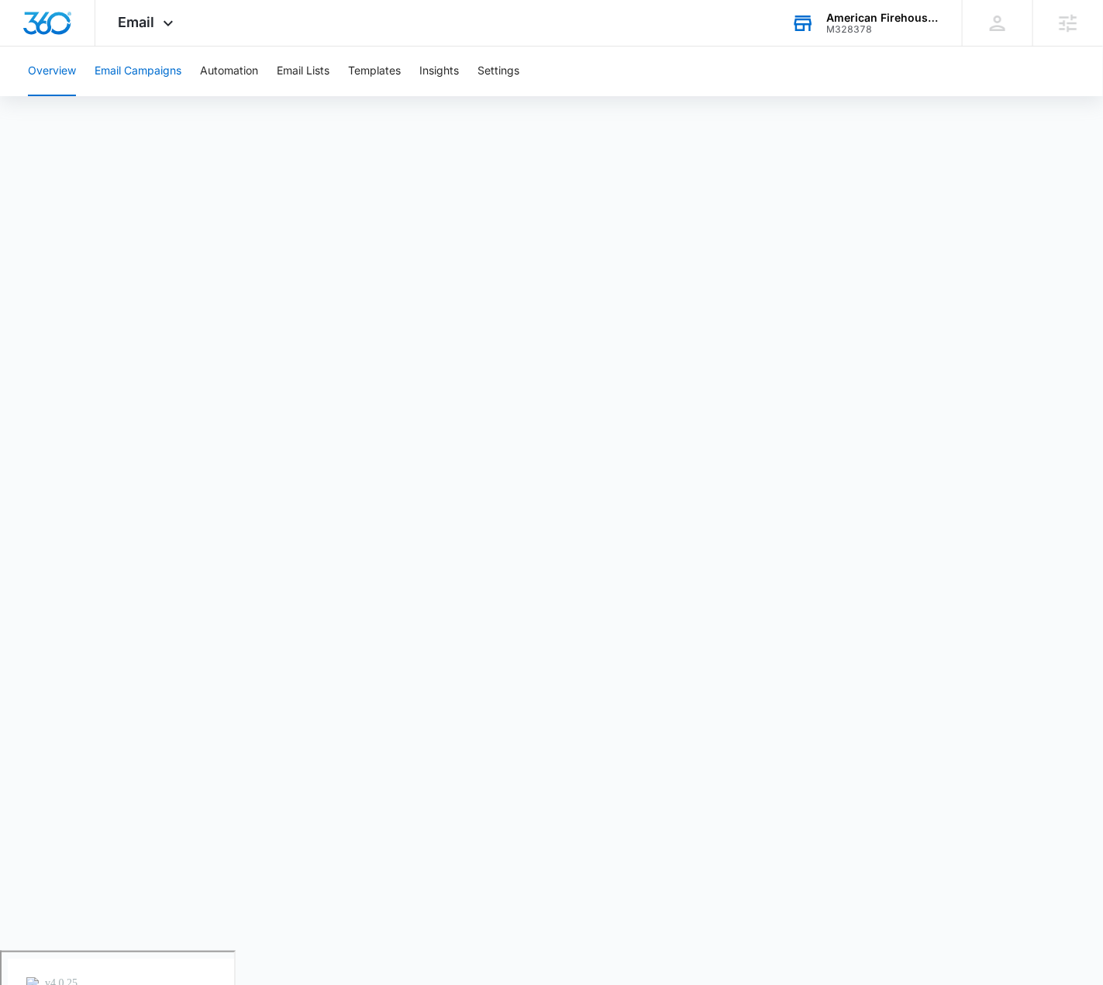
click at [128, 67] on button "Email Campaigns" at bounding box center [138, 72] width 87 height 50
click at [47, 76] on button "Overview" at bounding box center [52, 72] width 48 height 50
click at [149, 72] on button "Email Campaigns" at bounding box center [138, 72] width 87 height 50
click at [50, 74] on button "Overview" at bounding box center [52, 72] width 48 height 50
click at [149, 71] on button "Email Campaigns" at bounding box center [138, 72] width 87 height 50
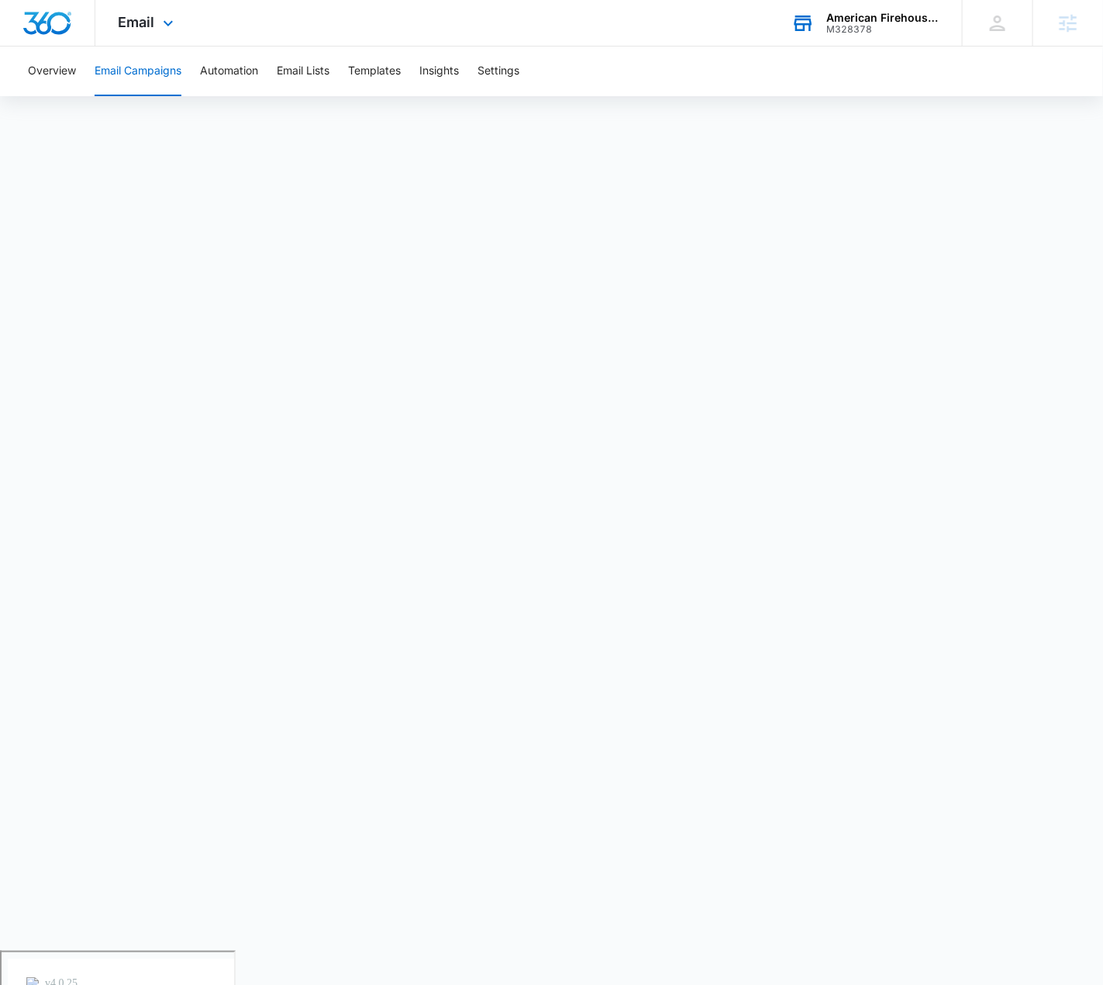
click at [629, 44] on div "Email Apps Reputation Forms CRM Email Social POS Content Ads Intelligence Files…" at bounding box center [551, 23] width 1103 height 47
